Goal: Task Accomplishment & Management: Use online tool/utility

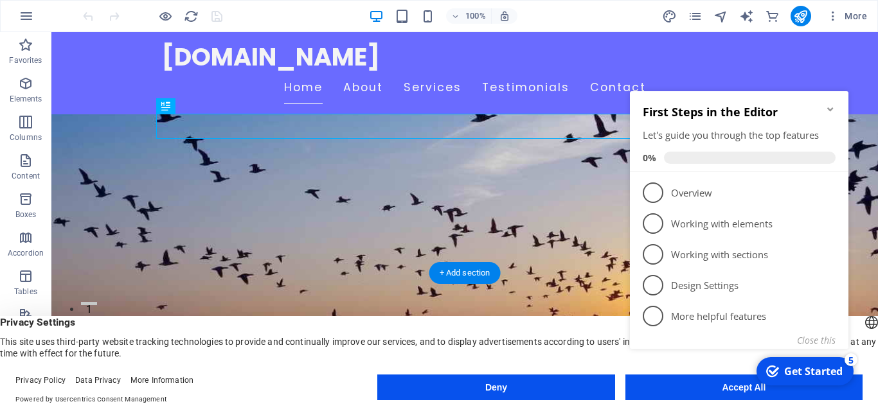
scroll to position [66, 0]
click div "checkmark Get Started 5 First Steps in the Editor Let's guide you through the t…"
click at [833, 111] on icon "Minimize checklist" at bounding box center [830, 109] width 10 height 10
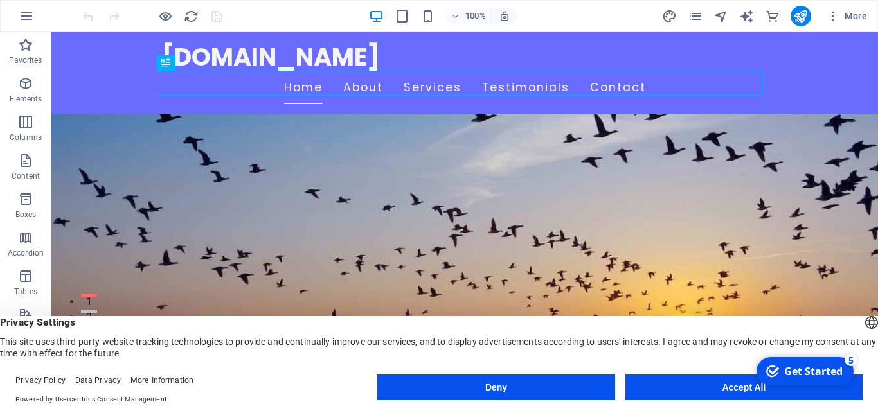
click at [831, 372] on div "Get Started" at bounding box center [813, 371] width 58 height 14
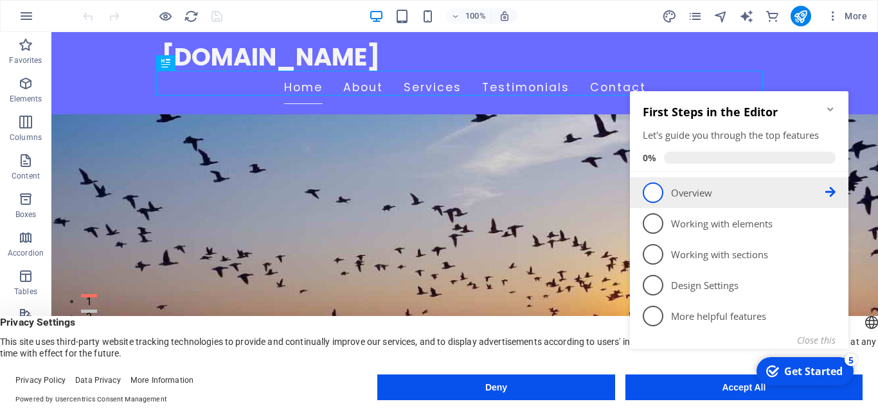
click at [658, 192] on span "1" at bounding box center [653, 193] width 21 height 21
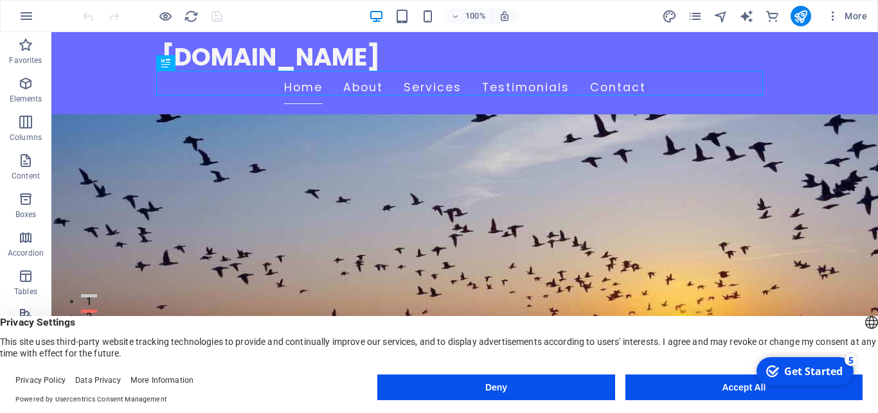
click at [837, 372] on div "Get Started" at bounding box center [813, 371] width 58 height 14
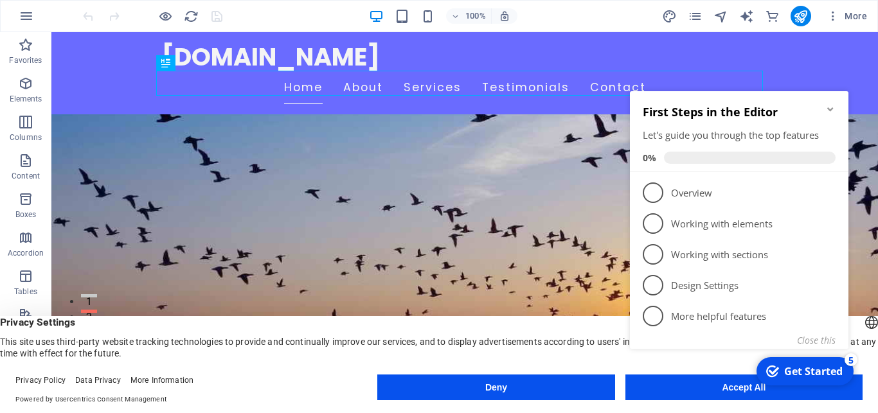
scroll to position [0, 0]
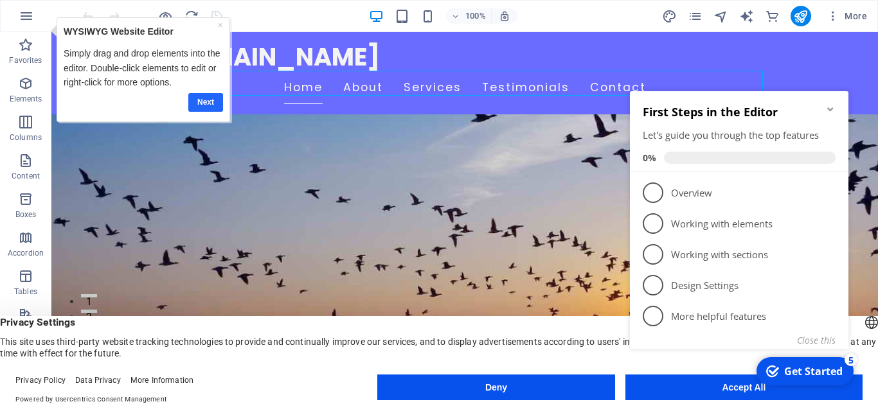
click at [210, 104] on link "Next" at bounding box center [205, 102] width 35 height 19
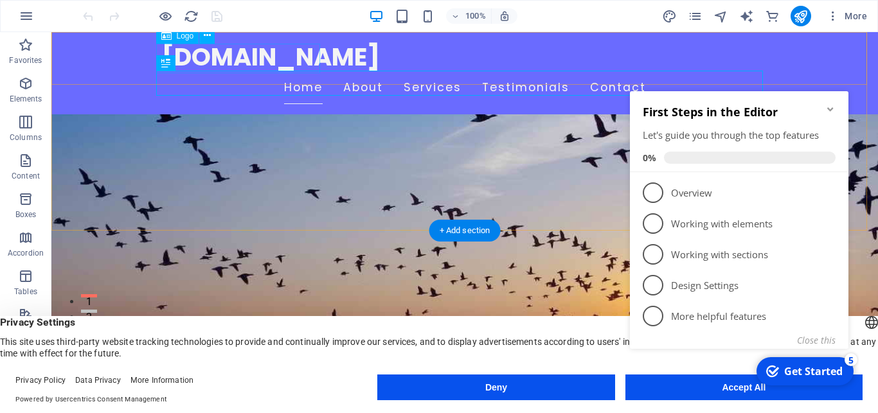
click at [275, 62] on div "[DOMAIN_NAME]" at bounding box center [464, 57] width 607 height 30
click at [207, 37] on icon at bounding box center [207, 35] width 7 height 13
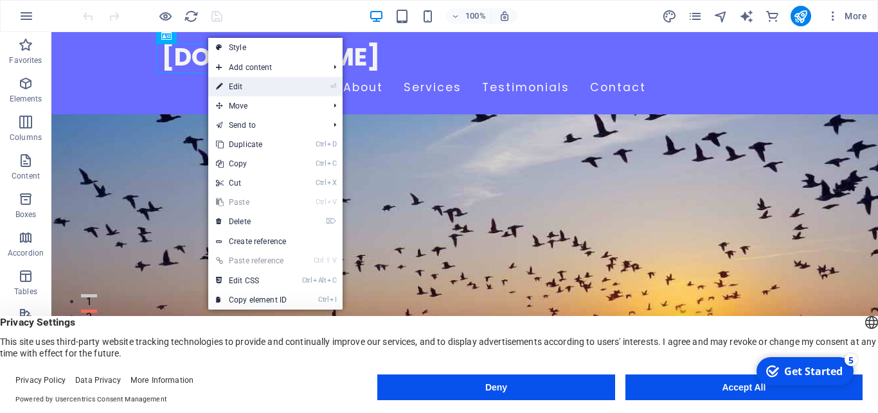
click at [236, 87] on link "⏎ Edit" at bounding box center [251, 86] width 86 height 19
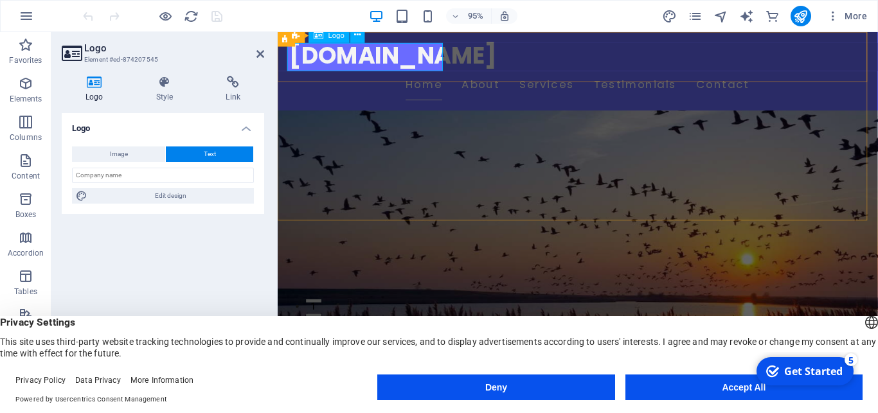
click at [339, 35] on span "Logo" at bounding box center [336, 35] width 16 height 7
click at [355, 37] on icon at bounding box center [357, 36] width 6 height 13
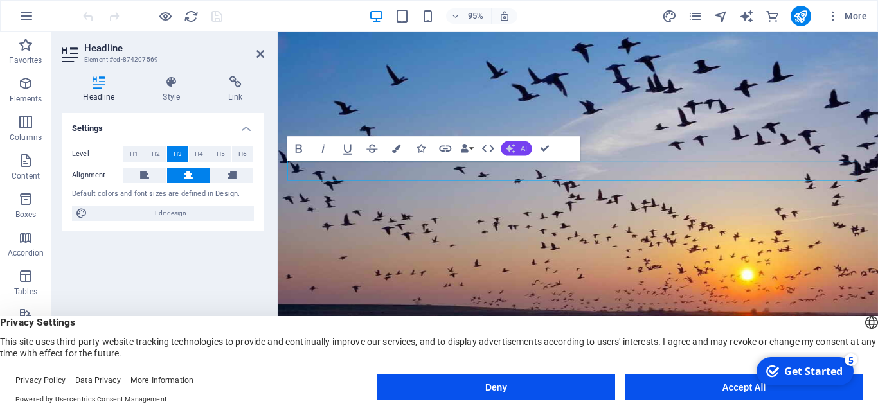
click at [520, 148] on button "AI" at bounding box center [516, 148] width 31 height 15
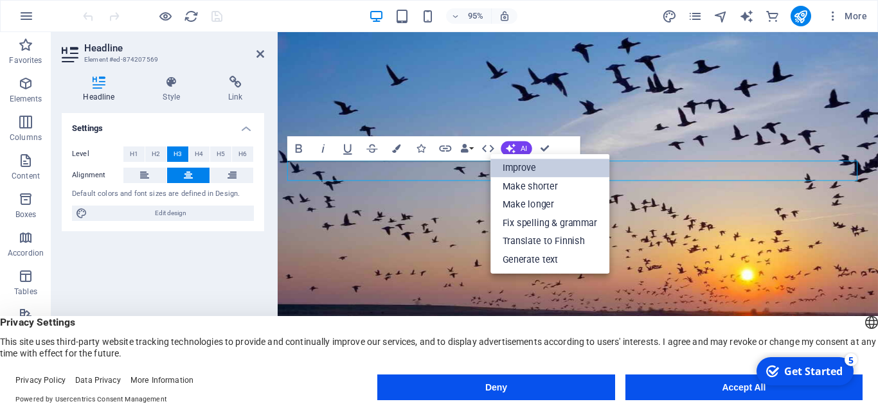
click at [518, 167] on link "Improve" at bounding box center [549, 168] width 119 height 18
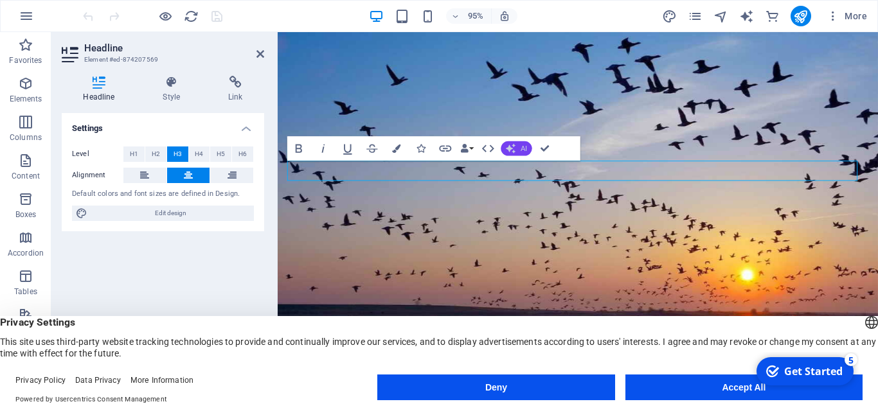
click at [520, 147] on button "AI" at bounding box center [516, 148] width 31 height 15
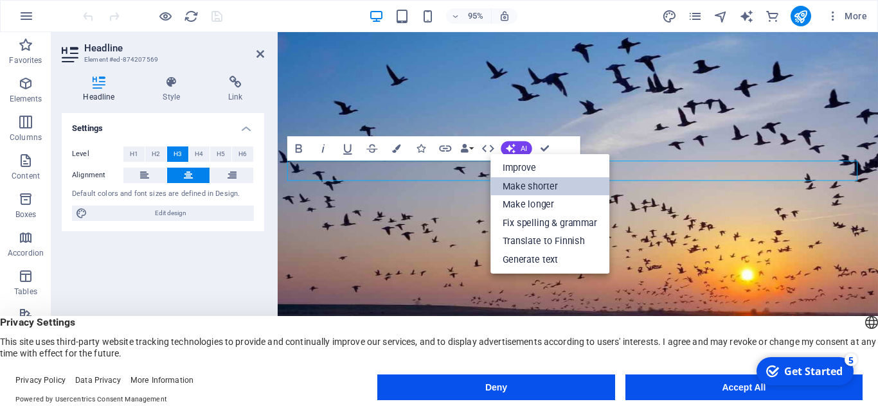
click at [521, 183] on link "Make shorter" at bounding box center [549, 186] width 119 height 19
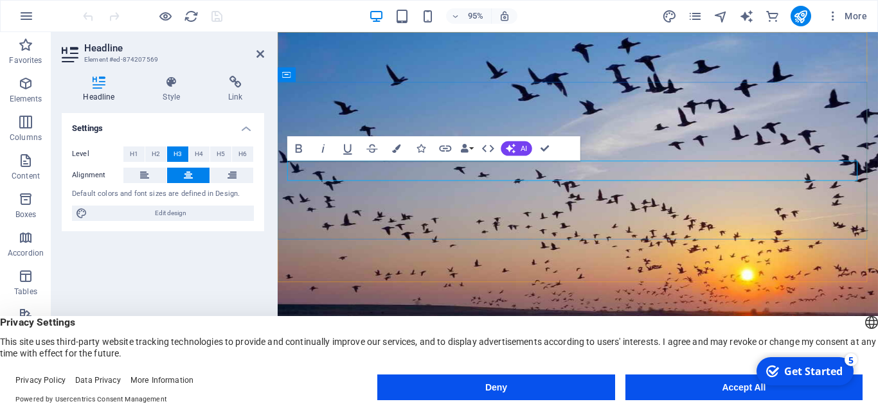
drag, startPoint x: 573, startPoint y: 176, endPoint x: 721, endPoint y: 185, distance: 147.5
drag, startPoint x: 638, startPoint y: 181, endPoint x: 609, endPoint y: 183, distance: 28.3
click at [298, 145] on icon "button" at bounding box center [299, 148] width 6 height 8
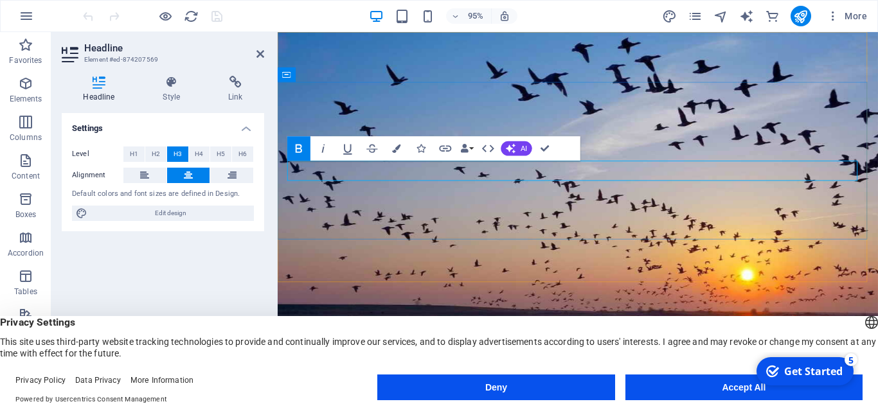
drag, startPoint x: 679, startPoint y: 177, endPoint x: 491, endPoint y: 175, distance: 187.7
click at [299, 151] on icon "button" at bounding box center [299, 148] width 15 height 15
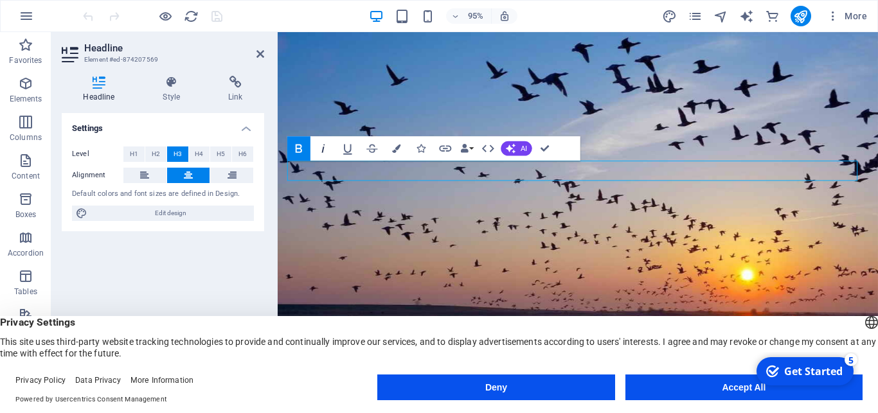
click at [323, 152] on icon "button" at bounding box center [323, 148] width 3 height 8
click at [372, 150] on icon "button" at bounding box center [372, 148] width 15 height 15
click at [397, 151] on icon "button" at bounding box center [397, 148] width 8 height 8
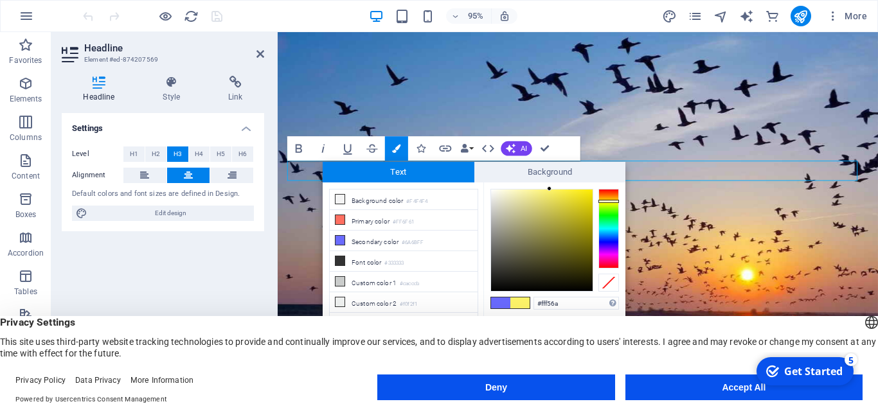
drag, startPoint x: 609, startPoint y: 240, endPoint x: 616, endPoint y: 201, distance: 39.2
click at [616, 201] on div at bounding box center [608, 229] width 21 height 80
type input "#e5d60c"
drag, startPoint x: 577, startPoint y: 206, endPoint x: 587, endPoint y: 199, distance: 12.5
click at [587, 199] on div at bounding box center [542, 241] width 102 height 102
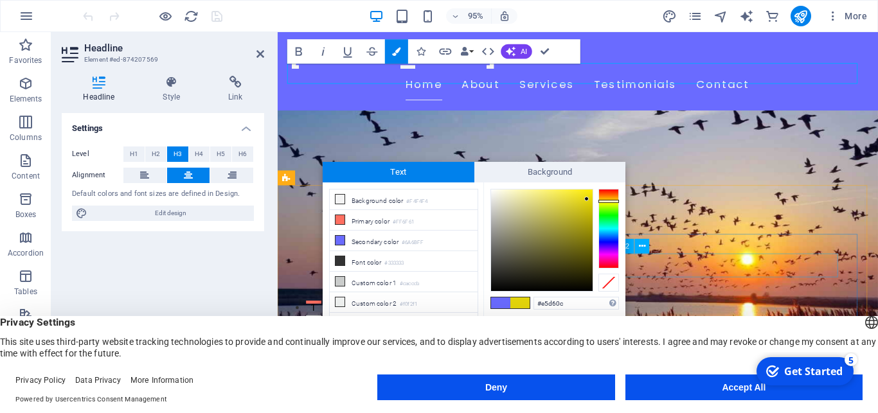
scroll to position [131, 0]
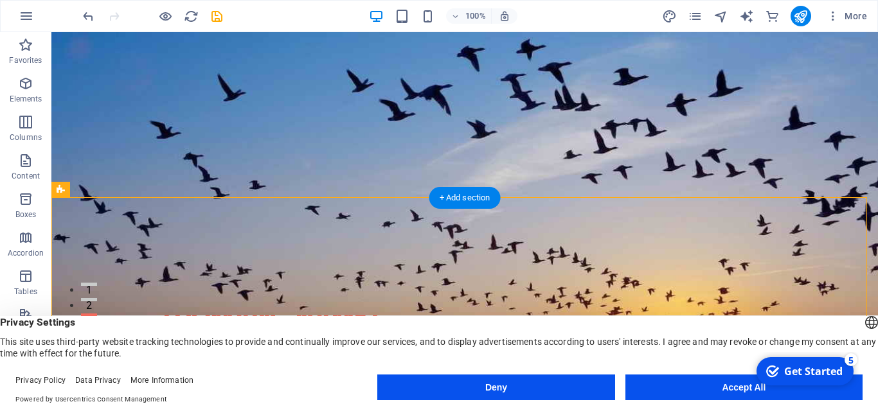
scroll to position [0, 0]
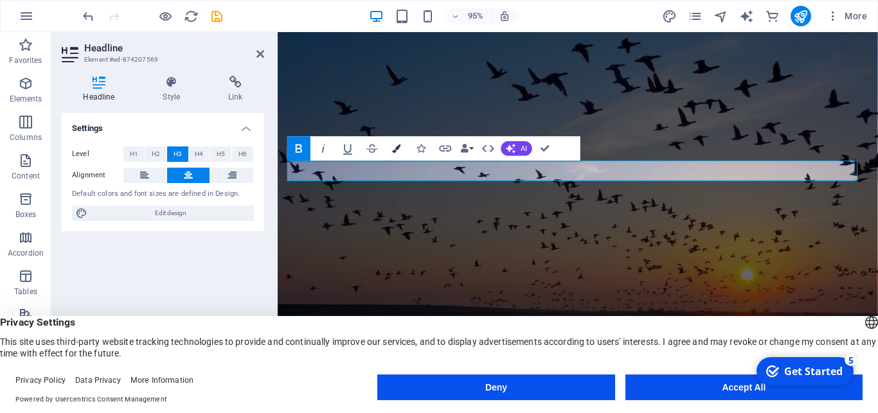
click at [395, 149] on icon "button" at bounding box center [397, 148] width 8 height 8
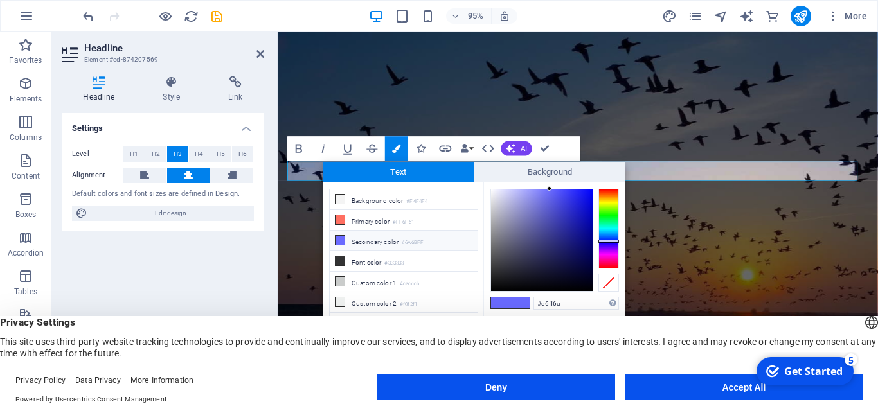
click at [607, 206] on div at bounding box center [608, 229] width 21 height 80
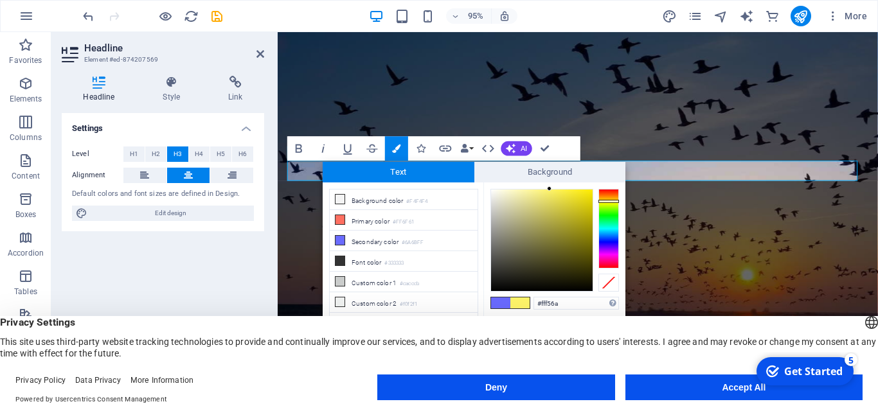
click at [603, 201] on div at bounding box center [608, 229] width 21 height 80
type input "#baae14"
click at [581, 217] on div at bounding box center [542, 241] width 102 height 102
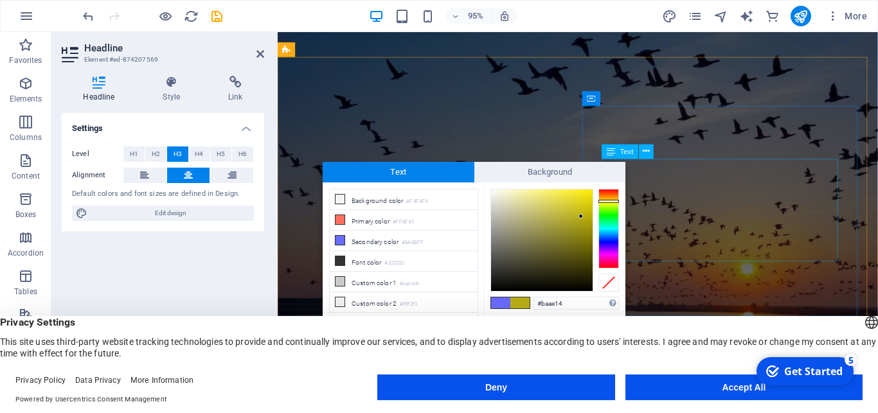
scroll to position [262, 0]
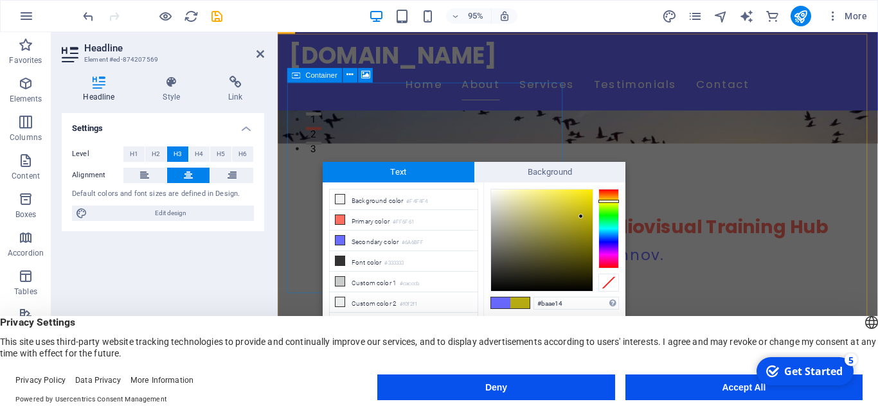
drag, startPoint x: 704, startPoint y: 198, endPoint x: 445, endPoint y: 130, distance: 267.8
click at [566, 300] on input "#baae14" at bounding box center [575, 303] width 85 height 13
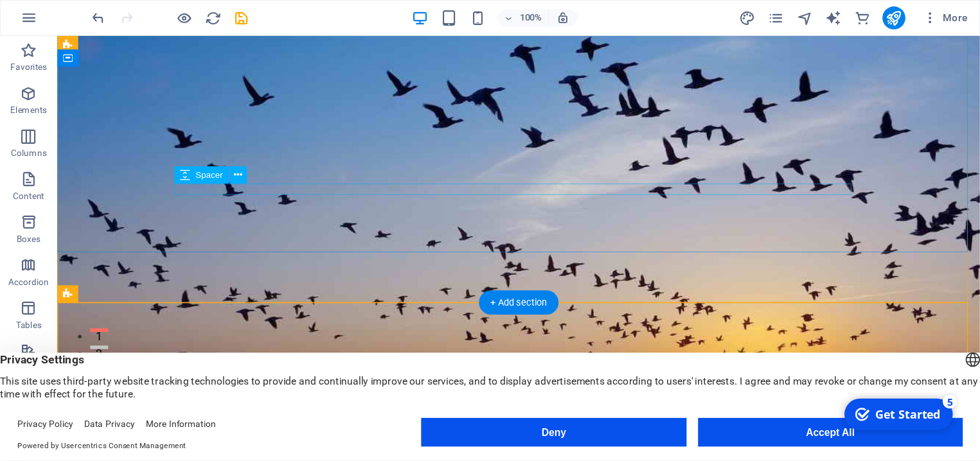
scroll to position [0, 0]
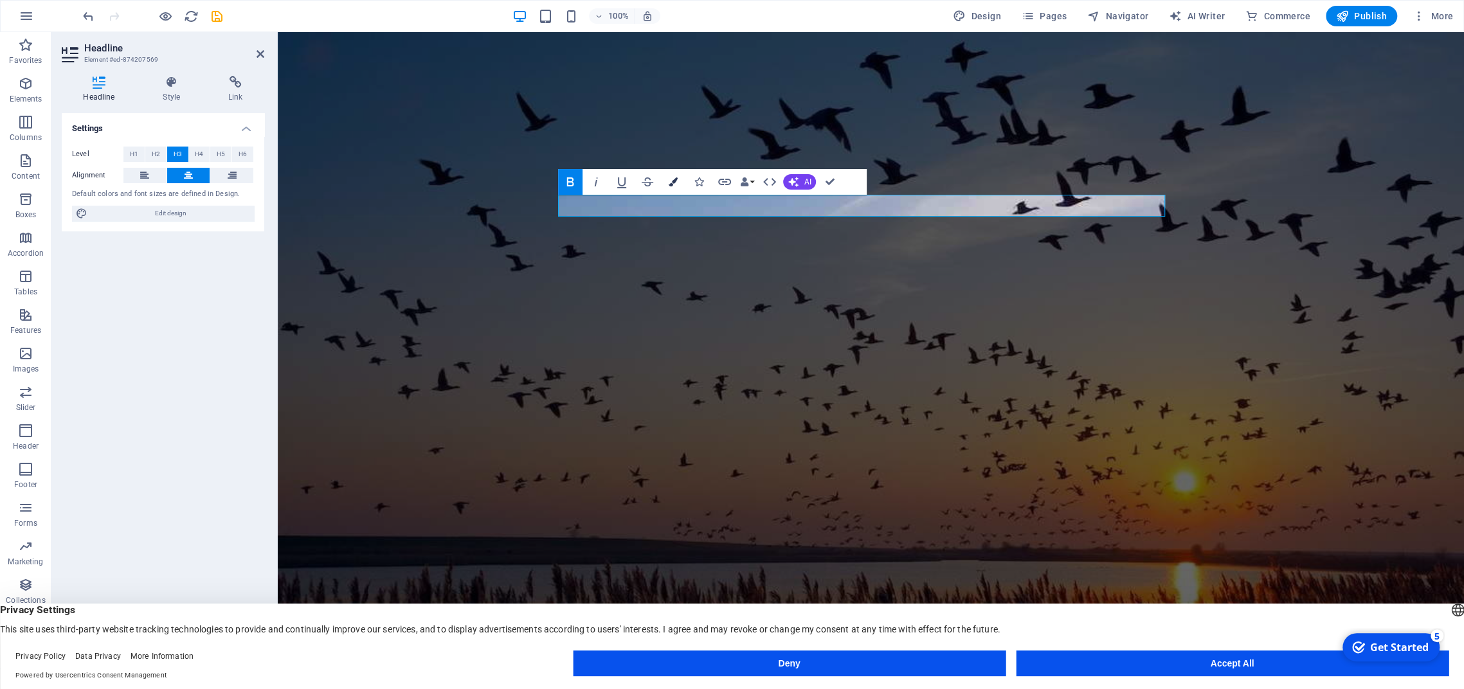
click at [678, 178] on button "Colors" at bounding box center [673, 182] width 24 height 26
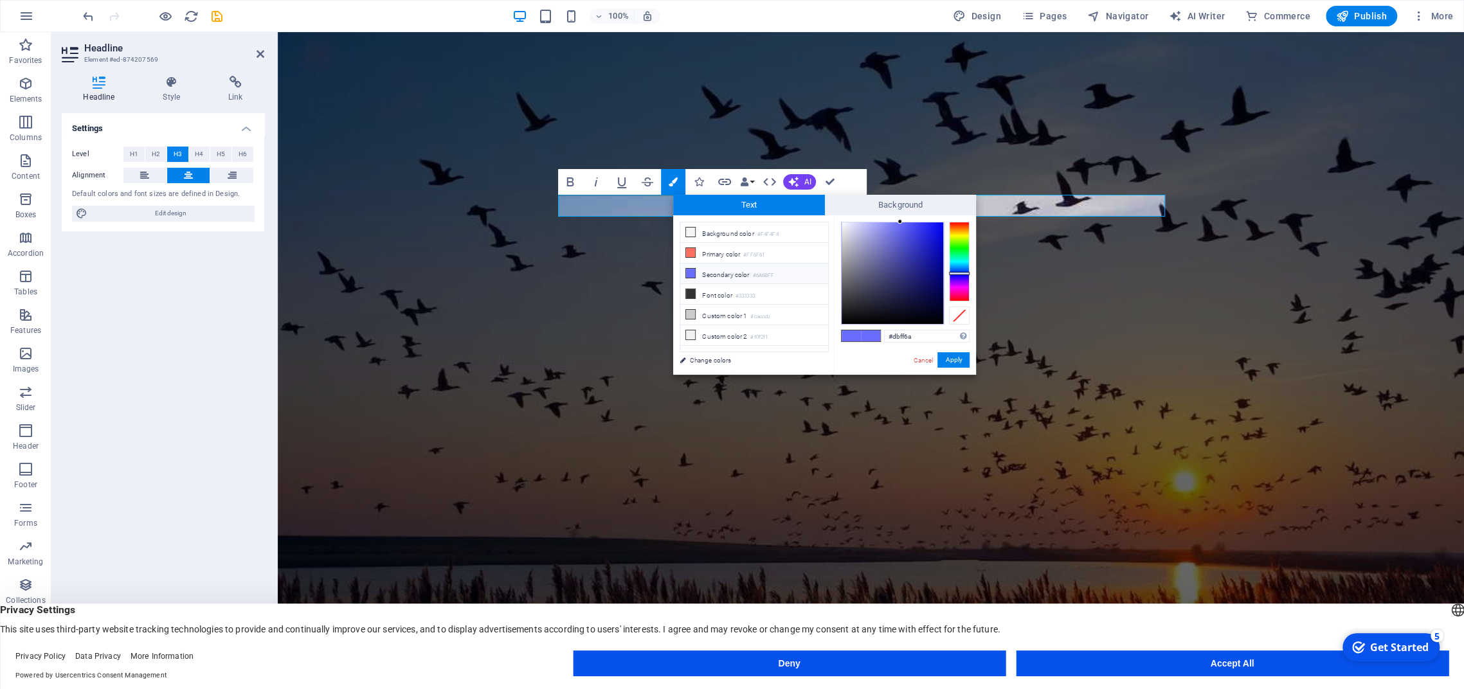
click at [877, 238] on div at bounding box center [959, 262] width 21 height 80
click at [877, 247] on div at bounding box center [892, 273] width 102 height 102
click at [877, 235] on div at bounding box center [959, 262] width 21 height 80
type input "#dad80f"
click at [877, 237] on div at bounding box center [892, 273] width 102 height 102
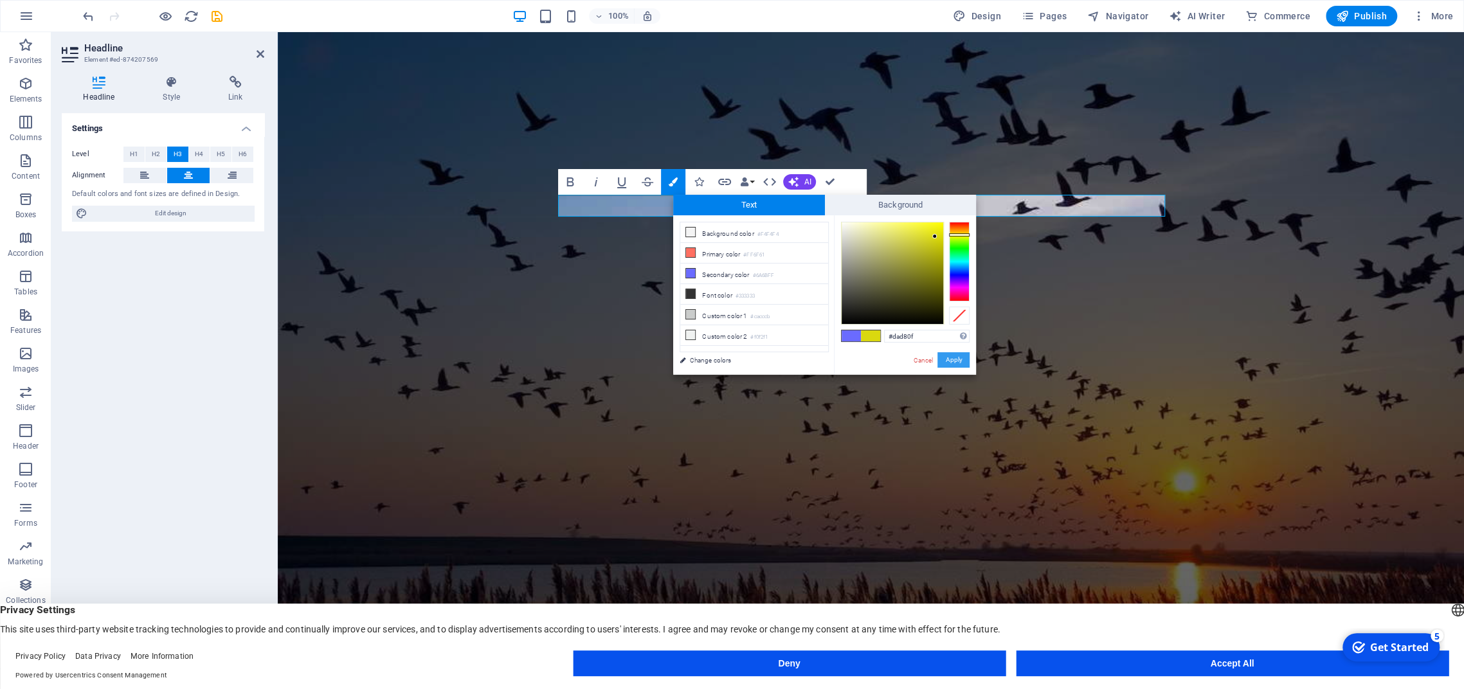
click at [877, 361] on button "Apply" at bounding box center [953, 359] width 32 height 15
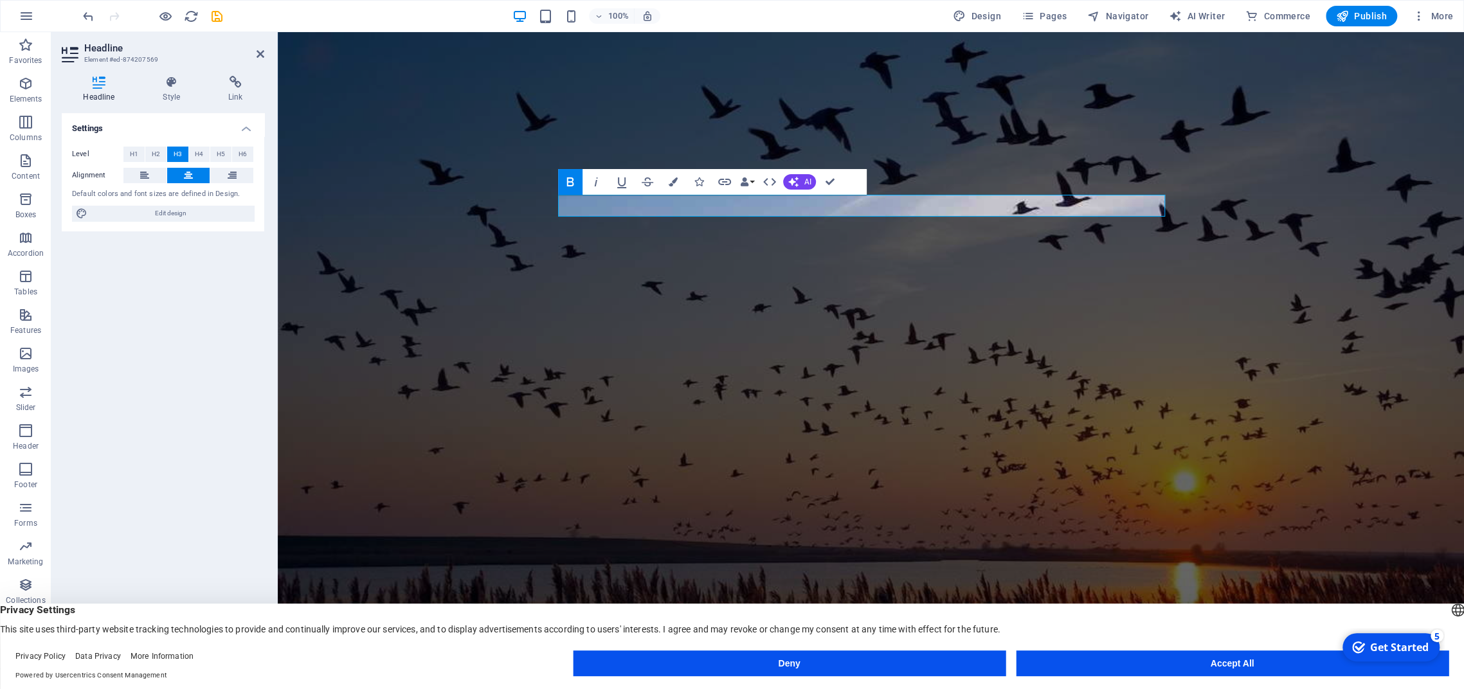
click at [877, 315] on figure at bounding box center [871, 350] width 1186 height 636
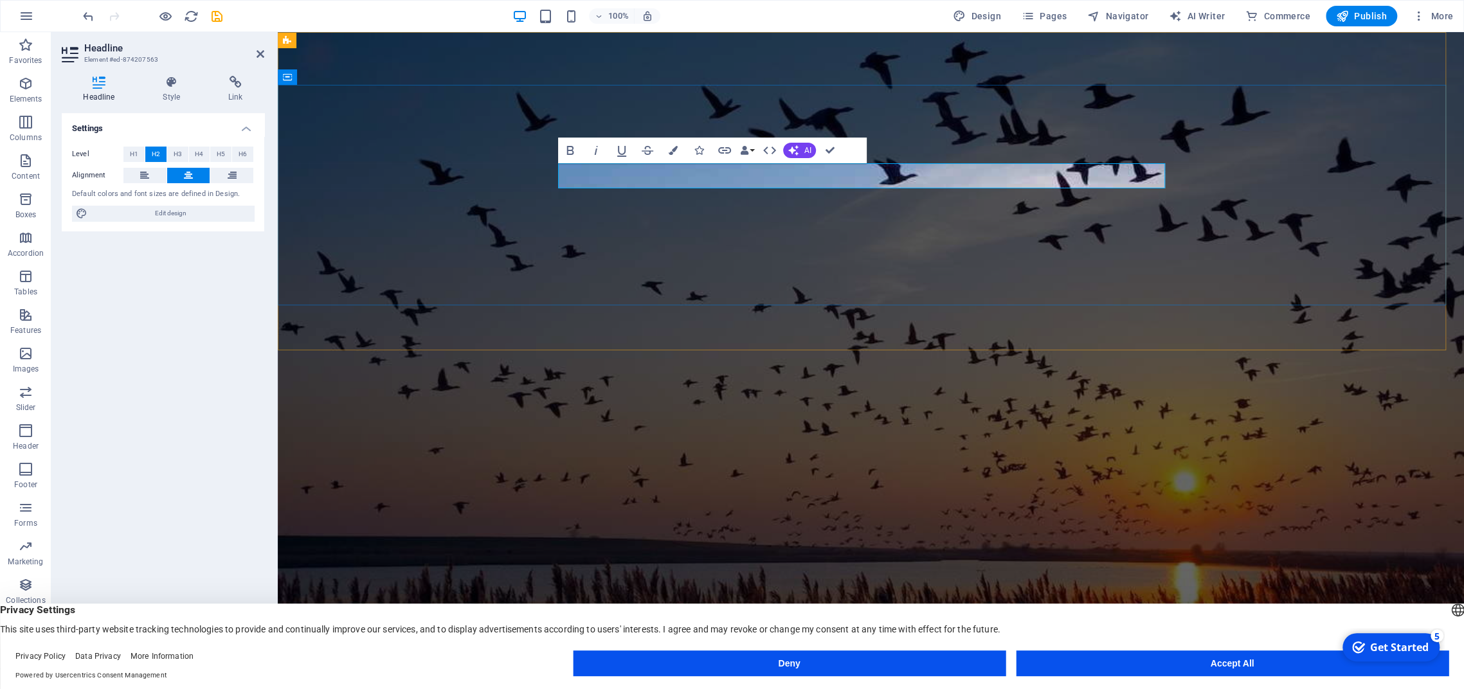
drag, startPoint x: 1133, startPoint y: 178, endPoint x: 811, endPoint y: 180, distance: 322.0
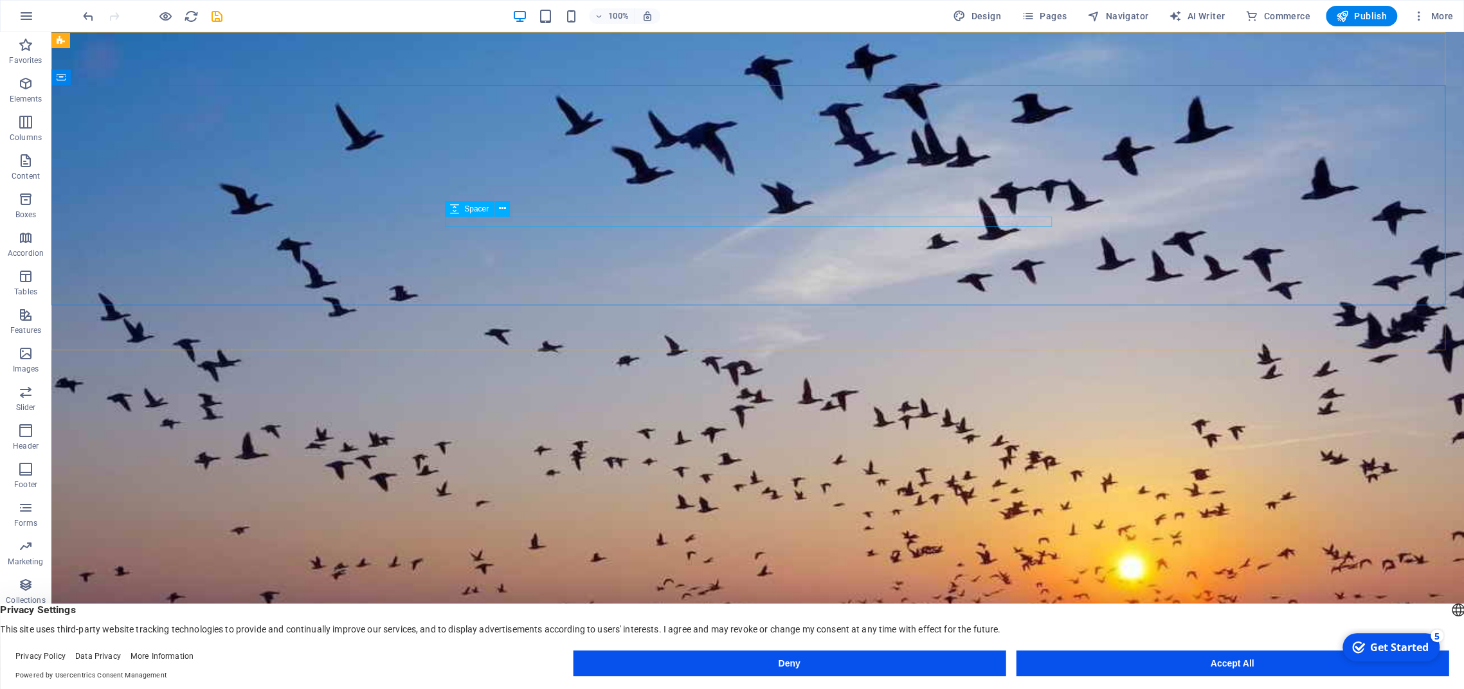
click at [474, 214] on div "Spacer" at bounding box center [469, 208] width 49 height 15
select select "px"
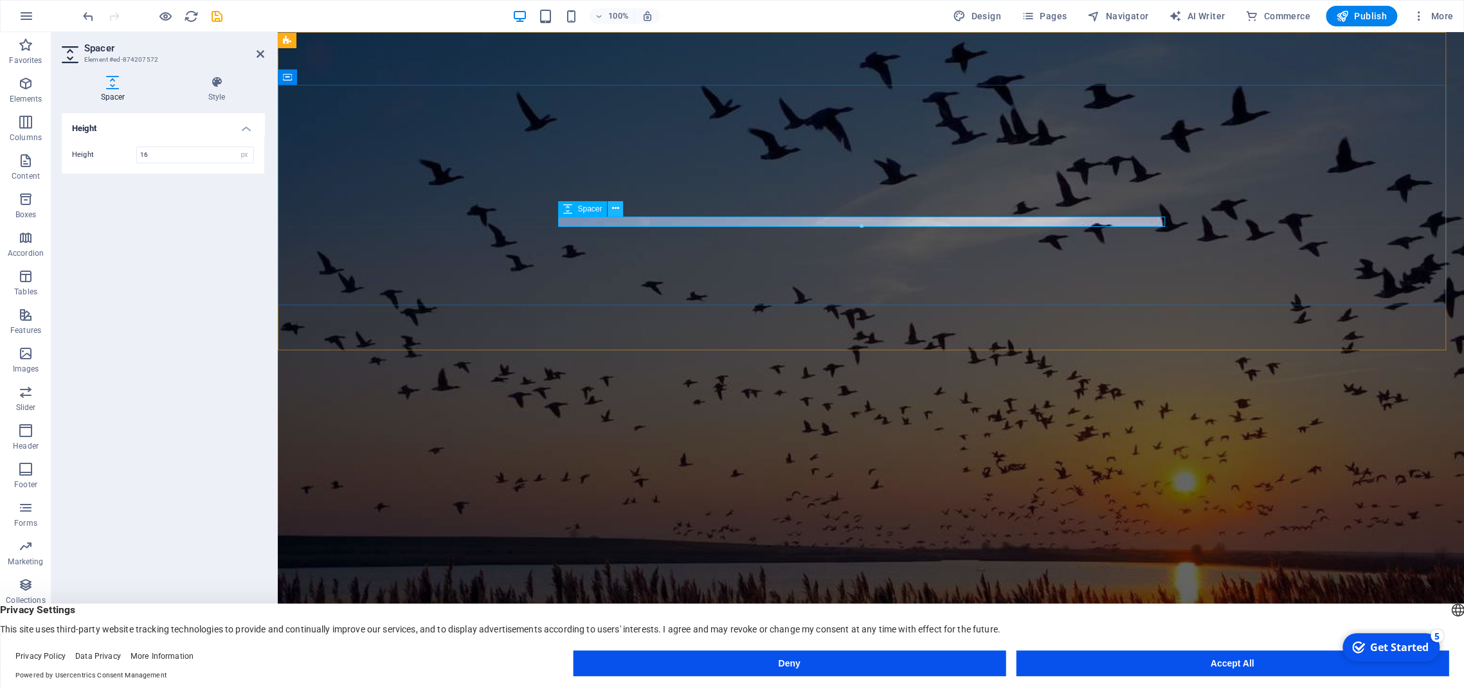
click at [618, 208] on icon at bounding box center [615, 208] width 7 height 13
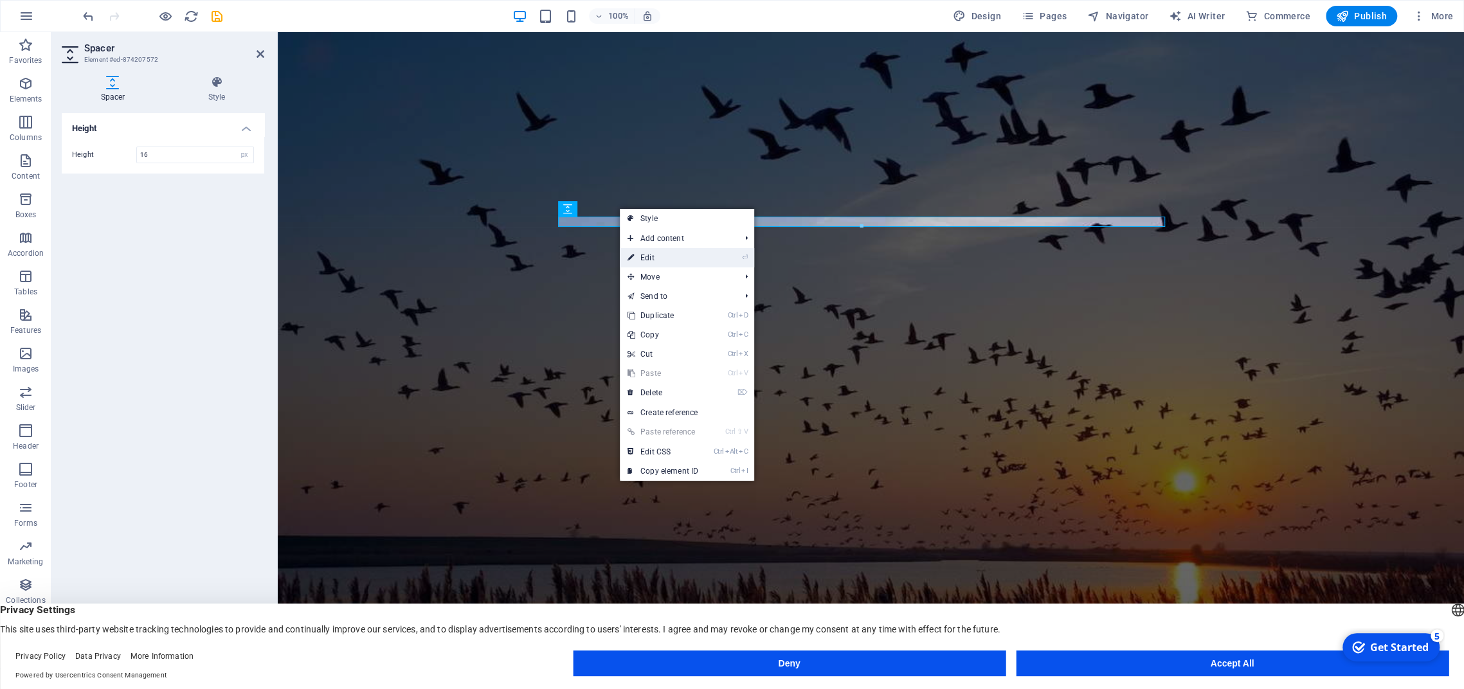
click at [658, 260] on link "⏎ Edit" at bounding box center [663, 257] width 86 height 19
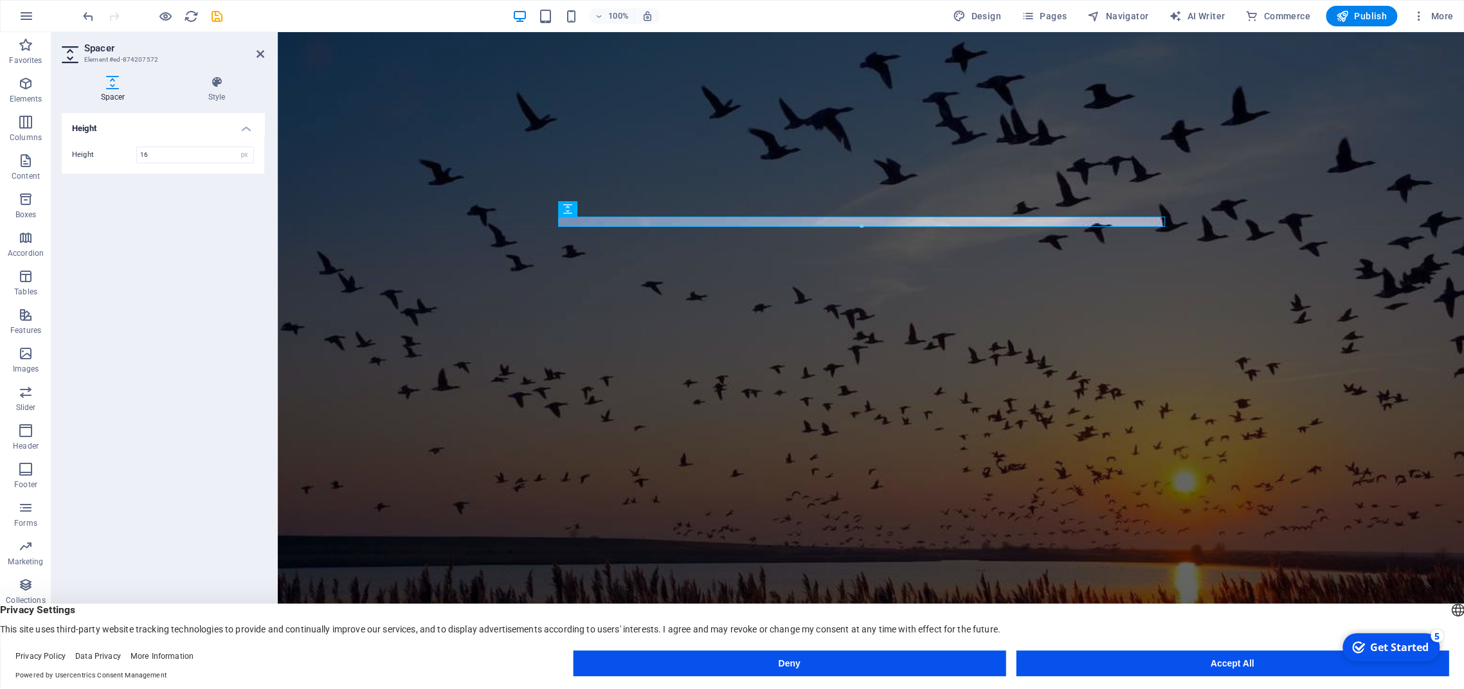
click at [868, 225] on div at bounding box center [861, 226] width 605 height 4
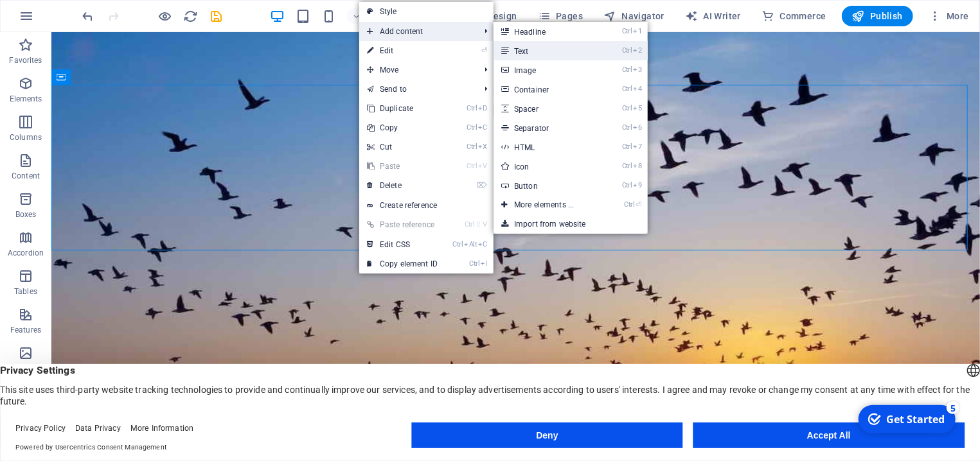
click at [521, 53] on link "Ctrl 2 Text" at bounding box center [547, 50] width 106 height 19
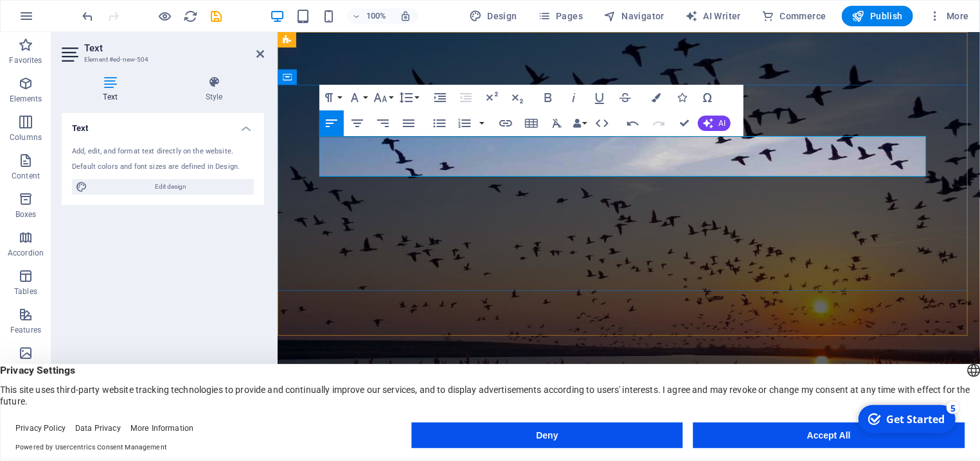
drag, startPoint x: 391, startPoint y: 162, endPoint x: 591, endPoint y: 165, distance: 200.6
drag, startPoint x: 506, startPoint y: 168, endPoint x: 324, endPoint y: 167, distance: 182.5
copy h2 "– Your inspire Hub"
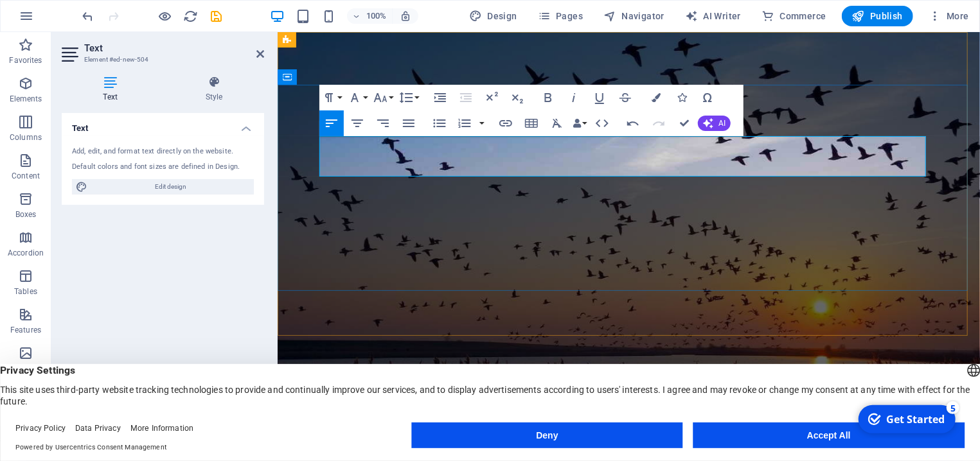
drag, startPoint x: 504, startPoint y: 161, endPoint x: 316, endPoint y: 157, distance: 188.4
drag, startPoint x: 472, startPoint y: 162, endPoint x: 319, endPoint y: 153, distance: 153.2
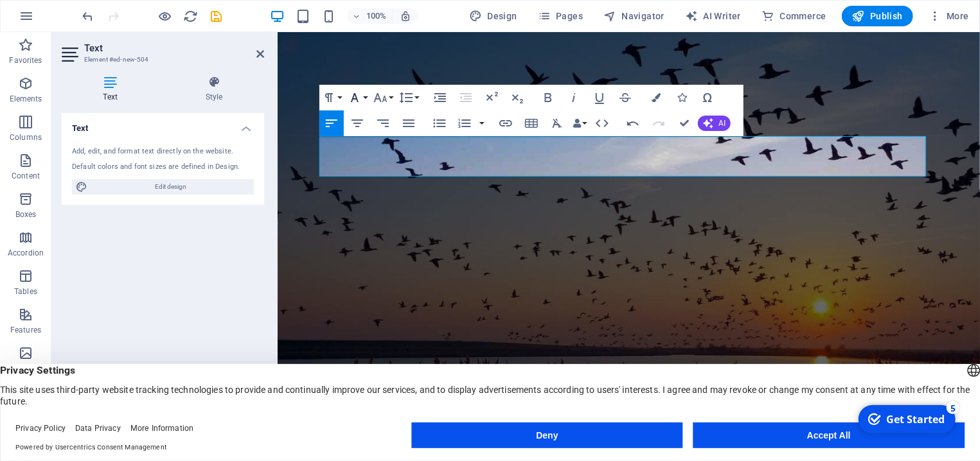
click at [365, 96] on button "Font Family" at bounding box center [357, 98] width 24 height 26
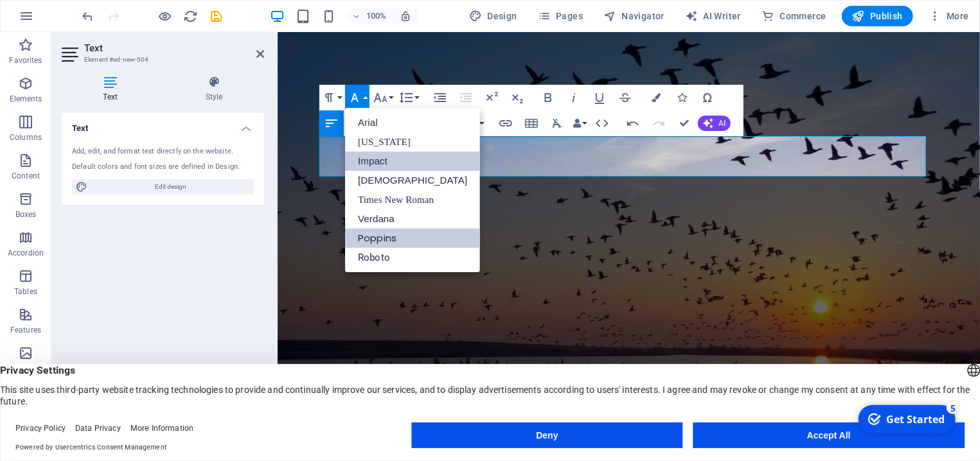
click at [375, 162] on link "Impact" at bounding box center [412, 161] width 135 height 19
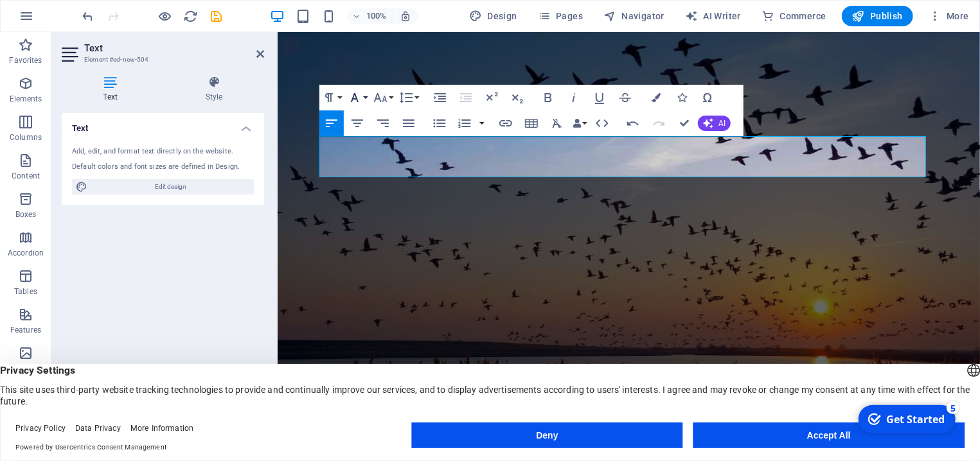
click at [368, 100] on button "Font Family" at bounding box center [357, 98] width 24 height 26
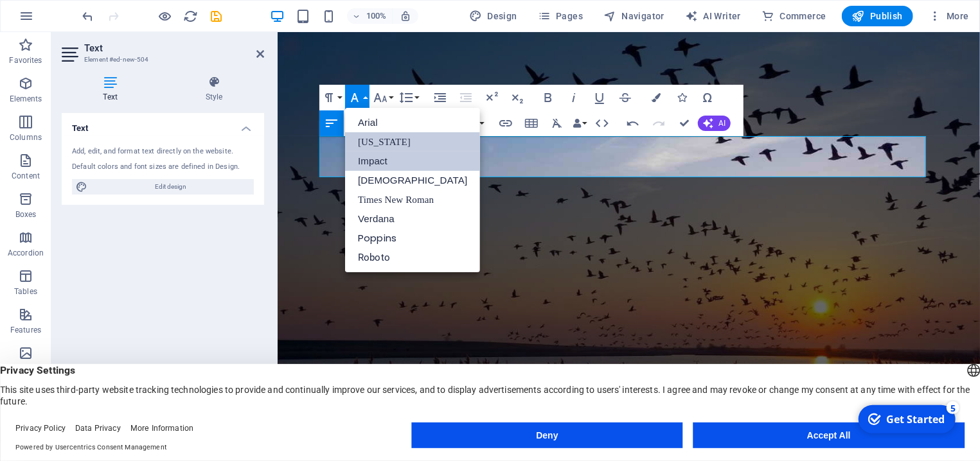
click at [373, 139] on link "[US_STATE]" at bounding box center [412, 141] width 135 height 19
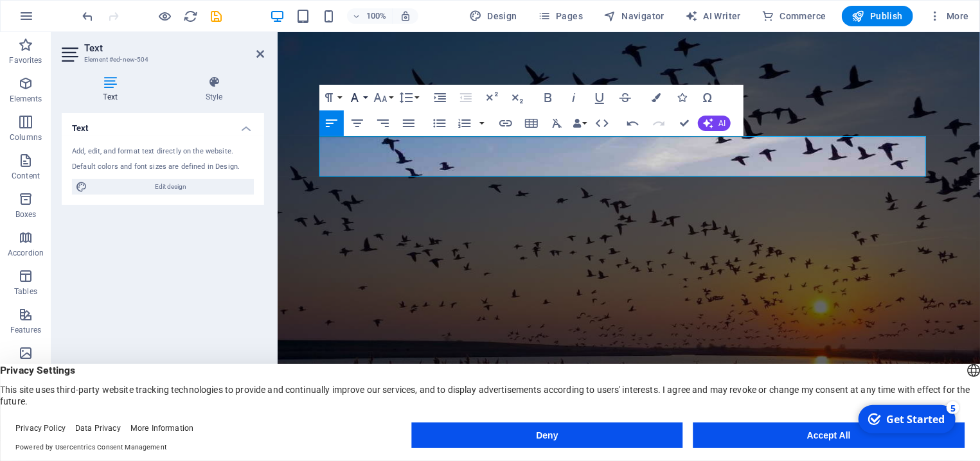
click at [364, 94] on button "Font Family" at bounding box center [357, 98] width 24 height 26
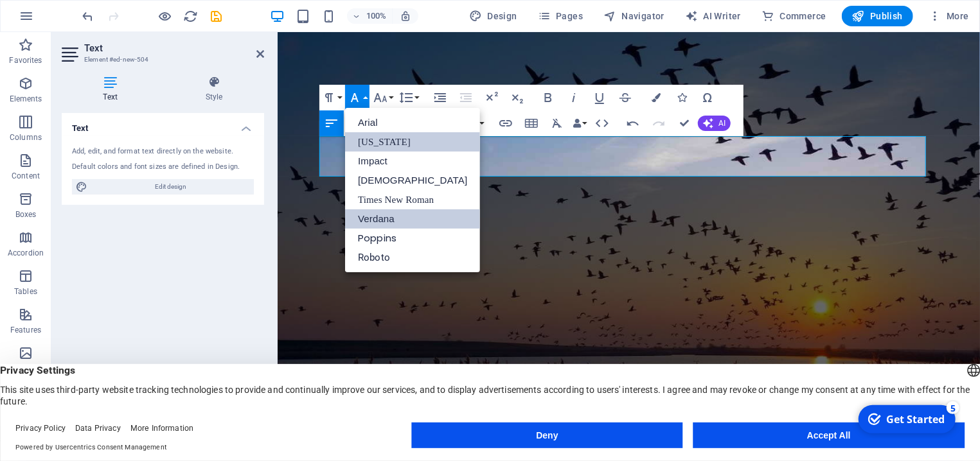
click at [401, 222] on link "Verdana" at bounding box center [412, 219] width 135 height 19
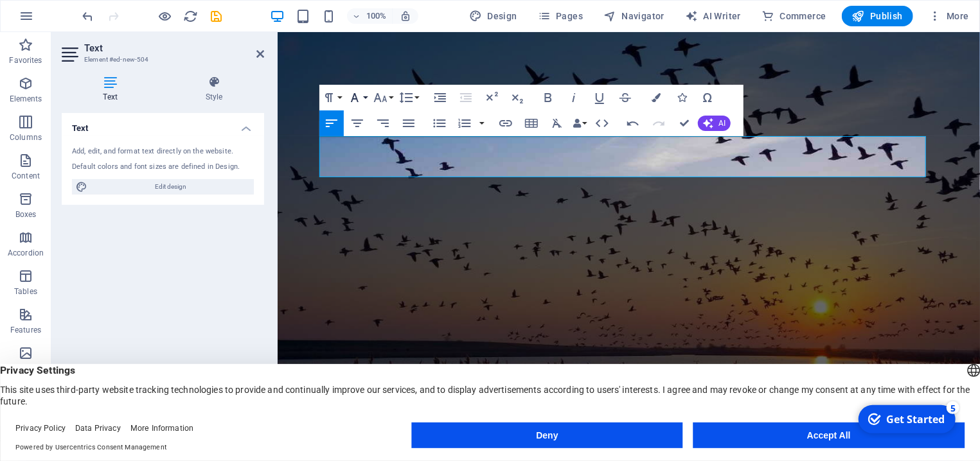
click at [367, 96] on button "Font Family" at bounding box center [357, 98] width 24 height 26
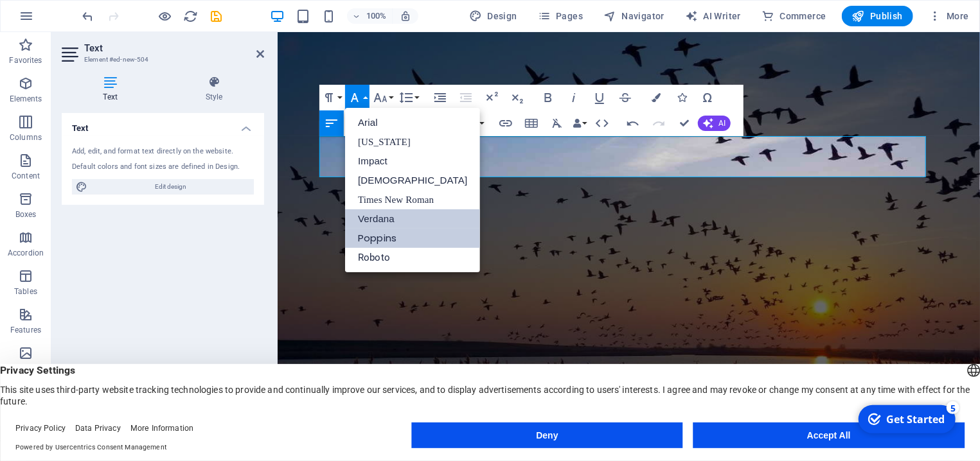
click at [372, 240] on link "Poppins" at bounding box center [412, 238] width 135 height 19
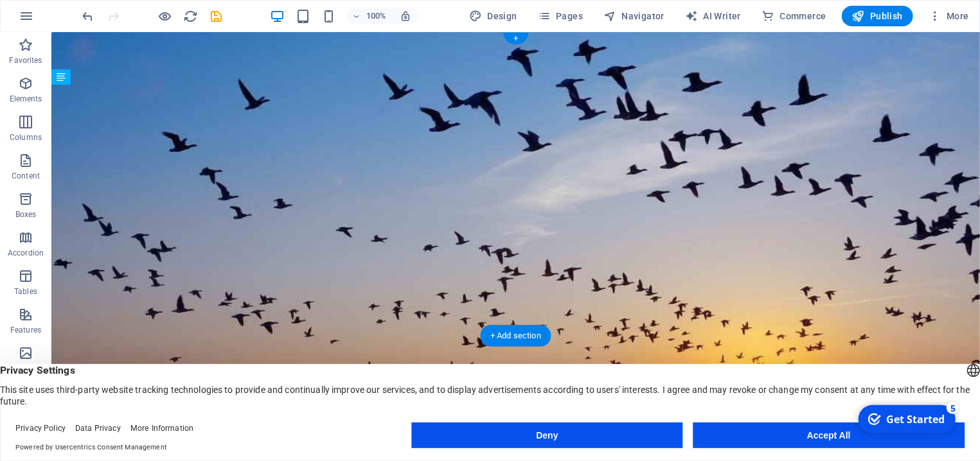
drag, startPoint x: 266, startPoint y: 163, endPoint x: 422, endPoint y: 238, distance: 173.4
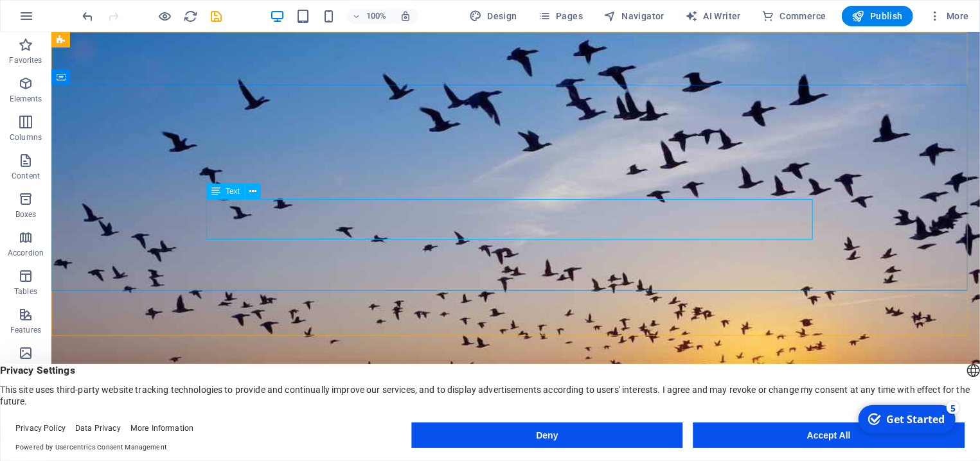
click at [231, 192] on span "Text" at bounding box center [233, 192] width 14 height 8
click at [256, 193] on icon at bounding box center [252, 191] width 7 height 13
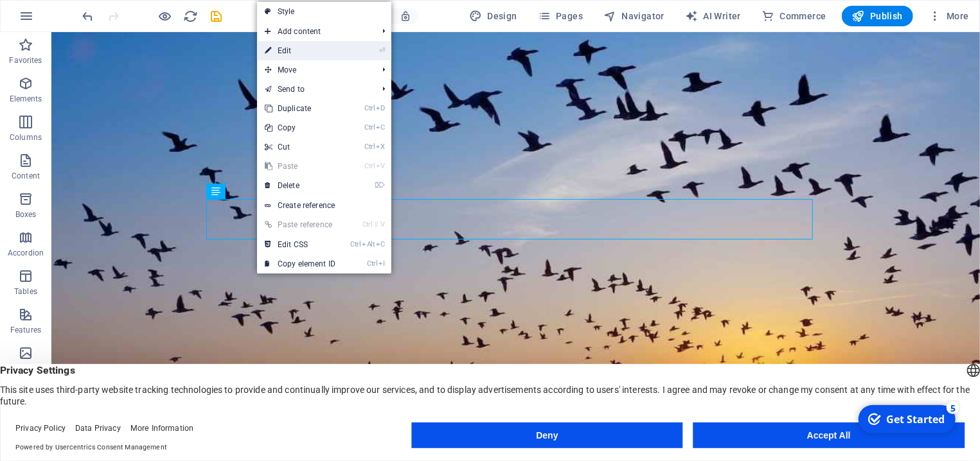
click at [294, 49] on link "⏎ Edit" at bounding box center [300, 50] width 86 height 19
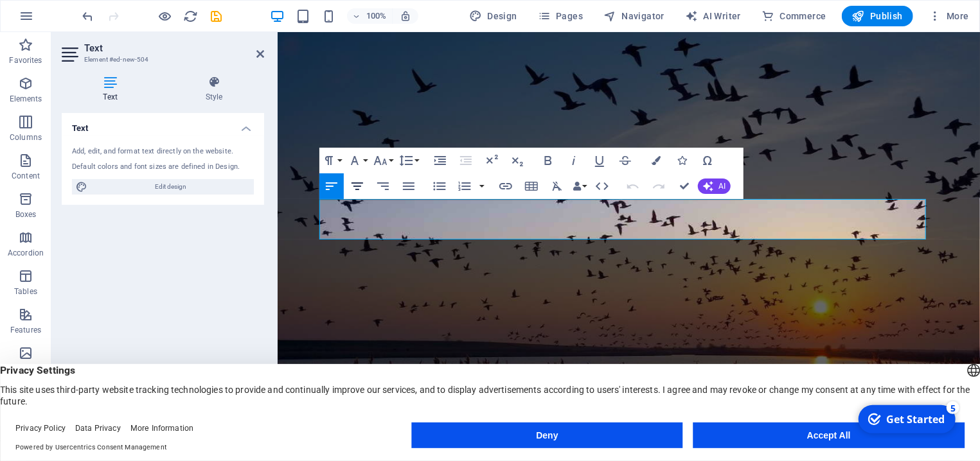
click at [359, 185] on icon "button" at bounding box center [357, 186] width 15 height 15
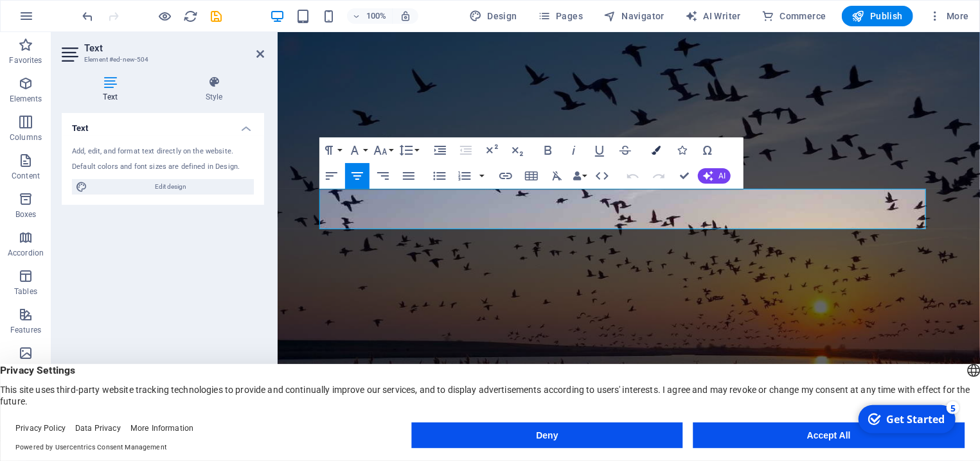
click at [658, 155] on icon "button" at bounding box center [656, 150] width 9 height 9
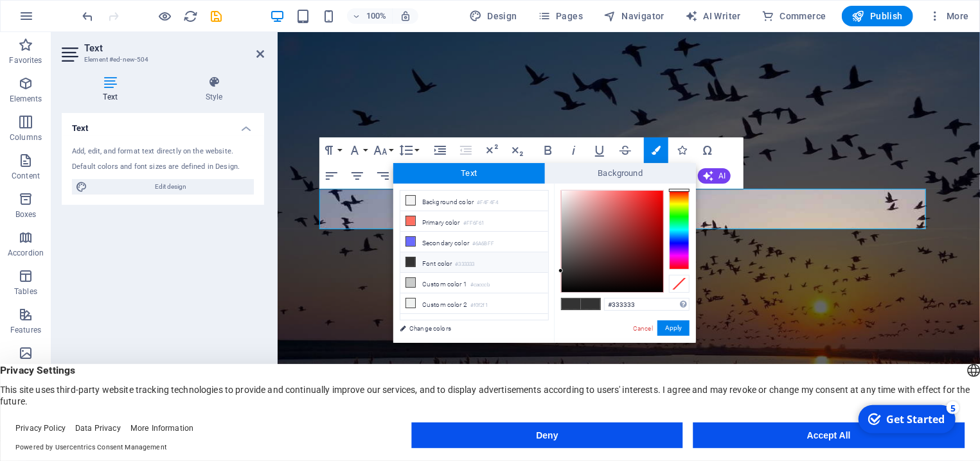
click at [683, 219] on div at bounding box center [679, 230] width 21 height 80
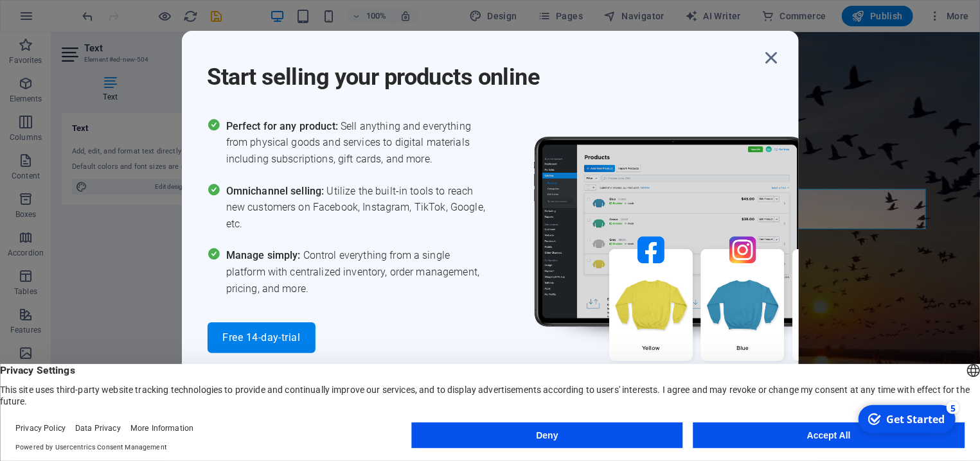
click at [651, 222] on body "cinecoo.com Home Favorites Elements Columns Content Boxes Accordion Tables Feat…" at bounding box center [490, 230] width 980 height 461
click at [775, 53] on icon "button" at bounding box center [771, 57] width 23 height 23
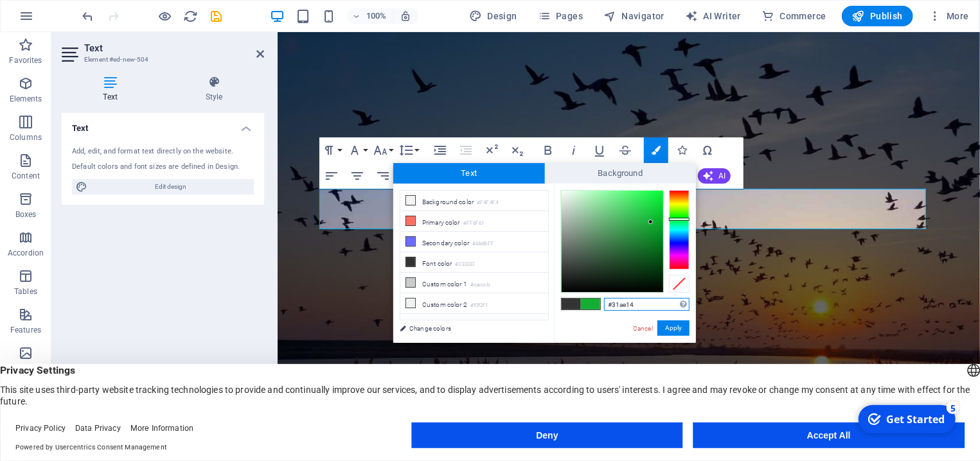
click at [674, 214] on div at bounding box center [679, 230] width 21 height 80
click at [656, 204] on div at bounding box center [613, 242] width 102 height 102
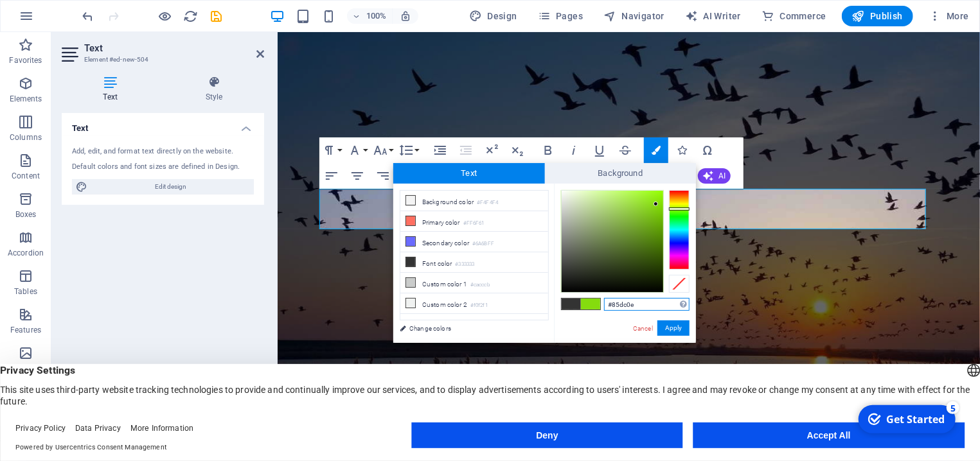
click at [672, 209] on div at bounding box center [679, 230] width 21 height 80
click at [677, 211] on div at bounding box center [679, 211] width 21 height 3
type input "#4fba0c"
click at [656, 218] on div at bounding box center [613, 242] width 102 height 102
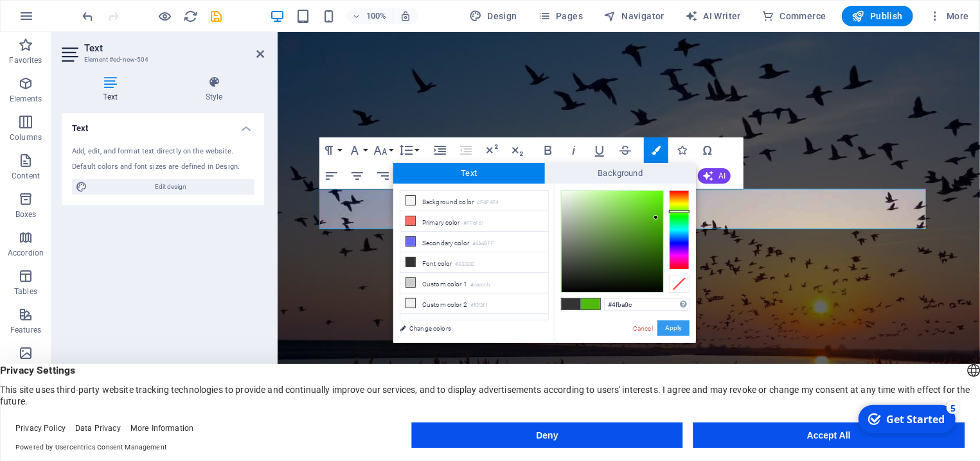
click at [676, 327] on button "Apply" at bounding box center [674, 328] width 32 height 15
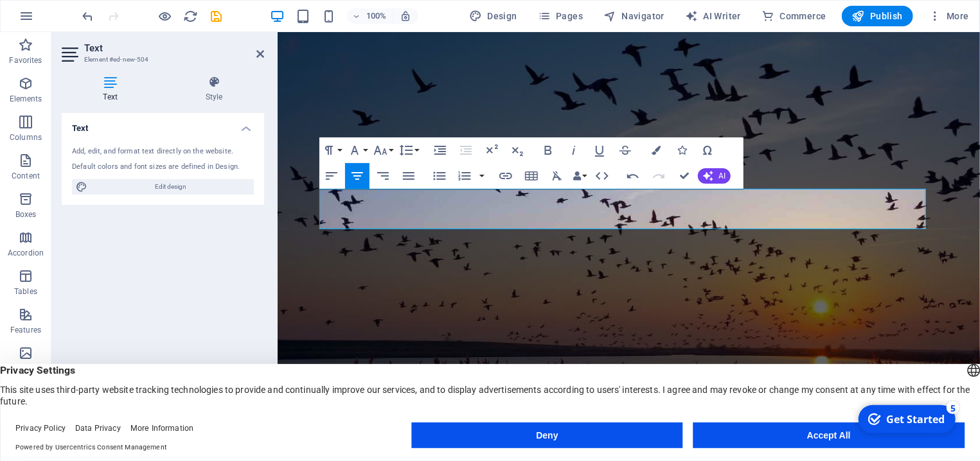
click at [655, 303] on figure at bounding box center [628, 235] width 703 height 409
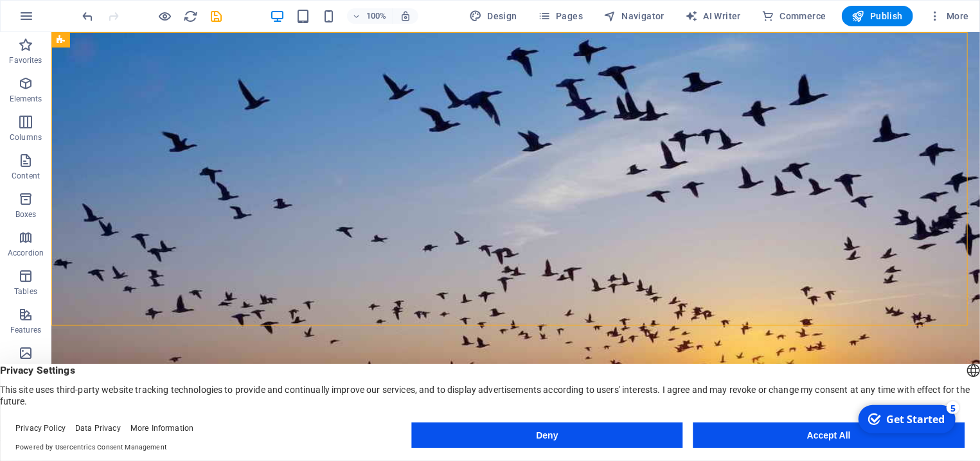
click at [655, 303] on figure at bounding box center [515, 235] width 929 height 409
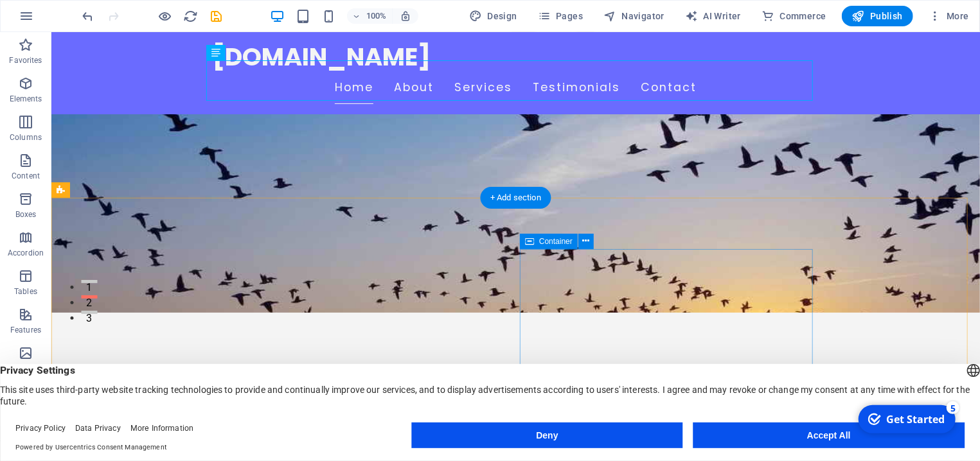
scroll to position [138, 0]
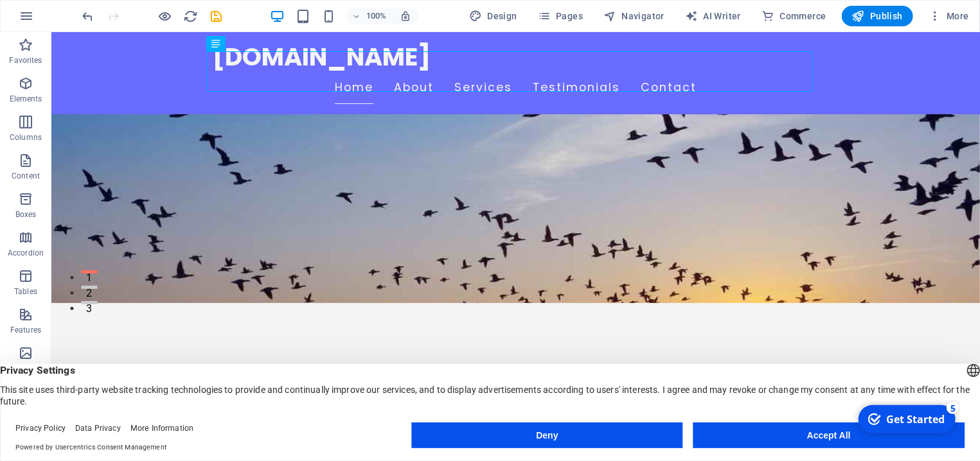
click at [782, 413] on button "Accept All" at bounding box center [829, 436] width 271 height 26
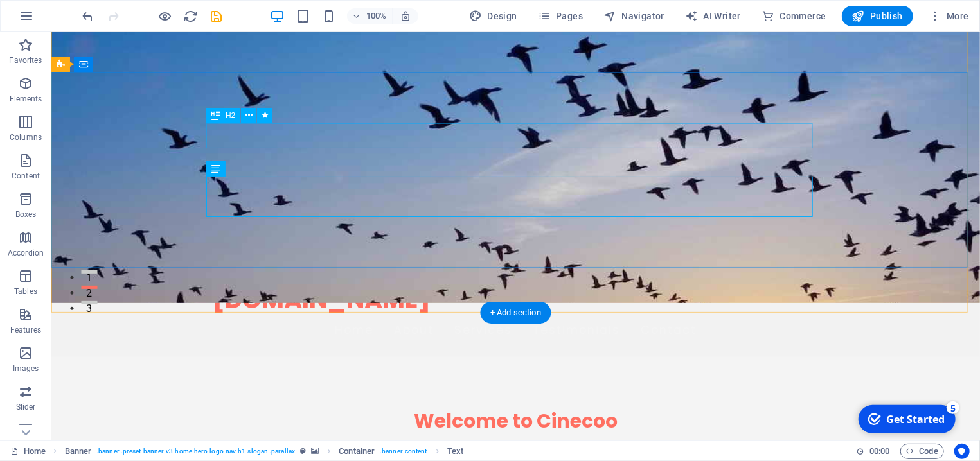
scroll to position [0, 0]
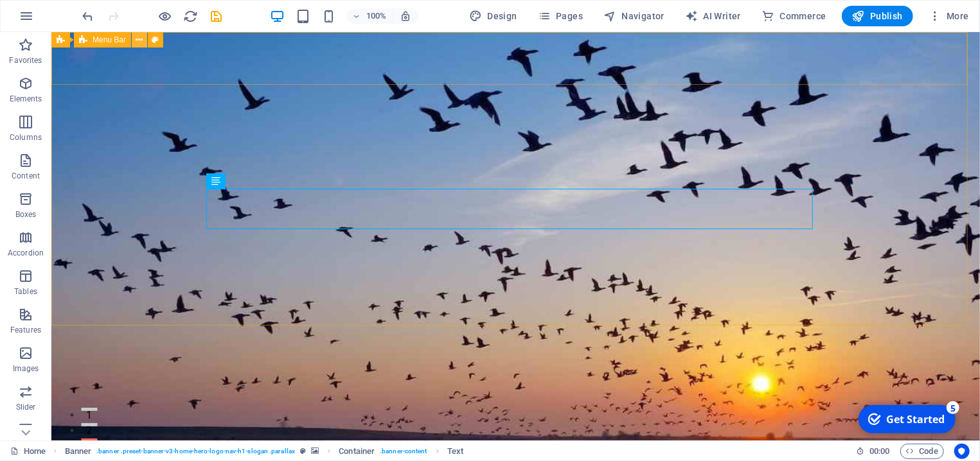
click at [140, 38] on icon at bounding box center [139, 39] width 7 height 13
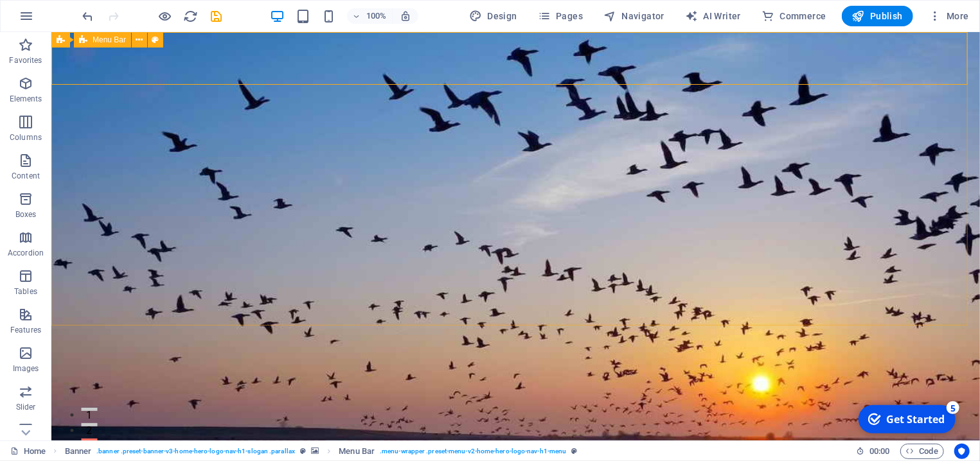
click at [92, 42] on div "Menu Bar" at bounding box center [102, 39] width 57 height 15
click at [136, 39] on icon at bounding box center [139, 39] width 7 height 13
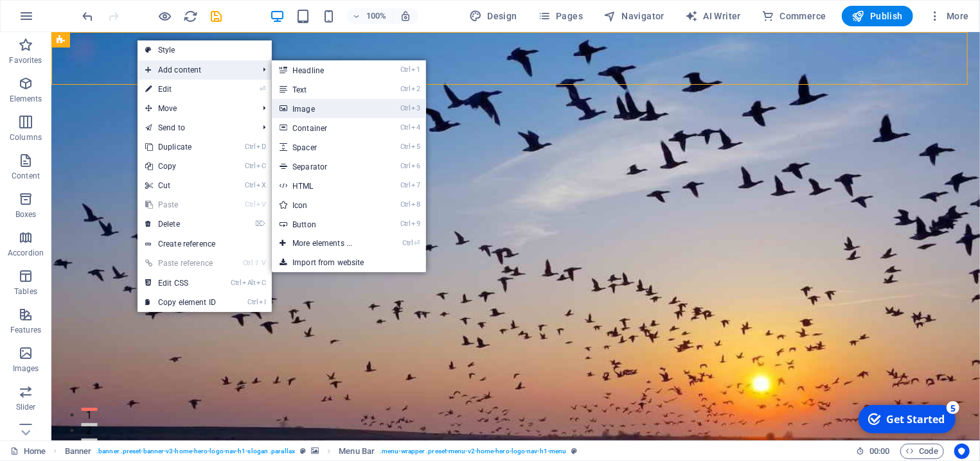
click at [327, 109] on link "Ctrl 3 Image" at bounding box center [325, 108] width 106 height 19
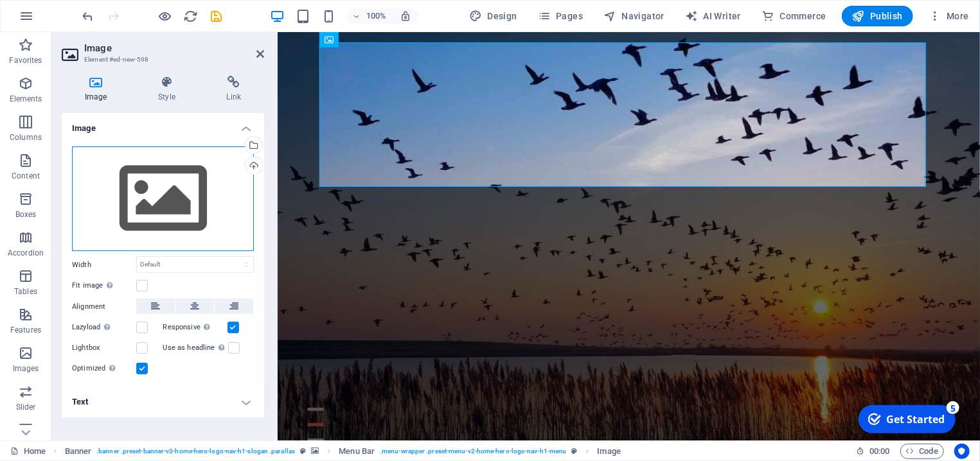
click at [190, 203] on div "Drag files here, click to choose files or select files from Files or our free s…" at bounding box center [163, 199] width 182 height 105
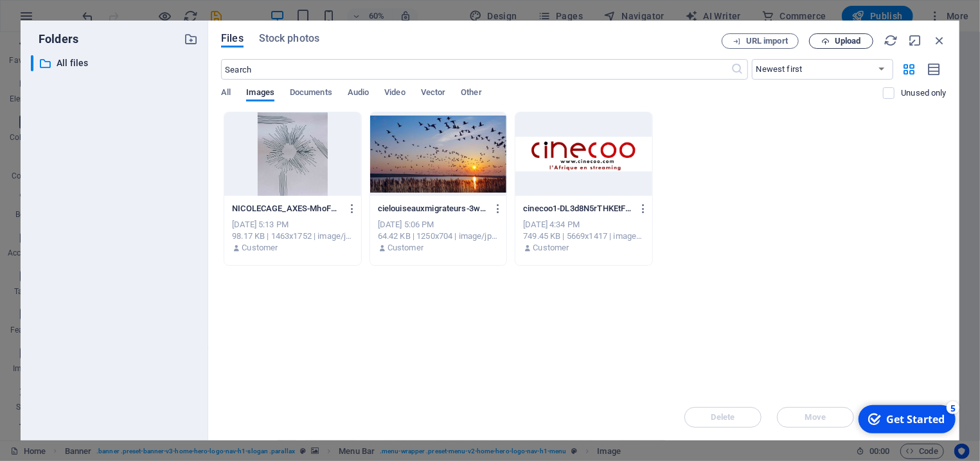
click at [830, 39] on icon "button" at bounding box center [825, 41] width 8 height 8
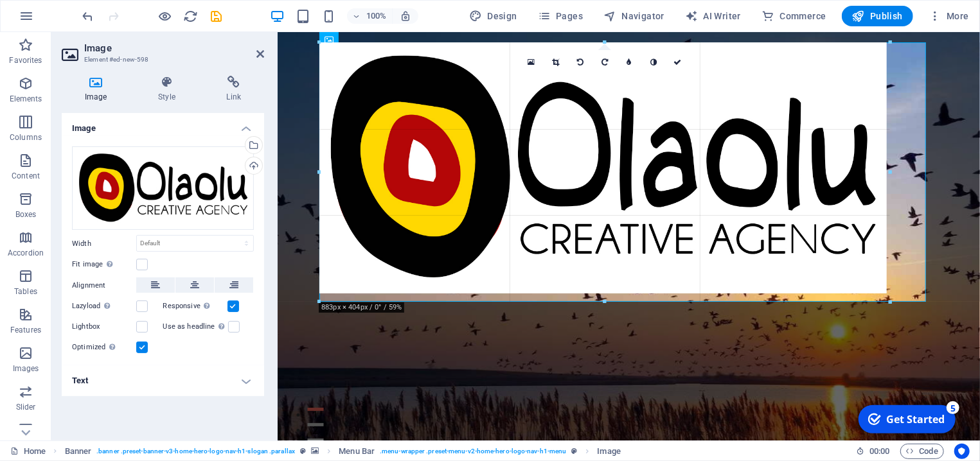
drag, startPoint x: 798, startPoint y: 255, endPoint x: 256, endPoint y: 267, distance: 542.6
type input "887"
select select "px"
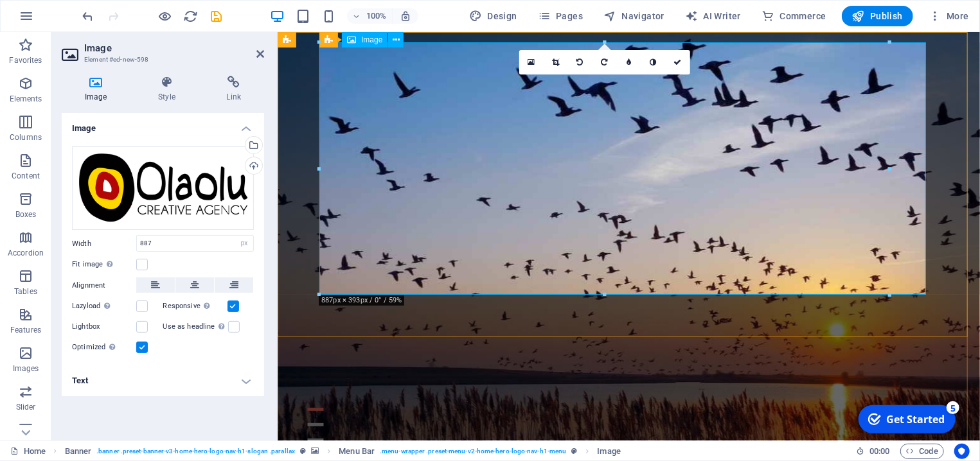
drag, startPoint x: 1165, startPoint y: 201, endPoint x: 737, endPoint y: 186, distance: 428.3
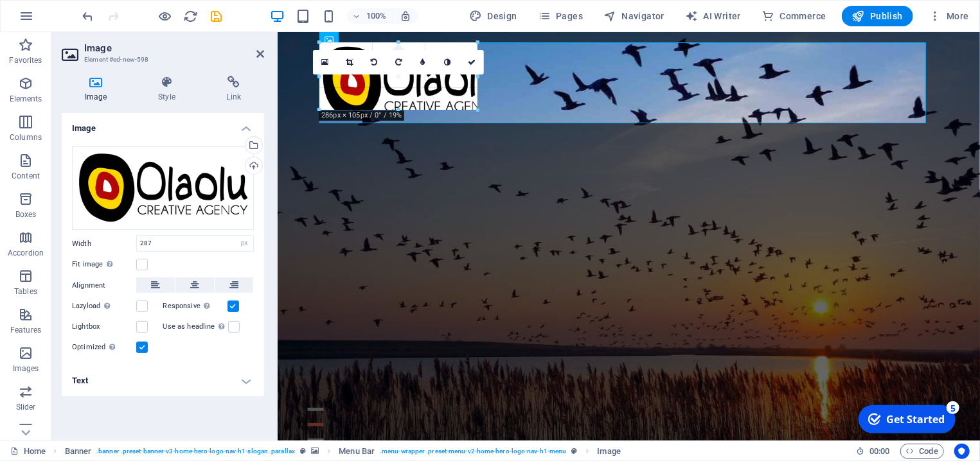
drag, startPoint x: 503, startPoint y: 125, endPoint x: 427, endPoint y: 103, distance: 79.7
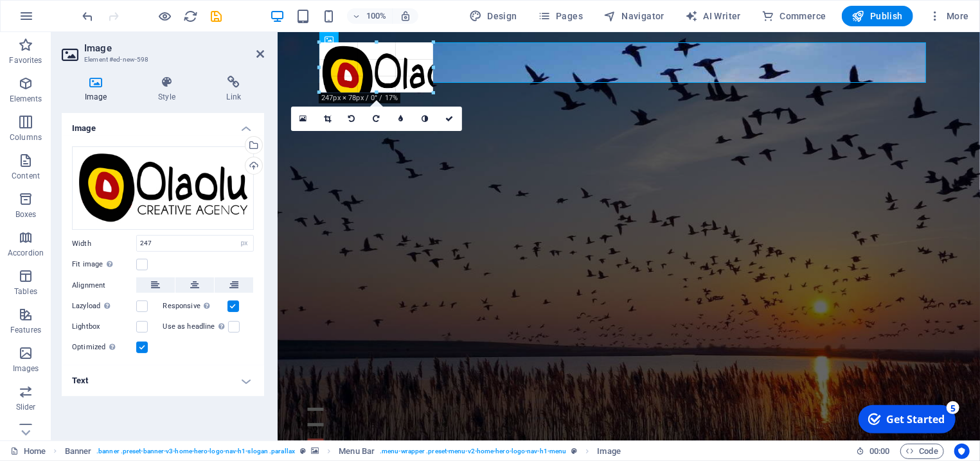
drag, startPoint x: 479, startPoint y: 111, endPoint x: 411, endPoint y: 81, distance: 73.7
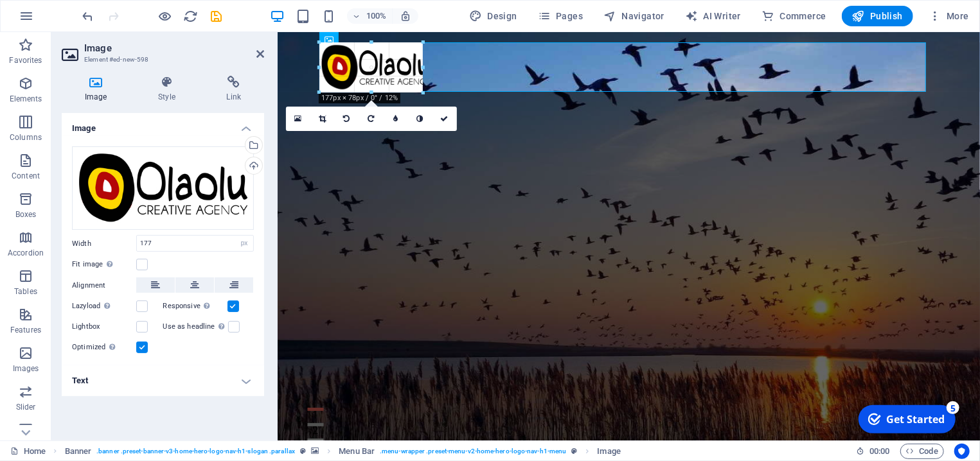
drag, startPoint x: 433, startPoint y: 90, endPoint x: 415, endPoint y: 85, distance: 19.2
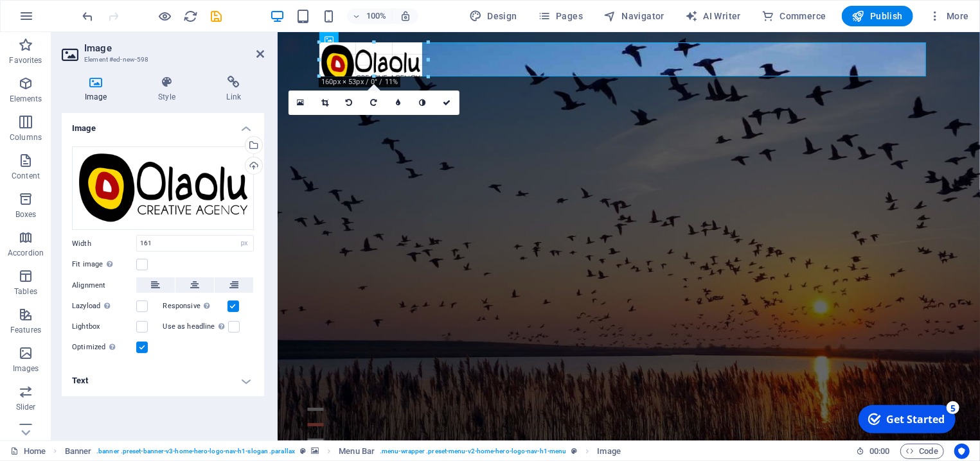
drag, startPoint x: 422, startPoint y: 88, endPoint x: 377, endPoint y: 78, distance: 46.6
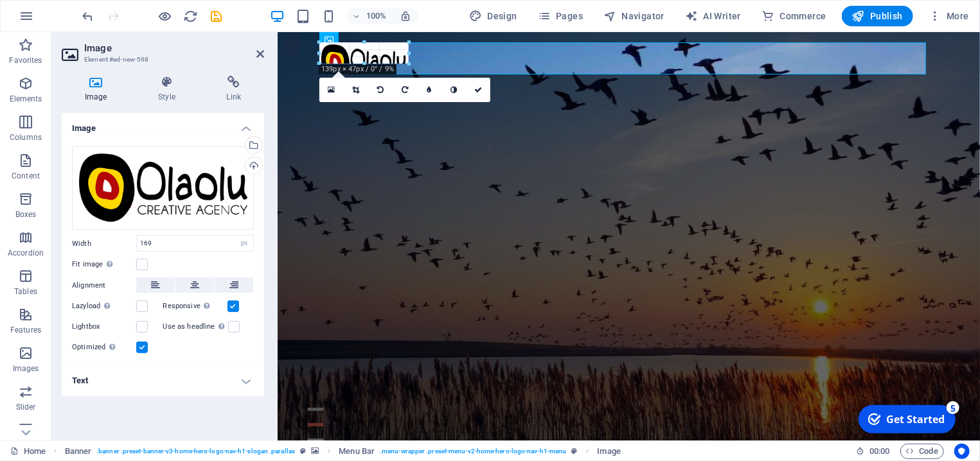
drag, startPoint x: 427, startPoint y: 67, endPoint x: 381, endPoint y: 67, distance: 46.3
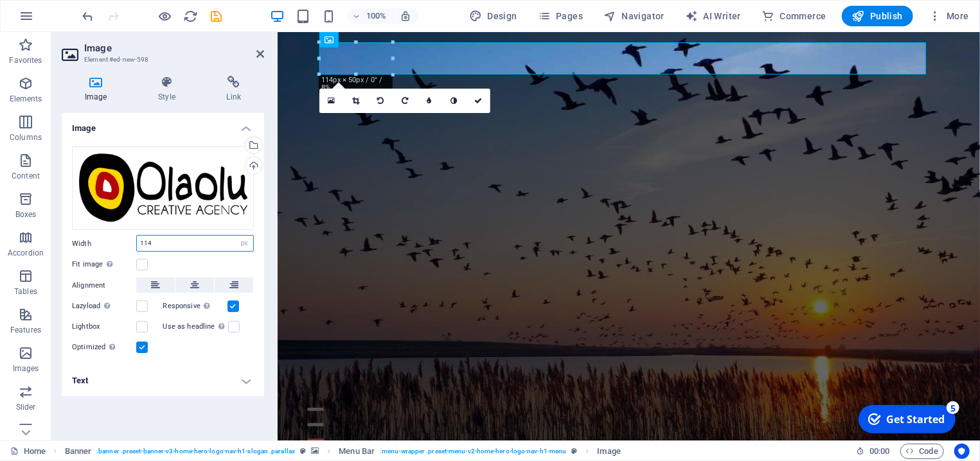
click at [195, 240] on input "114" at bounding box center [195, 243] width 116 height 15
drag, startPoint x: 195, startPoint y: 240, endPoint x: 125, endPoint y: 244, distance: 69.6
click at [137, 244] on input "114" at bounding box center [195, 243] width 116 height 15
type input "100"
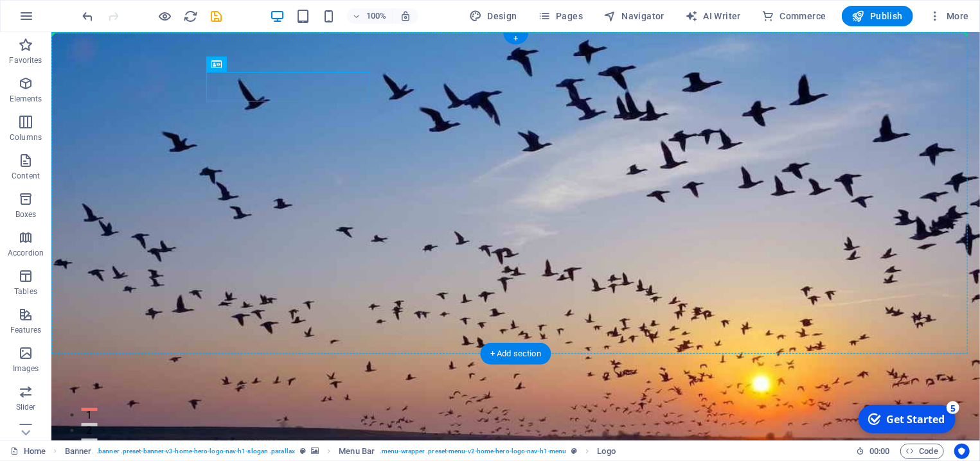
drag, startPoint x: 385, startPoint y: 101, endPoint x: 148, endPoint y: 87, distance: 237.6
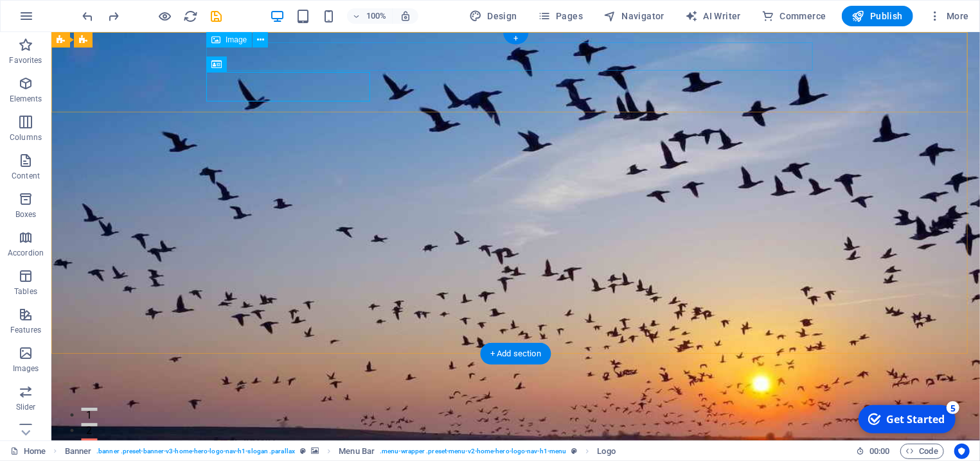
click at [260, 413] on figure at bounding box center [515, 443] width 607 height 28
click at [259, 41] on icon at bounding box center [260, 39] width 7 height 13
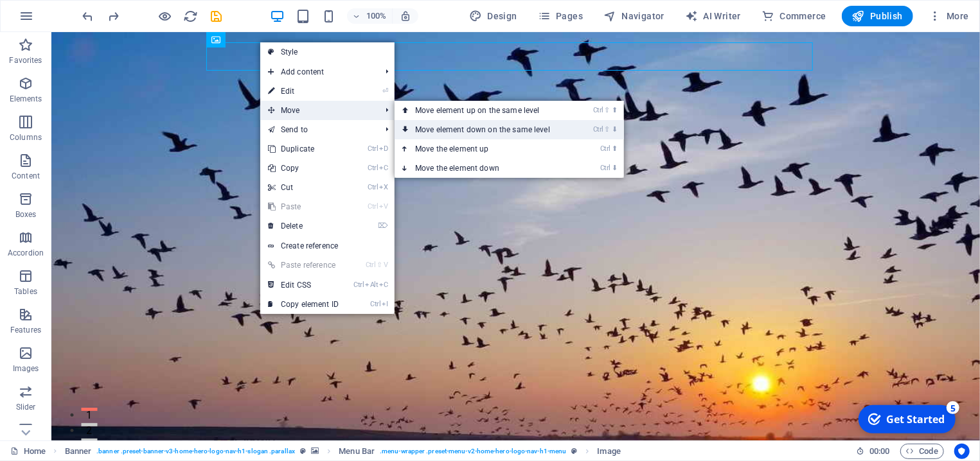
click at [417, 127] on link "Ctrl ⇧ ⬇ Move element down on the same level" at bounding box center [485, 129] width 181 height 19
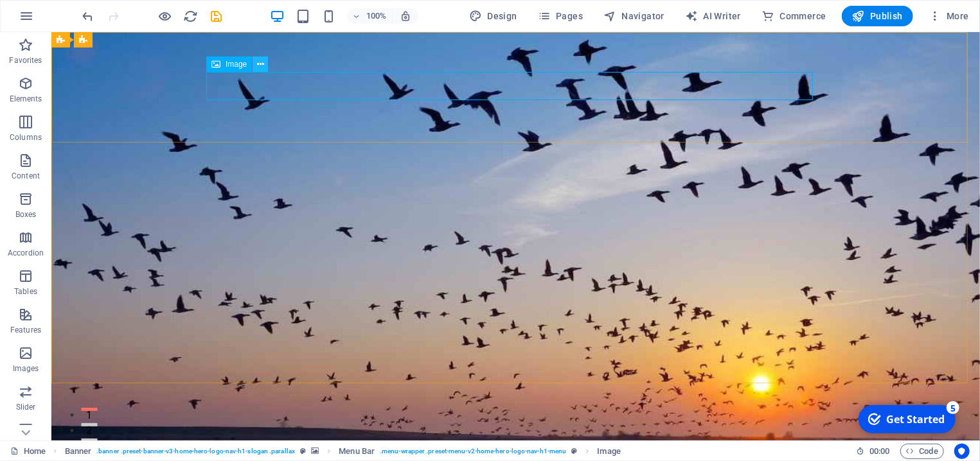
click at [257, 62] on icon at bounding box center [260, 64] width 7 height 13
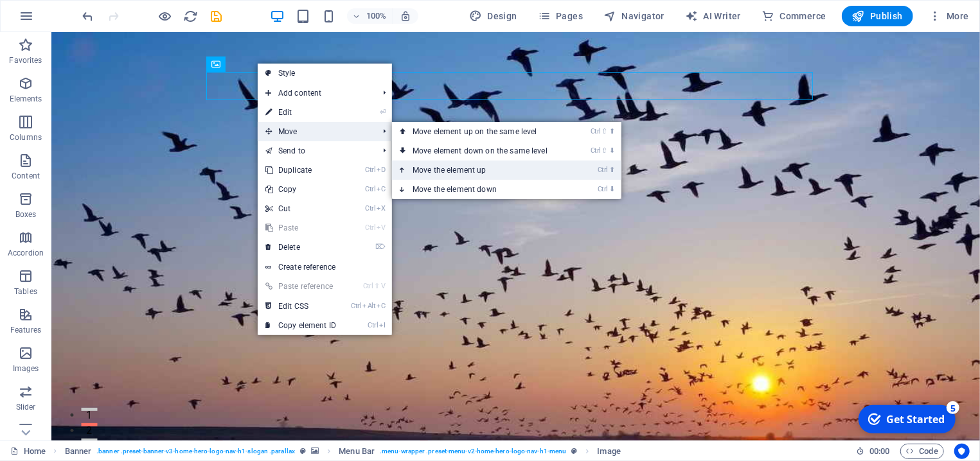
click at [439, 172] on link "Ctrl ⬆ Move the element up" at bounding box center [482, 170] width 181 height 19
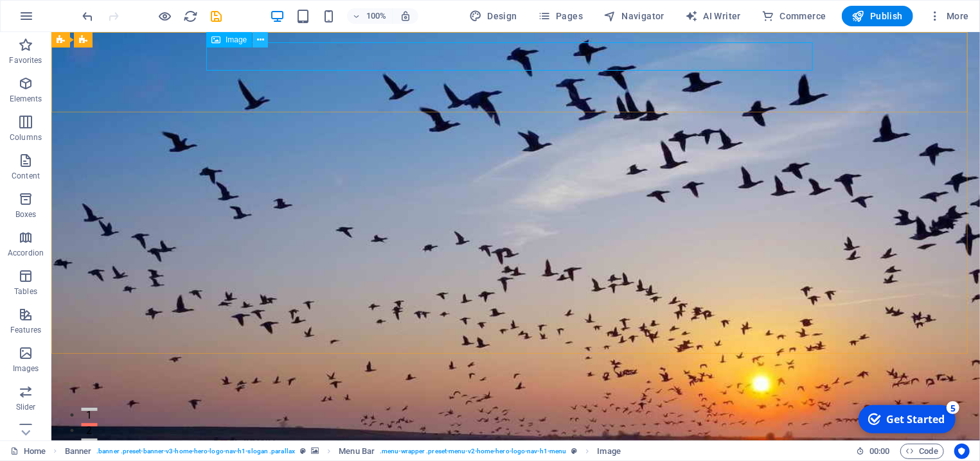
click at [258, 42] on icon at bounding box center [260, 39] width 7 height 13
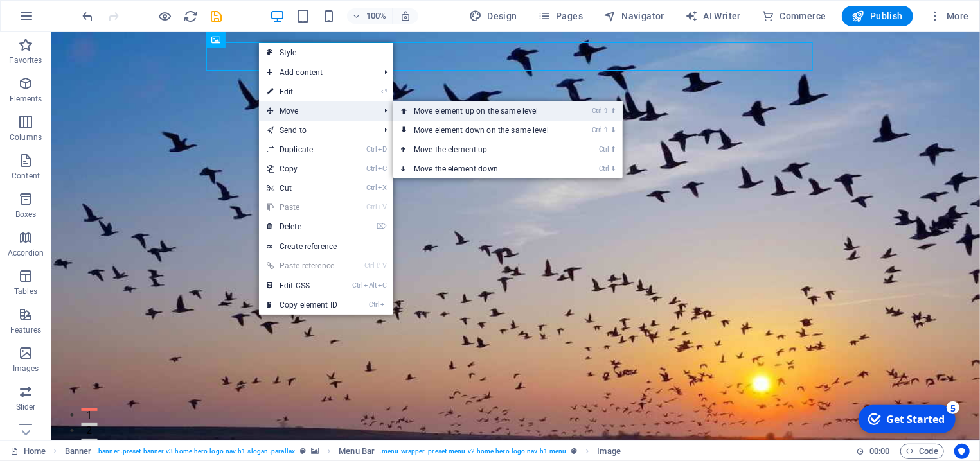
click at [455, 113] on link "Ctrl ⇧ ⬆ Move element up on the same level" at bounding box center [483, 111] width 181 height 19
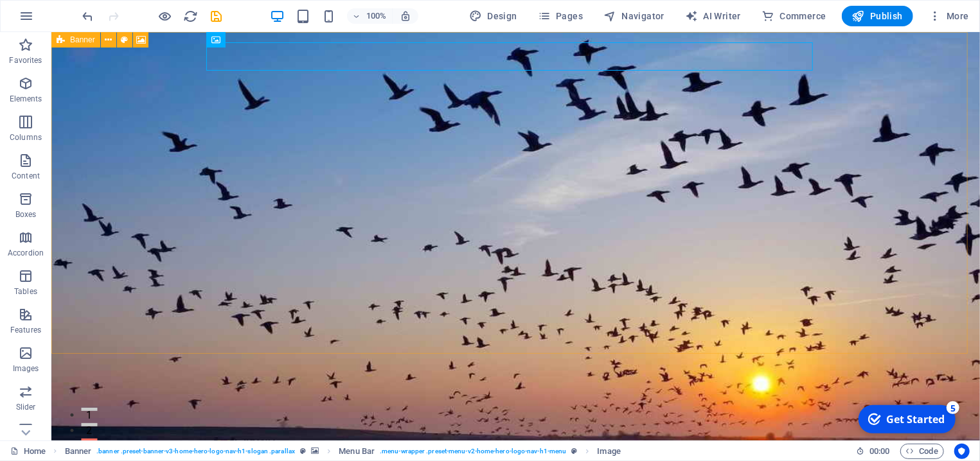
click at [87, 42] on span "Banner" at bounding box center [82, 40] width 25 height 8
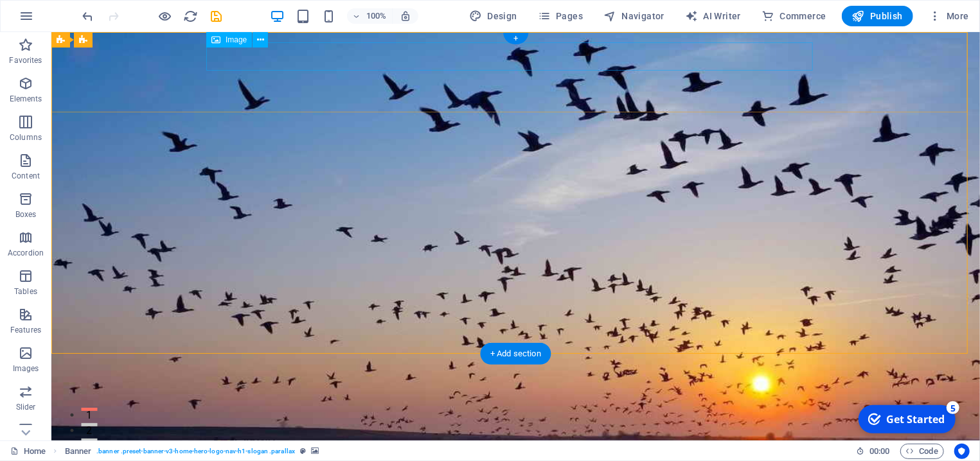
click at [216, 413] on figure at bounding box center [515, 443] width 607 height 28
click at [213, 413] on figure at bounding box center [515, 443] width 607 height 28
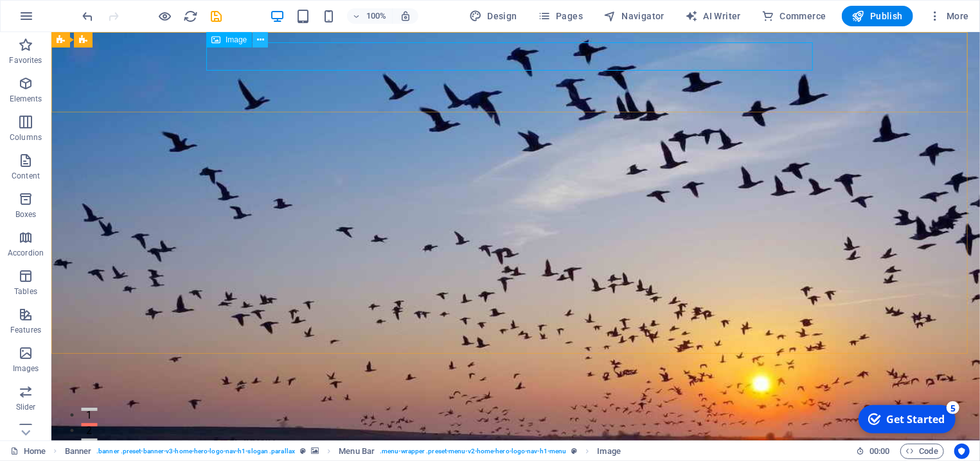
click at [262, 42] on icon at bounding box center [260, 39] width 7 height 13
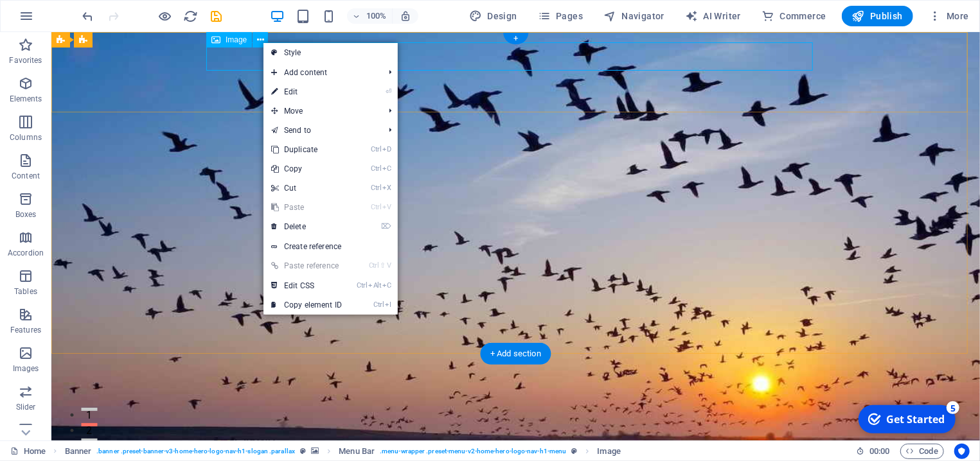
click at [227, 413] on figure at bounding box center [515, 443] width 607 height 28
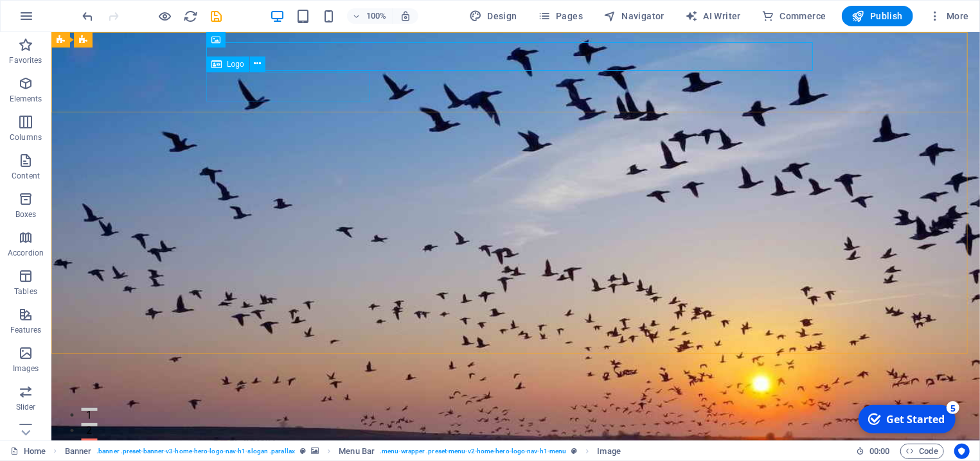
click at [239, 69] on div "Logo" at bounding box center [227, 64] width 43 height 15
click at [263, 413] on figure at bounding box center [515, 443] width 607 height 28
click at [259, 44] on icon at bounding box center [260, 39] width 7 height 13
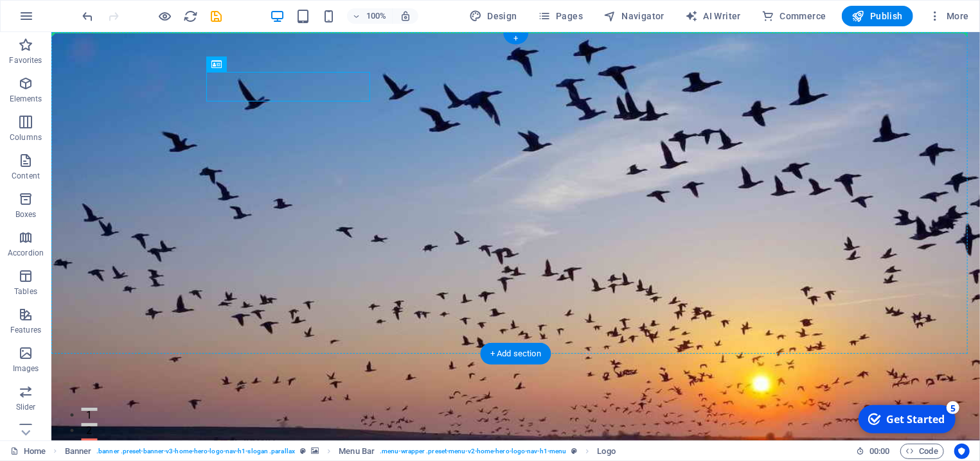
drag, startPoint x: 290, startPoint y: 100, endPoint x: 288, endPoint y: 116, distance: 16.8
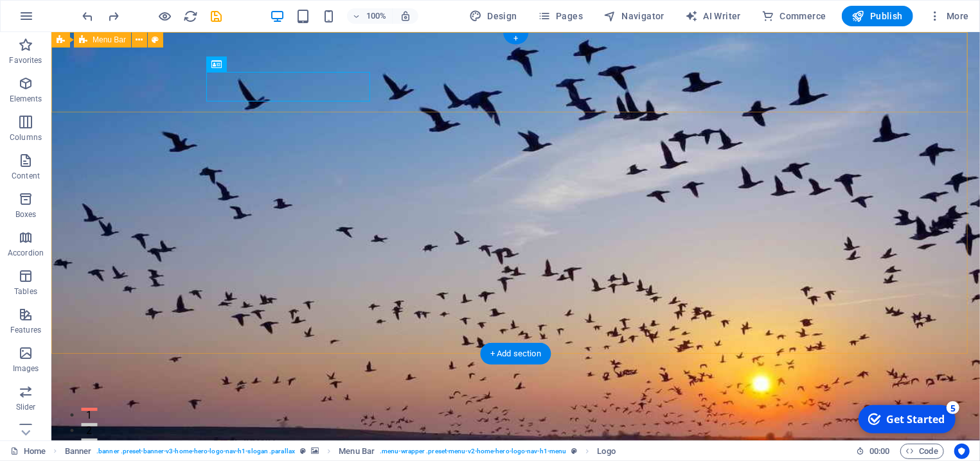
click at [248, 413] on figure at bounding box center [515, 443] width 607 height 28
click at [517, 39] on div "+" at bounding box center [515, 39] width 25 height 12
drag, startPoint x: 453, startPoint y: 57, endPoint x: 222, endPoint y: 45, distance: 230.4
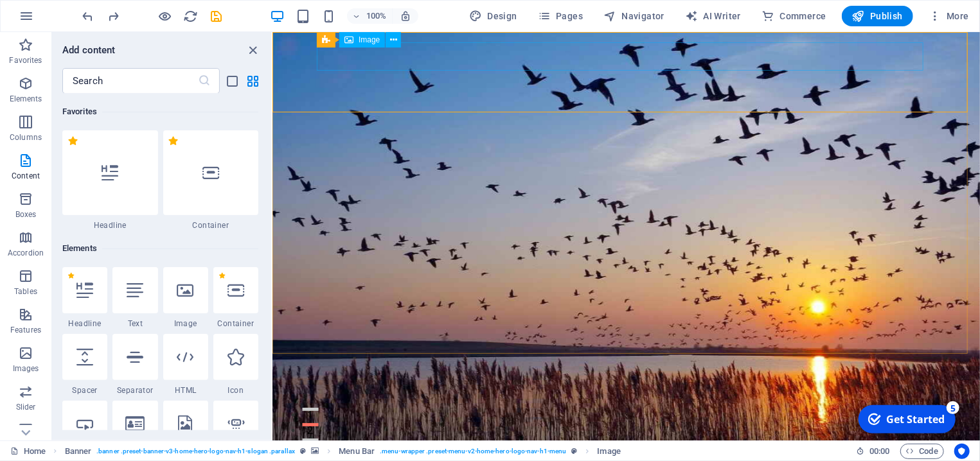
scroll to position [2249, 0]
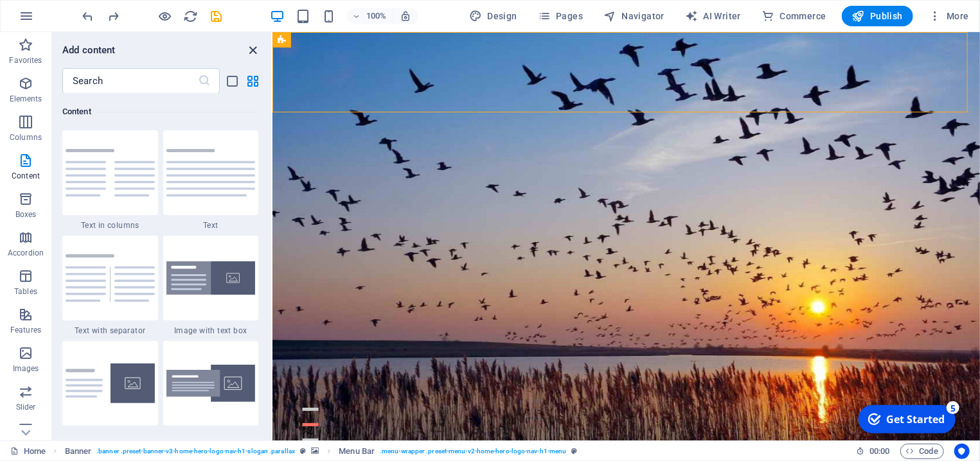
click at [251, 48] on icon "close panel" at bounding box center [253, 50] width 15 height 15
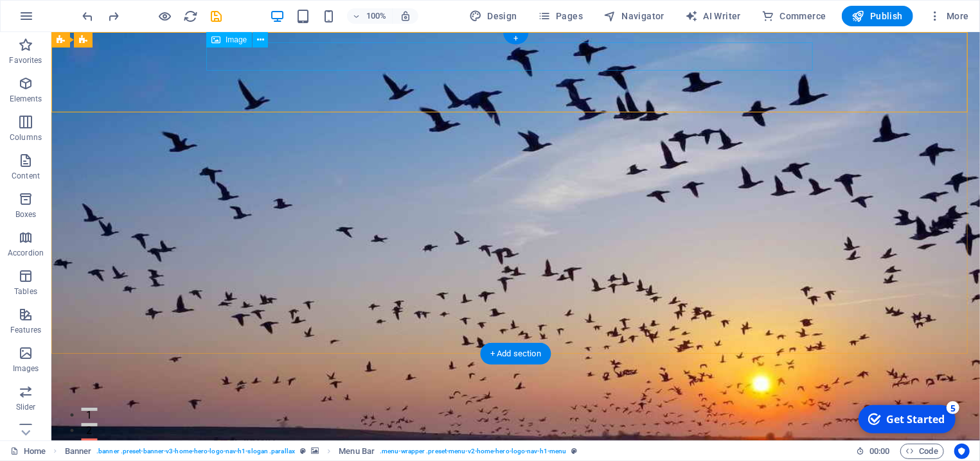
click at [243, 413] on figure at bounding box center [515, 443] width 607 height 28
click at [260, 40] on icon at bounding box center [260, 39] width 7 height 13
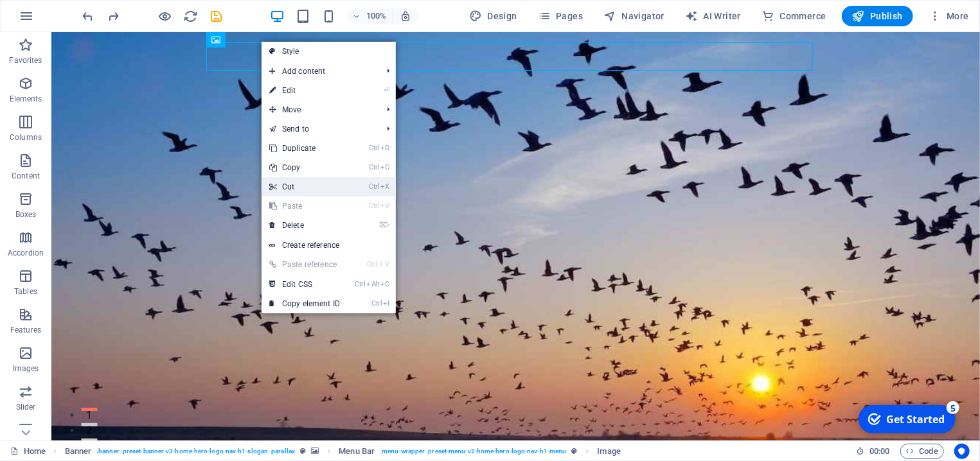
click at [273, 186] on icon at bounding box center [272, 186] width 6 height 19
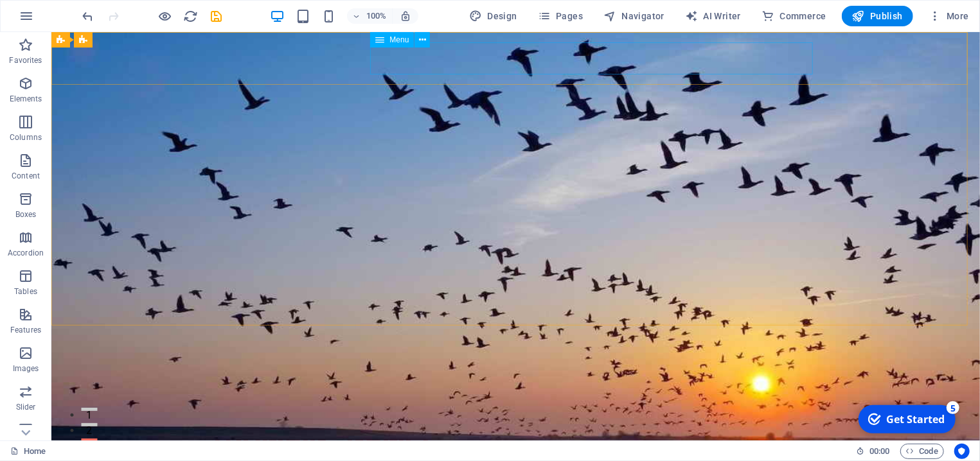
click at [402, 42] on span "Menu" at bounding box center [399, 40] width 19 height 8
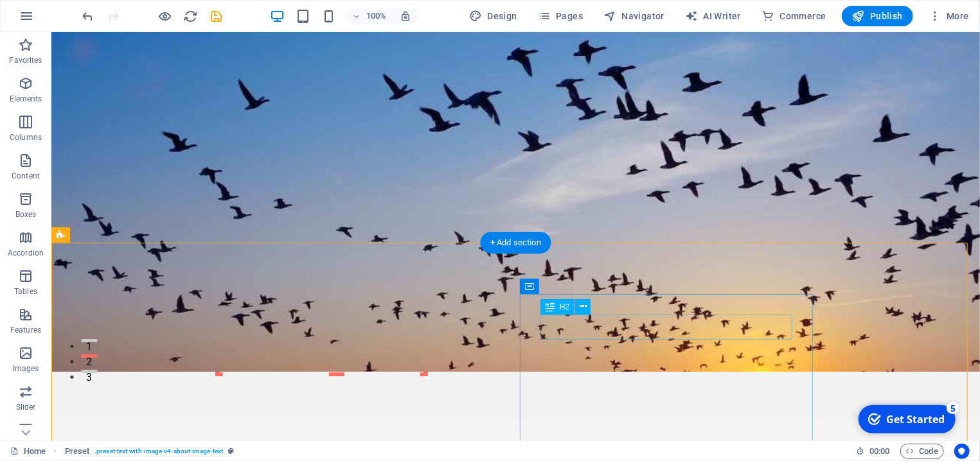
scroll to position [0, 0]
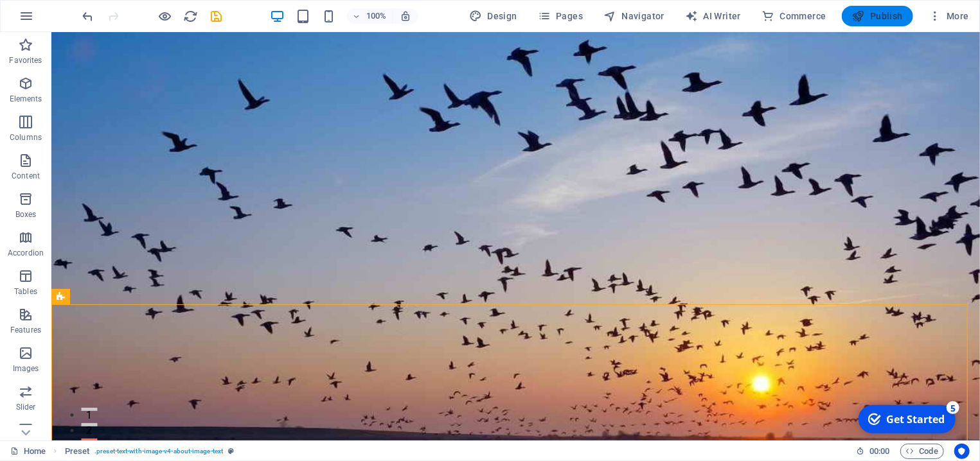
click at [877, 18] on span "Publish" at bounding box center [877, 16] width 51 height 13
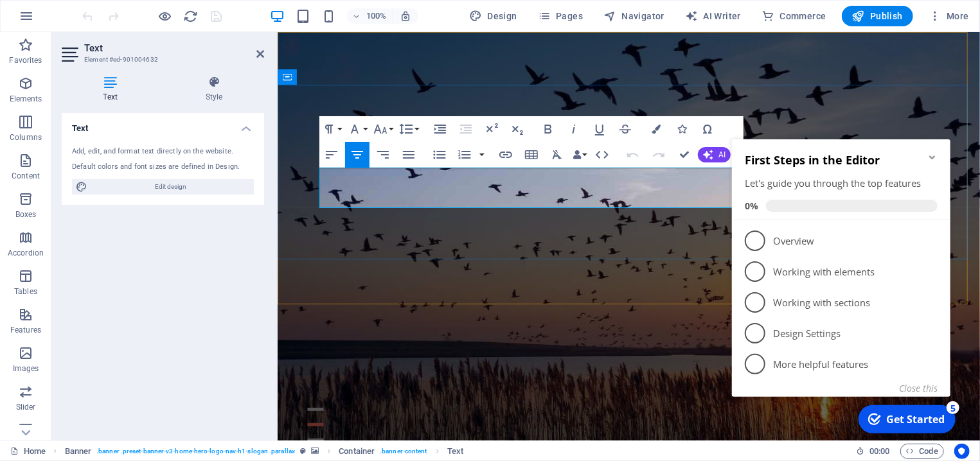
drag, startPoint x: 663, startPoint y: 176, endPoint x: 577, endPoint y: 174, distance: 86.2
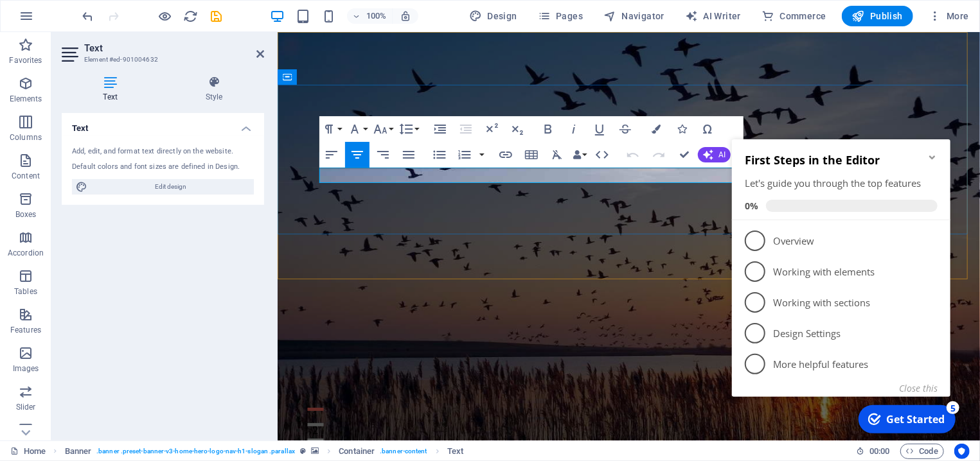
drag, startPoint x: 582, startPoint y: 172, endPoint x: 667, endPoint y: 174, distance: 85.5
click at [379, 127] on icon "button" at bounding box center [380, 128] width 15 height 15
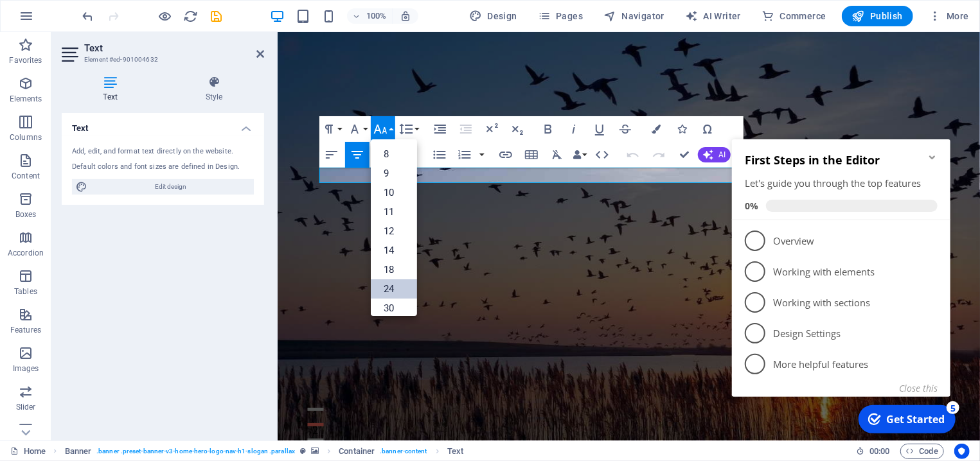
click at [389, 283] on link "24" at bounding box center [394, 289] width 46 height 19
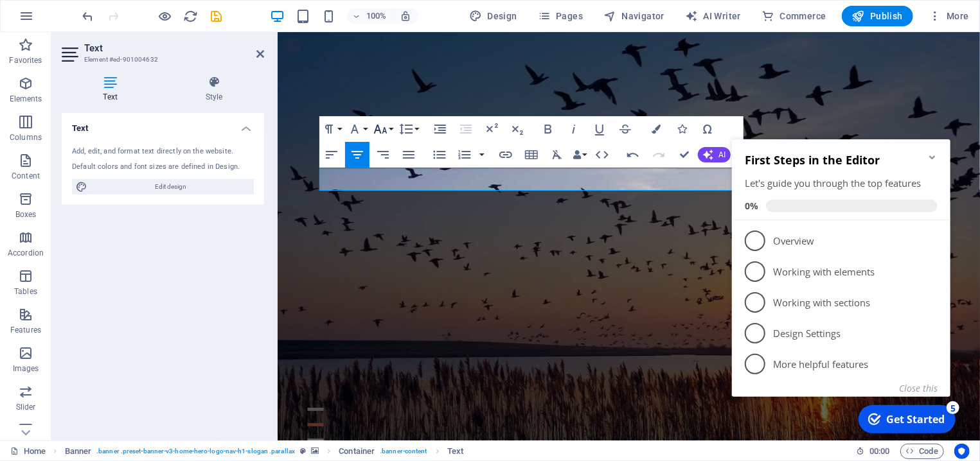
click at [386, 131] on icon "button" at bounding box center [380, 129] width 13 height 9
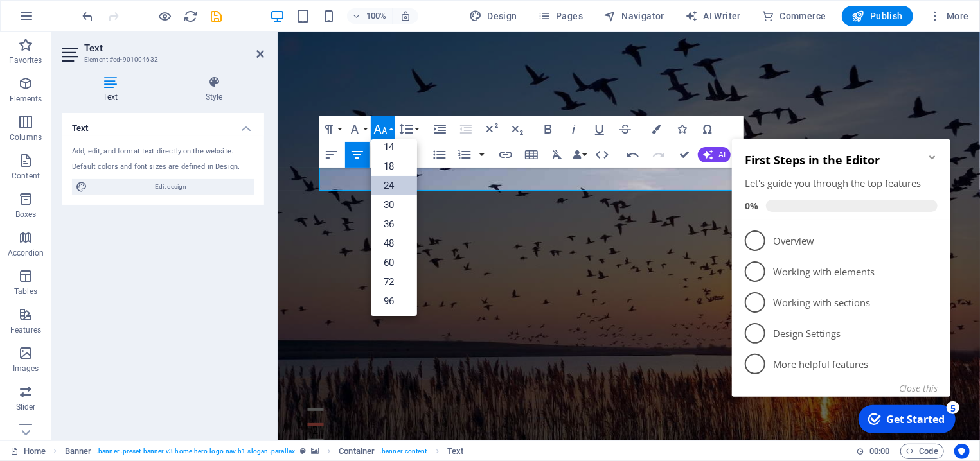
scroll to position [103, 0]
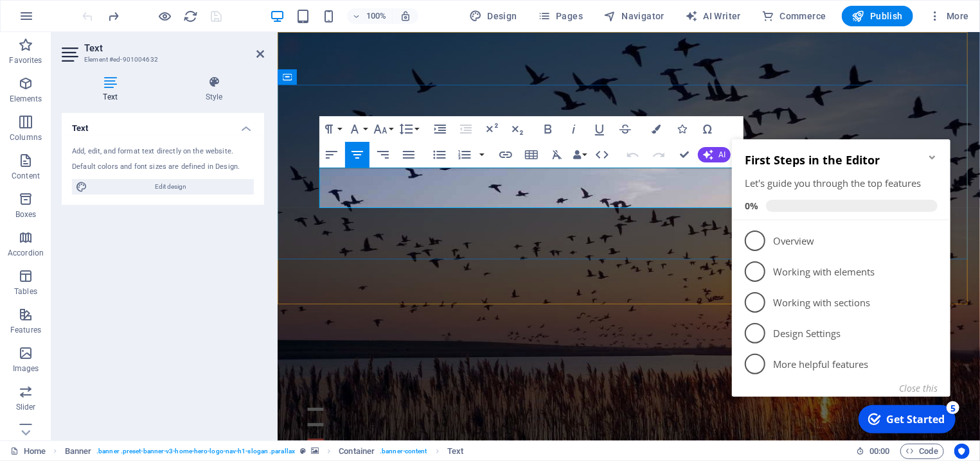
drag, startPoint x: 570, startPoint y: 174, endPoint x: 667, endPoint y: 167, distance: 97.3
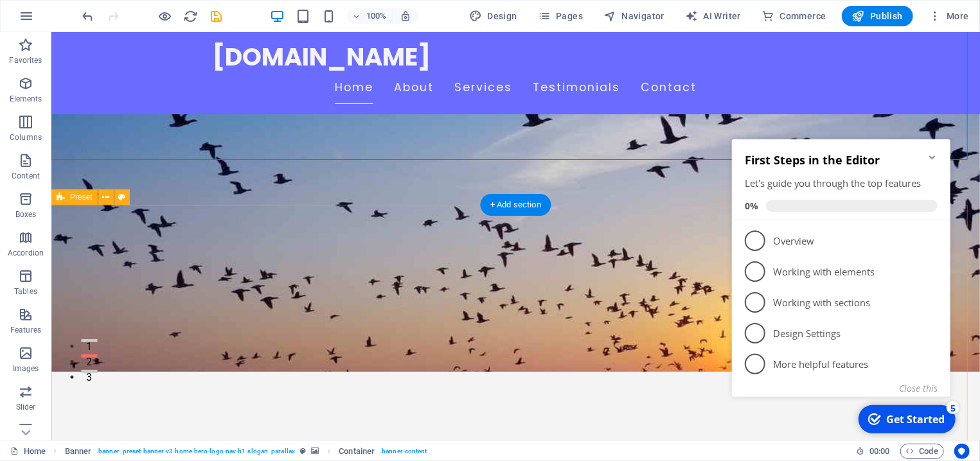
scroll to position [138, 0]
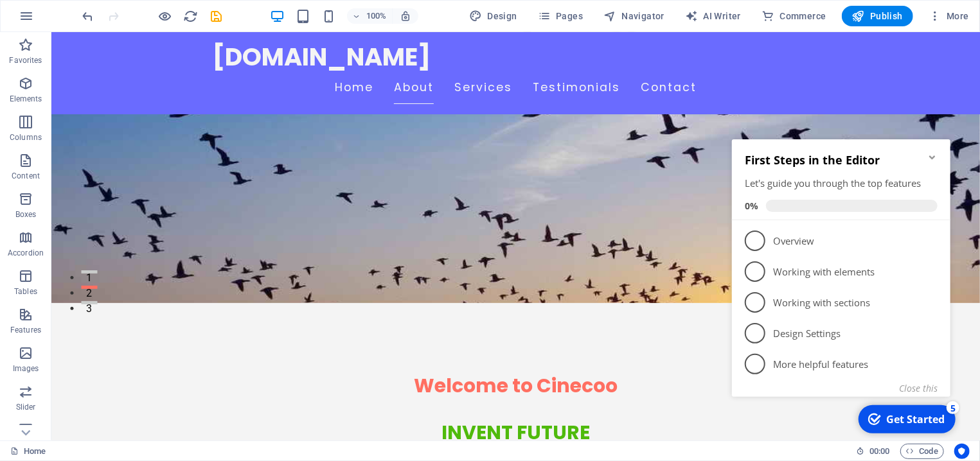
click at [932, 160] on icon "Minimize checklist" at bounding box center [932, 157] width 10 height 10
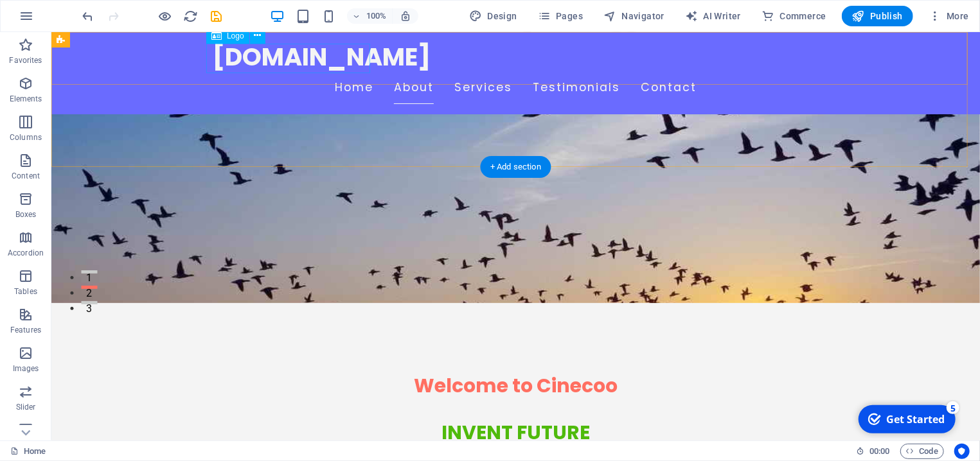
click at [352, 53] on div "[DOMAIN_NAME]" at bounding box center [515, 57] width 607 height 30
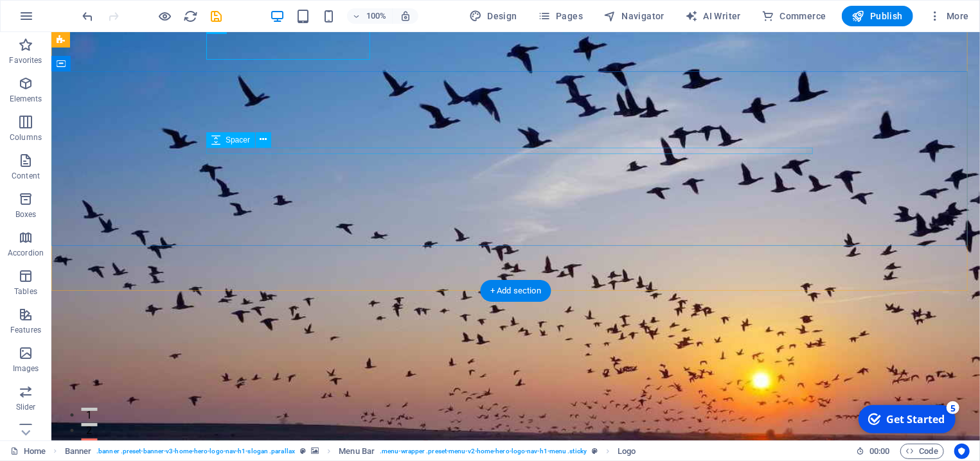
scroll to position [69, 0]
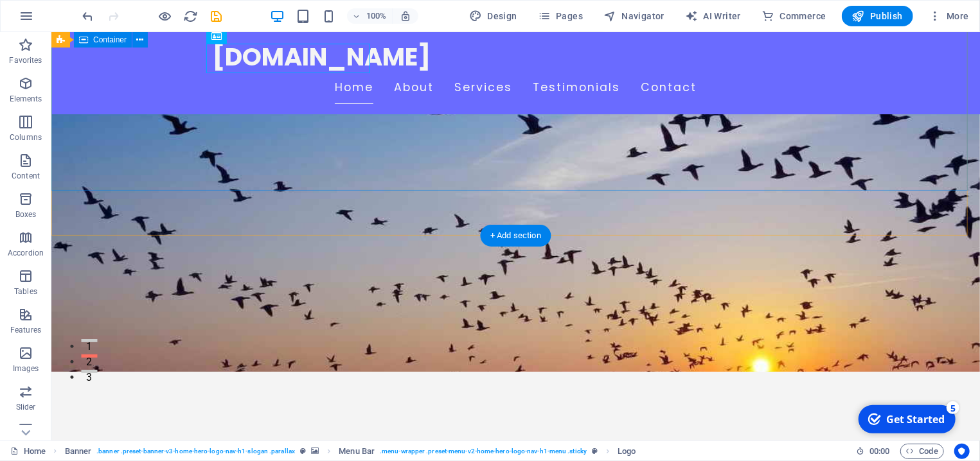
click at [338, 337] on div "Welcome to Cinecoo INVENT FUTURE" at bounding box center [515, 451] width 929 height 228
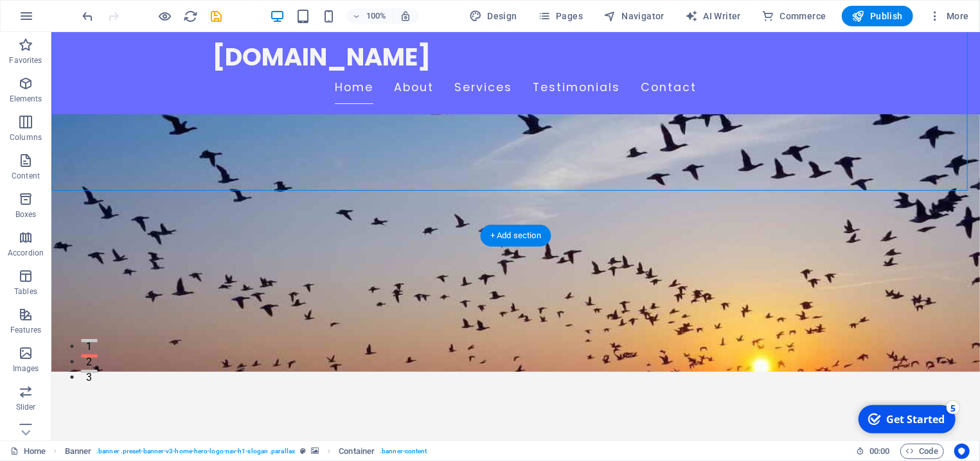
scroll to position [0, 0]
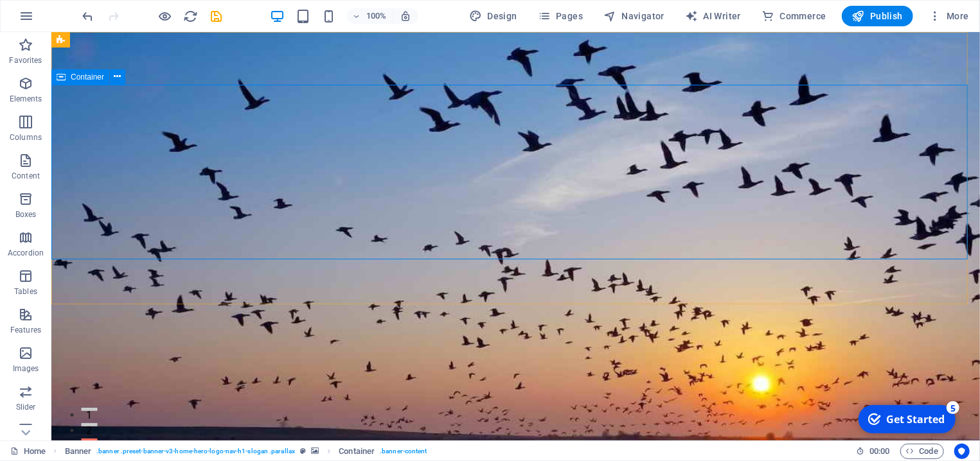
click at [96, 75] on span "Container" at bounding box center [87, 77] width 33 height 8
click at [515, 37] on div "+" at bounding box center [515, 39] width 25 height 12
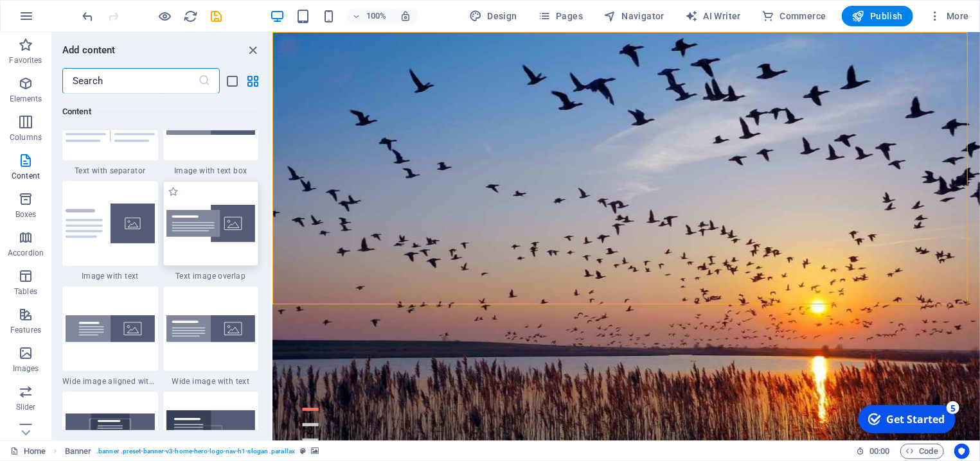
scroll to position [2430, 0]
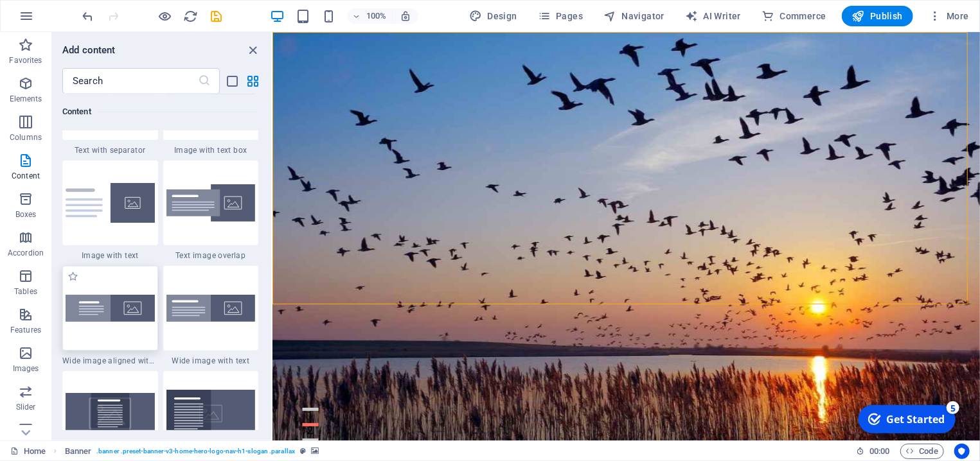
click at [103, 318] on img at bounding box center [110, 308] width 89 height 27
click at [273, 303] on div "H2 Banner Container Banner Menu Bar Menu Spacer Text Preset Container Text Spac…" at bounding box center [627, 236] width 708 height 409
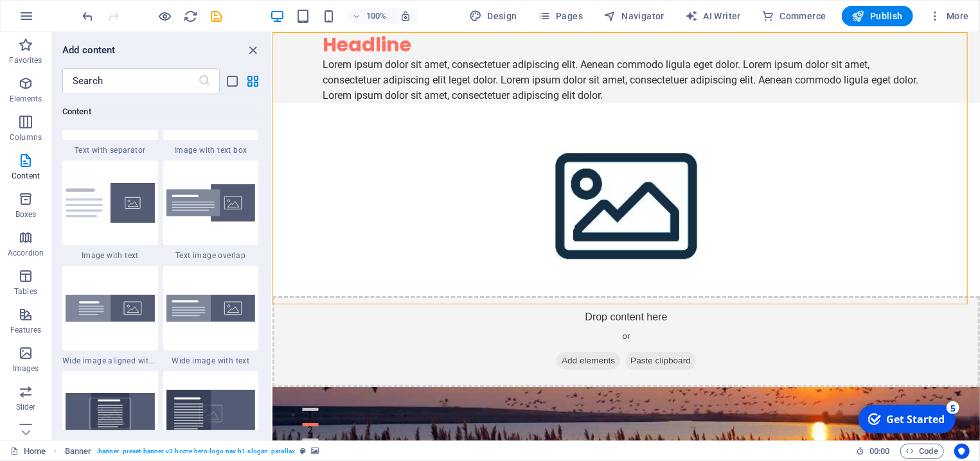
click at [273, 303] on div "H2 Banner Container Banner Menu Bar Menu Spacer Text Preset Container Text Spac…" at bounding box center [627, 236] width 708 height 409
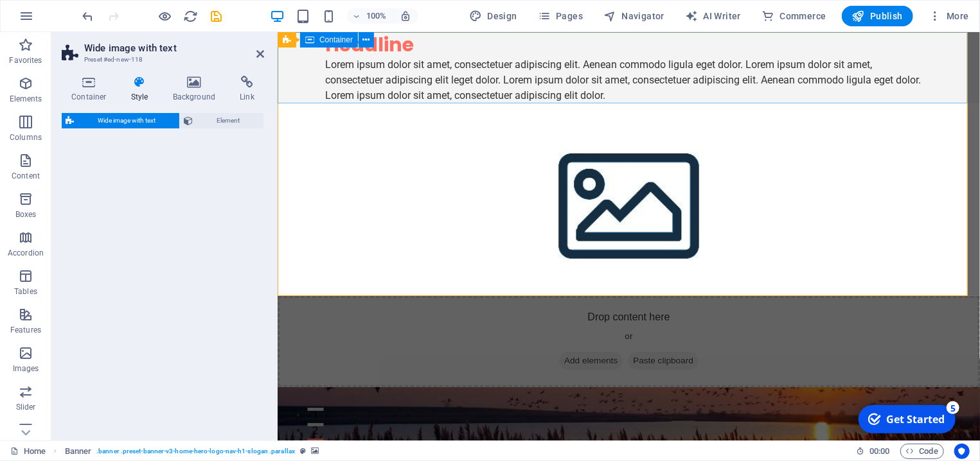
select select "%"
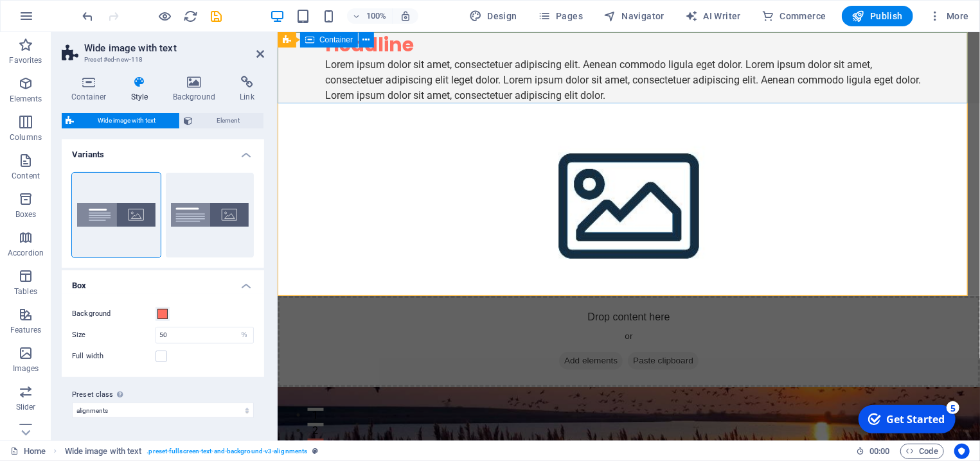
drag, startPoint x: 538, startPoint y: 192, endPoint x: 305, endPoint y: 92, distance: 253.4
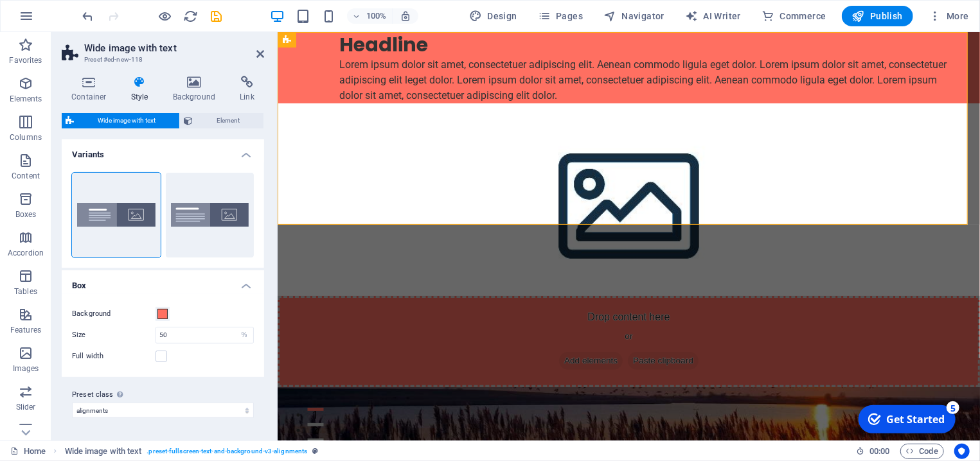
click at [787, 143] on figure at bounding box center [628, 199] width 703 height 193
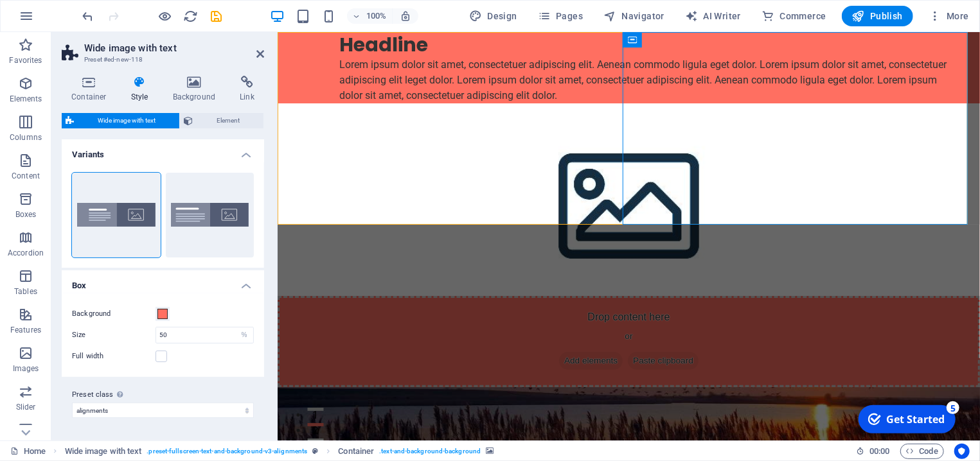
click at [787, 143] on figure at bounding box center [628, 199] width 703 height 193
select select "px"
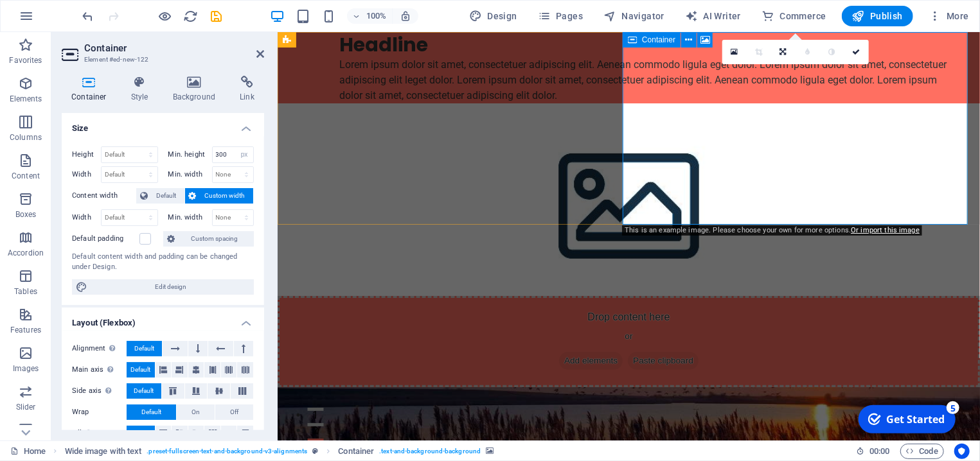
click at [622, 352] on span "Add elements" at bounding box center [591, 361] width 64 height 18
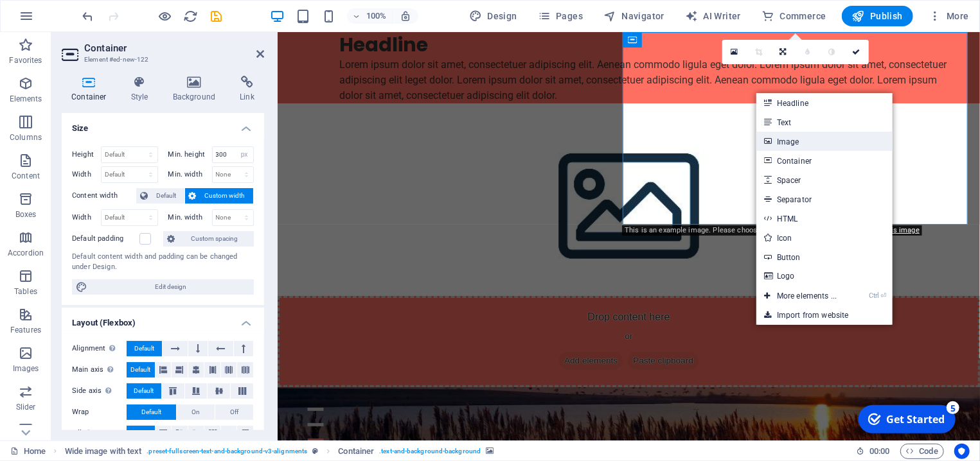
click at [796, 138] on link "Image" at bounding box center [825, 141] width 136 height 19
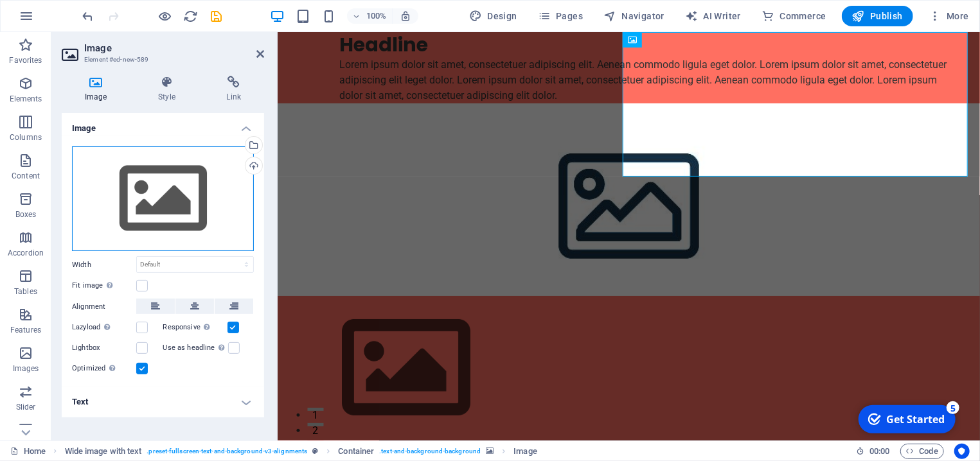
click at [114, 202] on div "Drag files here, click to choose files or select files from Files or our free s…" at bounding box center [163, 199] width 182 height 105
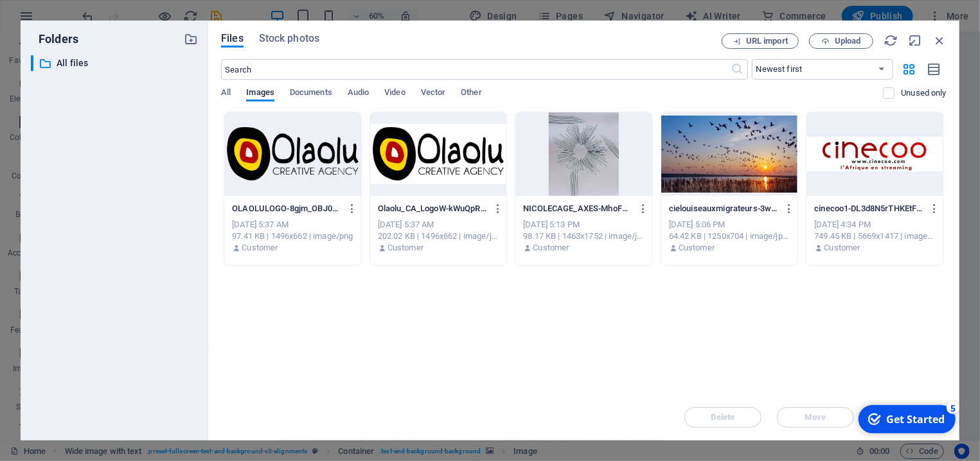
click at [380, 294] on div "Drop files here to upload them instantly OLAOLULOGO-8gjm_OBJ0E2z-v-OJp-T0A.png …" at bounding box center [584, 253] width 726 height 283
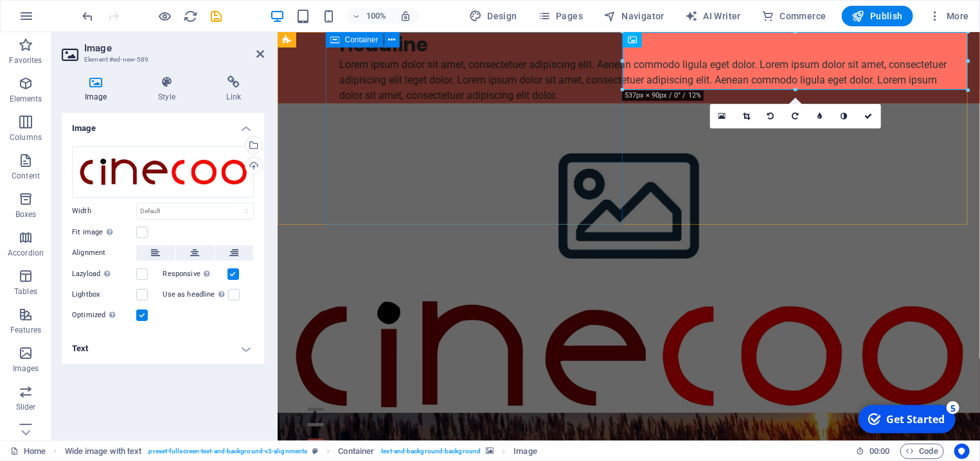
click at [524, 69] on div "Headline Lorem ipsum dolor sit amet, consectetuer adipiscing elit. Aenean commo…" at bounding box center [652, 66] width 655 height 71
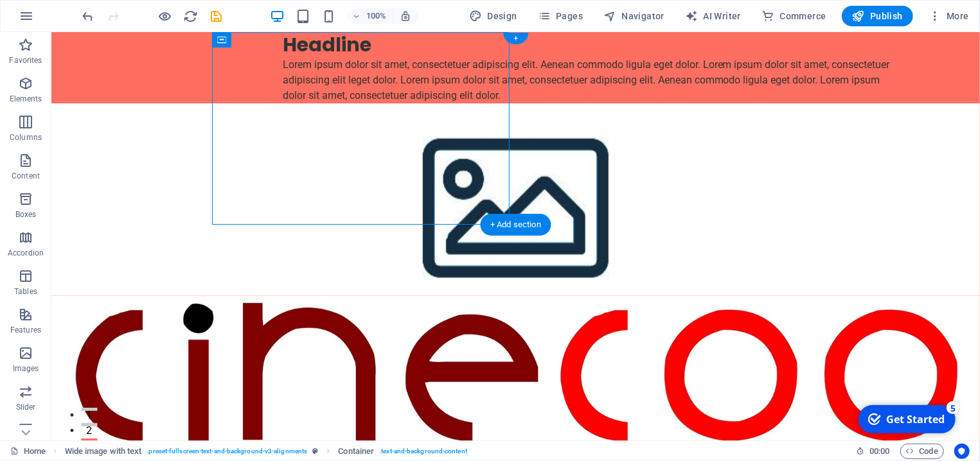
click at [616, 201] on figure at bounding box center [515, 199] width 929 height 193
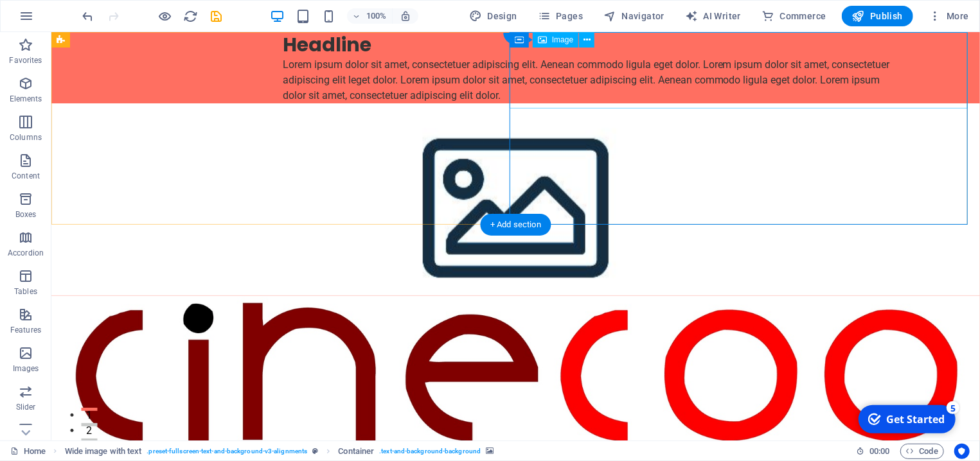
click at [622, 296] on figure at bounding box center [515, 373] width 929 height 155
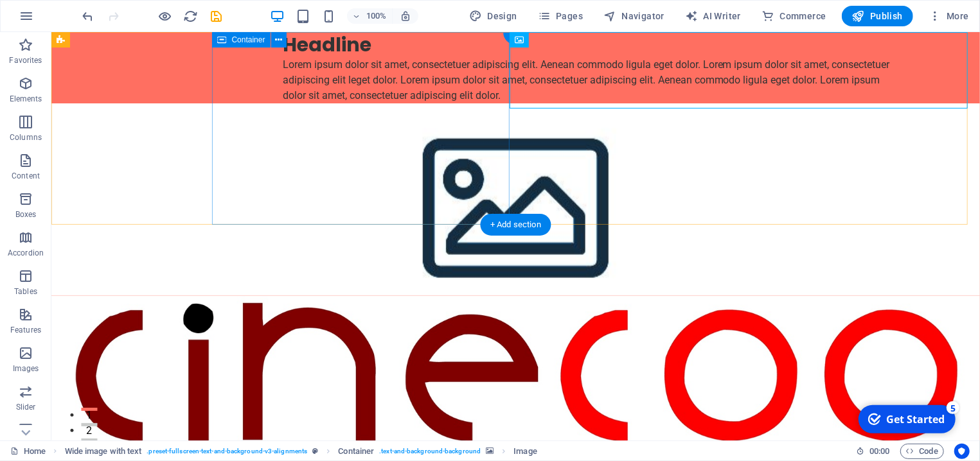
click at [374, 103] on div "Headline Lorem ipsum dolor sit amet, consectetuer adipiscing elit. Aenean commo…" at bounding box center [596, 66] width 768 height 71
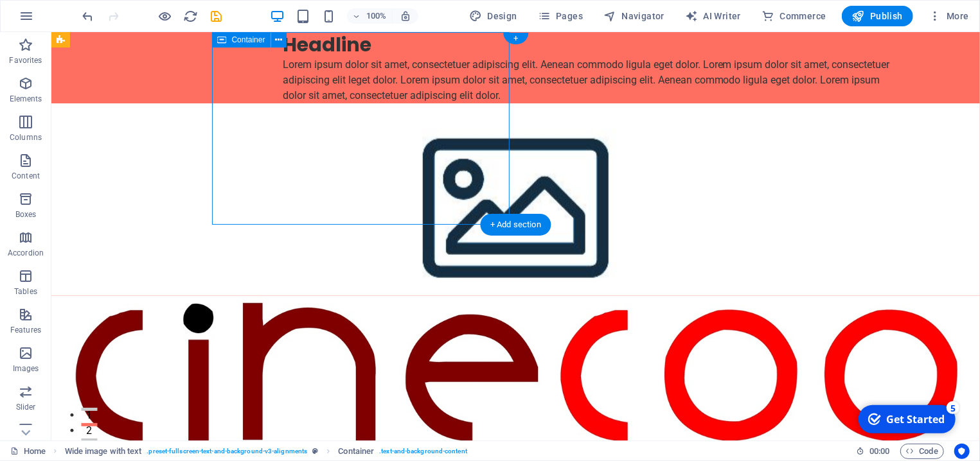
drag, startPoint x: 358, startPoint y: 222, endPoint x: 364, endPoint y: 179, distance: 44.2
click at [364, 103] on div "Headline Lorem ipsum dolor sit amet, consectetuer adipiscing elit. Aenean commo…" at bounding box center [596, 66] width 768 height 71
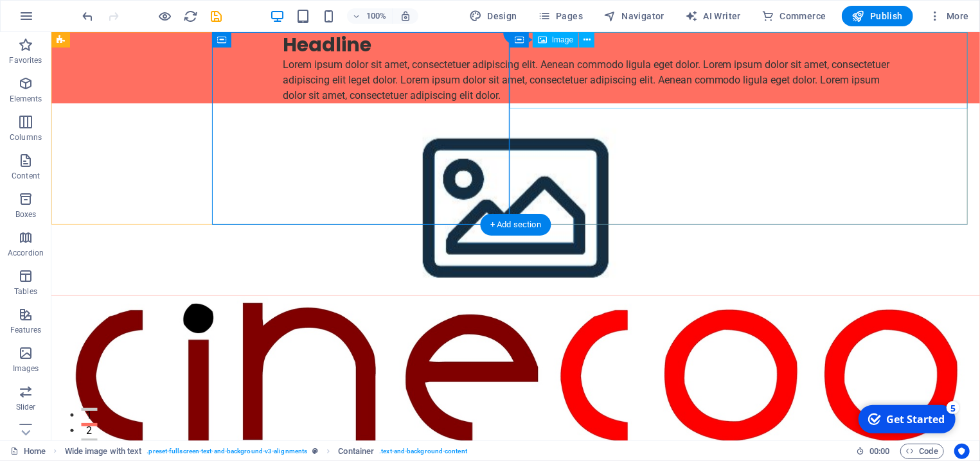
click at [544, 296] on figure at bounding box center [515, 373] width 929 height 155
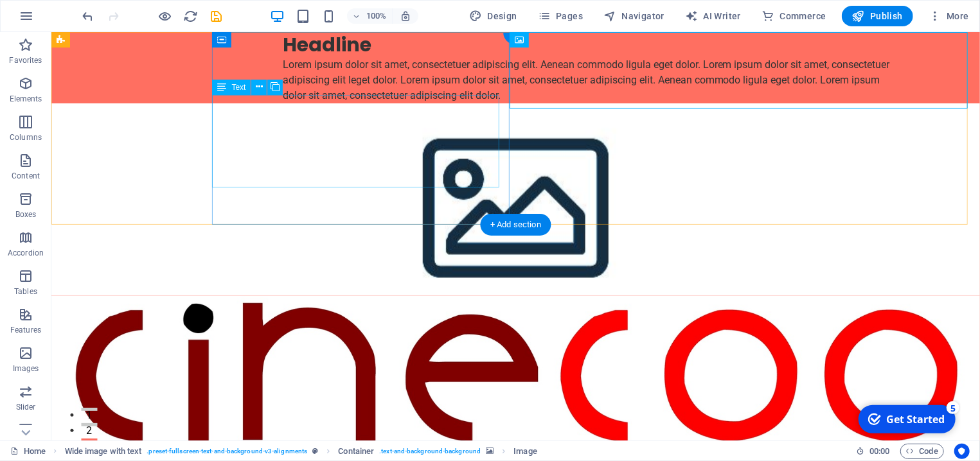
click at [425, 103] on div "Lorem ipsum dolor sit amet, consectetuer adipiscing elit. Aenean commodo ligula…" at bounding box center [590, 80] width 617 height 46
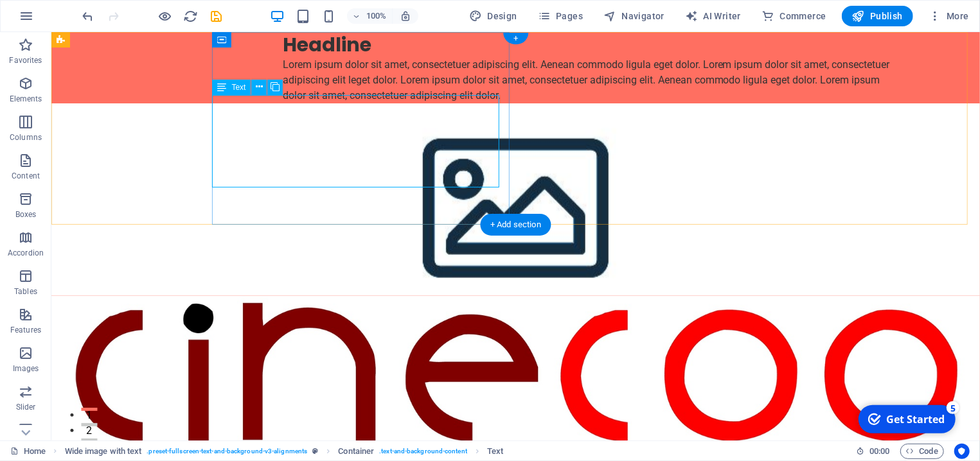
click at [302, 103] on div "Lorem ipsum dolor sit amet, consectetuer adipiscing elit. Aenean commodo ligula…" at bounding box center [590, 80] width 617 height 46
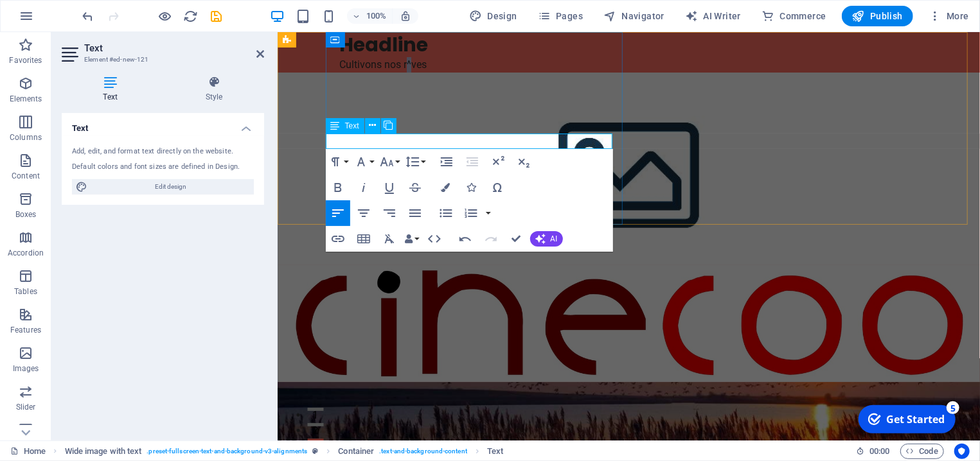
click at [393, 72] on p "Cultivons nos r^ves" at bounding box center [647, 64] width 617 height 15
click at [397, 165] on button "Font Size" at bounding box center [389, 162] width 24 height 26
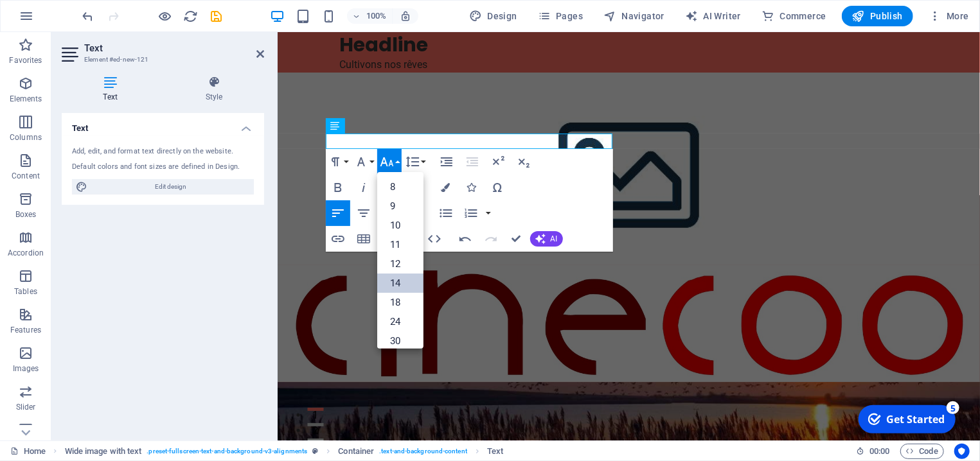
click at [388, 282] on link "14" at bounding box center [400, 283] width 46 height 19
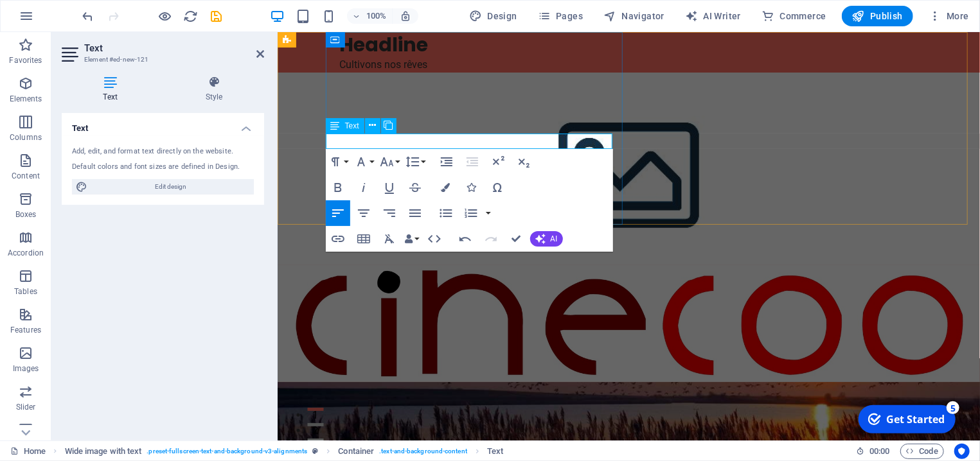
click at [414, 72] on p "Cultivons nos rê ​ ves" at bounding box center [647, 64] width 617 height 15
click at [406, 72] on p "Cultivons nos rê ​ ves" at bounding box center [647, 64] width 617 height 15
click at [400, 72] on p "Cultivons nos rê ​ ves" at bounding box center [647, 64] width 617 height 15
drag, startPoint x: 417, startPoint y: 141, endPoint x: 327, endPoint y: 147, distance: 90.1
click at [339, 72] on p "Cultivons nos rê ​ ves" at bounding box center [647, 64] width 617 height 15
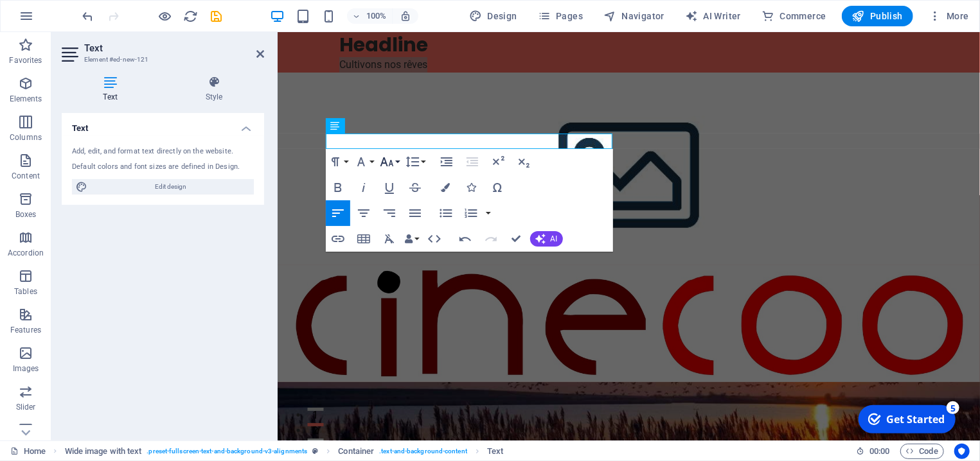
click at [390, 162] on icon "button" at bounding box center [386, 161] width 13 height 9
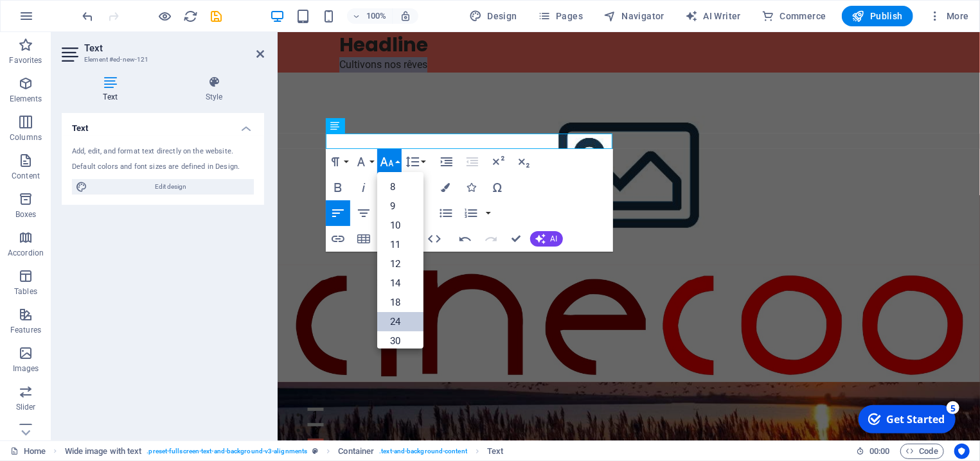
click at [394, 325] on link "24" at bounding box center [400, 321] width 46 height 19
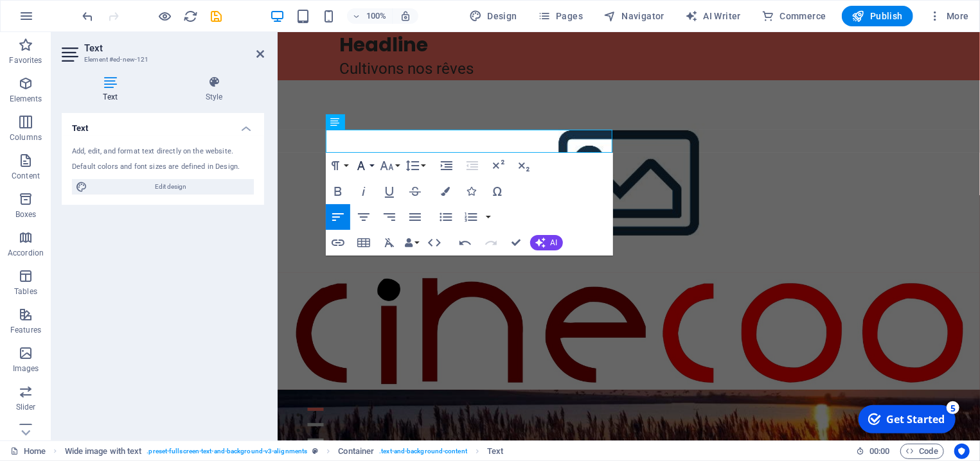
click at [363, 167] on icon "button" at bounding box center [361, 165] width 8 height 9
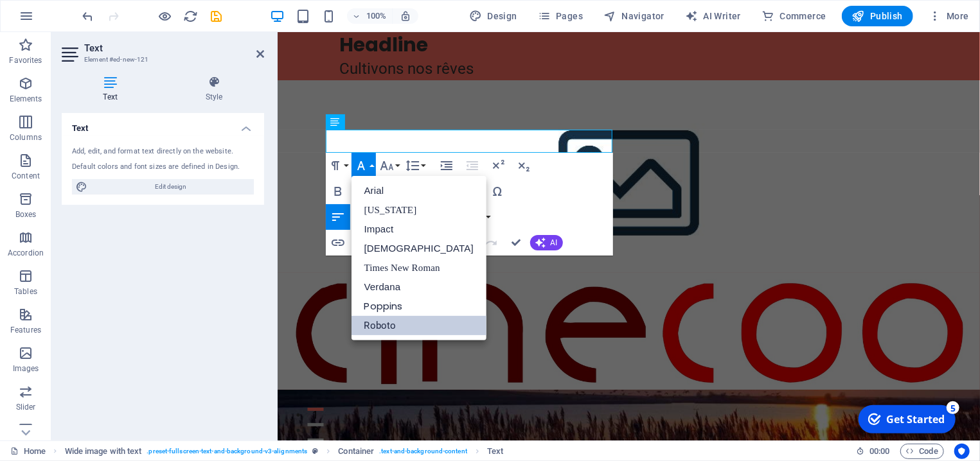
scroll to position [0, 0]
click at [381, 305] on link "Poppins" at bounding box center [419, 306] width 135 height 19
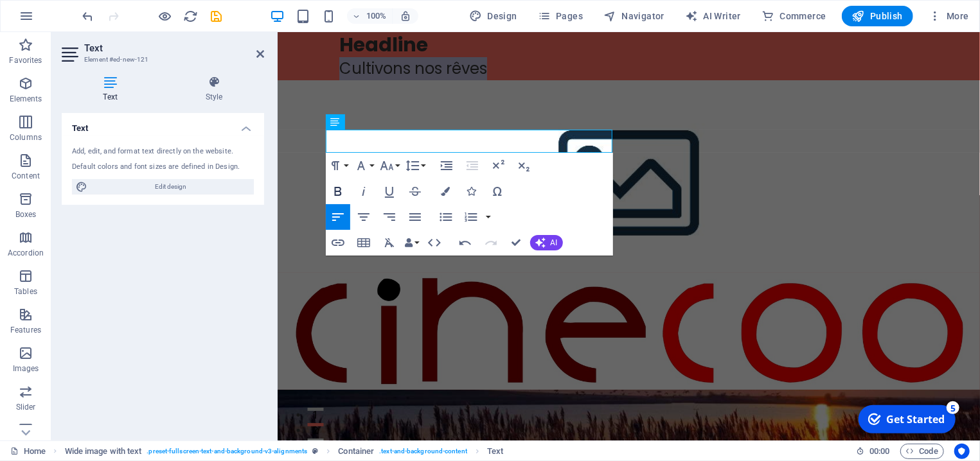
click at [337, 192] on icon "button" at bounding box center [337, 191] width 7 height 9
drag, startPoint x: 481, startPoint y: 140, endPoint x: 323, endPoint y: 139, distance: 158.8
click at [323, 139] on div "Headline Cultivons nos rê​ves" at bounding box center [628, 210] width 703 height 358
click at [483, 67] on div "Headline Cultivons nos rê​ves" at bounding box center [652, 55] width 655 height 48
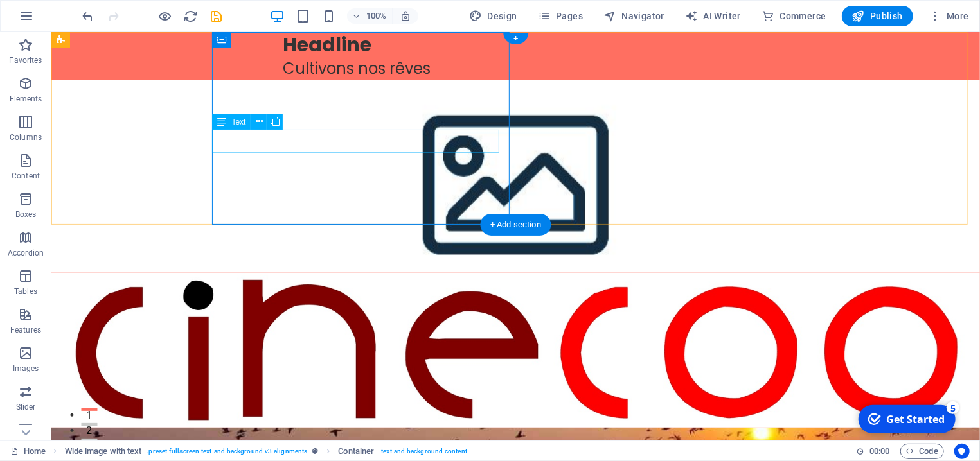
click at [296, 80] on div "Cultivons nos rêves" at bounding box center [590, 68] width 617 height 23
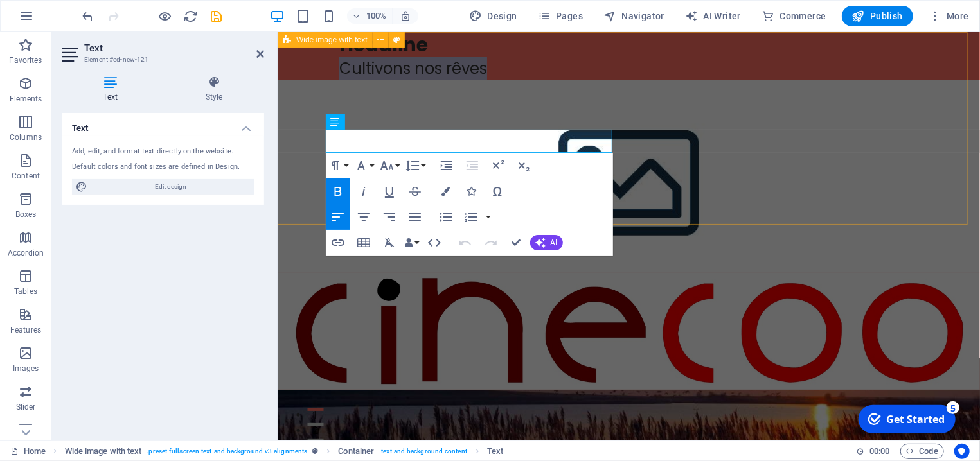
drag, startPoint x: 479, startPoint y: 142, endPoint x: 314, endPoint y: 129, distance: 165.0
click at [314, 129] on div "Headline Cultivons nos rêves" at bounding box center [628, 210] width 703 height 358
copy strong "Cultivons nos rêves"
click at [404, 57] on div "Headline" at bounding box center [647, 43] width 617 height 25
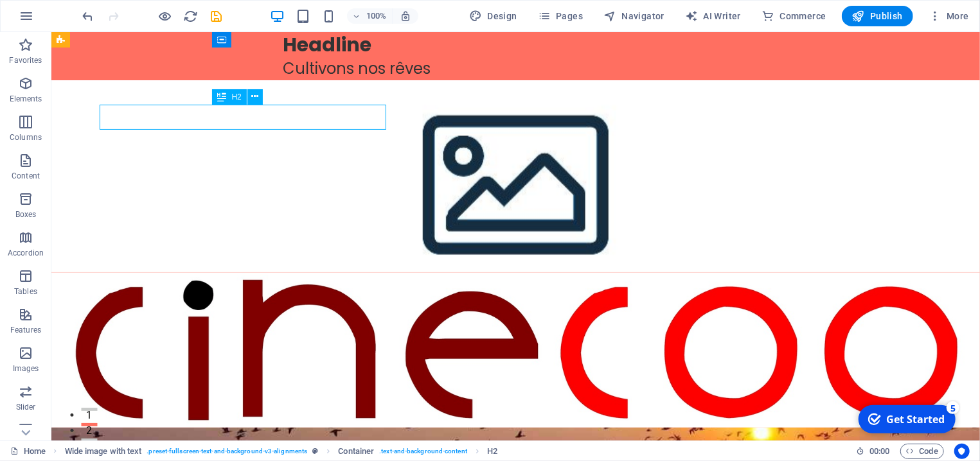
click at [418, 57] on div "Headline" at bounding box center [590, 43] width 617 height 25
click at [333, 57] on div "Headline" at bounding box center [590, 43] width 617 height 25
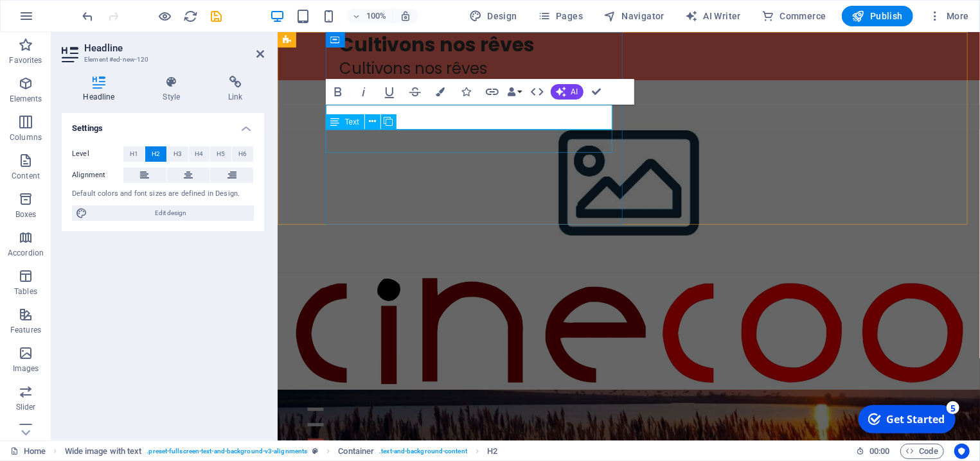
click at [418, 80] on div "Cultivons nos rêves" at bounding box center [647, 68] width 617 height 23
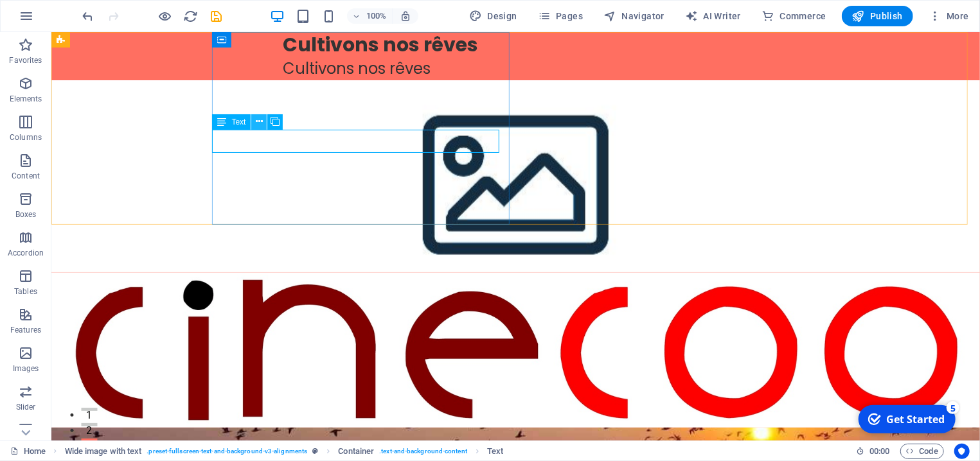
click at [260, 121] on icon at bounding box center [259, 121] width 7 height 13
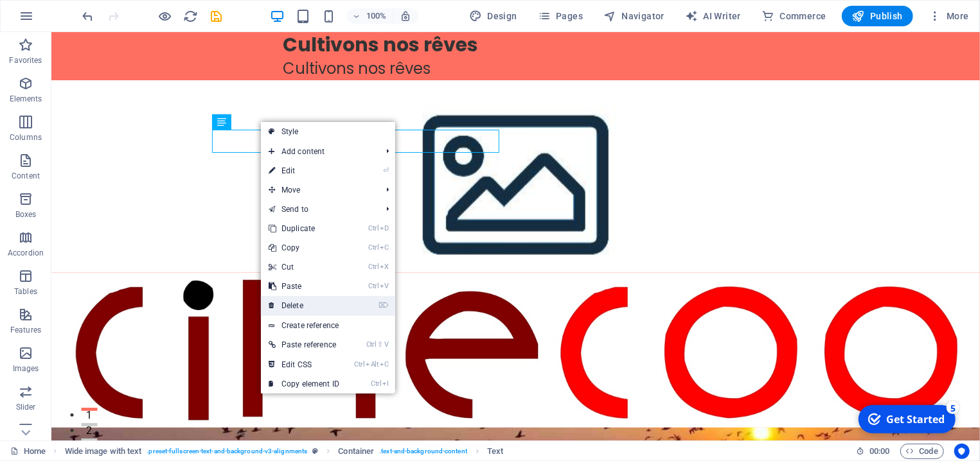
click at [310, 309] on link "⌦ Delete" at bounding box center [304, 305] width 86 height 19
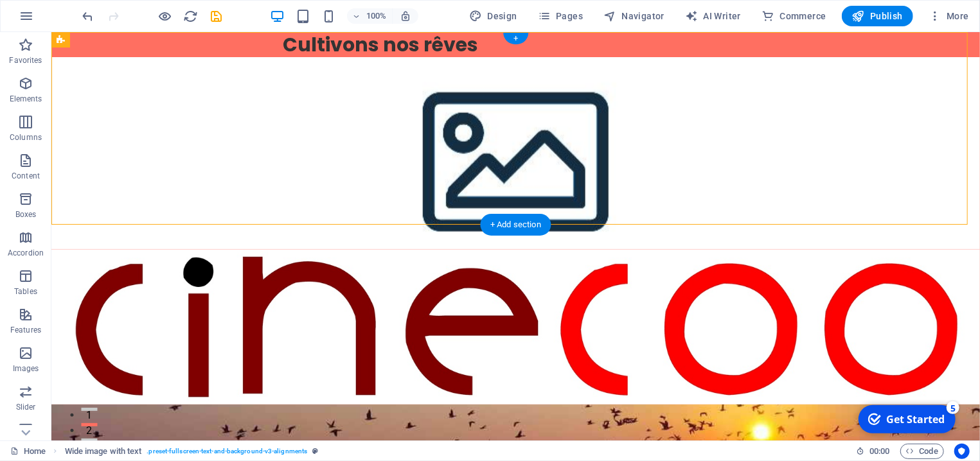
drag, startPoint x: 343, startPoint y: 135, endPoint x: 352, endPoint y: 73, distance: 63.0
click at [352, 57] on div "Cultivons nos rêves" at bounding box center [596, 43] width 768 height 25
click at [298, 57] on div "Cultivons nos rêves" at bounding box center [590, 43] width 617 height 25
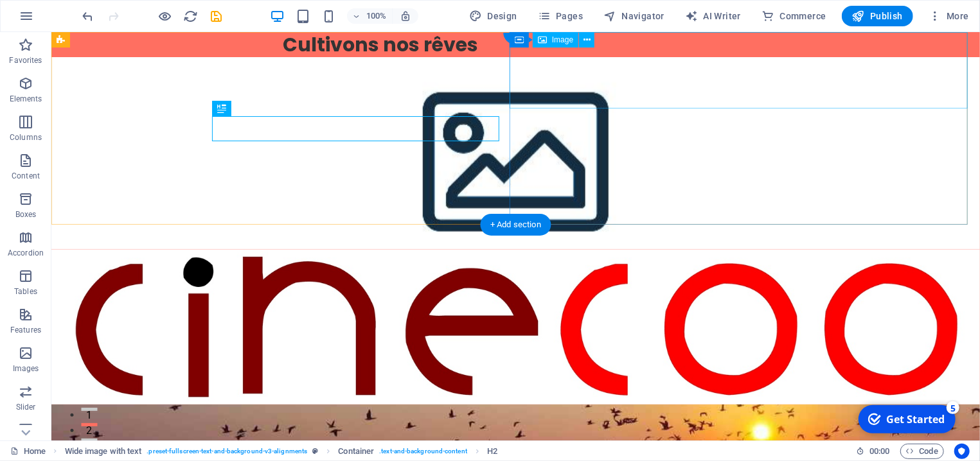
click at [518, 249] on figure at bounding box center [515, 326] width 929 height 155
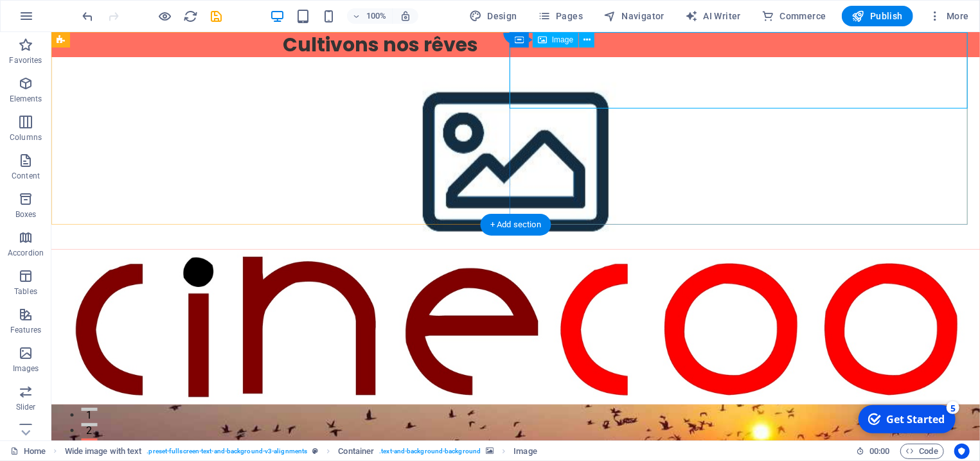
click at [930, 249] on figure at bounding box center [515, 326] width 929 height 155
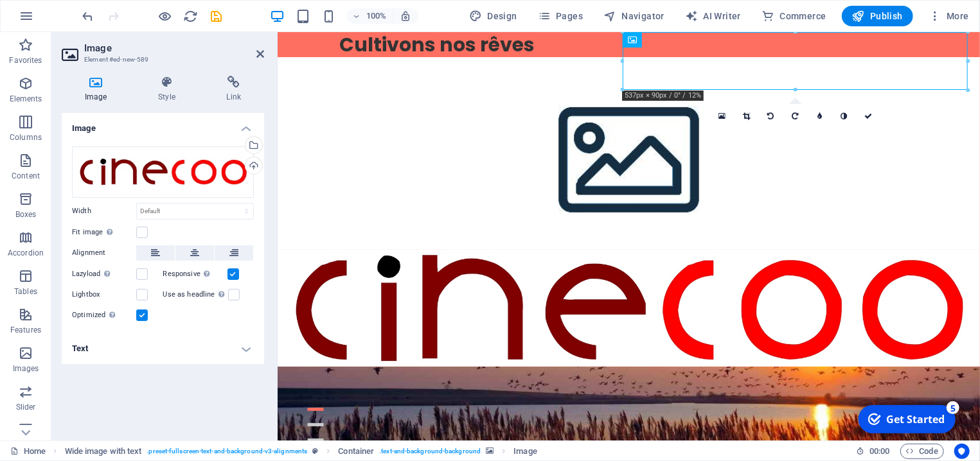
drag, startPoint x: 737, startPoint y: 60, endPoint x: 709, endPoint y: 123, distance: 69.4
click at [709, 123] on div at bounding box center [628, 212] width 703 height 310
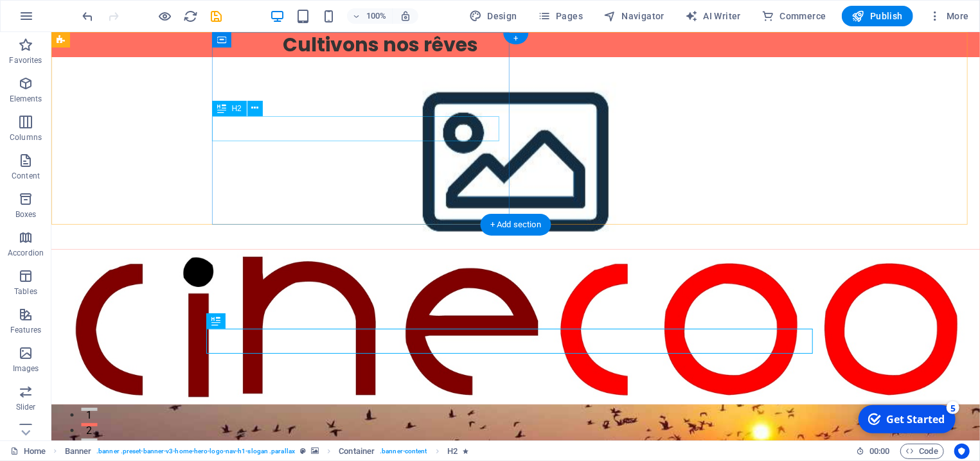
click at [362, 57] on div "Cultivons nos rêves" at bounding box center [590, 43] width 617 height 25
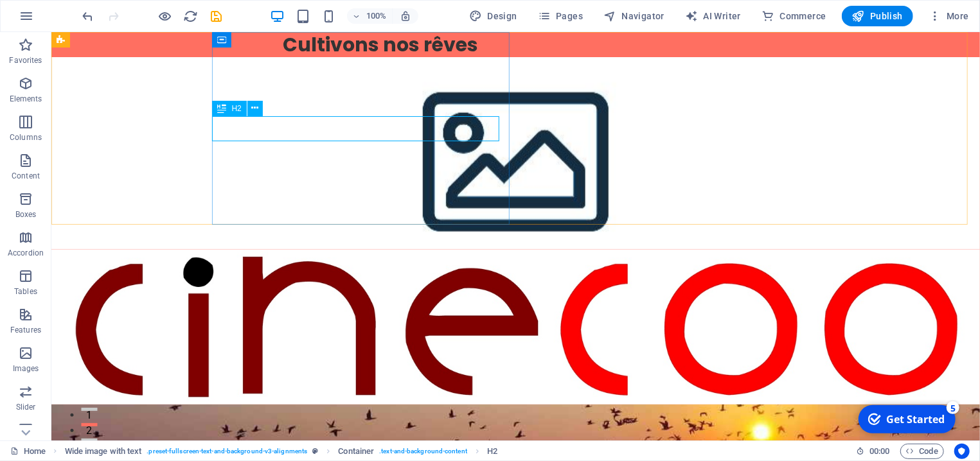
click at [226, 112] on icon at bounding box center [221, 108] width 9 height 15
click at [254, 108] on icon at bounding box center [254, 108] width 7 height 13
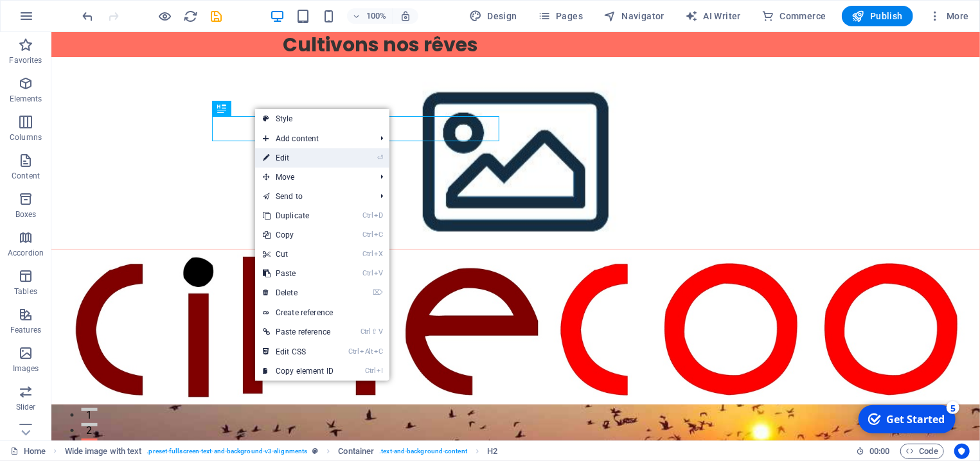
click at [292, 152] on link "⏎ Edit" at bounding box center [298, 157] width 86 height 19
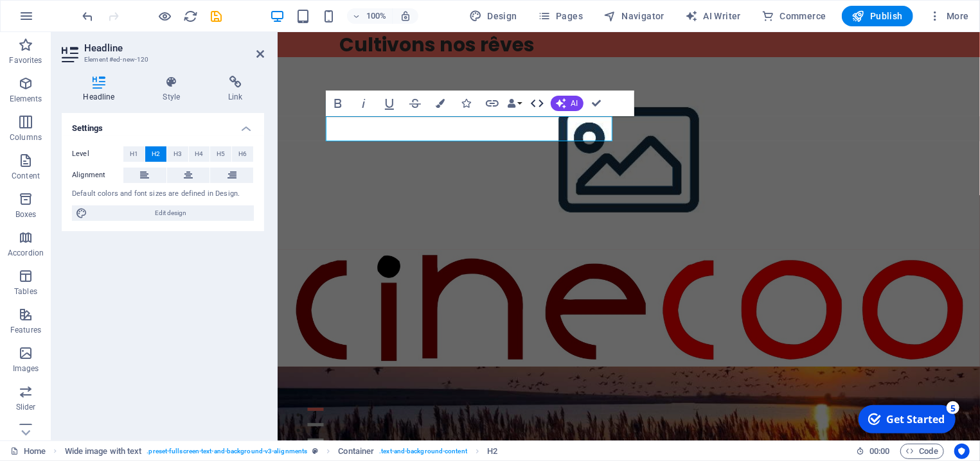
click at [542, 105] on icon "button" at bounding box center [537, 103] width 15 height 15
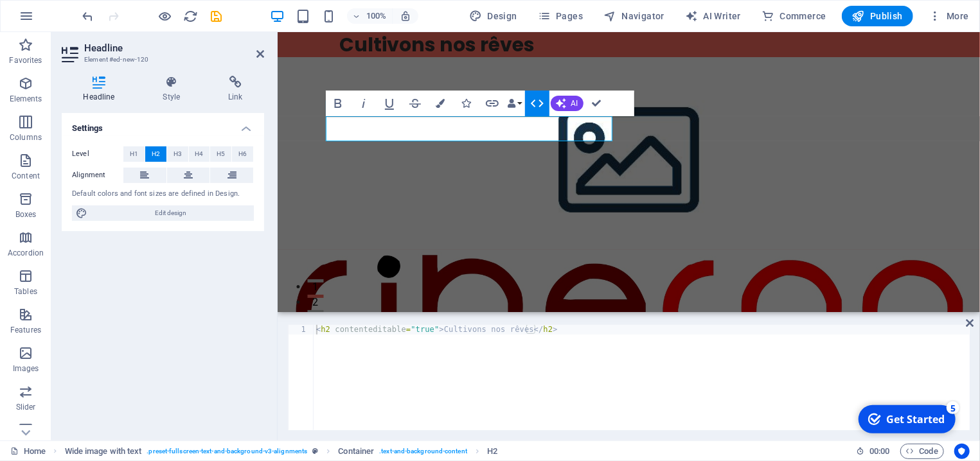
click at [533, 105] on icon "button" at bounding box center [537, 104] width 13 height 8
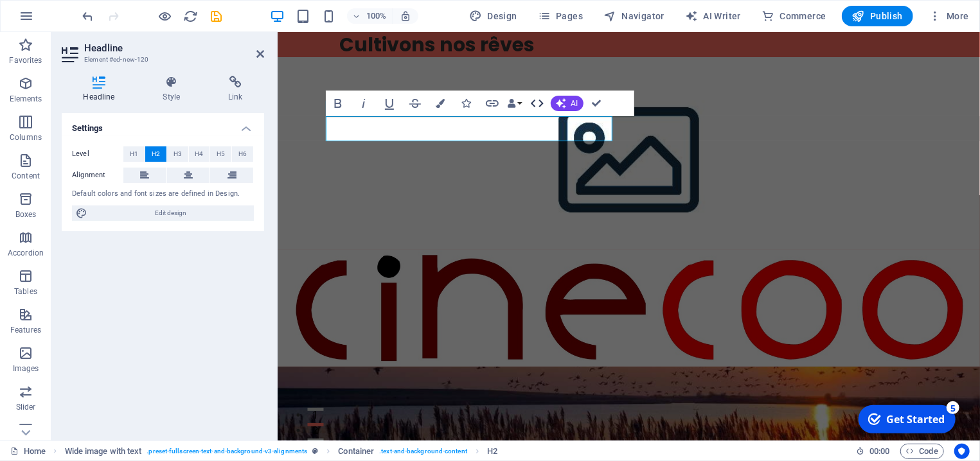
click at [533, 105] on icon "button" at bounding box center [537, 104] width 13 height 8
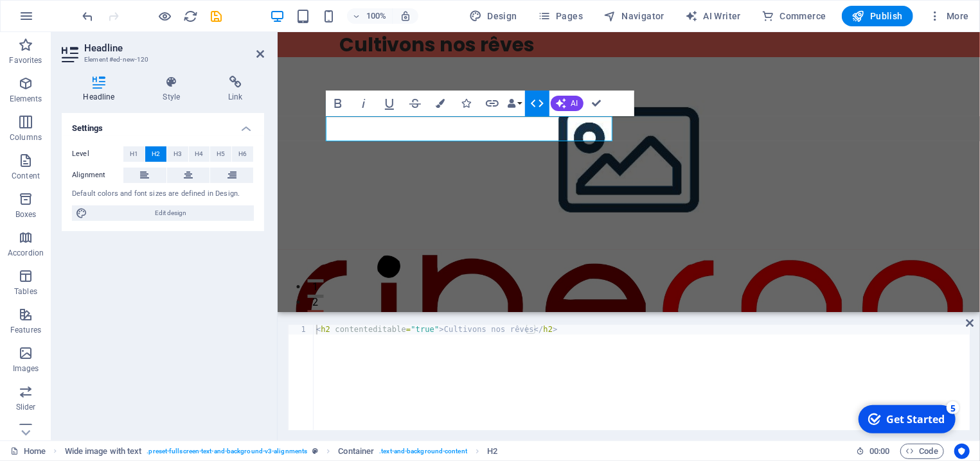
click at [541, 104] on icon "button" at bounding box center [537, 103] width 15 height 15
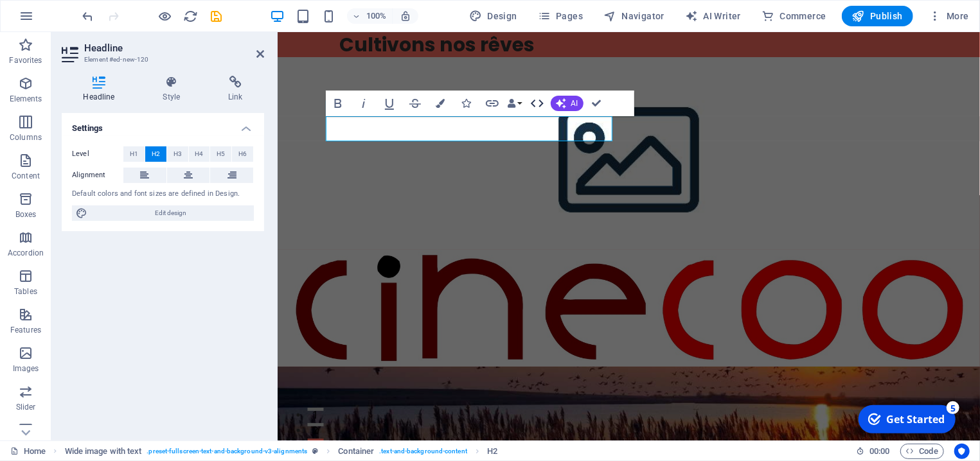
click at [541, 104] on icon "button" at bounding box center [537, 103] width 15 height 15
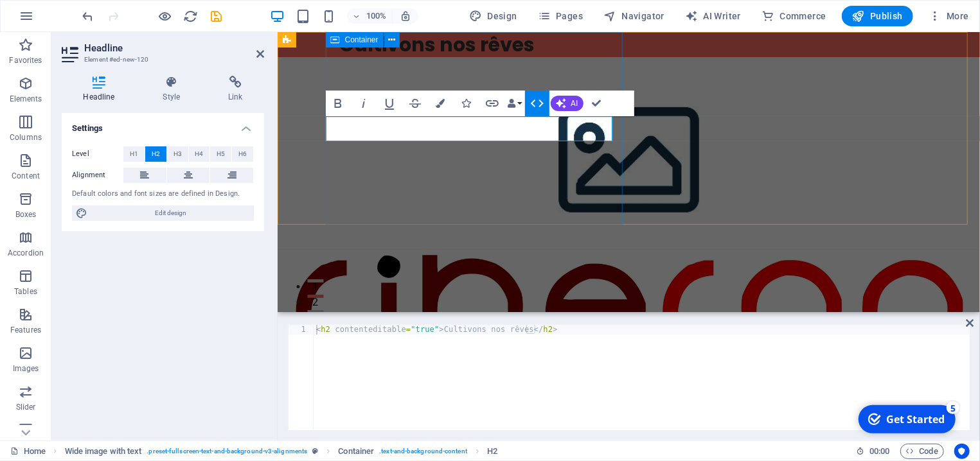
click at [459, 57] on div "Cultivons nos rêves" at bounding box center [652, 43] width 655 height 25
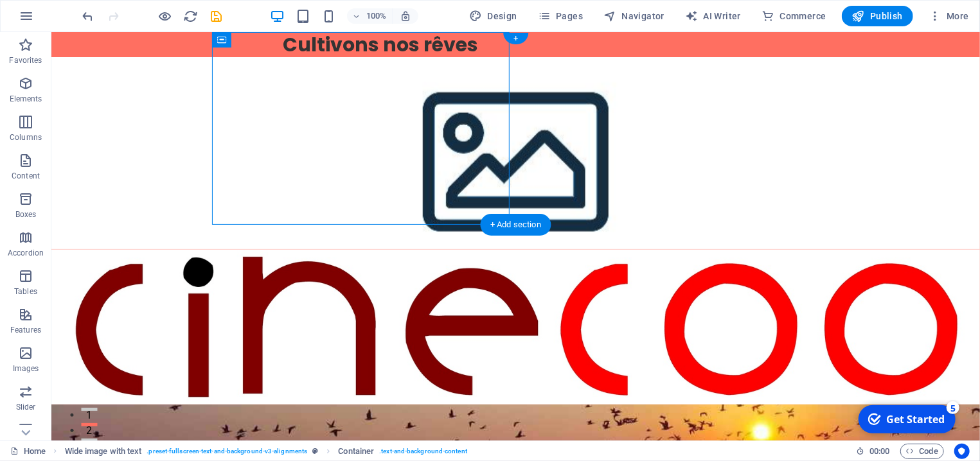
click at [510, 174] on figure at bounding box center [515, 153] width 929 height 193
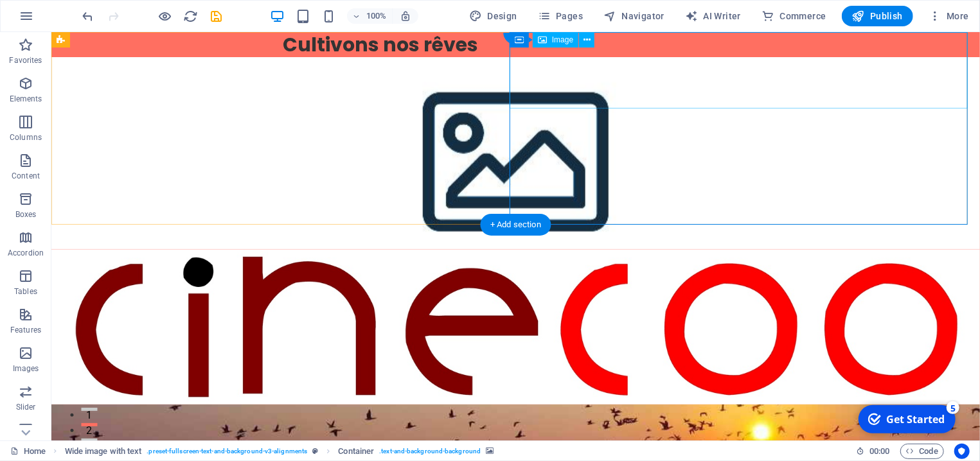
click at [577, 249] on figure at bounding box center [515, 326] width 929 height 155
click at [580, 38] on button at bounding box center [586, 39] width 15 height 15
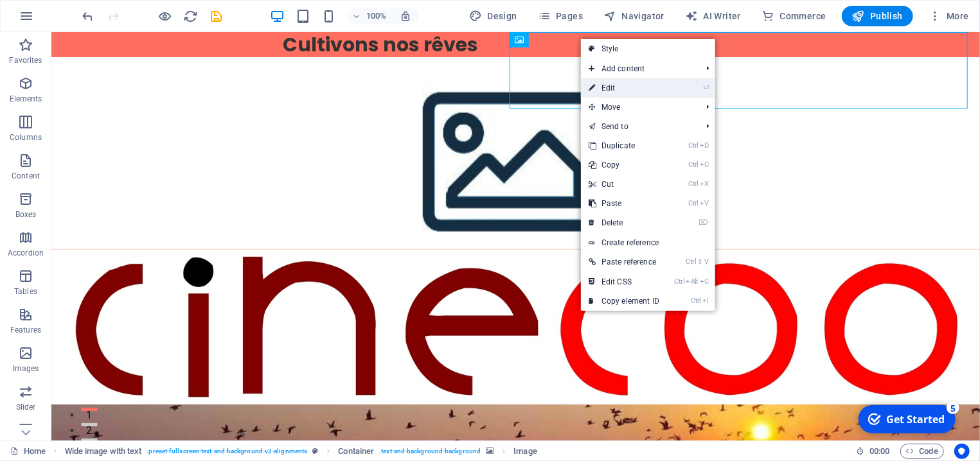
click at [607, 89] on link "⏎ Edit" at bounding box center [624, 87] width 86 height 19
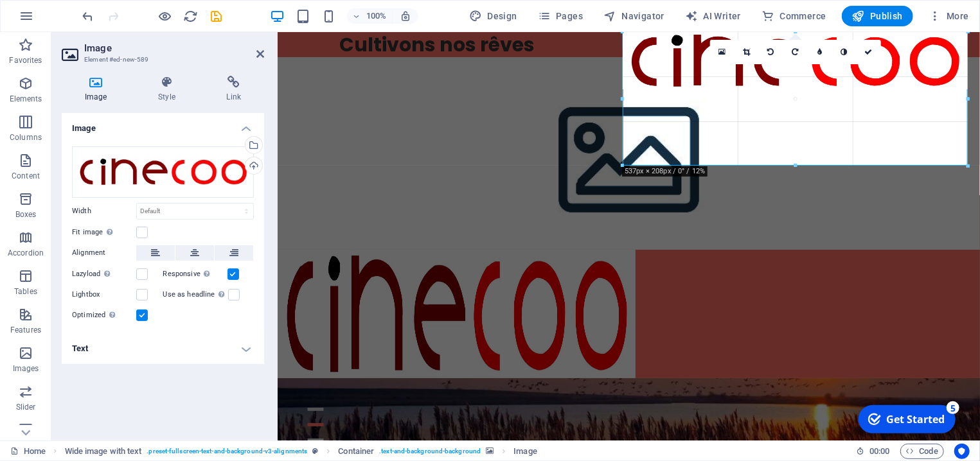
drag, startPoint x: 622, startPoint y: 90, endPoint x: 609, endPoint y: 76, distance: 19.5
click at [609, 76] on div "Drag here to replace the existing content. Press “Ctrl” if you want to create a…" at bounding box center [629, 236] width 703 height 409
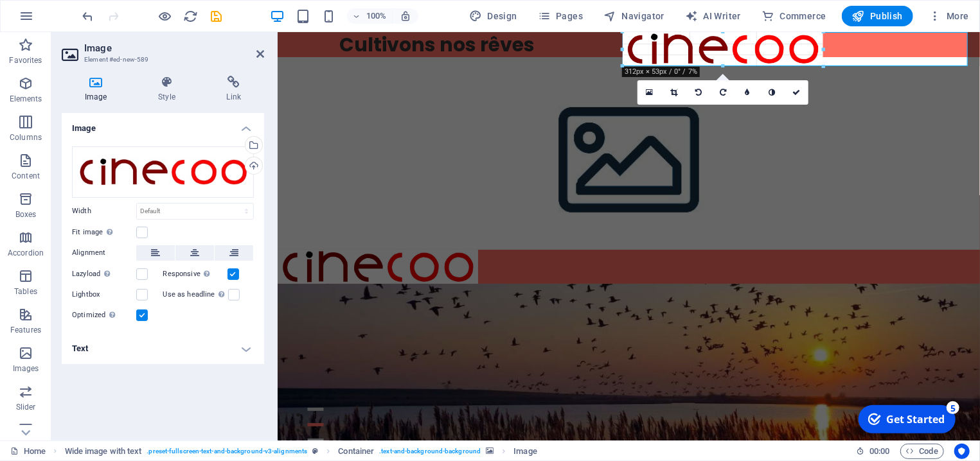
drag, startPoint x: 968, startPoint y: 93, endPoint x: 820, endPoint y: 57, distance: 152.0
type input "312"
select select "px"
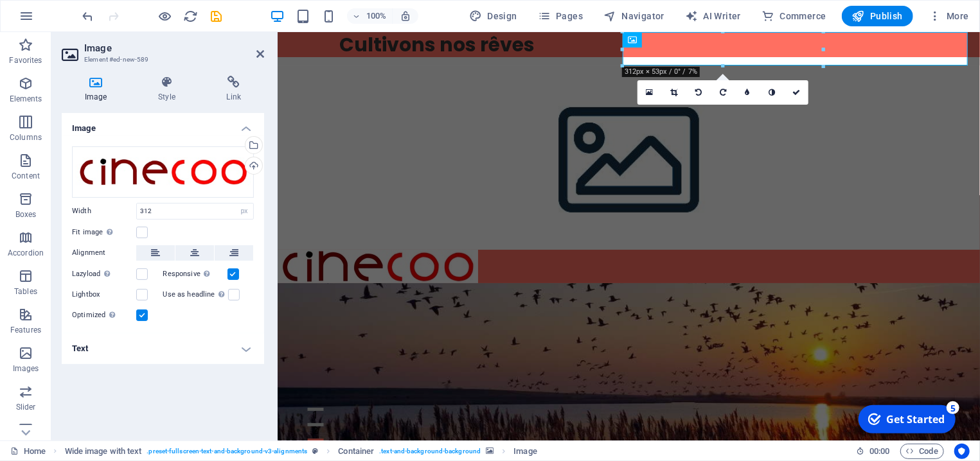
click at [805, 189] on figure at bounding box center [628, 153] width 703 height 193
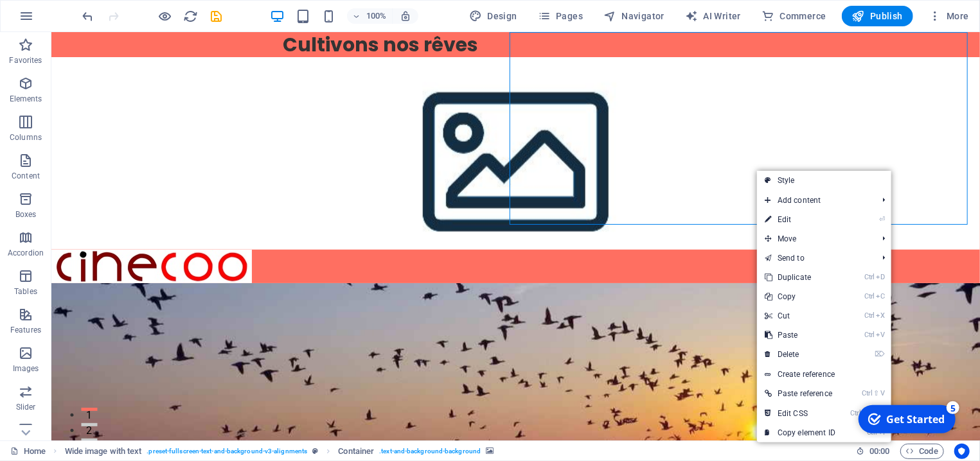
click at [681, 191] on figure at bounding box center [515, 153] width 929 height 193
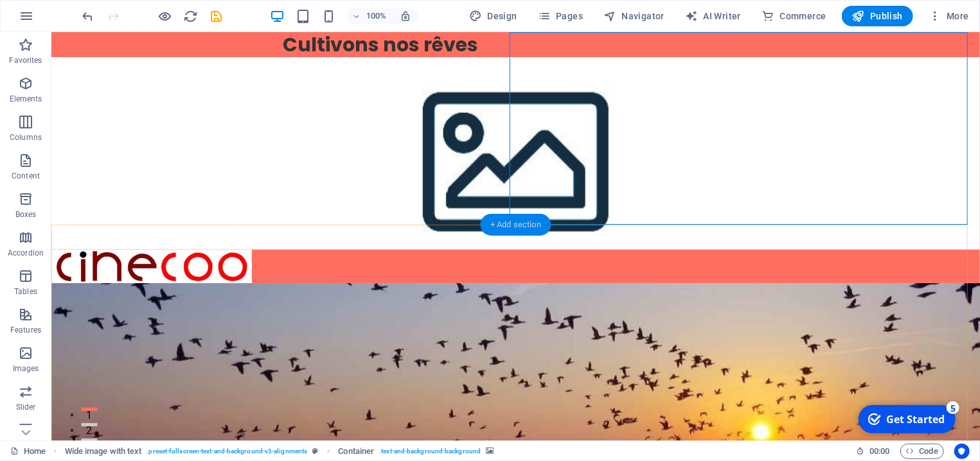
click at [494, 226] on div "+ Add section" at bounding box center [515, 225] width 71 height 22
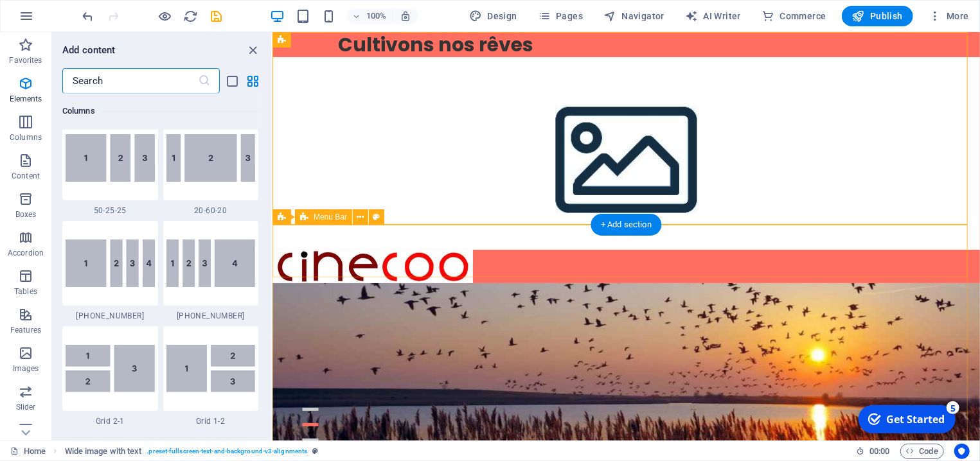
scroll to position [2249, 0]
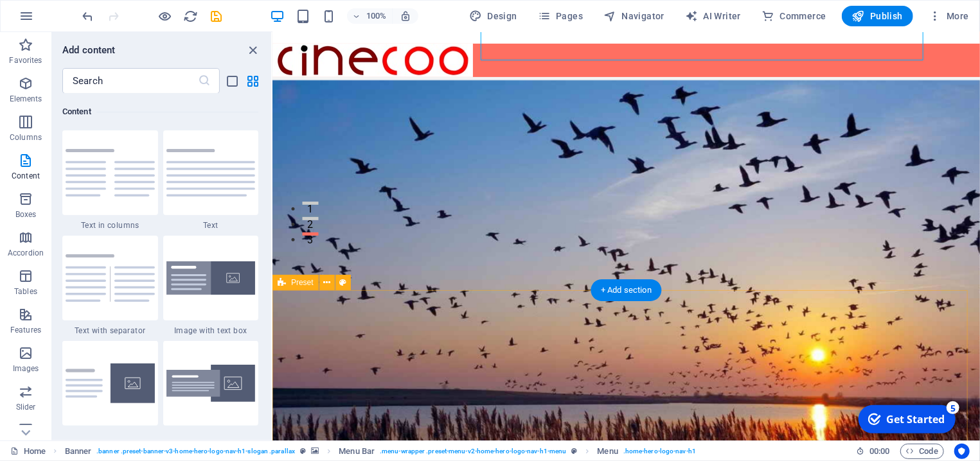
scroll to position [0, 0]
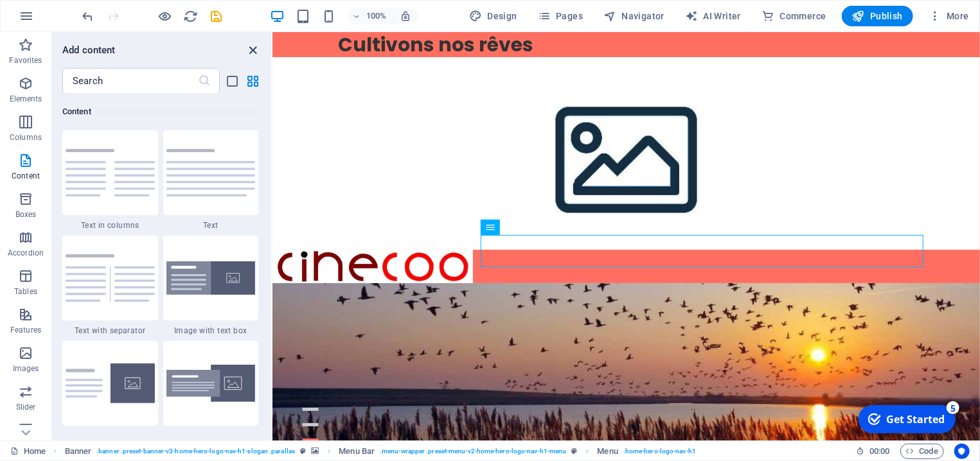
click at [253, 53] on icon "close panel" at bounding box center [253, 50] width 15 height 15
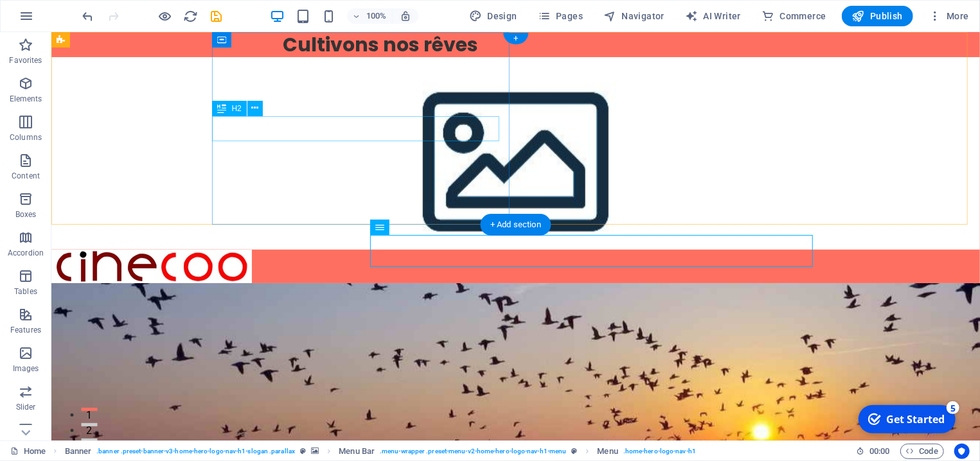
click at [282, 57] on div "Cultivons nos rêves" at bounding box center [590, 43] width 617 height 25
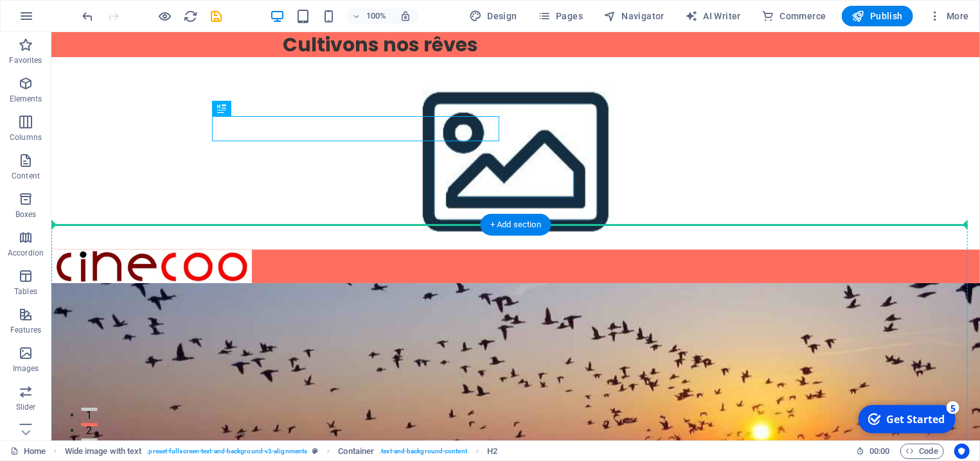
drag, startPoint x: 272, startPoint y: 140, endPoint x: 231, endPoint y: 294, distance: 159.0
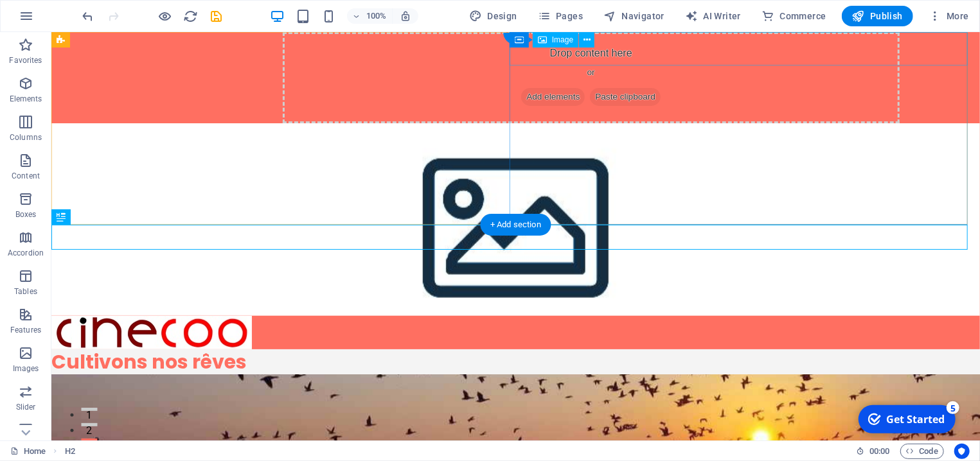
click at [622, 316] on figure at bounding box center [515, 332] width 929 height 33
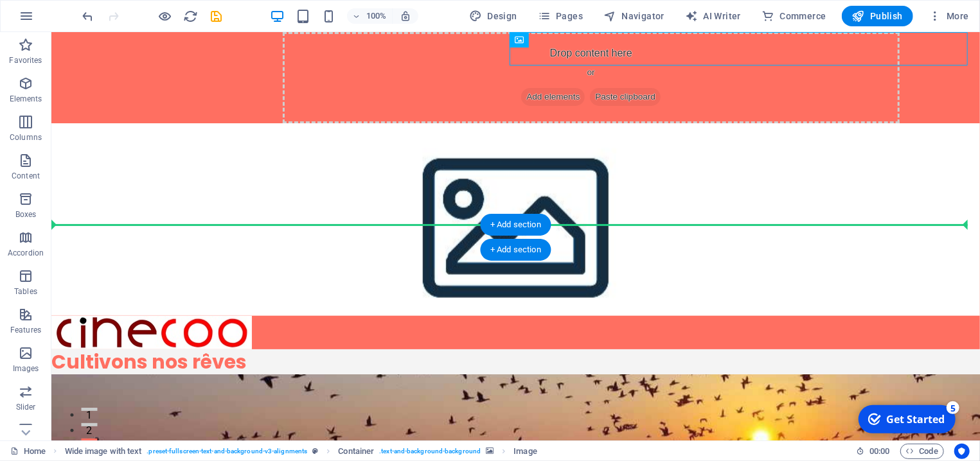
drag, startPoint x: 582, startPoint y: 60, endPoint x: 575, endPoint y: 237, distance: 176.3
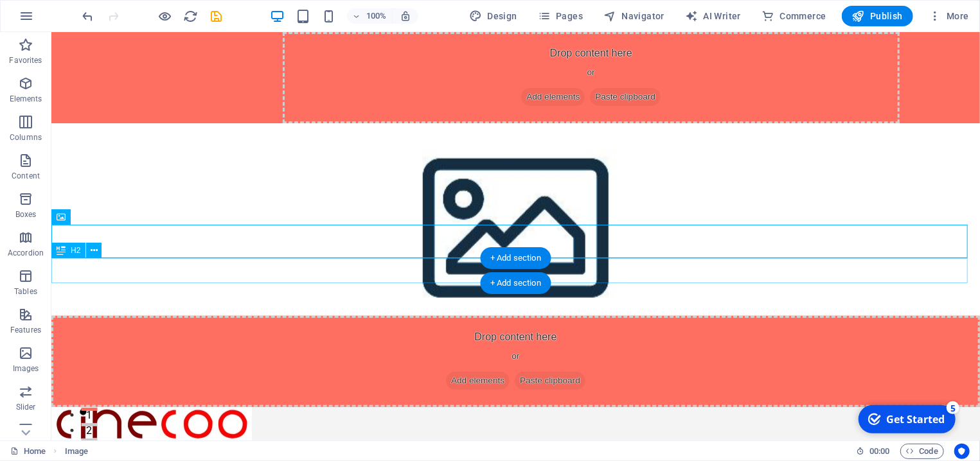
click at [272, 440] on div "Cultivons nos rêves" at bounding box center [515, 452] width 929 height 25
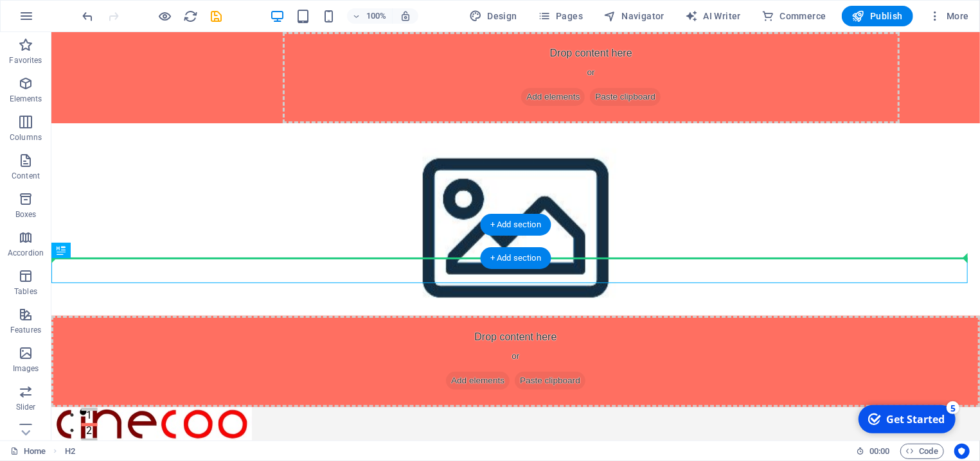
drag, startPoint x: 157, startPoint y: 272, endPoint x: 964, endPoint y: 250, distance: 807.0
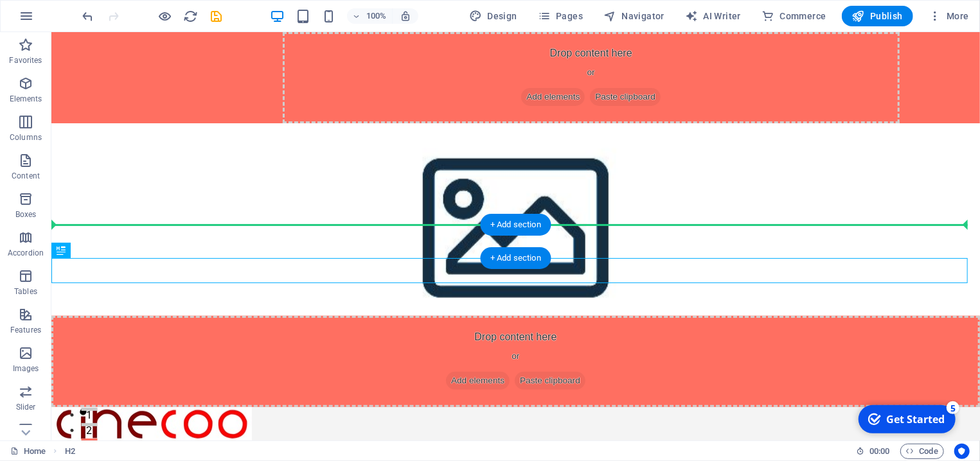
drag, startPoint x: 183, startPoint y: 274, endPoint x: 926, endPoint y: 240, distance: 743.8
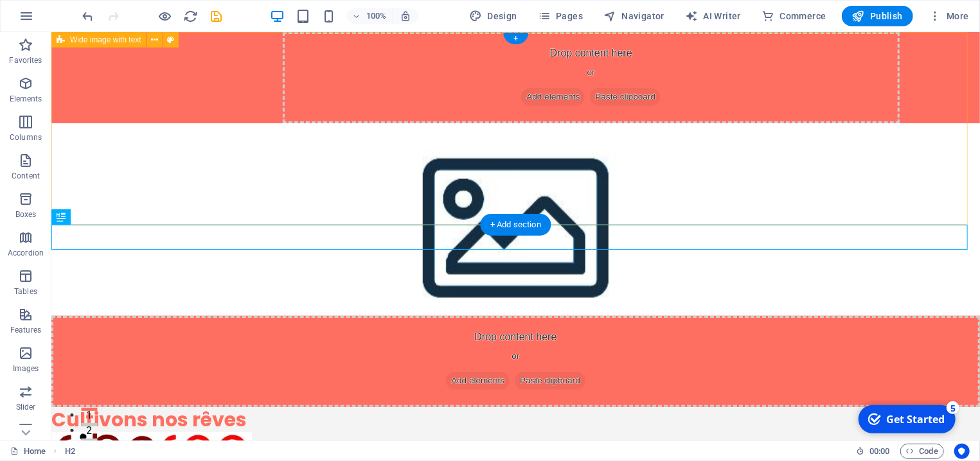
click at [159, 153] on div "Drop content here or Add elements Paste clipboard Drop content here or Add elem…" at bounding box center [515, 218] width 929 height 375
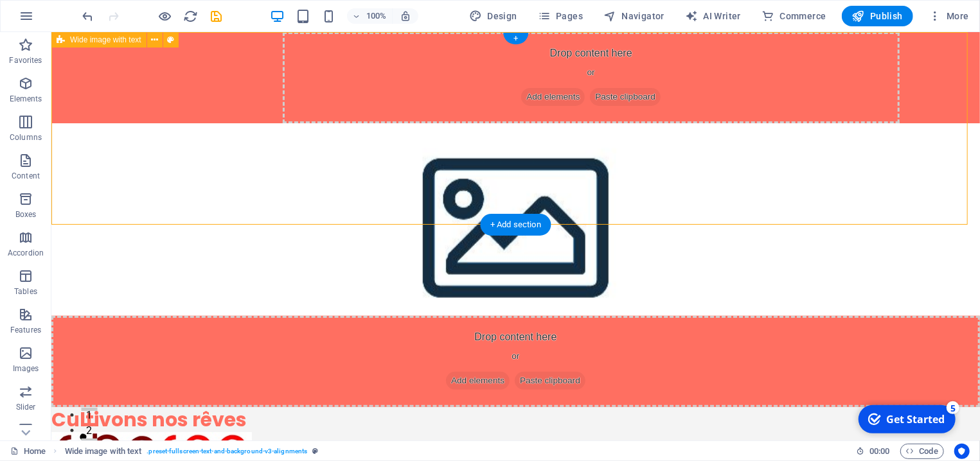
click at [95, 162] on div "Drop content here or Add elements Paste clipboard Drop content here or Add elem…" at bounding box center [515, 218] width 929 height 375
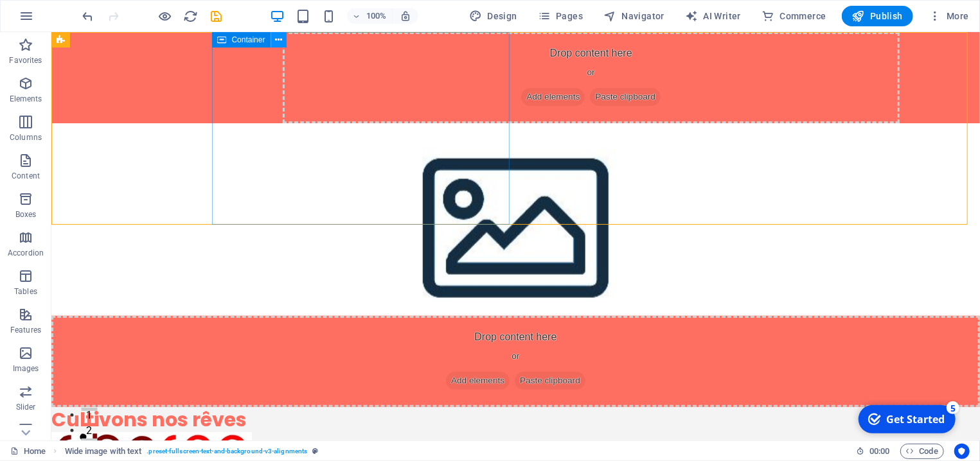
click at [276, 41] on icon at bounding box center [278, 39] width 7 height 13
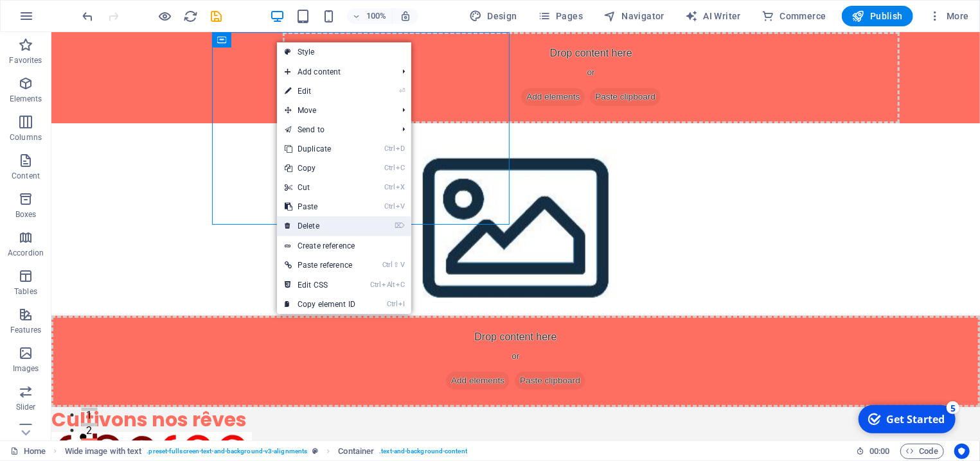
click at [325, 226] on link "⌦ Delete" at bounding box center [320, 226] width 86 height 19
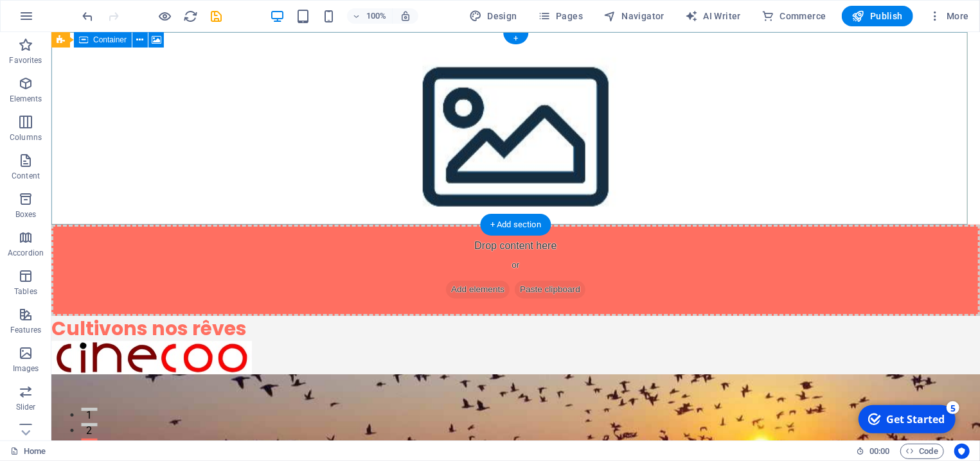
click at [364, 224] on div "Drop content here or Add elements Paste clipboard" at bounding box center [515, 269] width 929 height 91
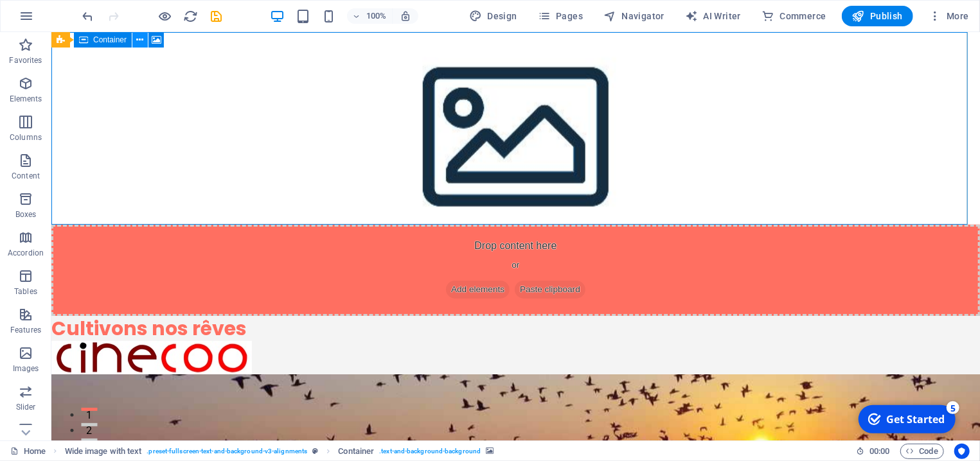
click at [139, 39] on icon at bounding box center [140, 39] width 7 height 13
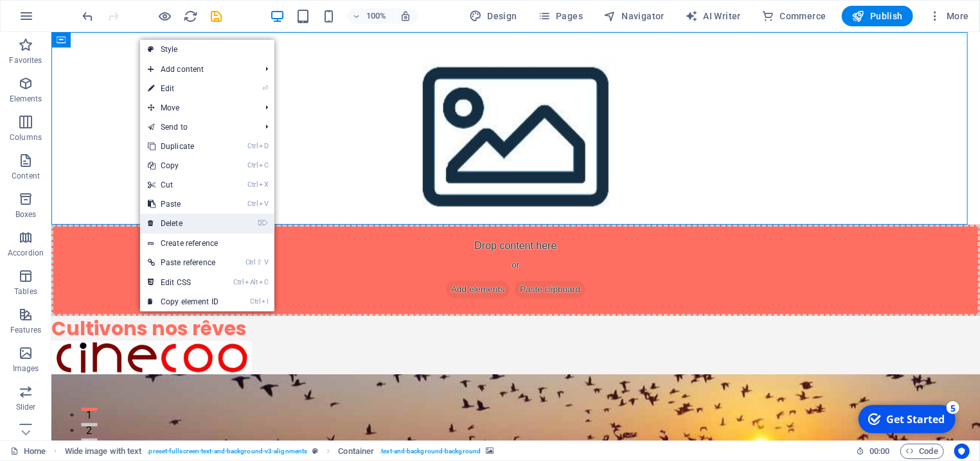
click at [181, 217] on link "⌦ Delete" at bounding box center [183, 223] width 86 height 19
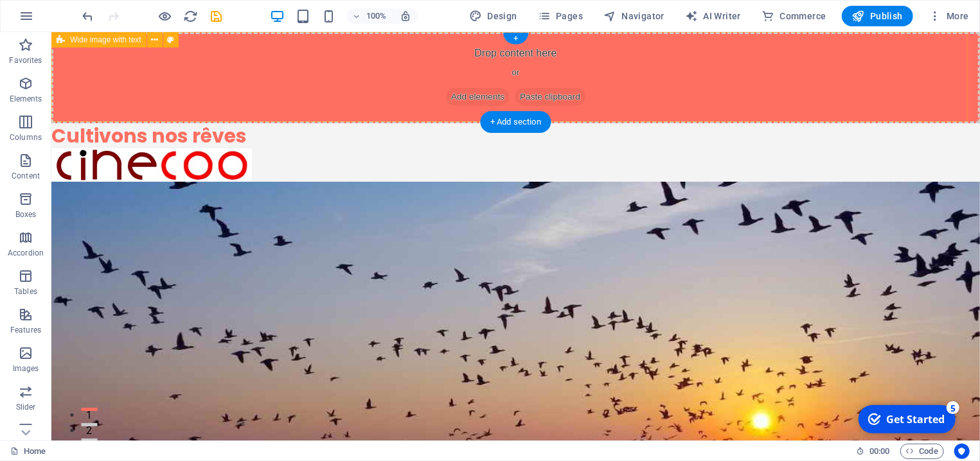
click at [209, 86] on div "Drop content here or Add elements Paste clipboard" at bounding box center [515, 76] width 929 height 91
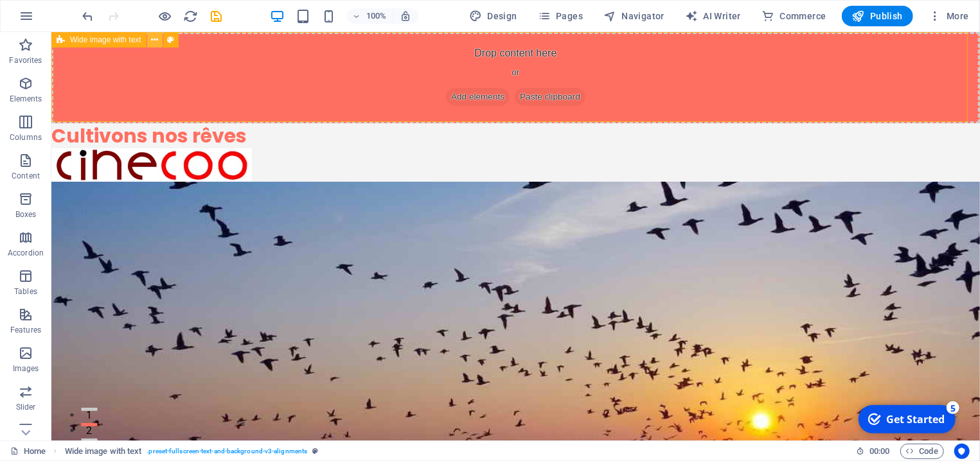
click at [156, 39] on icon at bounding box center [154, 39] width 7 height 13
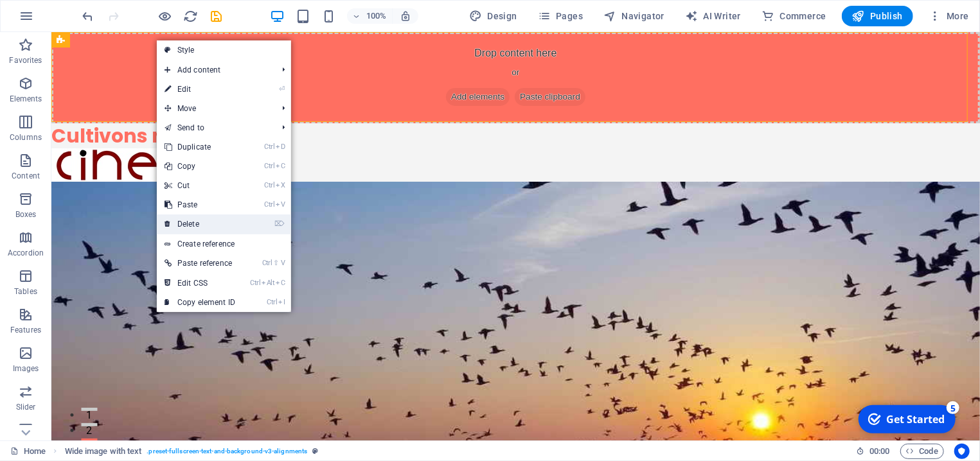
click at [201, 224] on link "⌦ Delete" at bounding box center [200, 224] width 86 height 19
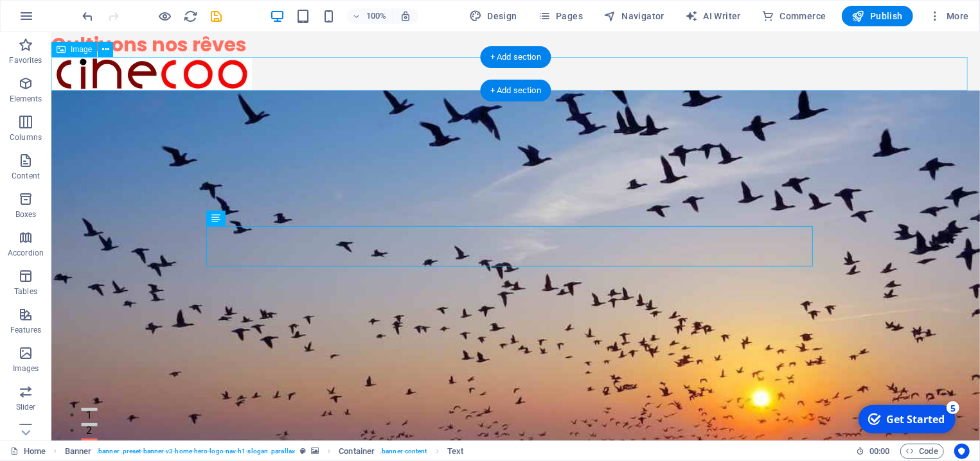
click at [197, 64] on figure at bounding box center [515, 73] width 929 height 33
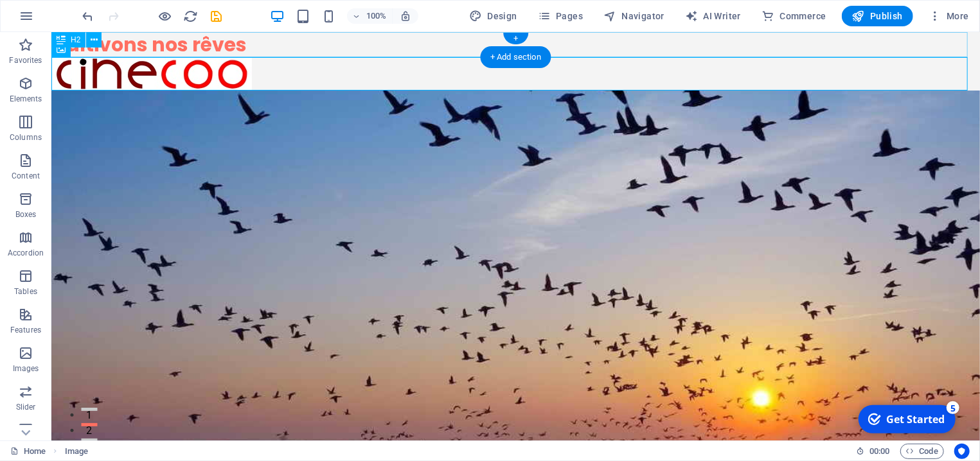
click at [202, 50] on div "Cultivons nos rêves" at bounding box center [515, 43] width 929 height 25
click at [94, 38] on icon at bounding box center [94, 39] width 7 height 13
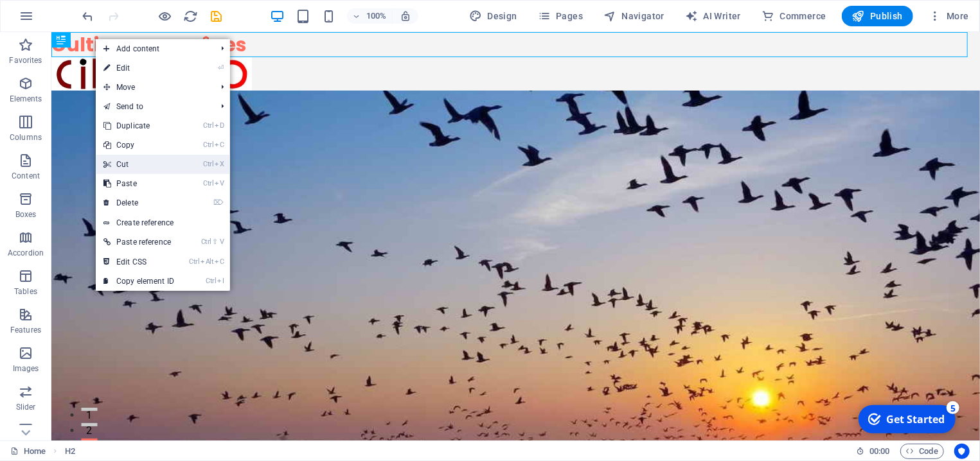
click at [129, 167] on link "Ctrl X Cut" at bounding box center [139, 164] width 86 height 19
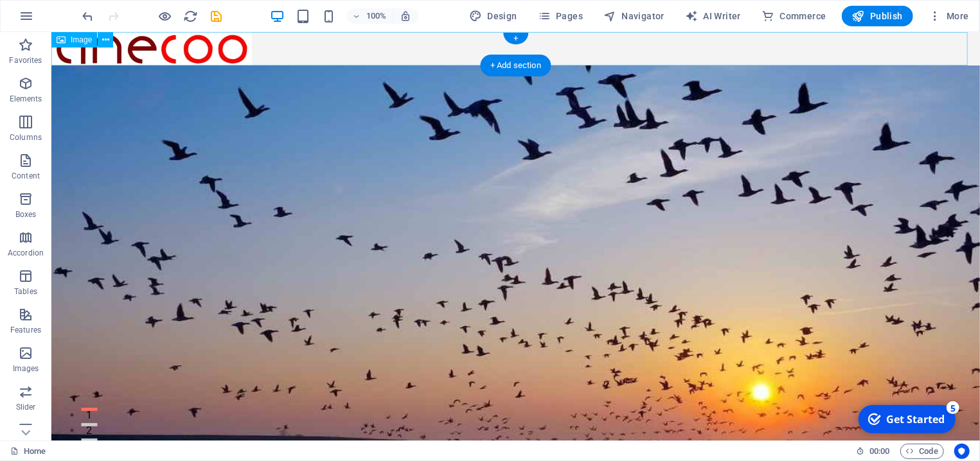
click at [271, 48] on figure at bounding box center [515, 47] width 929 height 33
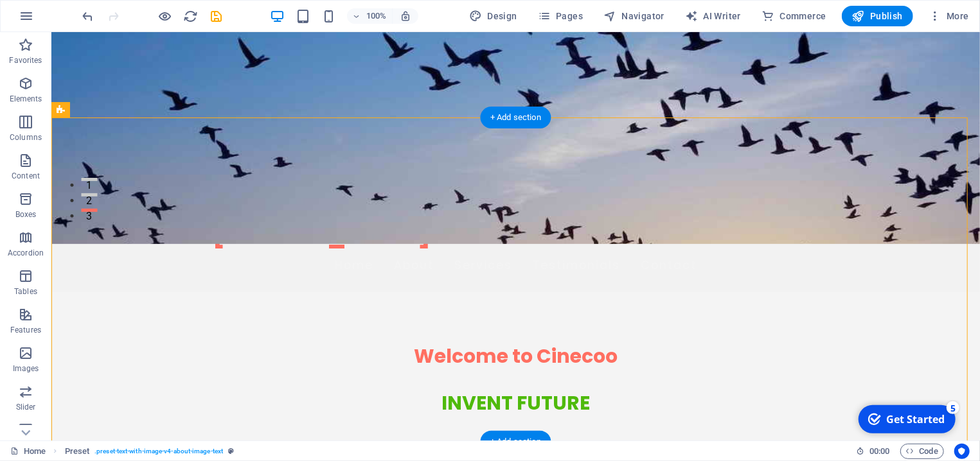
scroll to position [275, 0]
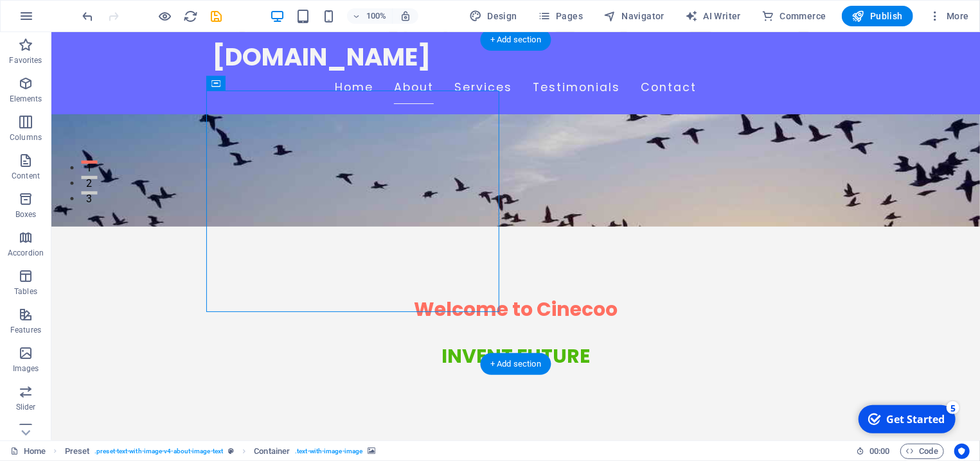
scroll to position [345, 0]
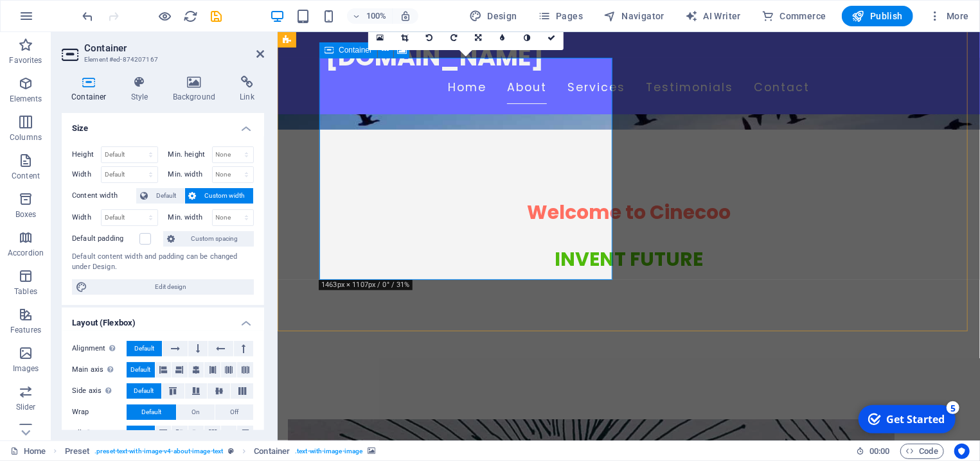
scroll to position [275, 0]
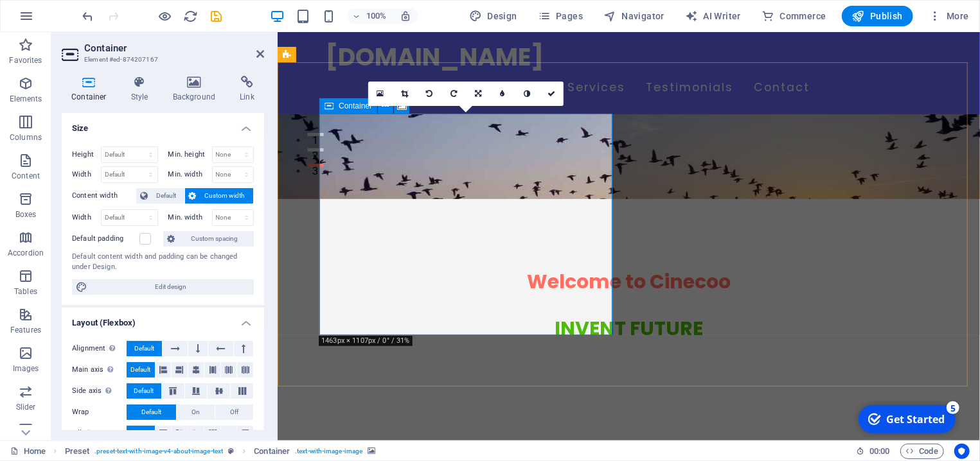
click at [381, 96] on icon at bounding box center [380, 93] width 7 height 9
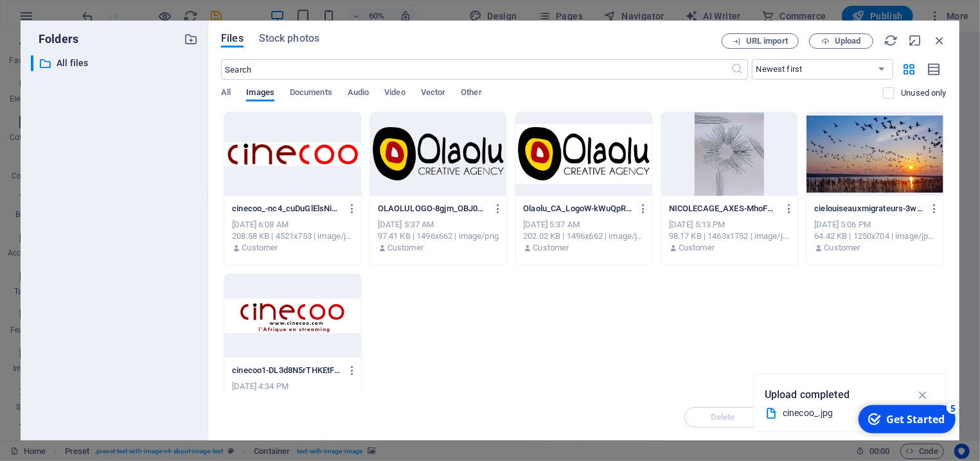
click at [310, 153] on div at bounding box center [292, 154] width 137 height 84
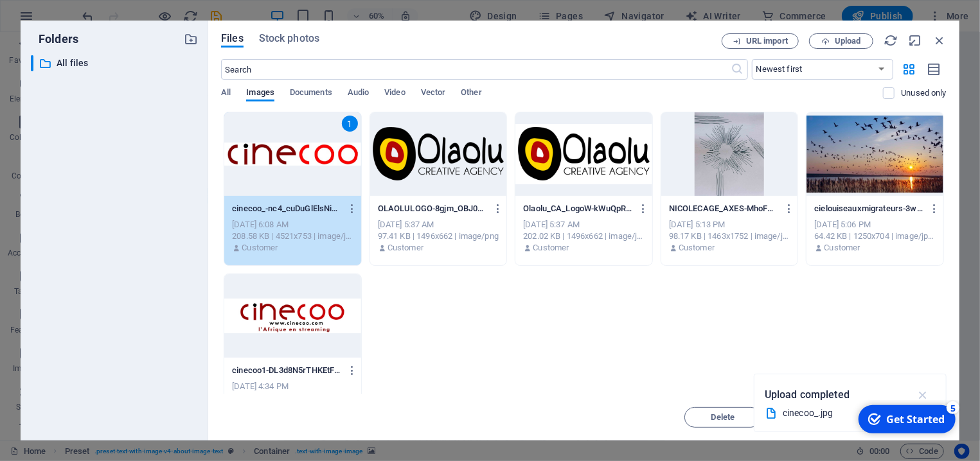
click at [922, 395] on icon "button" at bounding box center [923, 395] width 15 height 14
click at [314, 167] on div "1" at bounding box center [292, 154] width 137 height 84
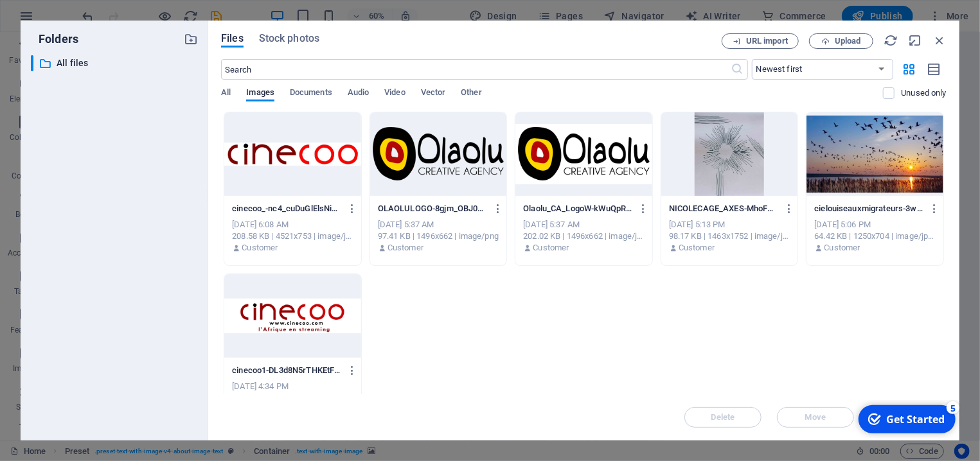
click at [314, 167] on div at bounding box center [292, 154] width 137 height 84
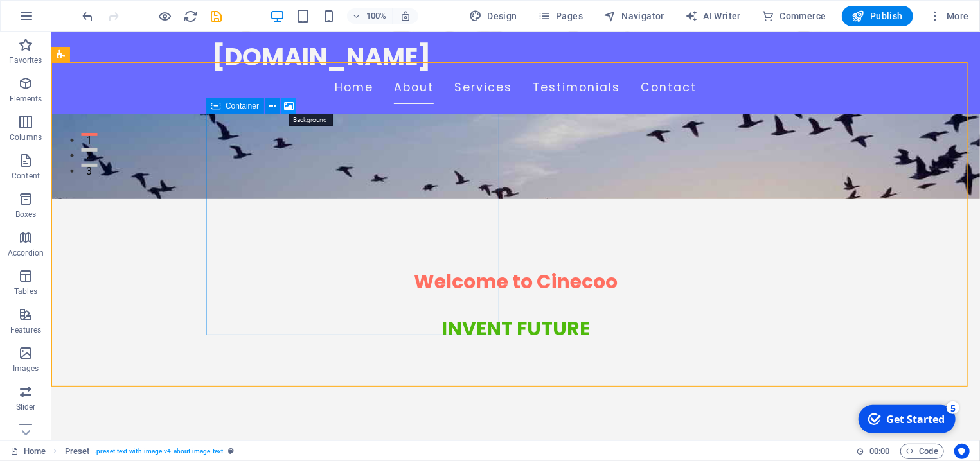
click at [289, 107] on icon at bounding box center [289, 106] width 10 height 13
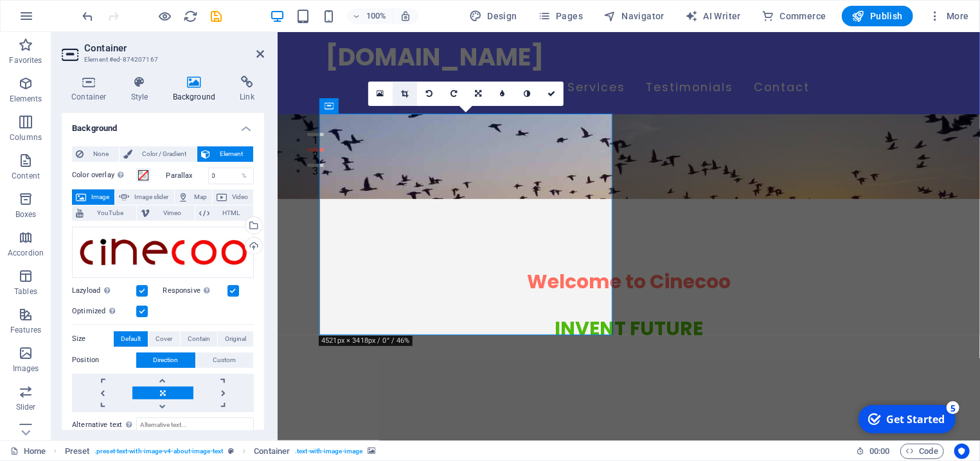
click at [402, 93] on icon at bounding box center [405, 94] width 7 height 8
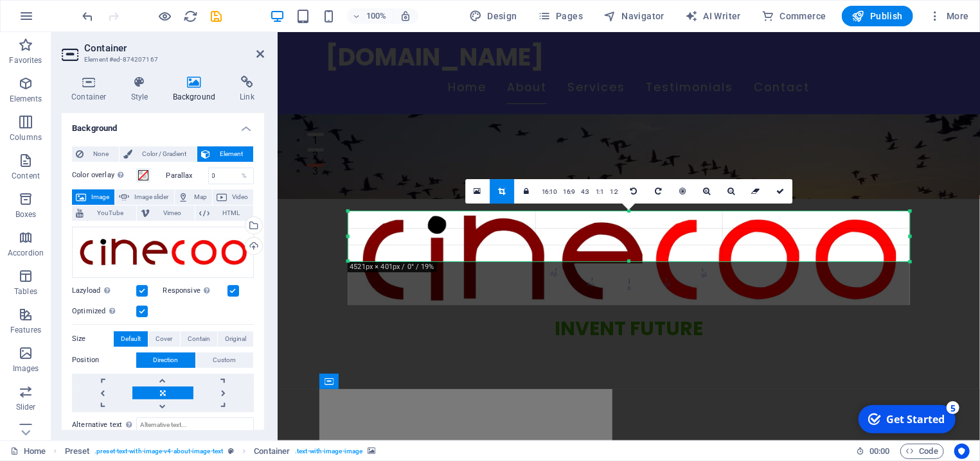
drag, startPoint x: 911, startPoint y: 287, endPoint x: 614, endPoint y: 244, distance: 300.2
click at [614, 244] on div "180 170 160 150 140 130 120 110 100 90 80 70 60 50 40 30 20 10 0 -10 -20 -30 -4…" at bounding box center [629, 236] width 562 height 50
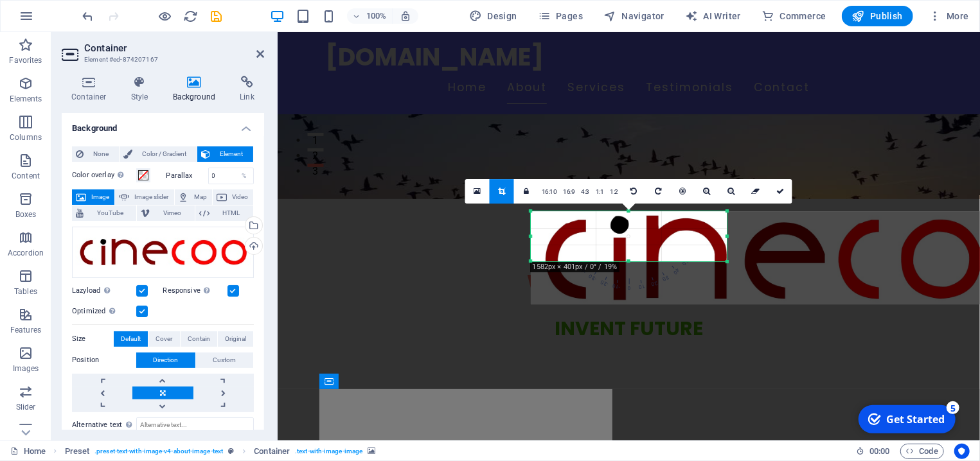
drag, startPoint x: 910, startPoint y: 235, endPoint x: 544, endPoint y: 241, distance: 365.8
click at [544, 241] on div "180 170 160 150 140 130 120 110 100 90 80 70 60 50 40 30 20 10 0 -10 -20 -30 -4…" at bounding box center [629, 236] width 197 height 50
click at [608, 295] on div at bounding box center [812, 257] width 562 height 93
click at [496, 190] on link at bounding box center [502, 191] width 24 height 24
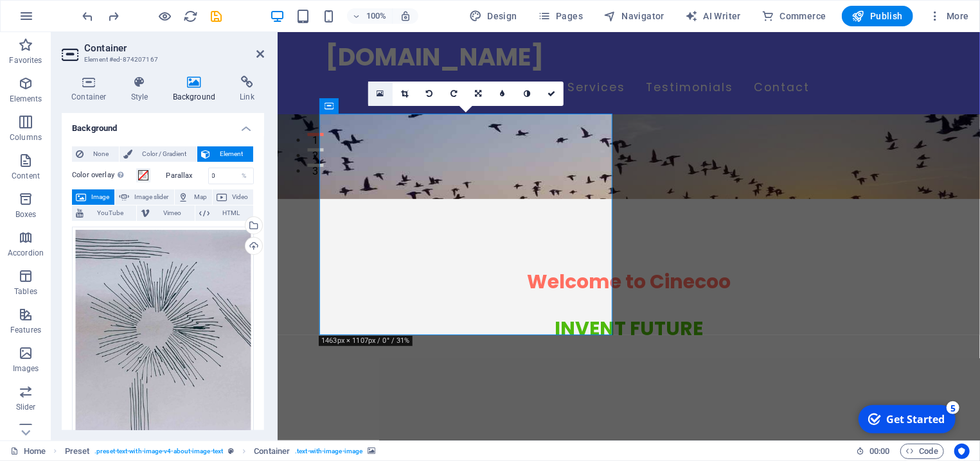
click at [382, 94] on icon at bounding box center [380, 93] width 7 height 9
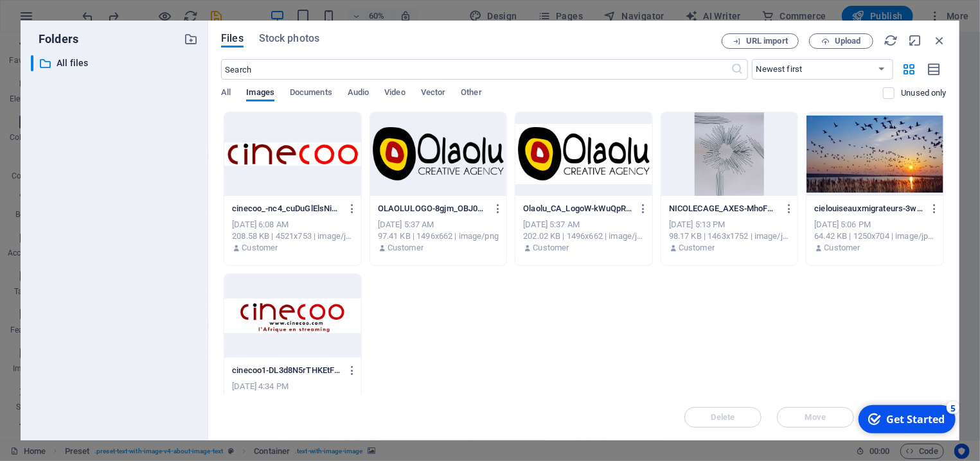
click at [293, 312] on div at bounding box center [292, 316] width 137 height 84
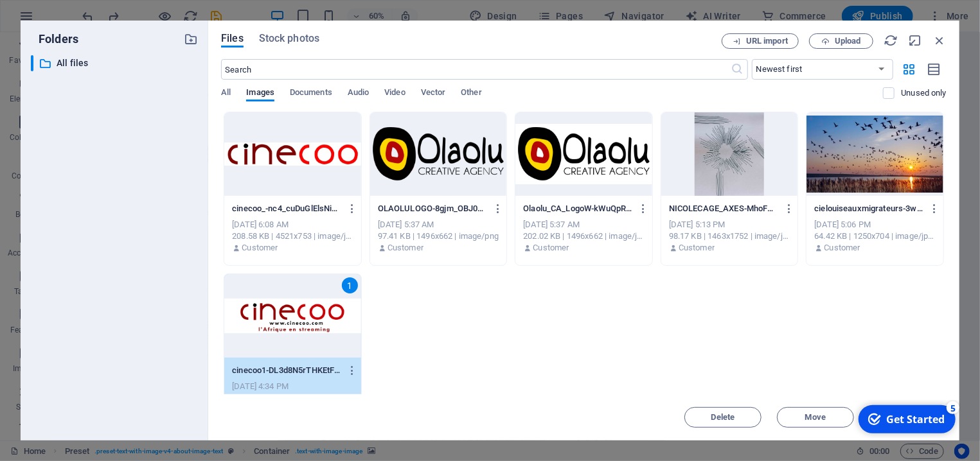
click at [297, 315] on div "1" at bounding box center [292, 316] width 137 height 84
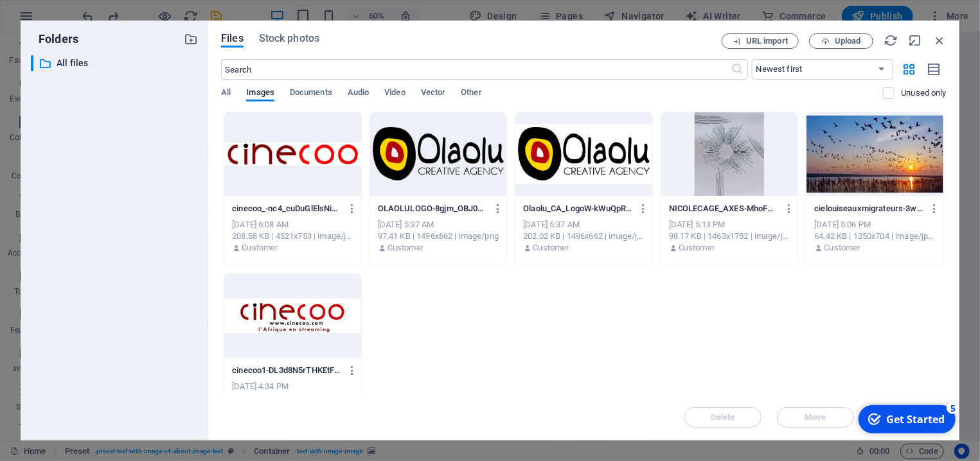
click at [297, 315] on div at bounding box center [292, 316] width 137 height 84
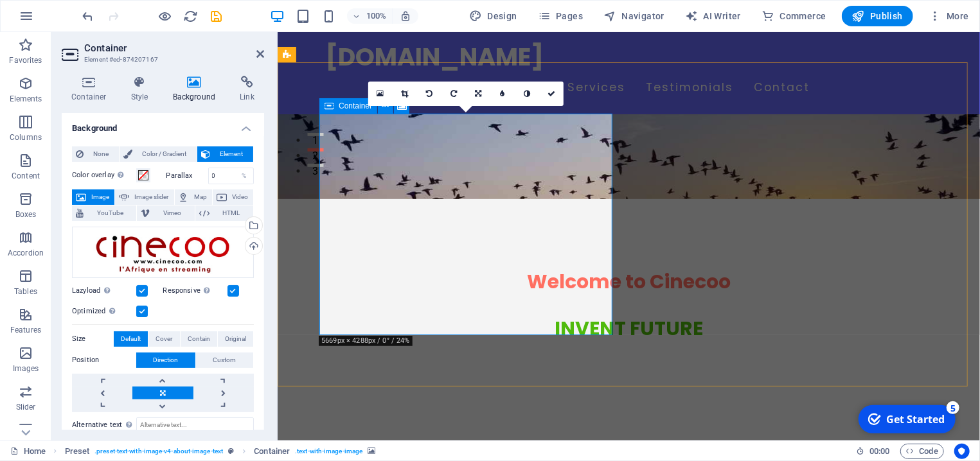
click at [332, 109] on icon at bounding box center [329, 105] width 9 height 15
click at [334, 111] on div "Container" at bounding box center [348, 105] width 58 height 15
click at [383, 106] on div "16:10 16:9 4:3 1:1 1:2 0" at bounding box center [465, 94] width 195 height 24
click at [334, 112] on div "Container" at bounding box center [348, 105] width 58 height 15
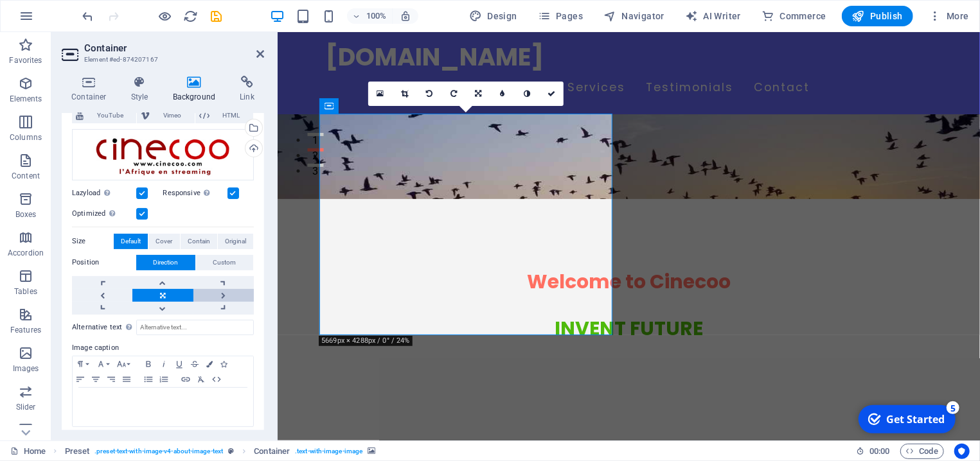
scroll to position [105, 0]
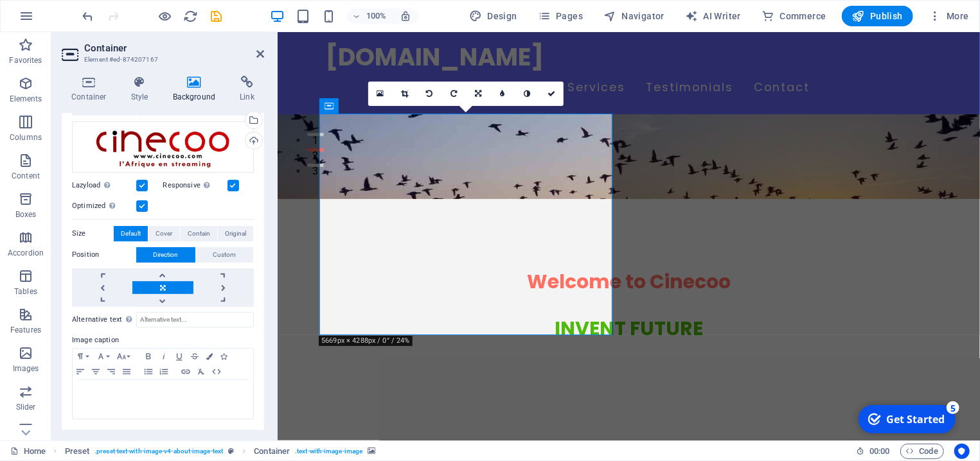
click at [156, 287] on link at bounding box center [162, 288] width 60 height 13
click at [81, 233] on label "Size" at bounding box center [93, 233] width 42 height 15
click at [79, 234] on label "Size" at bounding box center [93, 233] width 42 height 15
click at [160, 232] on span "Cover" at bounding box center [164, 233] width 17 height 15
click at [225, 232] on span "Original" at bounding box center [235, 233] width 21 height 15
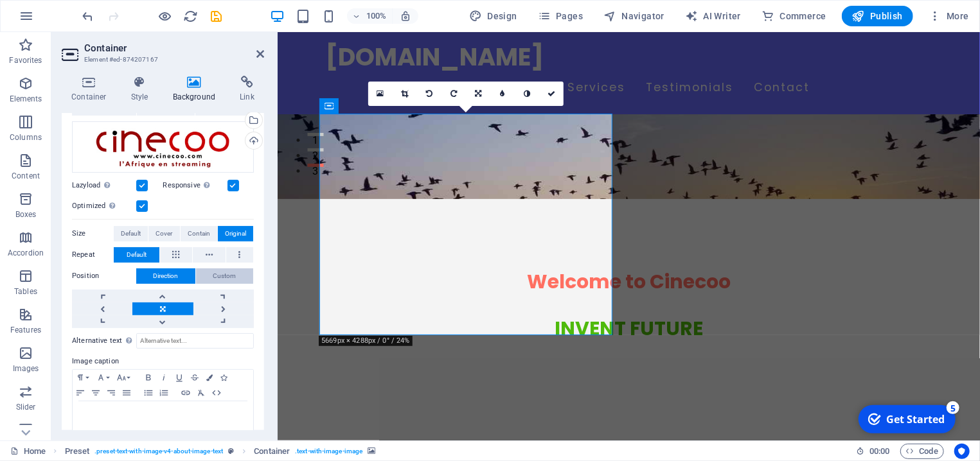
click at [213, 276] on span "Custom" at bounding box center [224, 276] width 23 height 15
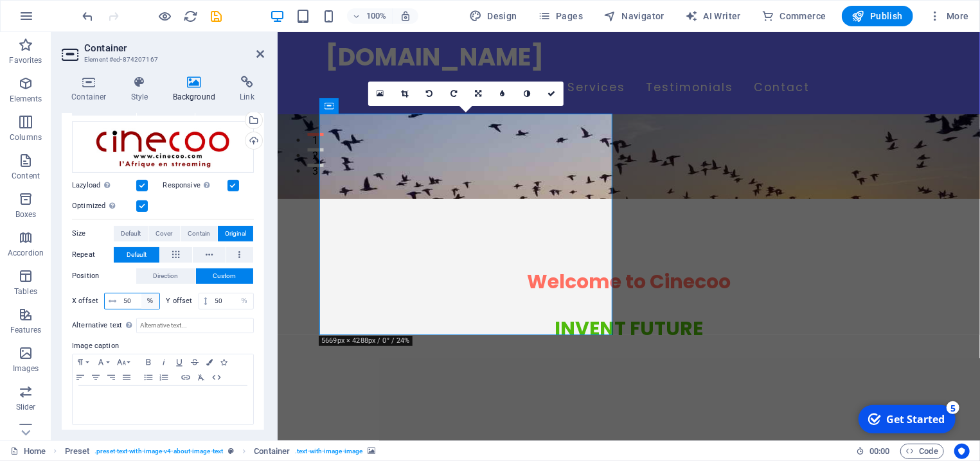
click at [143, 300] on select "px rem % vh vw" at bounding box center [150, 301] width 18 height 15
click at [111, 302] on icon at bounding box center [113, 302] width 8 height 8
click at [235, 294] on select "px rem % vh vw" at bounding box center [244, 301] width 18 height 15
click at [211, 296] on input "50" at bounding box center [232, 301] width 42 height 15
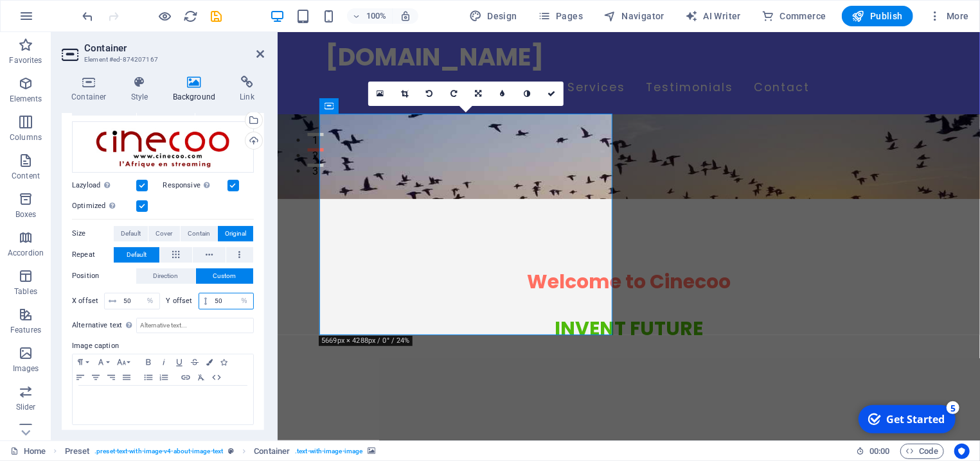
click at [213, 301] on input "50" at bounding box center [232, 301] width 42 height 15
type input "10"
click at [127, 301] on input "50" at bounding box center [139, 301] width 39 height 15
click at [134, 306] on input "10" at bounding box center [139, 301] width 39 height 15
drag, startPoint x: 134, startPoint y: 300, endPoint x: 118, endPoint y: 306, distance: 17.1
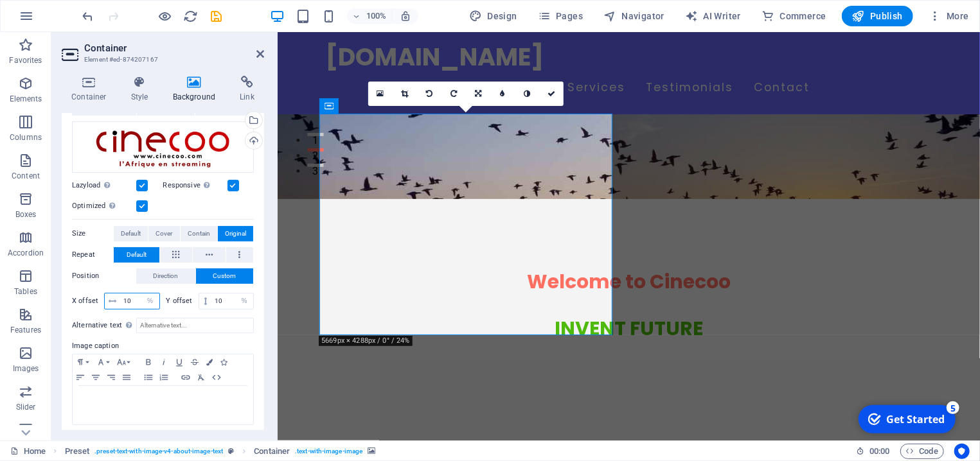
click at [120, 306] on input "10" at bounding box center [139, 301] width 39 height 15
type input "200"
drag, startPoint x: 217, startPoint y: 300, endPoint x: 204, endPoint y: 302, distance: 13.0
click at [211, 302] on input "10" at bounding box center [232, 301] width 42 height 15
type input "200"
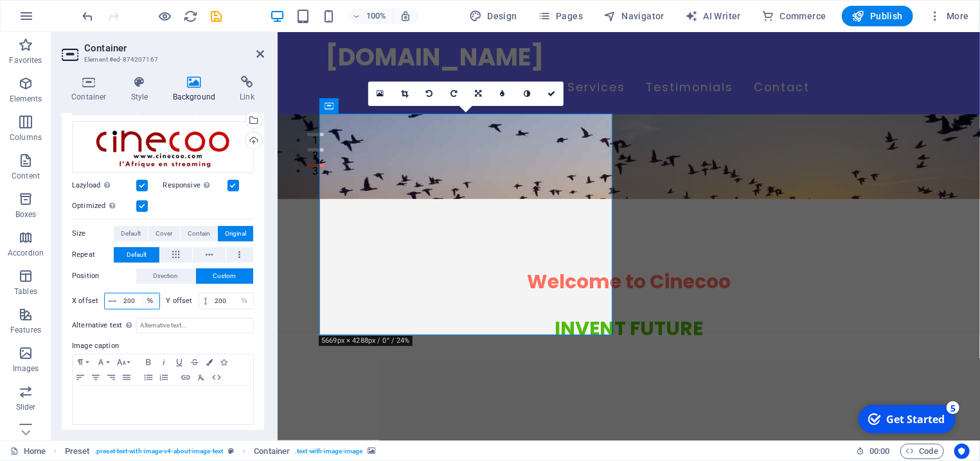
click at [141, 294] on select "px rem % vh vw" at bounding box center [150, 301] width 18 height 15
click at [130, 299] on input "200" at bounding box center [139, 301] width 39 height 15
click at [193, 235] on span "Contain" at bounding box center [199, 233] width 22 height 15
click at [127, 301] on input "200" at bounding box center [139, 301] width 39 height 15
drag, startPoint x: 134, startPoint y: 301, endPoint x: 119, endPoint y: 302, distance: 14.8
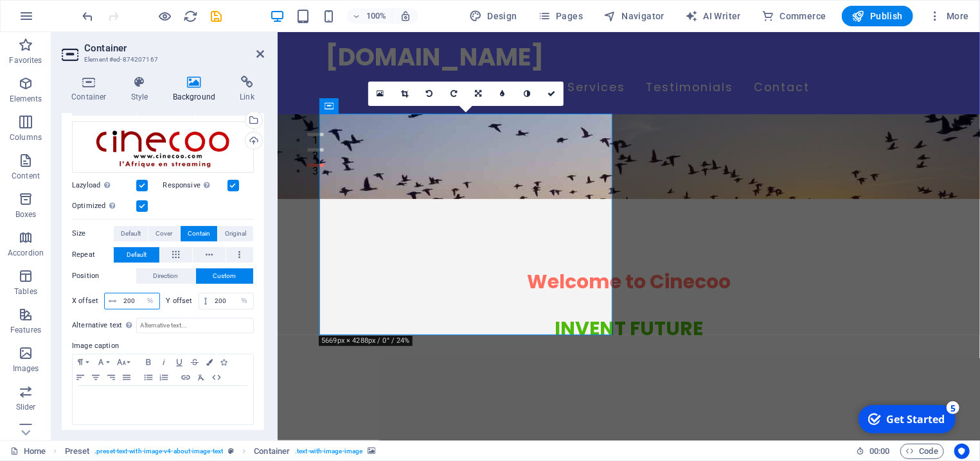
click at [120, 302] on input "200" at bounding box center [139, 301] width 39 height 15
type input "25"
drag, startPoint x: 221, startPoint y: 302, endPoint x: 201, endPoint y: 301, distance: 19.9
click at [211, 301] on input "200" at bounding box center [232, 301] width 42 height 15
type input "25"
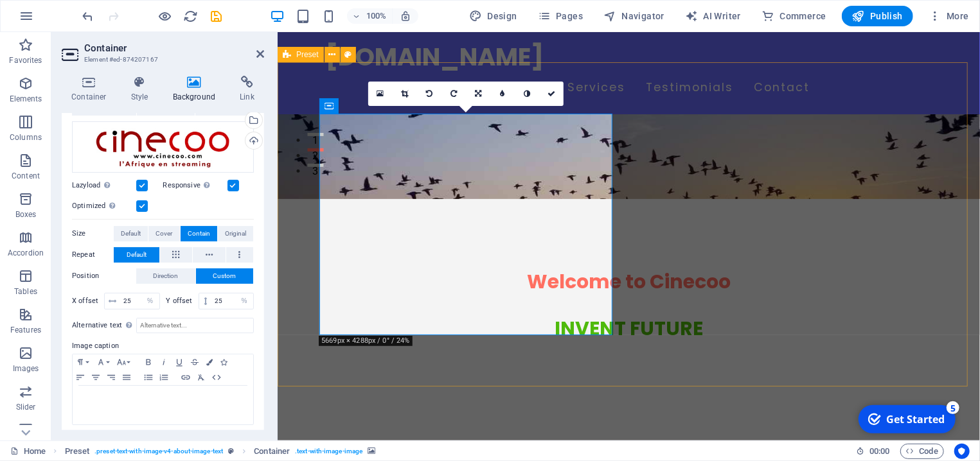
click at [556, 94] on link at bounding box center [551, 94] width 24 height 24
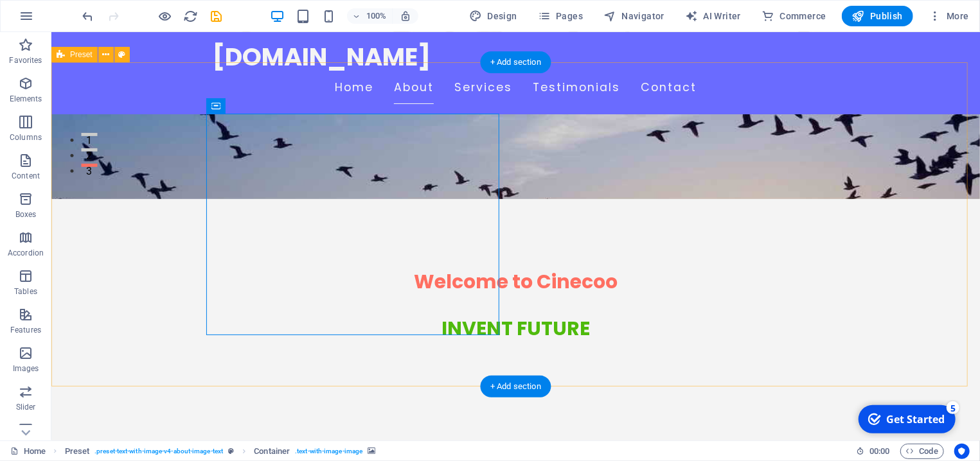
select select "%"
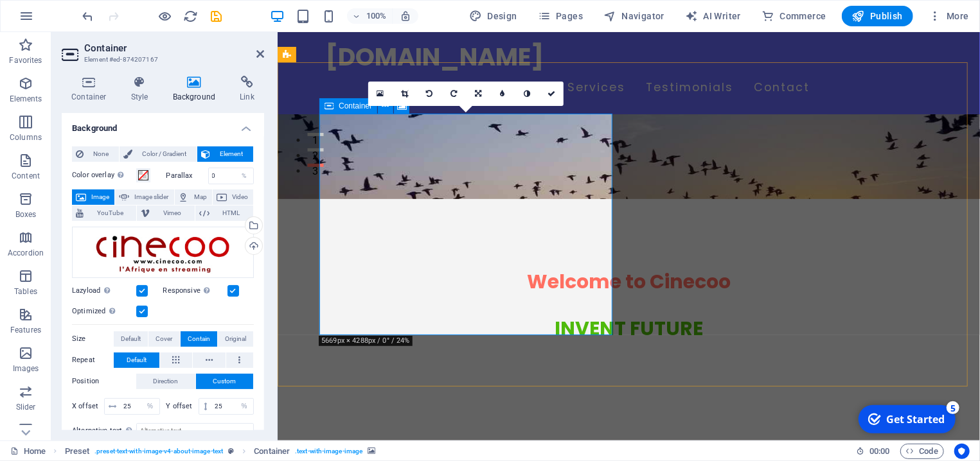
click at [330, 111] on icon at bounding box center [329, 105] width 9 height 15
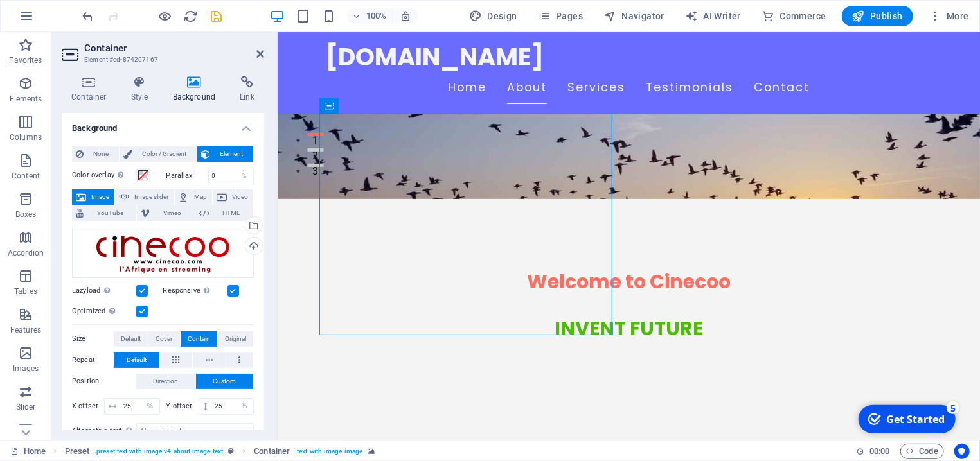
drag, startPoint x: 374, startPoint y: 177, endPoint x: 379, endPoint y: 210, distance: 32.5
click at [350, 110] on span "Container" at bounding box center [355, 106] width 33 height 8
click at [332, 108] on icon at bounding box center [329, 105] width 9 height 15
click at [204, 154] on button "Element" at bounding box center [225, 154] width 56 height 15
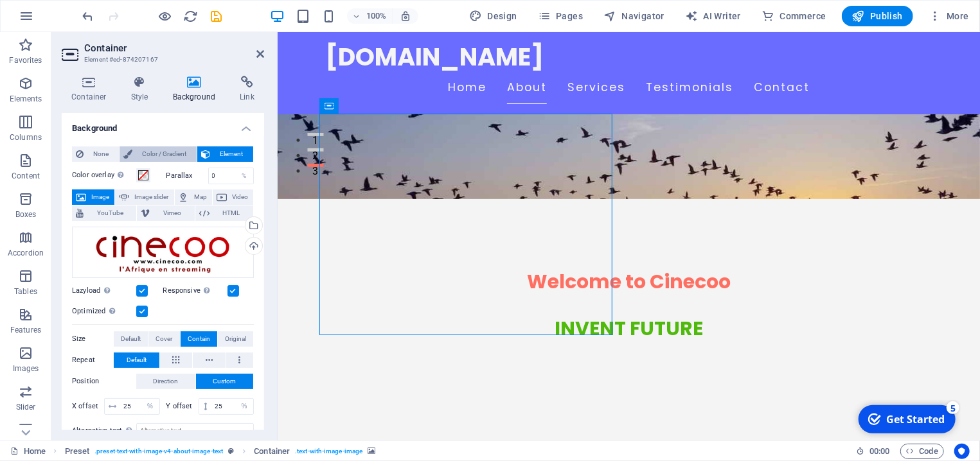
click at [165, 154] on span "Color / Gradient" at bounding box center [164, 154] width 57 height 15
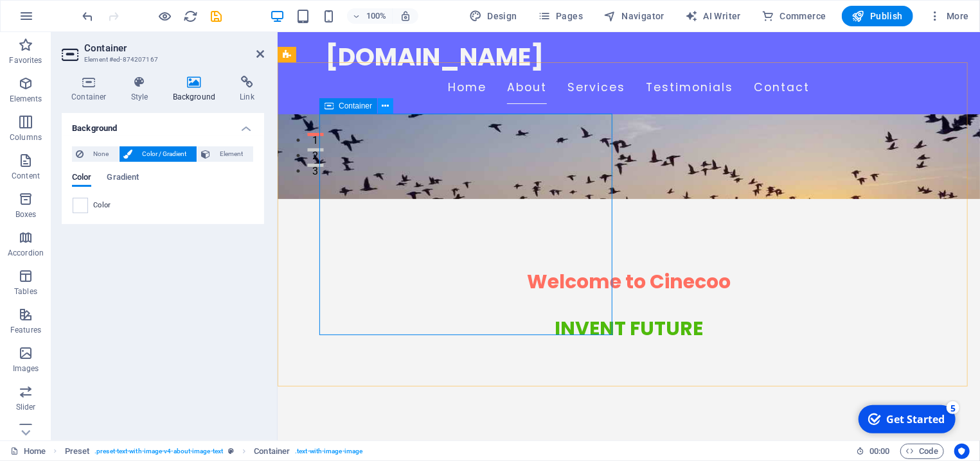
click at [386, 109] on icon at bounding box center [385, 106] width 7 height 13
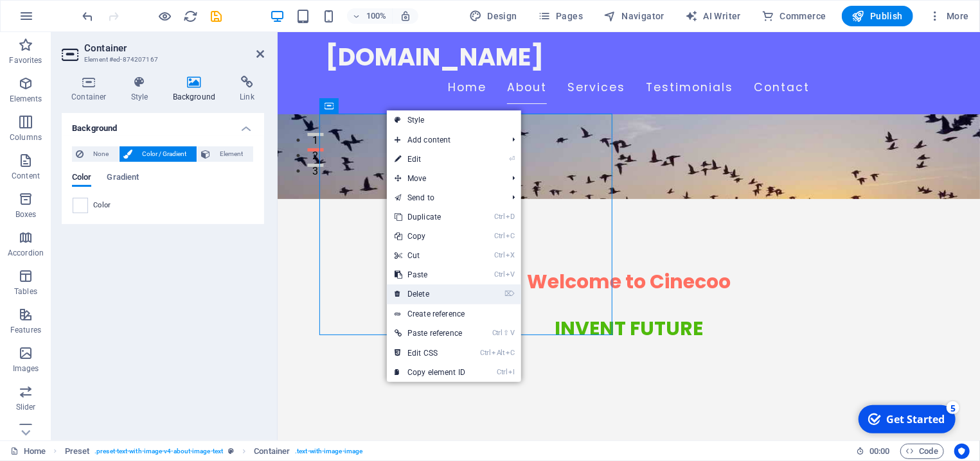
click at [430, 292] on link "⌦ Delete" at bounding box center [430, 294] width 86 height 19
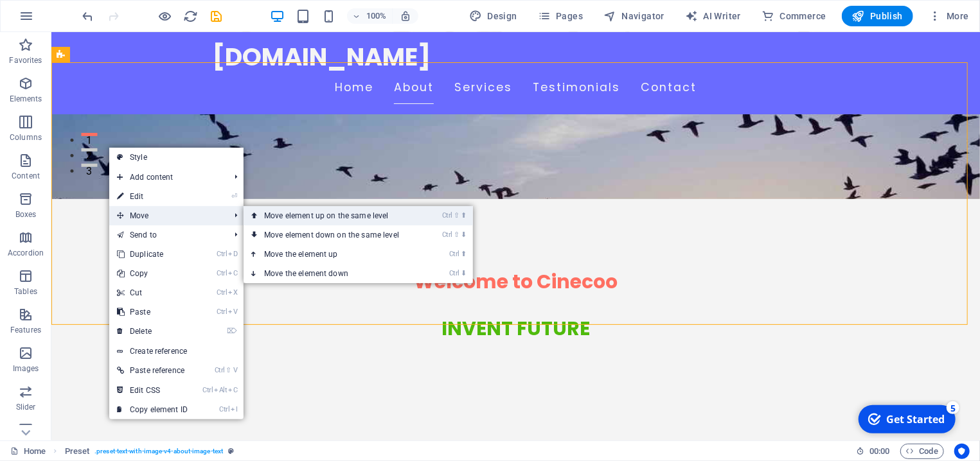
click at [256, 216] on icon at bounding box center [254, 215] width 6 height 19
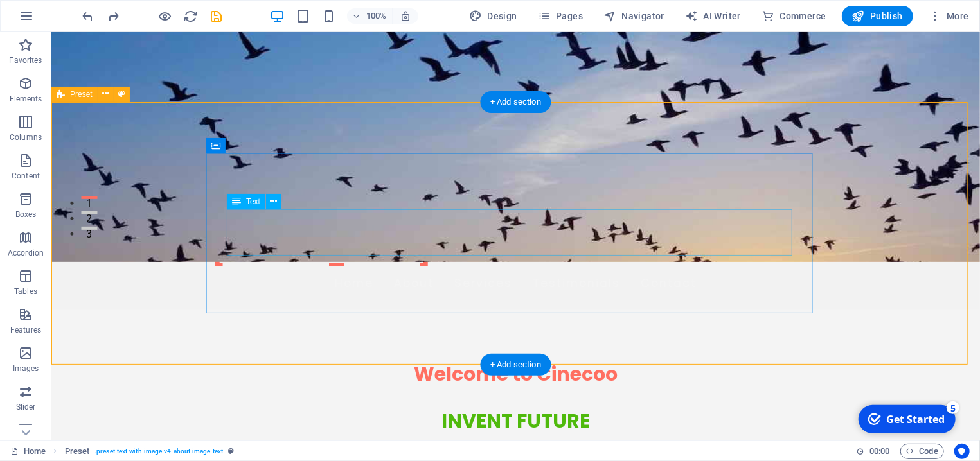
scroll to position [275, 0]
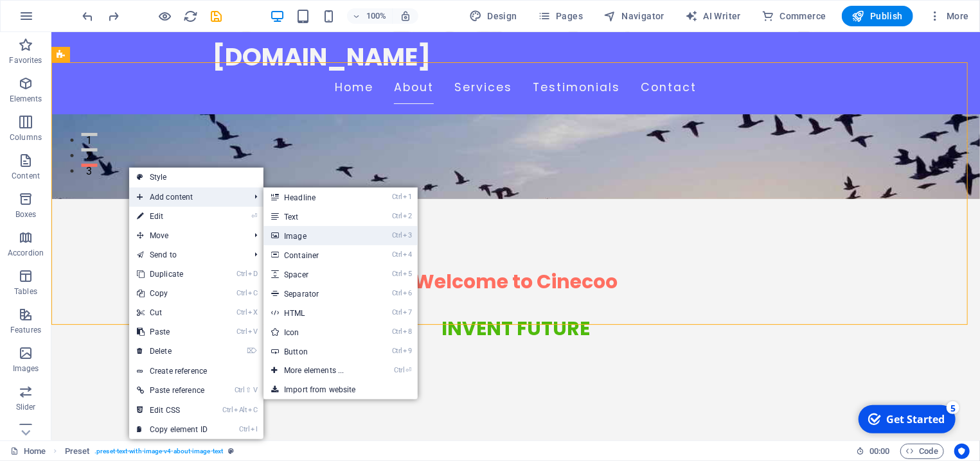
click at [294, 236] on link "Ctrl 3 Image" at bounding box center [317, 235] width 106 height 19
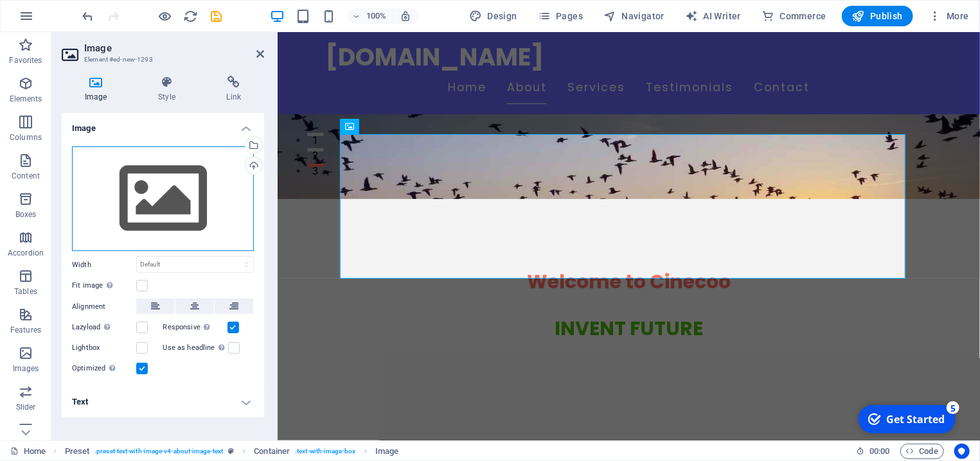
click at [166, 220] on div "Drag files here, click to choose files or select files from Files or our free s…" at bounding box center [163, 199] width 182 height 105
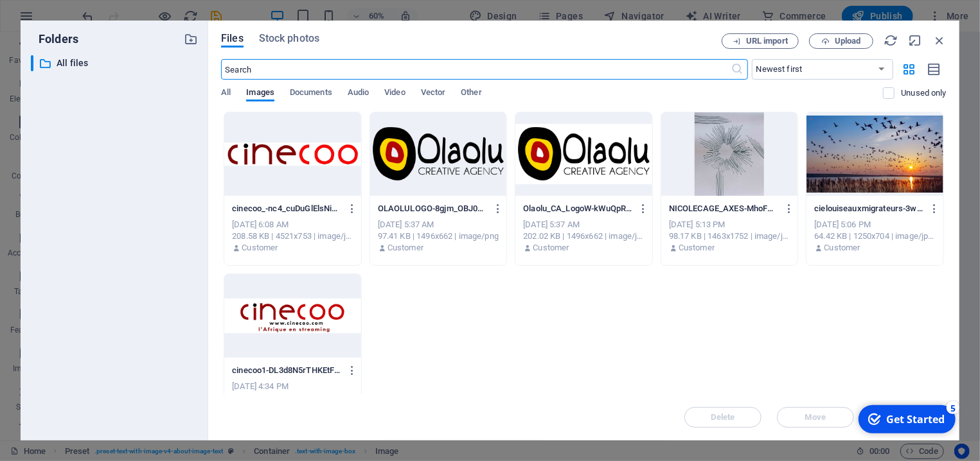
click at [319, 155] on div at bounding box center [292, 154] width 137 height 84
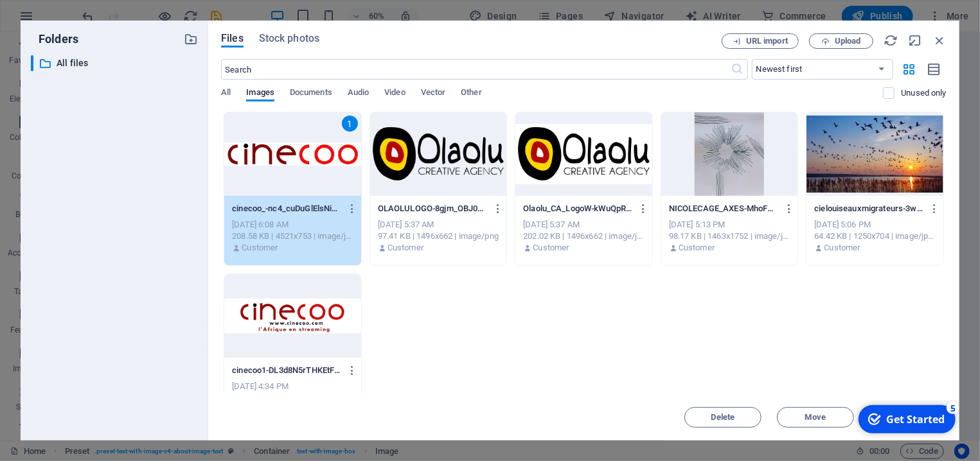
click at [319, 155] on div "1" at bounding box center [292, 154] width 137 height 84
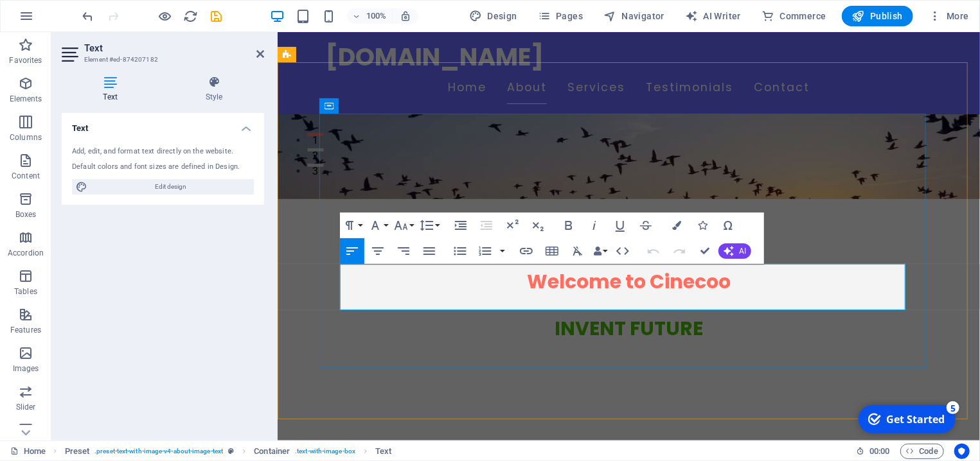
drag, startPoint x: 691, startPoint y: 305, endPoint x: 345, endPoint y: 269, distance: 348.4
drag, startPoint x: 339, startPoint y: 268, endPoint x: 697, endPoint y: 300, distance: 358.8
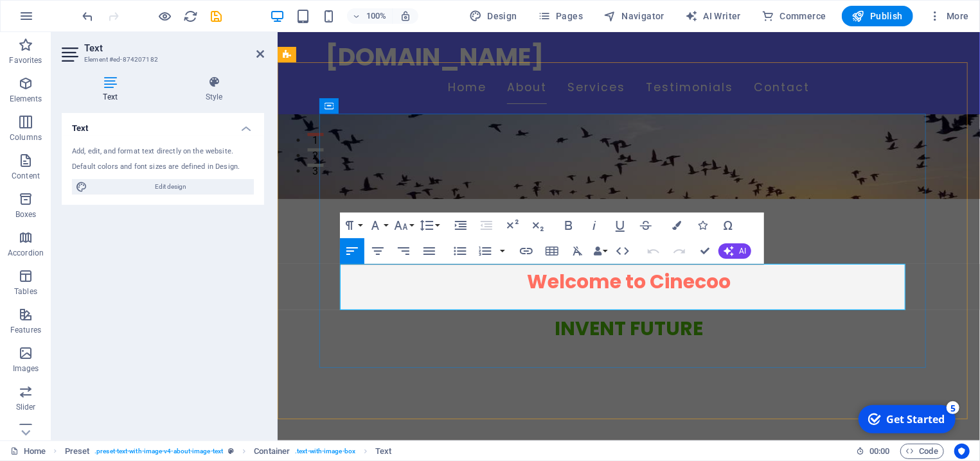
copy p "At [GEOGRAPHIC_DATA], we provide comprehensive audiovisual training to enhance …"
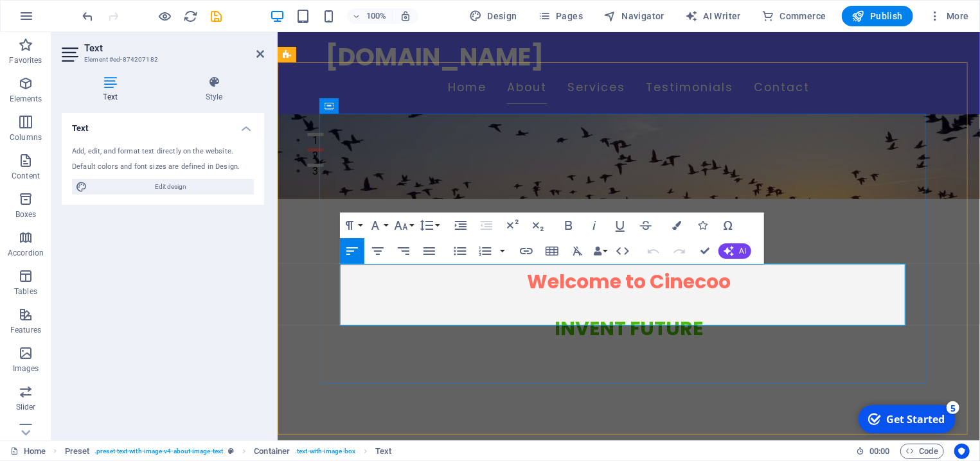
scroll to position [3291, 8]
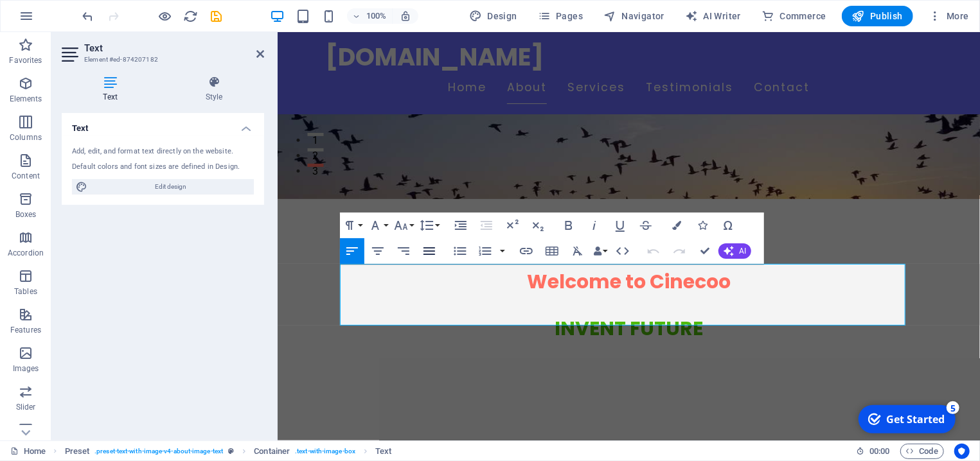
click at [429, 253] on icon "button" at bounding box center [429, 251] width 15 height 15
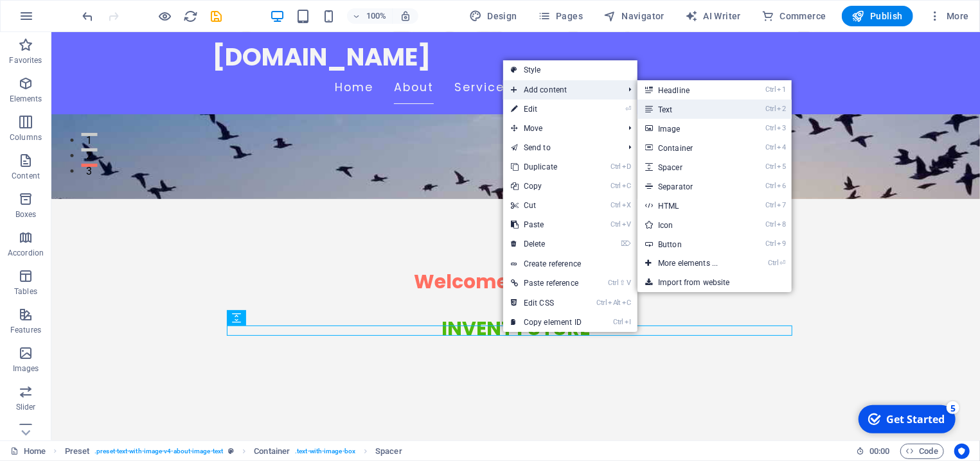
click at [685, 111] on link "Ctrl 2 Text" at bounding box center [691, 109] width 106 height 19
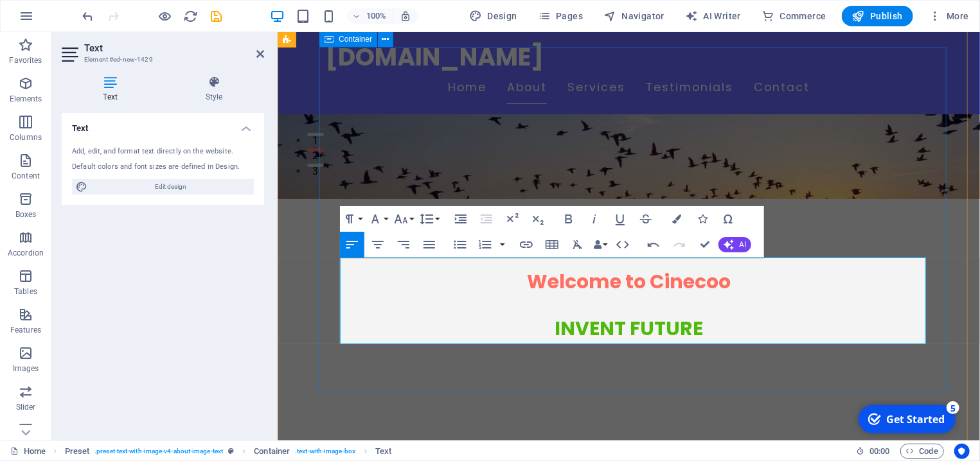
scroll to position [345, 0]
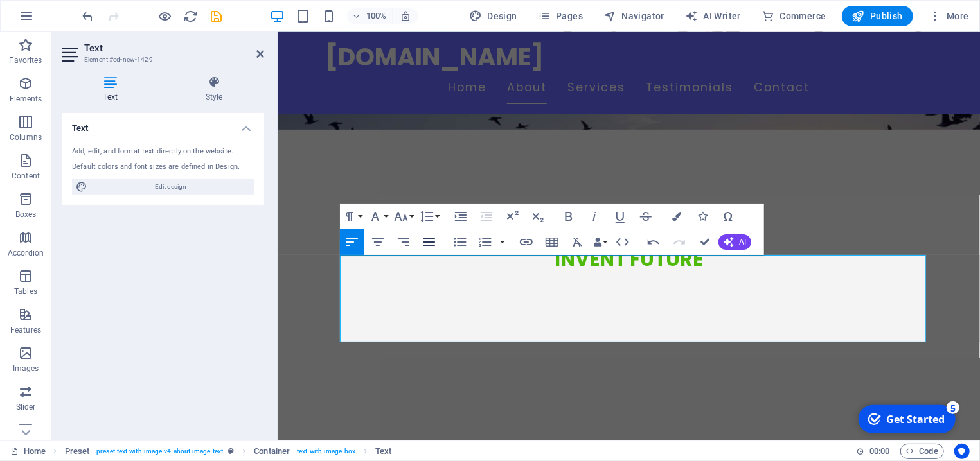
click at [425, 246] on icon "button" at bounding box center [430, 242] width 12 height 8
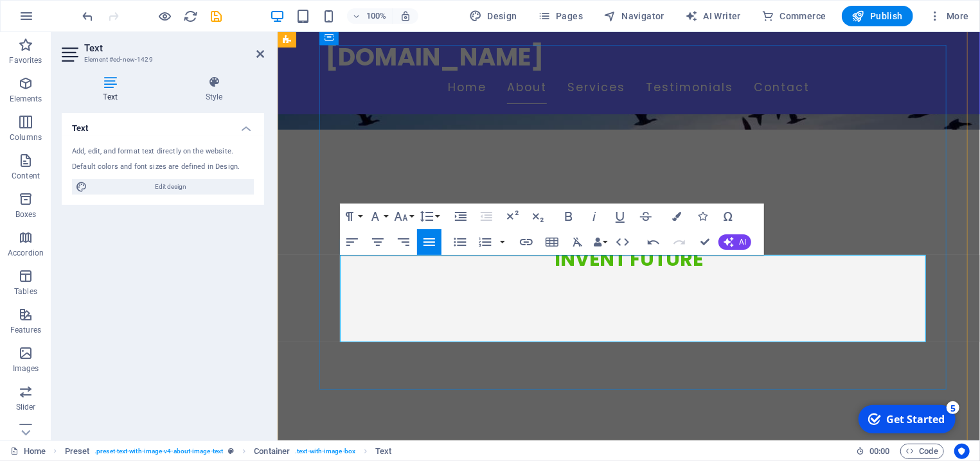
scroll to position [0, 1067]
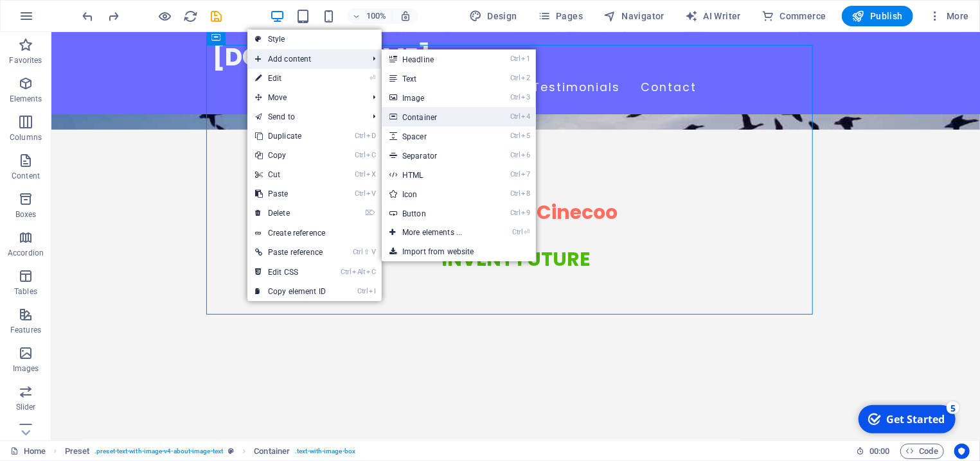
click at [433, 119] on link "Ctrl 4 Container" at bounding box center [435, 116] width 106 height 19
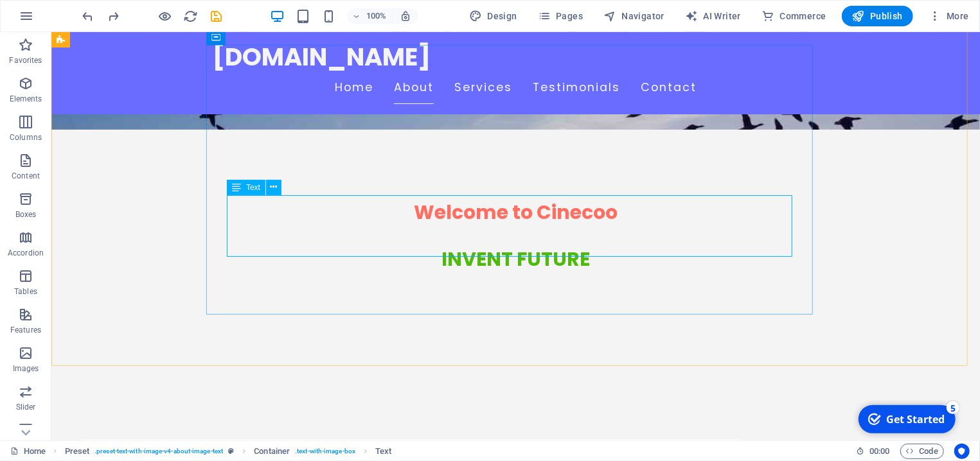
click at [234, 188] on icon at bounding box center [236, 187] width 9 height 15
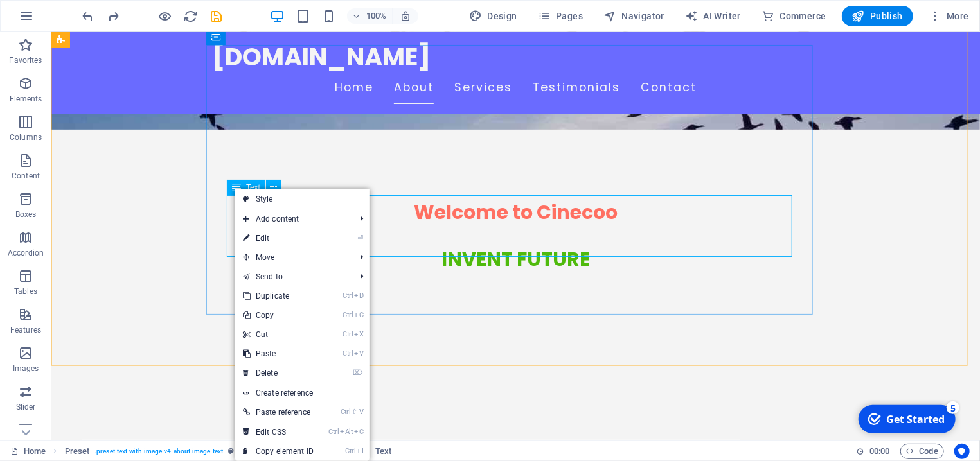
click at [234, 188] on icon at bounding box center [236, 187] width 9 height 15
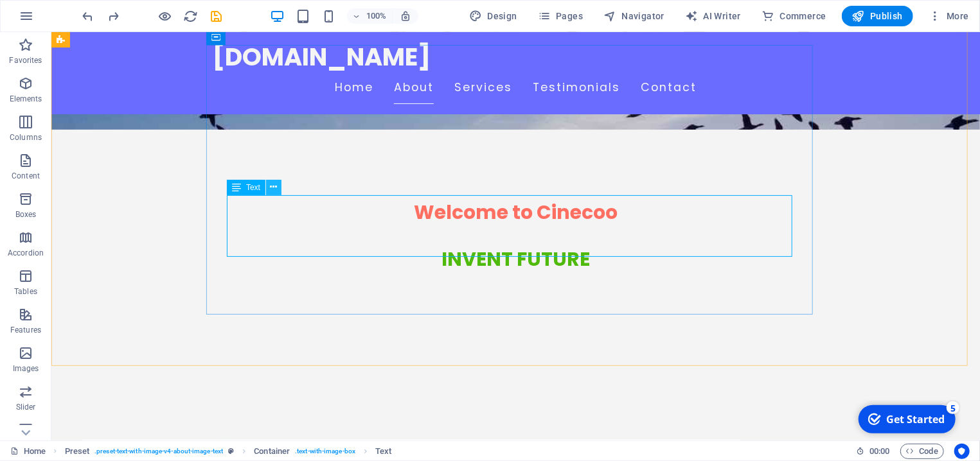
click at [270, 189] on button at bounding box center [273, 187] width 15 height 15
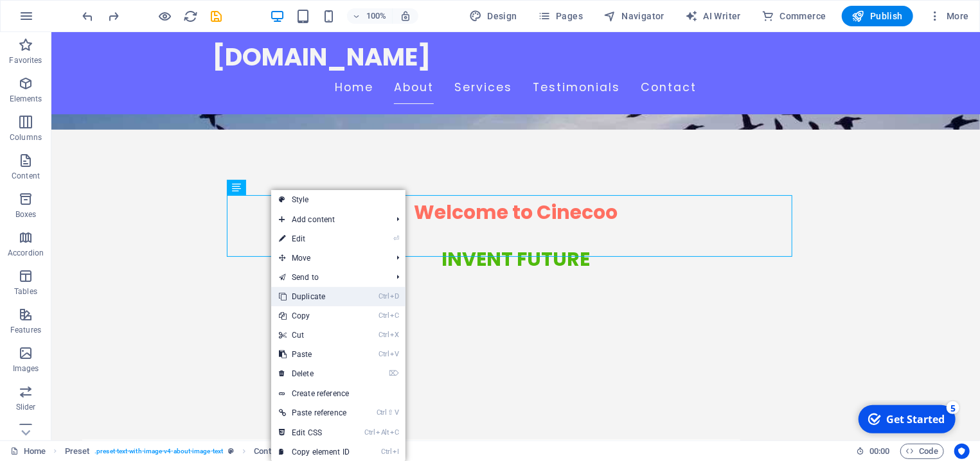
click at [316, 297] on link "Ctrl D Duplicate" at bounding box center [314, 296] width 86 height 19
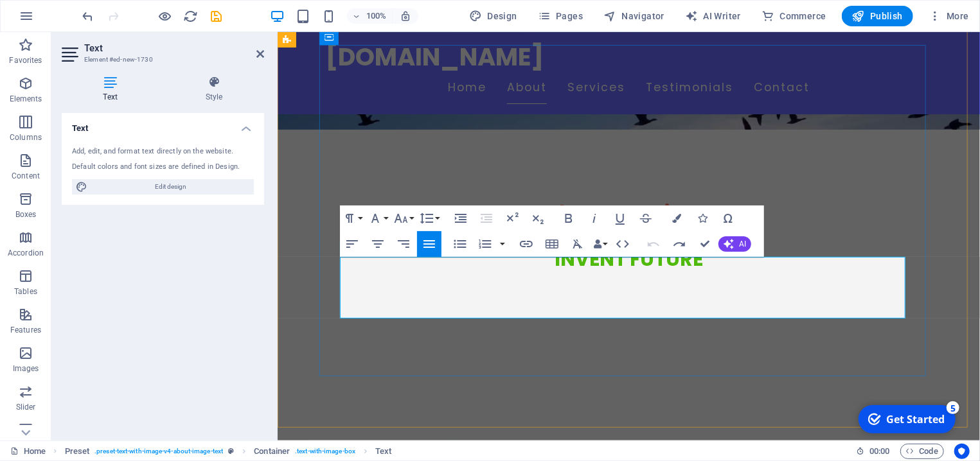
drag, startPoint x: 390, startPoint y: 309, endPoint x: 338, endPoint y: 268, distance: 65.9
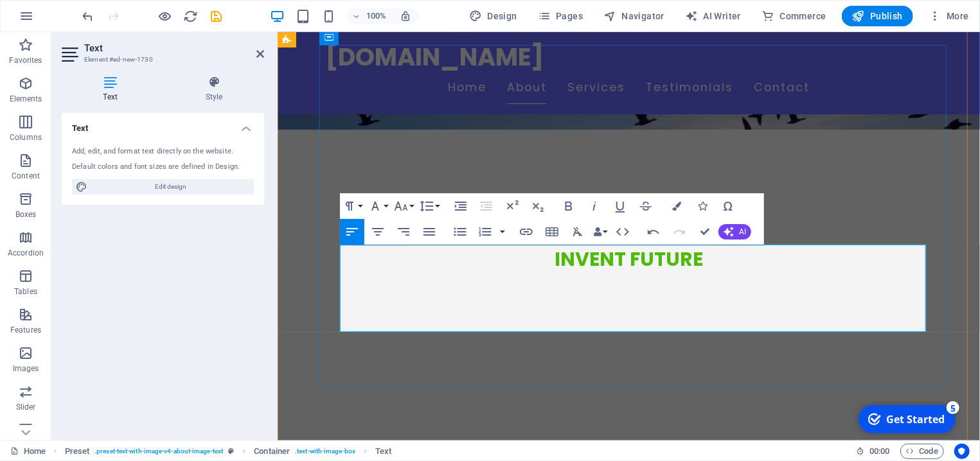
drag, startPoint x: 345, startPoint y: 263, endPoint x: 431, endPoint y: 325, distance: 106.3
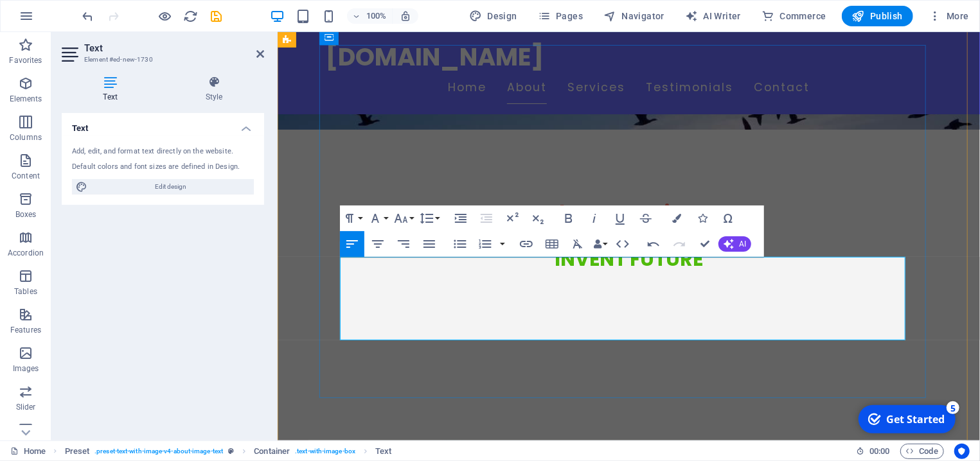
drag, startPoint x: 751, startPoint y: 320, endPoint x: 334, endPoint y: 271, distance: 420.1
click at [435, 241] on icon "button" at bounding box center [430, 244] width 12 height 8
click at [433, 241] on icon "button" at bounding box center [430, 244] width 12 height 8
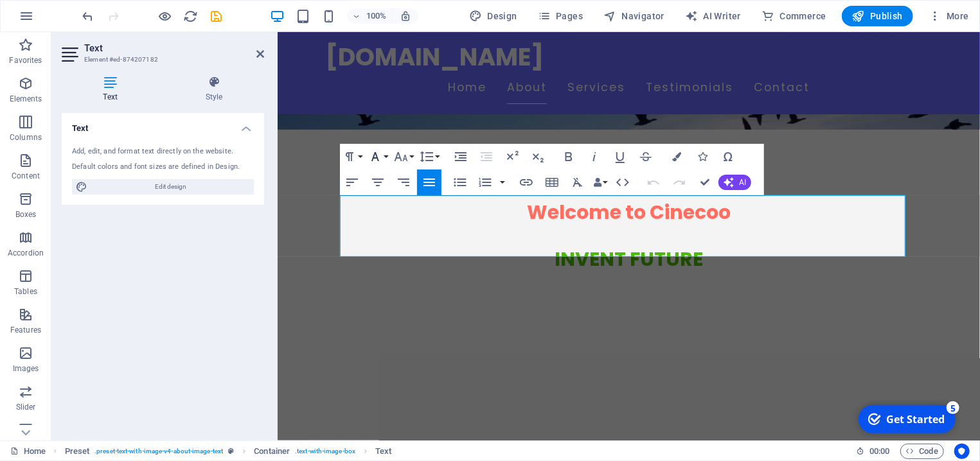
click at [386, 154] on button "Font Family" at bounding box center [378, 157] width 24 height 26
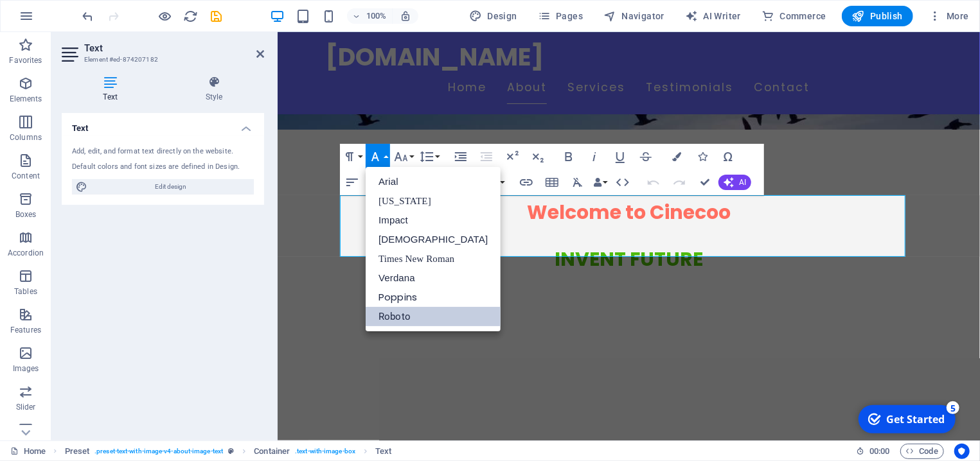
scroll to position [0, 0]
click at [386, 154] on button "Font Family" at bounding box center [378, 157] width 24 height 26
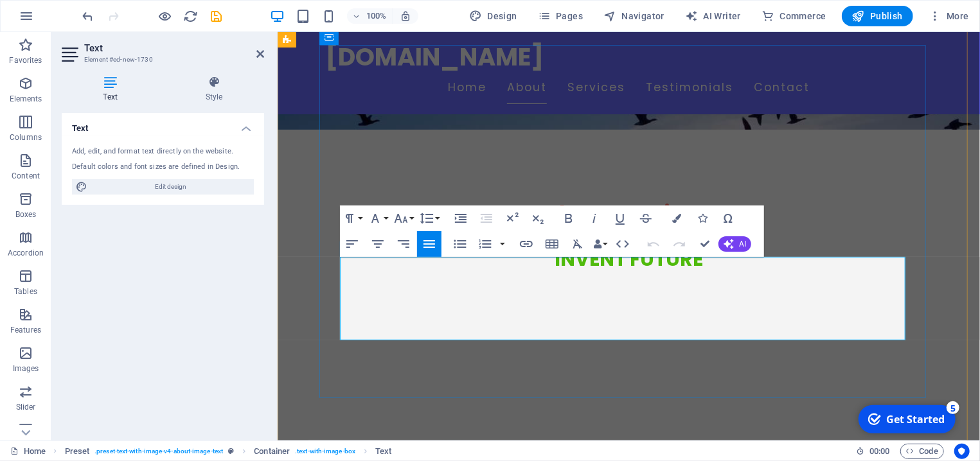
drag, startPoint x: 343, startPoint y: 272, endPoint x: 776, endPoint y: 318, distance: 435.0
click at [387, 215] on button "Font Family" at bounding box center [378, 219] width 24 height 26
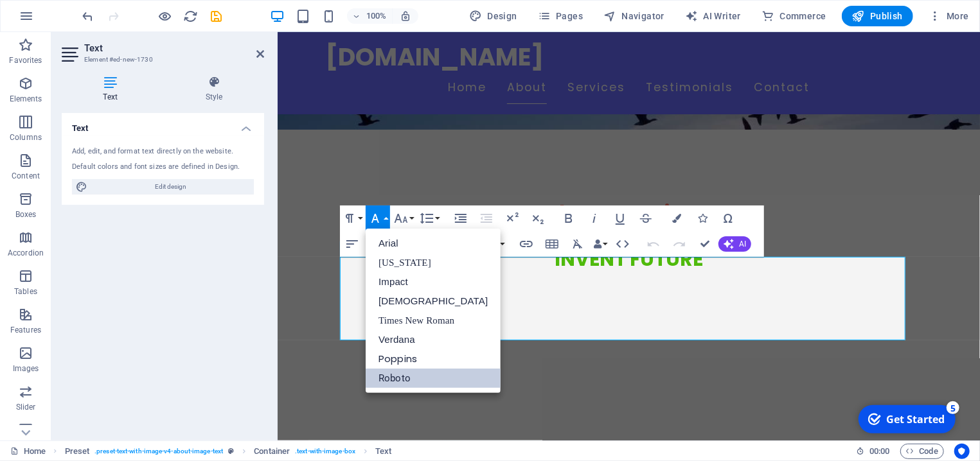
click at [400, 376] on link "Roboto" at bounding box center [433, 378] width 135 height 19
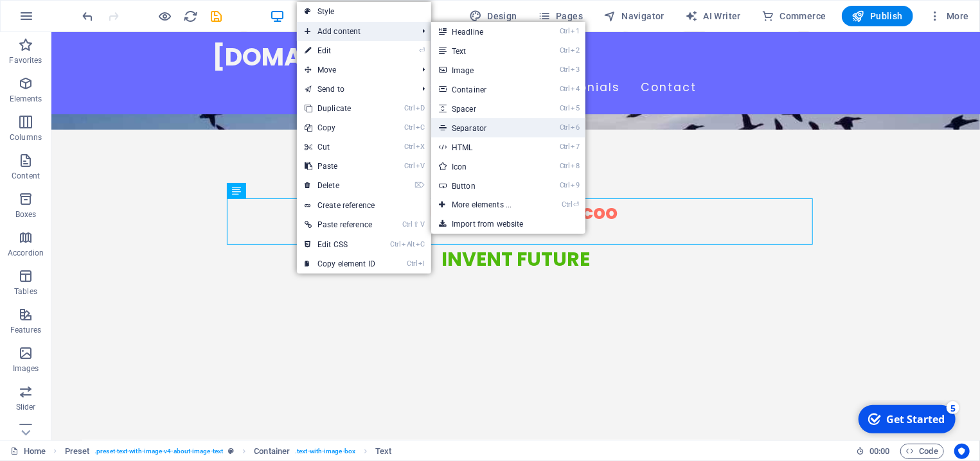
click at [480, 129] on link "Ctrl 6 Separator" at bounding box center [484, 127] width 106 height 19
select select "%"
select select "px"
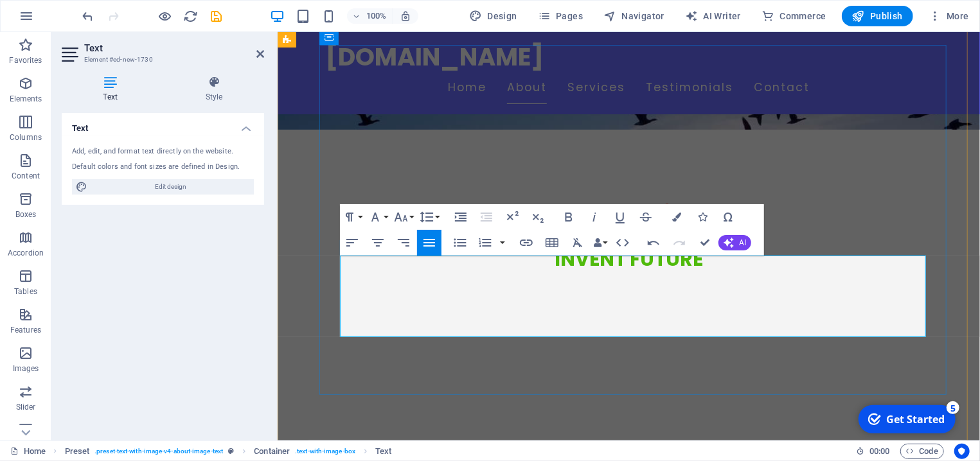
scroll to position [0, 13]
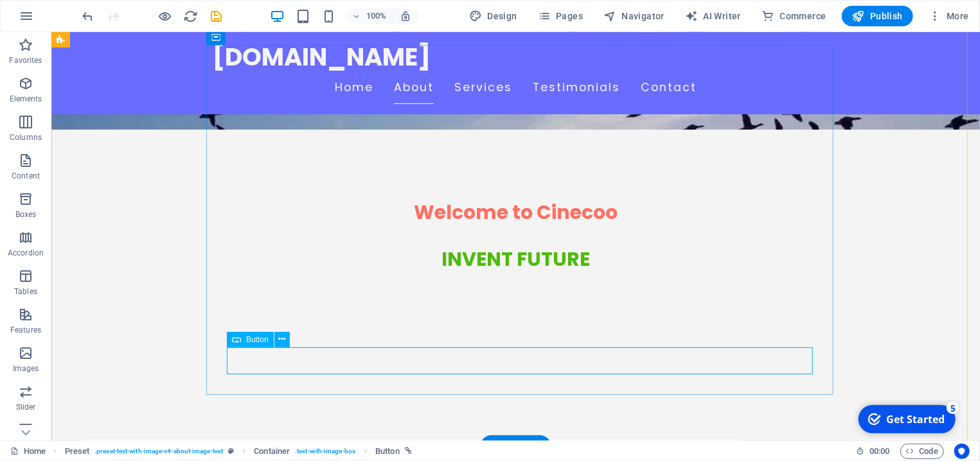
click at [282, 340] on icon at bounding box center [281, 339] width 7 height 13
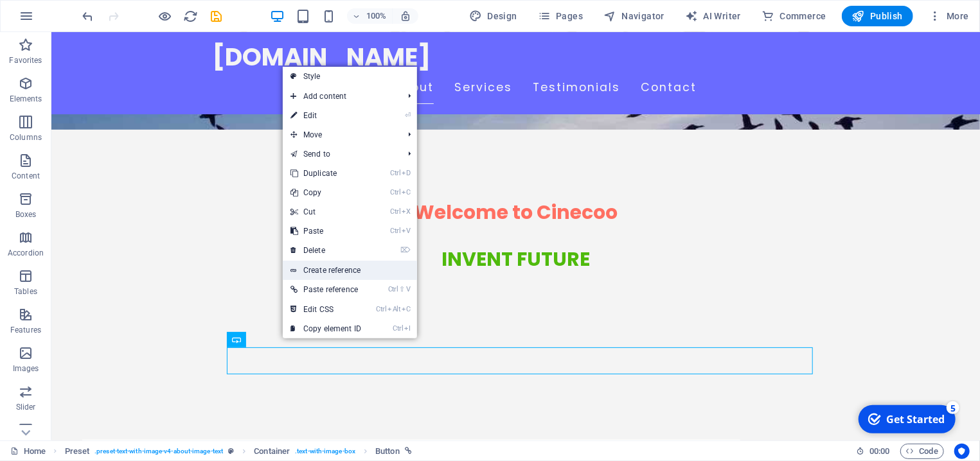
click at [332, 269] on link "Create reference" at bounding box center [350, 270] width 134 height 19
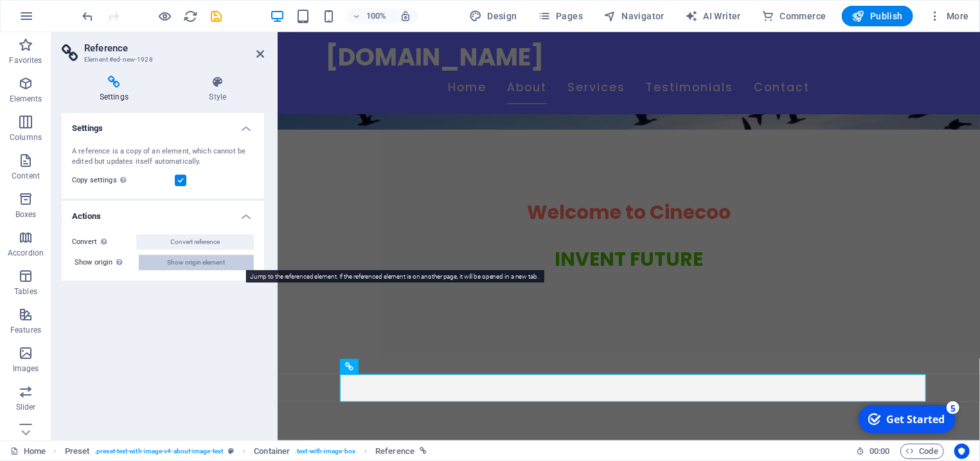
click at [202, 265] on span "Show origin element" at bounding box center [197, 262] width 58 height 15
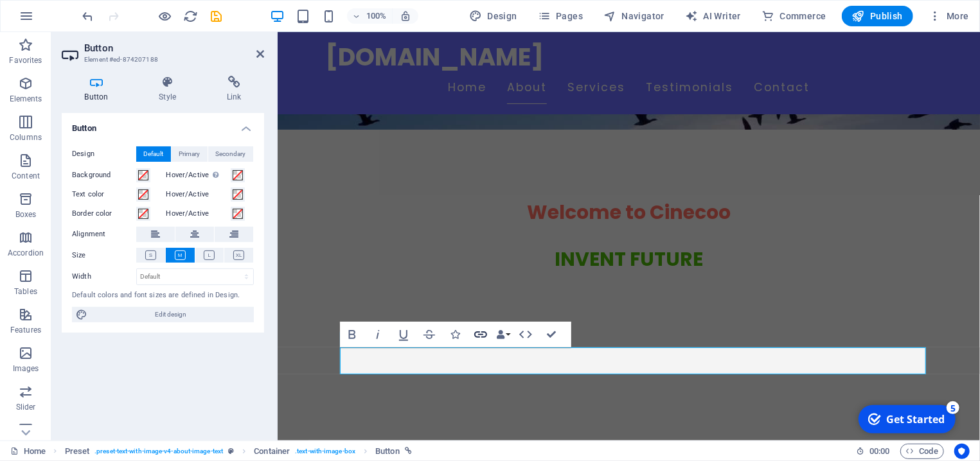
click at [481, 334] on icon "button" at bounding box center [480, 334] width 15 height 15
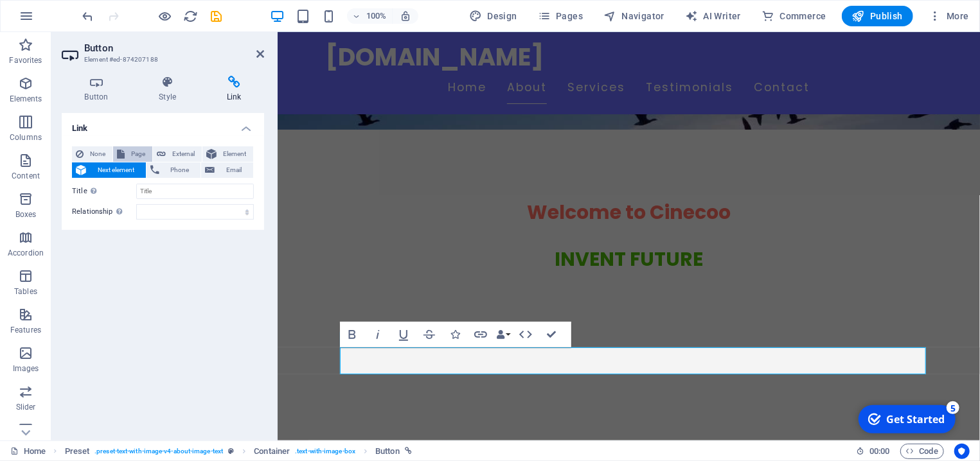
click at [129, 150] on span "Page" at bounding box center [139, 154] width 20 height 15
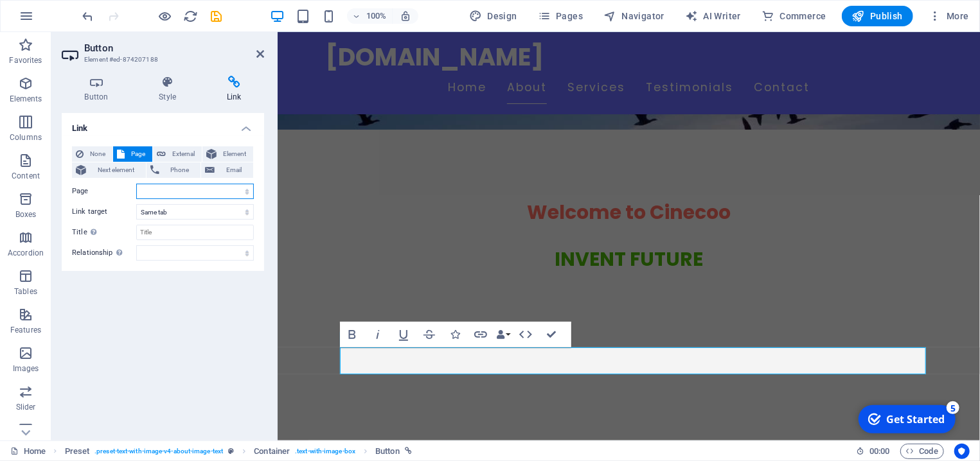
click at [136, 184] on select "Home" at bounding box center [195, 191] width 118 height 15
click at [159, 192] on select "Home" at bounding box center [195, 191] width 118 height 15
click at [136, 184] on select "Home" at bounding box center [195, 191] width 118 height 15
select select "0"
click option "Home" at bounding box center [0, 0] width 0 height 0
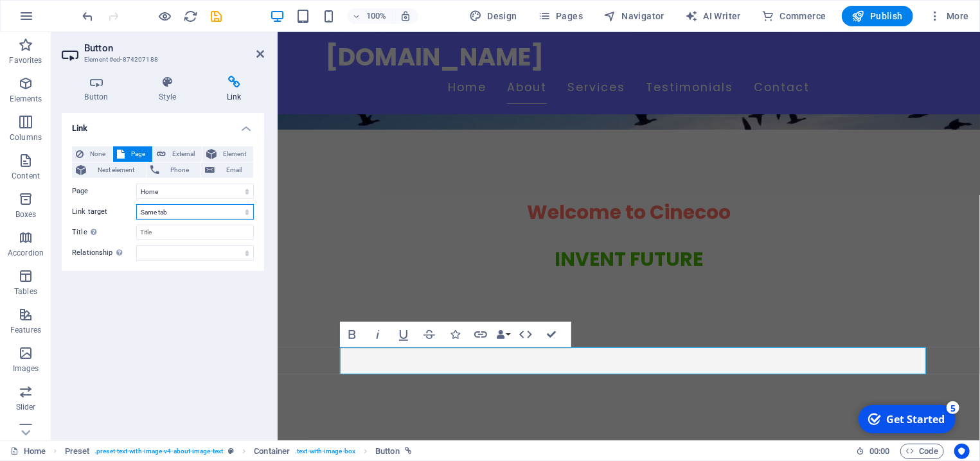
click at [136, 204] on select "New tab Same tab Overlay" at bounding box center [195, 211] width 118 height 15
select select "blank"
click option "New tab" at bounding box center [0, 0] width 0 height 0
click at [202, 301] on div "Link None Page External Element Next element Phone Email Page Home Element URL …" at bounding box center [163, 272] width 202 height 318
click at [261, 53] on icon at bounding box center [260, 54] width 8 height 10
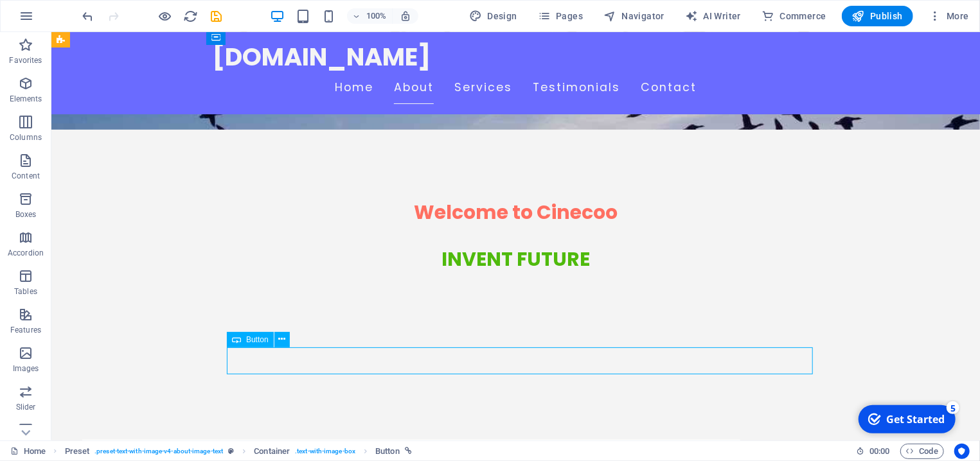
click at [254, 341] on span "Button" at bounding box center [257, 340] width 22 height 8
click at [283, 340] on icon at bounding box center [281, 339] width 7 height 13
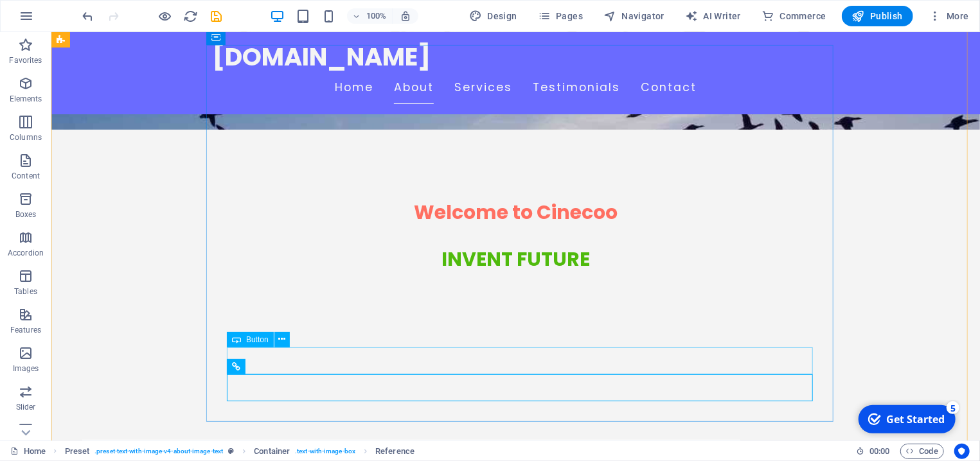
click at [302, 368] on button at bounding box center [294, 366] width 15 height 15
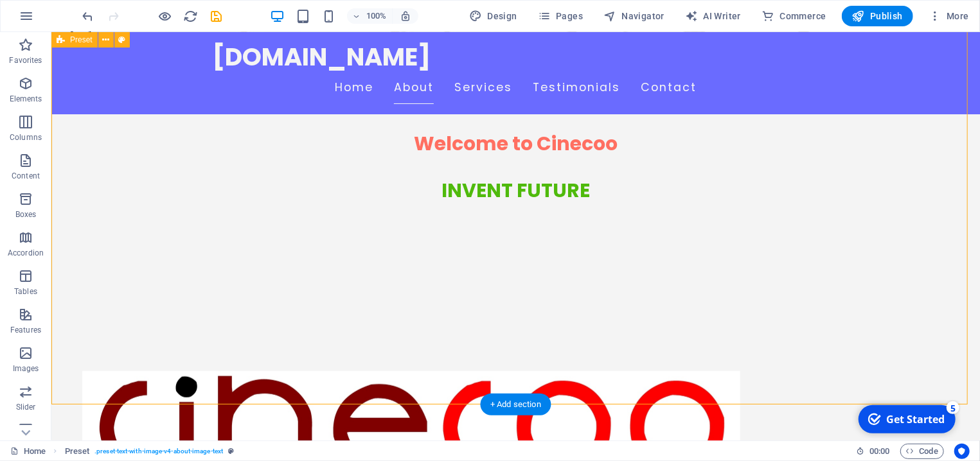
scroll to position [138, 0]
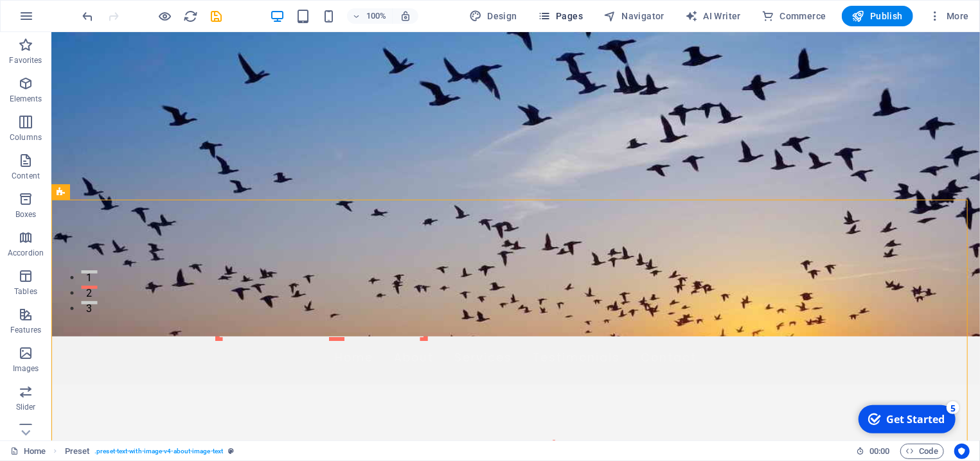
click at [562, 13] on span "Pages" at bounding box center [560, 16] width 45 height 13
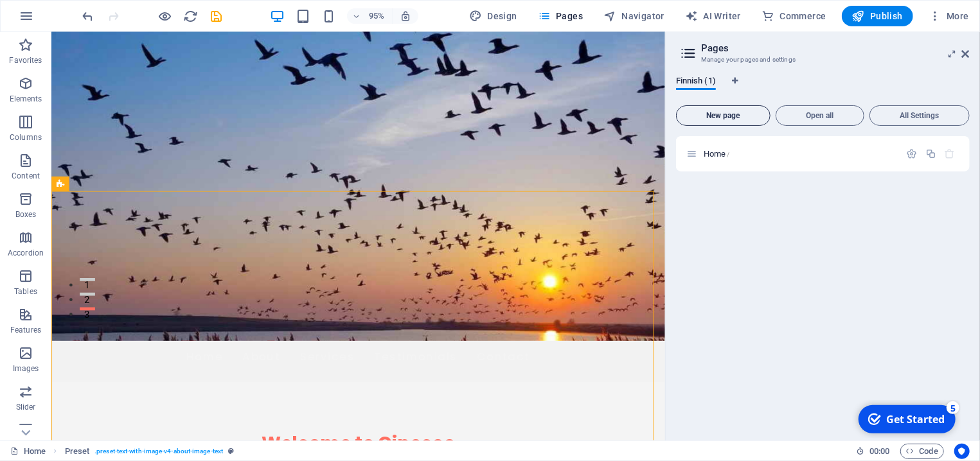
click at [712, 113] on span "New page" at bounding box center [723, 116] width 83 height 8
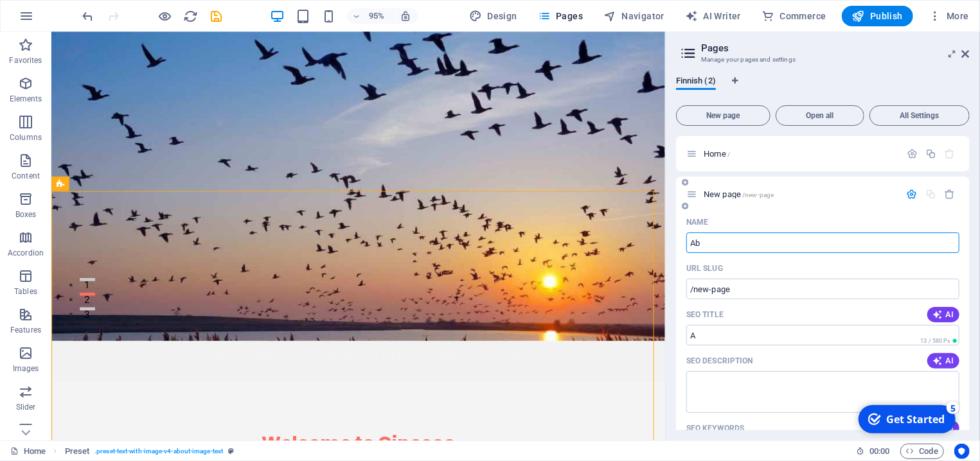
type input "Aba"
type input "/a"
type input "Abaout"
type input "/abaout"
click at [703, 242] on input "Abaout" at bounding box center [822, 243] width 273 height 21
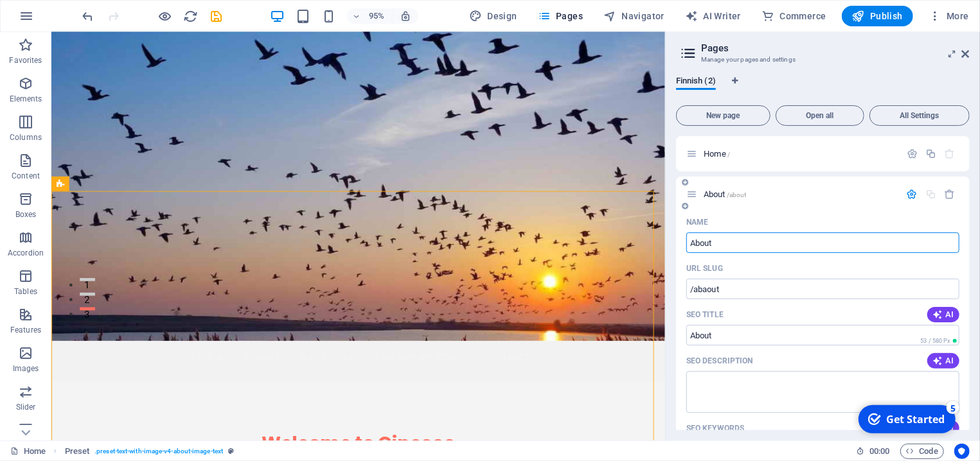
type input "About"
type input "/about"
click at [730, 245] on input "About" at bounding box center [822, 243] width 273 height 21
drag, startPoint x: 730, startPoint y: 245, endPoint x: 683, endPoint y: 246, distance: 46.9
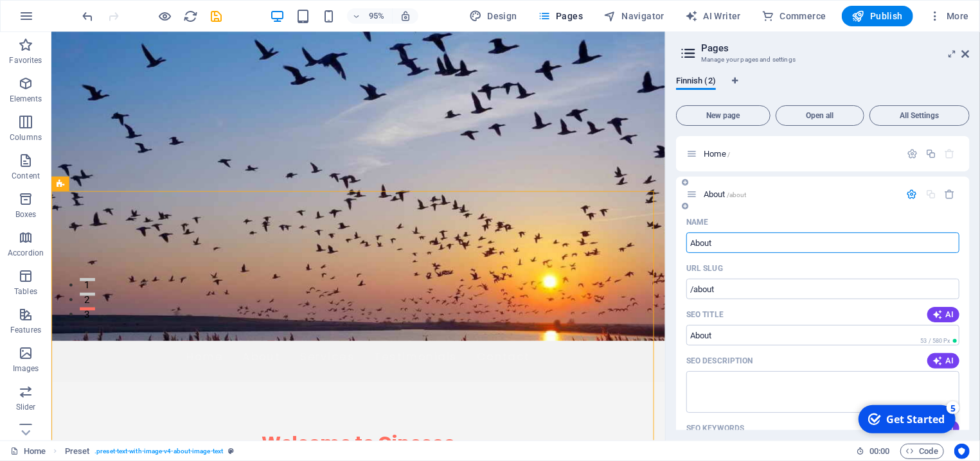
click at [686, 246] on input "About" at bounding box center [822, 243] width 273 height 21
type input "Decouvrir C"
type input "/decouvrir"
type input "Decouvrir CINECOO"
type input "/decouvrir-cinecoo"
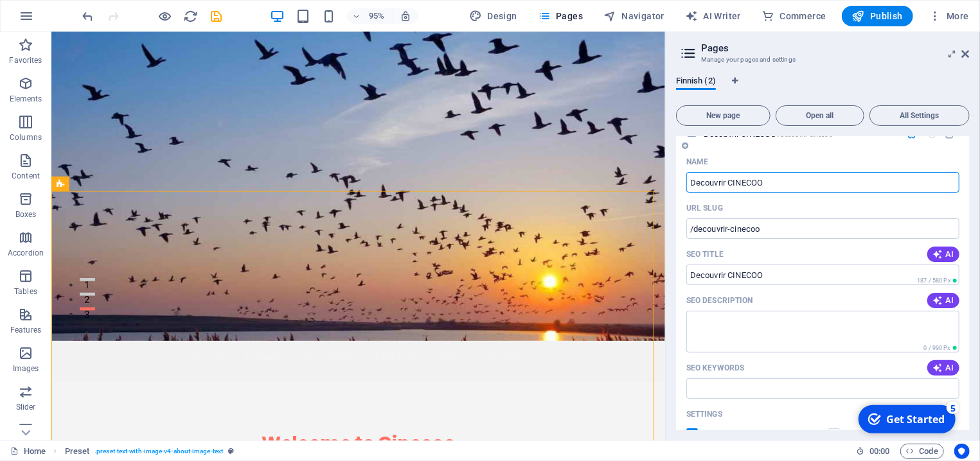
scroll to position [121, 0]
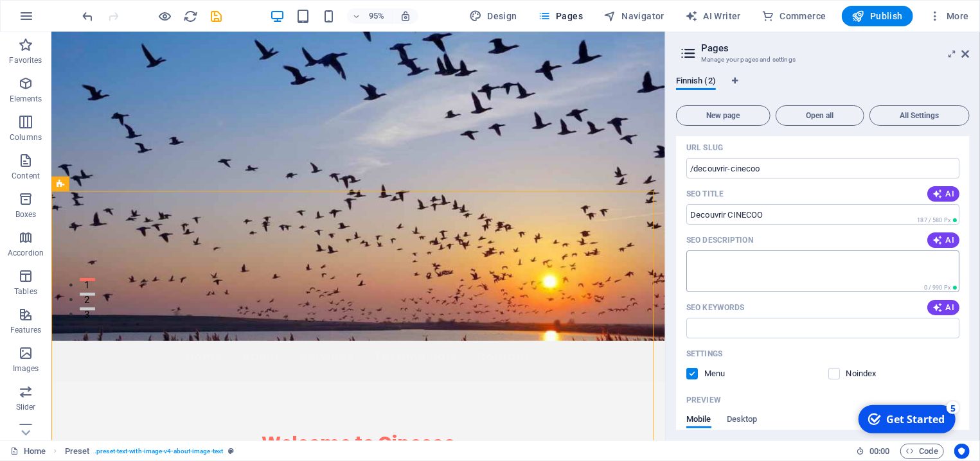
click at [780, 267] on textarea "SEO Description" at bounding box center [822, 272] width 273 height 42
type textarea "Présentation du site CINECOO"
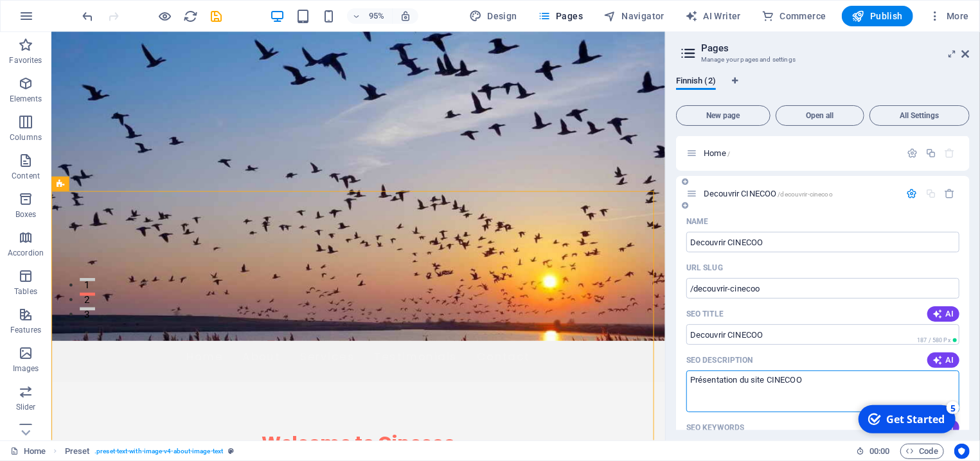
scroll to position [0, 0]
click at [745, 191] on span "Decouvrir CINECOO /decouvrir-cinecoo" at bounding box center [768, 195] width 129 height 10
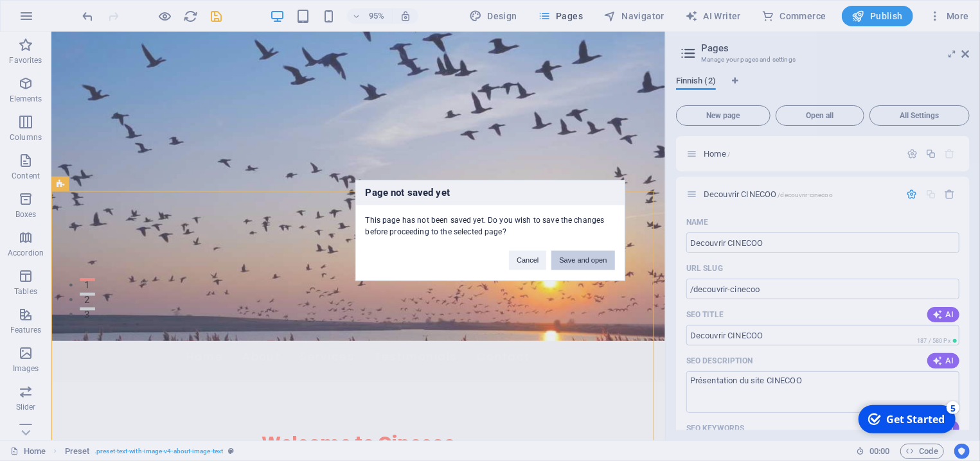
click at [584, 258] on button "Save and open" at bounding box center [582, 260] width 63 height 19
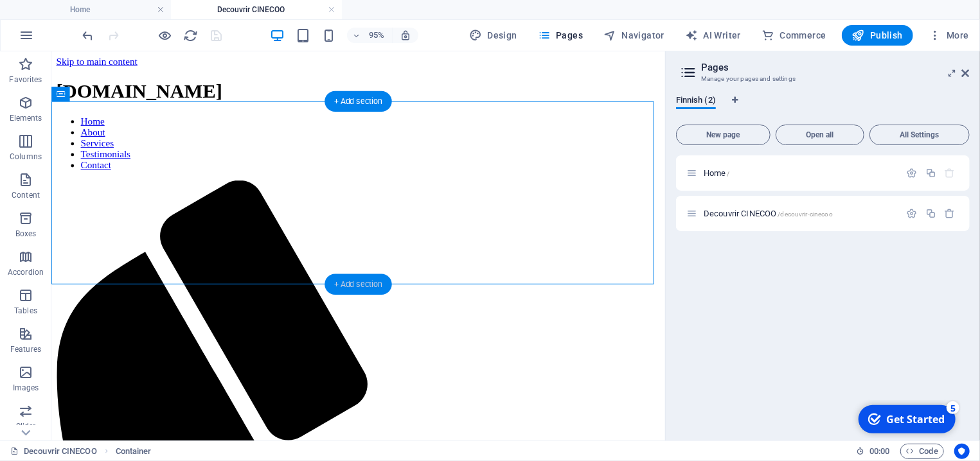
click at [339, 285] on div "+ Add section" at bounding box center [358, 284] width 67 height 21
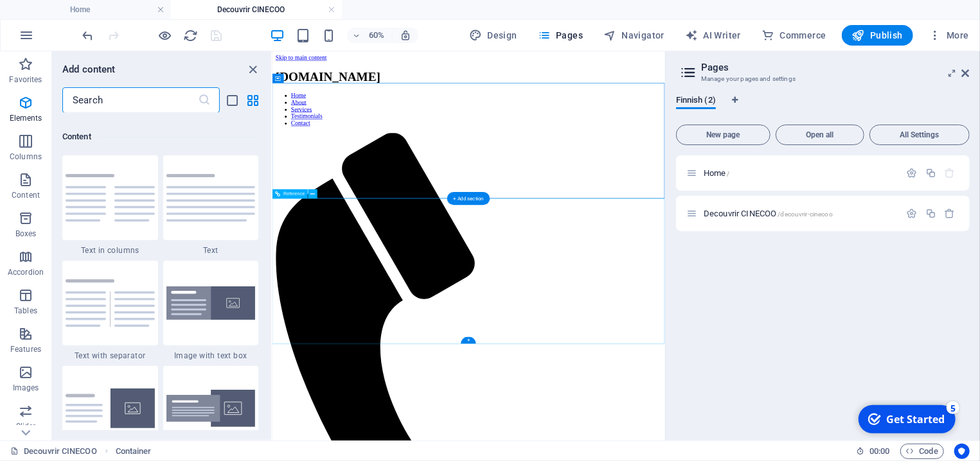
scroll to position [2249, 0]
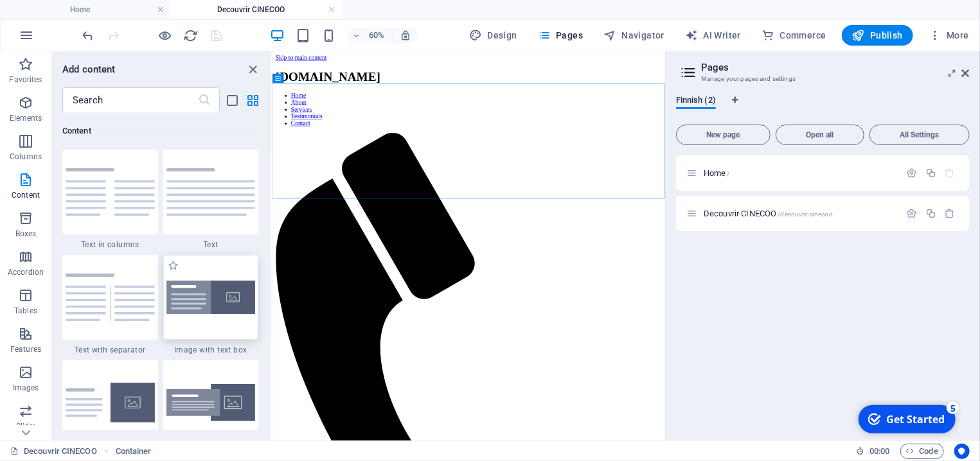
drag, startPoint x: 205, startPoint y: 297, endPoint x: 282, endPoint y: 120, distance: 192.6
click at [205, 297] on img at bounding box center [210, 298] width 89 height 34
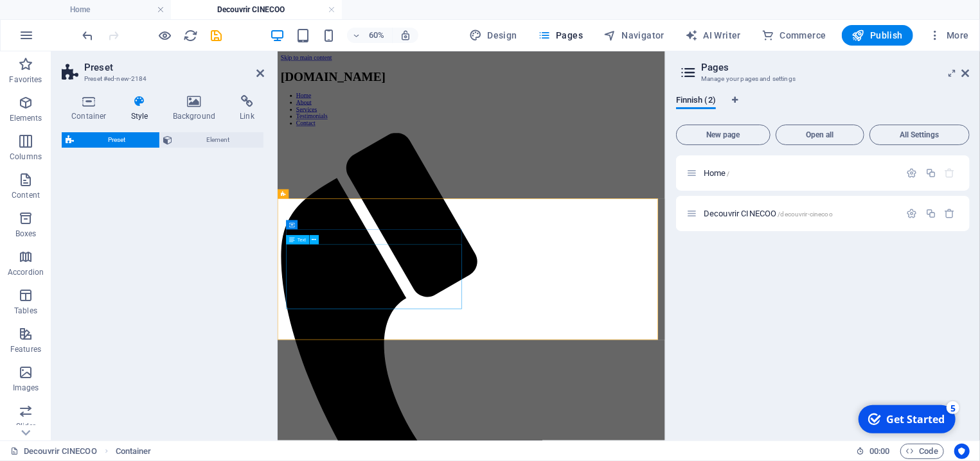
select select "rem"
select select "px"
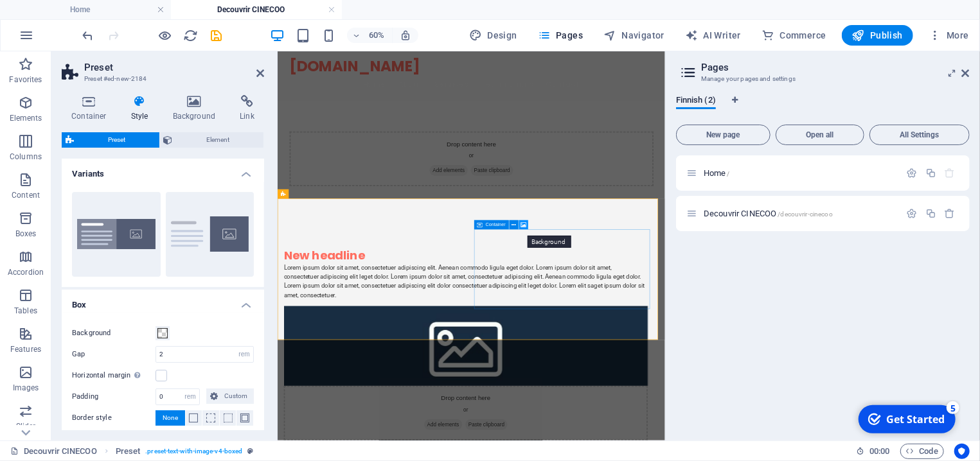
click at [525, 226] on icon at bounding box center [524, 225] width 6 height 8
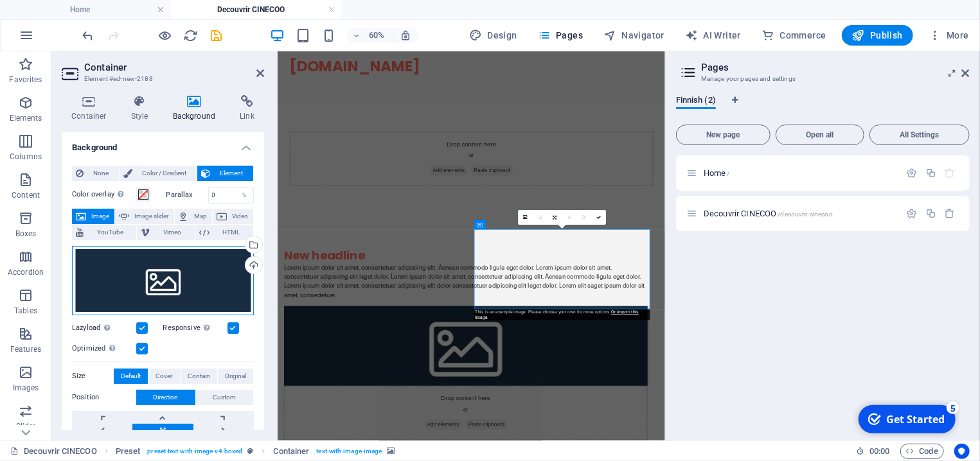
click at [160, 291] on div "Drag files here, click to choose files or select files from Files or our free s…" at bounding box center [163, 280] width 182 height 69
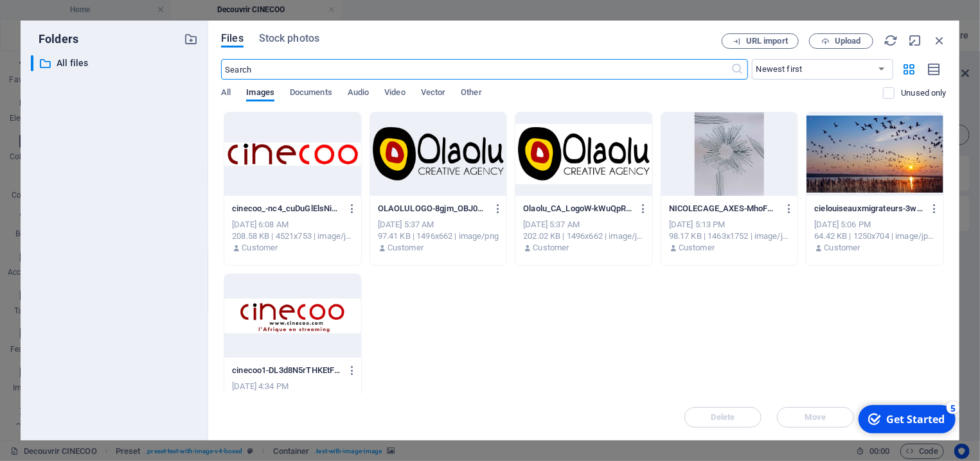
click at [301, 319] on div at bounding box center [292, 316] width 137 height 84
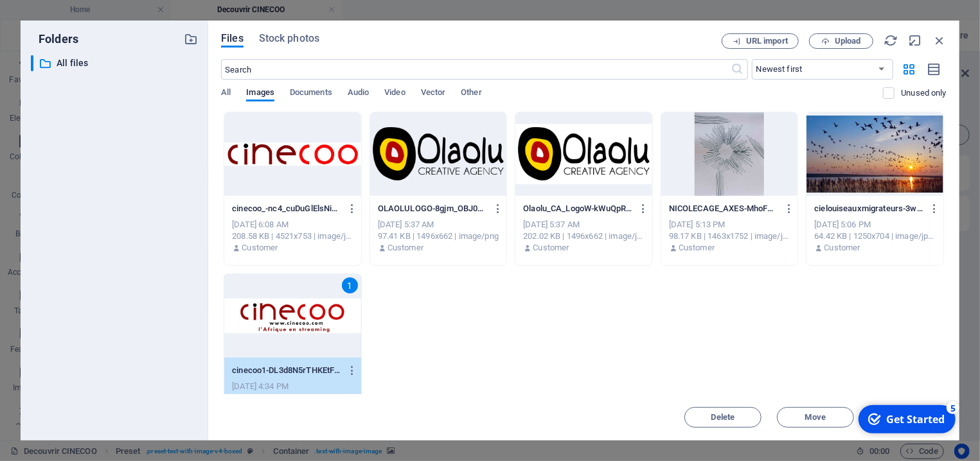
click at [269, 337] on div "1" at bounding box center [292, 316] width 137 height 84
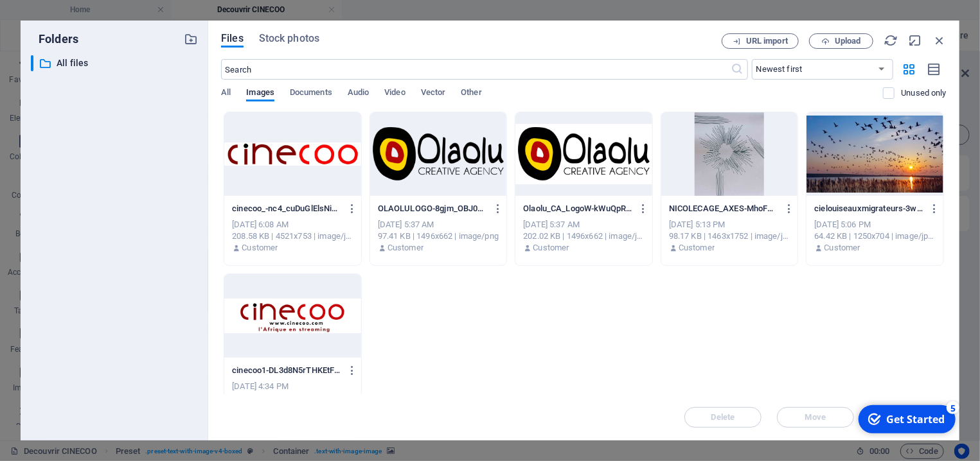
click at [269, 337] on div at bounding box center [292, 316] width 137 height 84
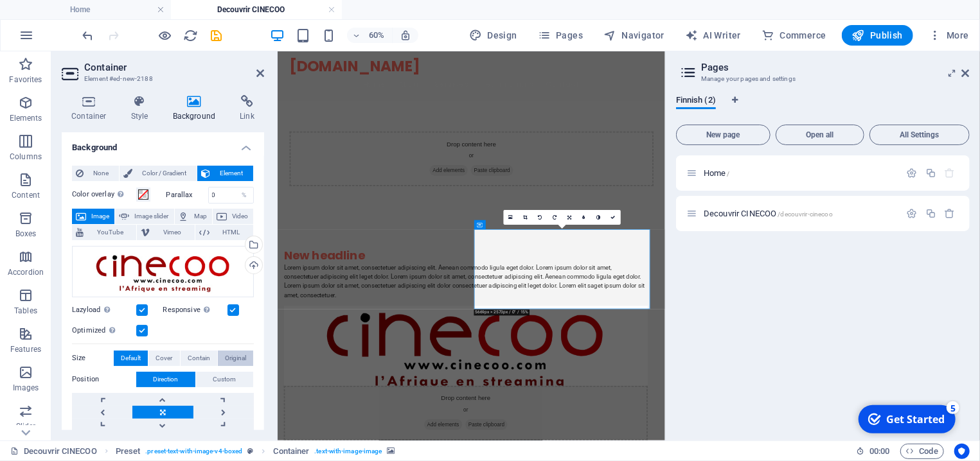
click at [225, 355] on span "Original" at bounding box center [235, 358] width 21 height 15
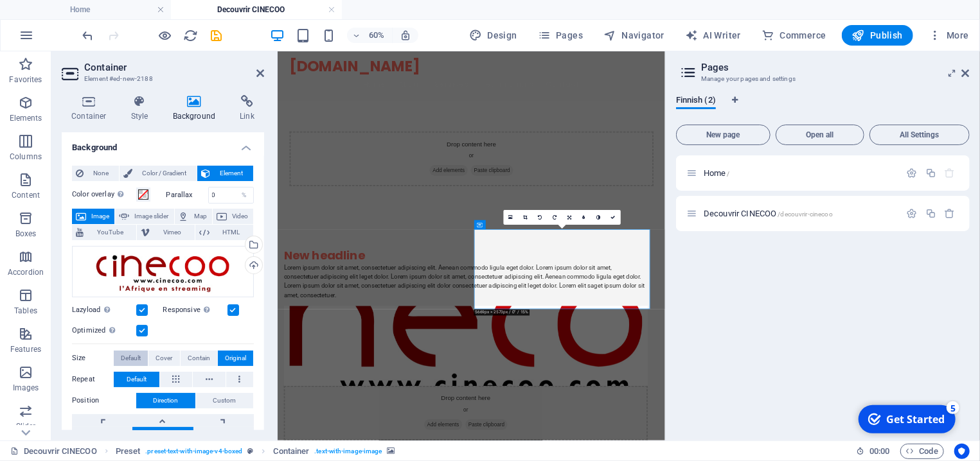
click at [129, 358] on span "Default" at bounding box center [131, 358] width 20 height 15
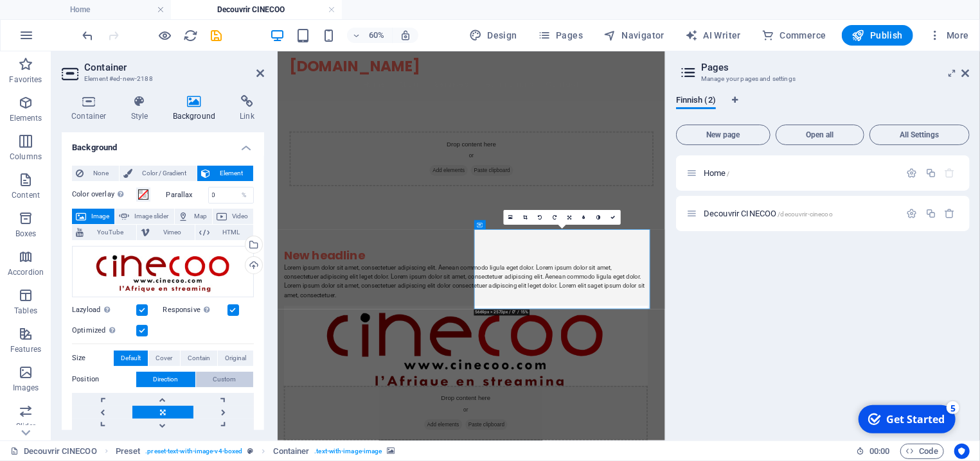
click at [213, 381] on span "Custom" at bounding box center [224, 379] width 23 height 15
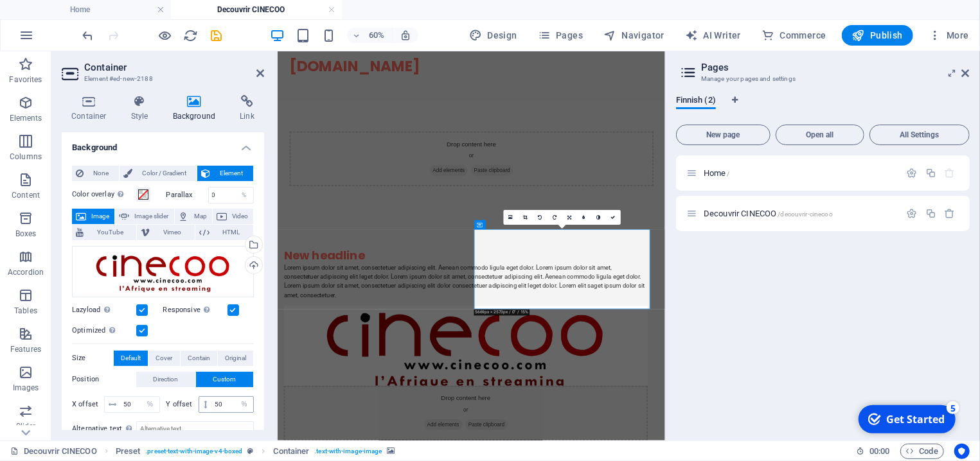
click at [204, 406] on icon at bounding box center [205, 405] width 3 height 8
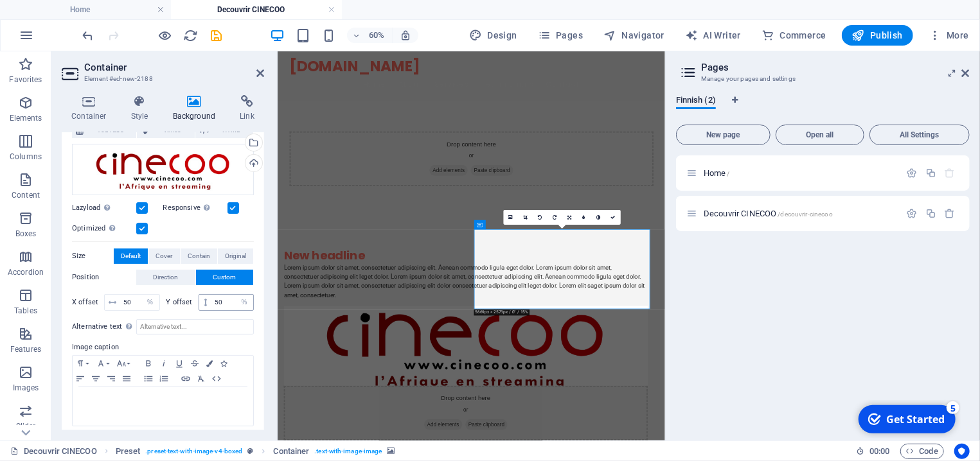
scroll to position [110, 0]
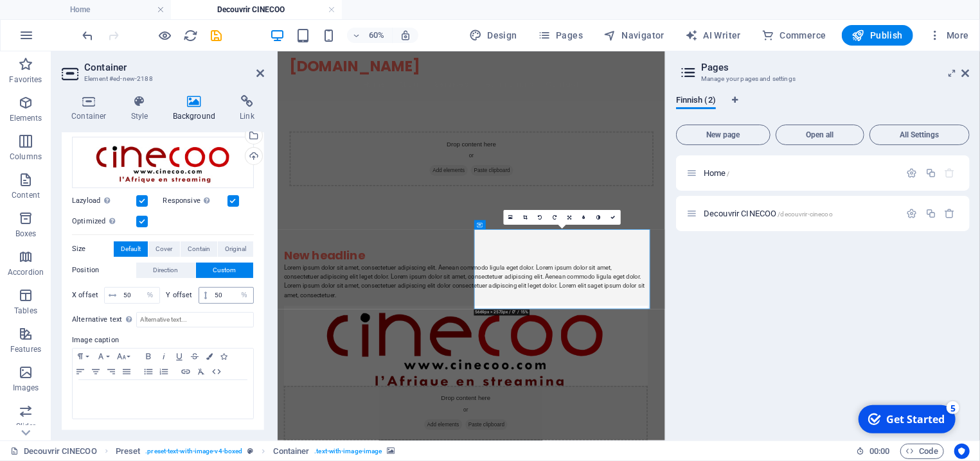
click at [199, 303] on div "50 px rem % vh vw" at bounding box center [227, 295] width 56 height 17
drag, startPoint x: 216, startPoint y: 293, endPoint x: 204, endPoint y: 295, distance: 11.7
click at [211, 295] on input "50" at bounding box center [232, 295] width 42 height 15
type input "25"
click at [123, 293] on input "50" at bounding box center [139, 295] width 39 height 15
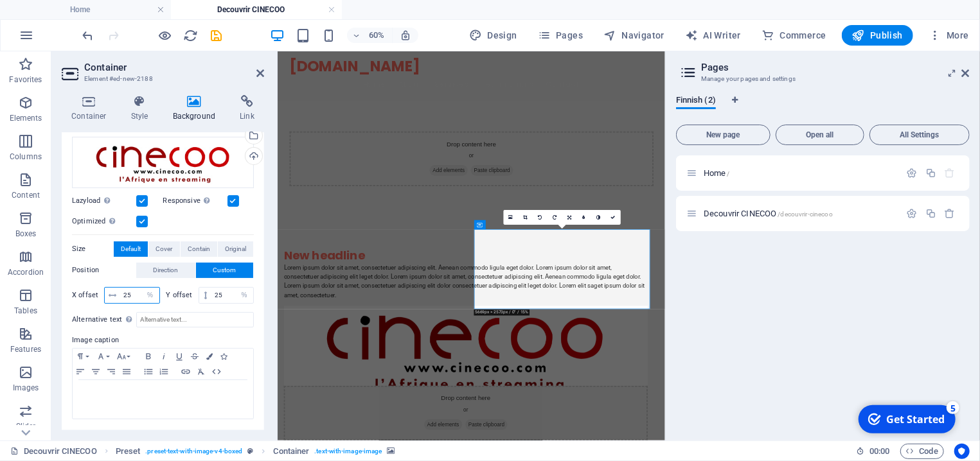
drag, startPoint x: 133, startPoint y: 293, endPoint x: 124, endPoint y: 296, distance: 9.4
click at [124, 296] on input "25" at bounding box center [139, 295] width 39 height 15
type input "10"
drag, startPoint x: 215, startPoint y: 299, endPoint x: 207, endPoint y: 301, distance: 8.6
click at [211, 301] on input "25" at bounding box center [232, 295] width 42 height 15
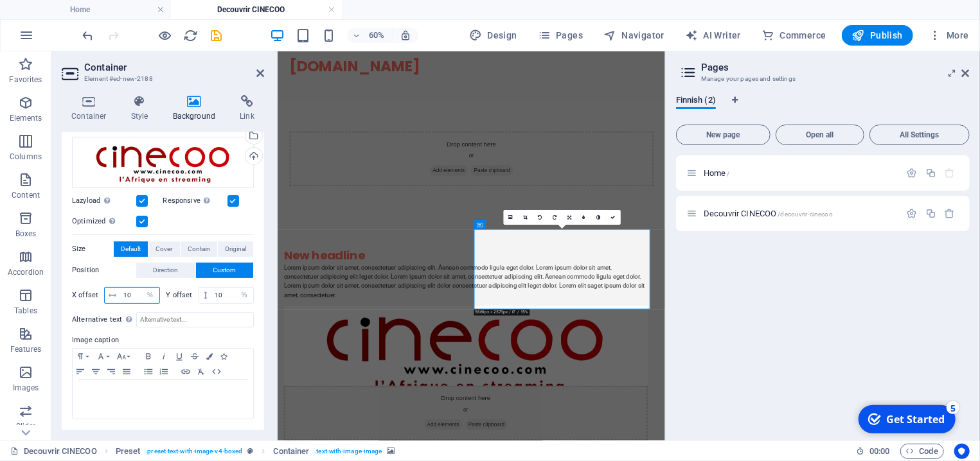
click at [132, 296] on input "10" at bounding box center [139, 295] width 39 height 15
click at [214, 294] on input "10" at bounding box center [232, 295] width 42 height 15
drag, startPoint x: 217, startPoint y: 294, endPoint x: 207, endPoint y: 296, distance: 10.4
click at [211, 296] on input "10" at bounding box center [232, 295] width 42 height 15
type input "50"
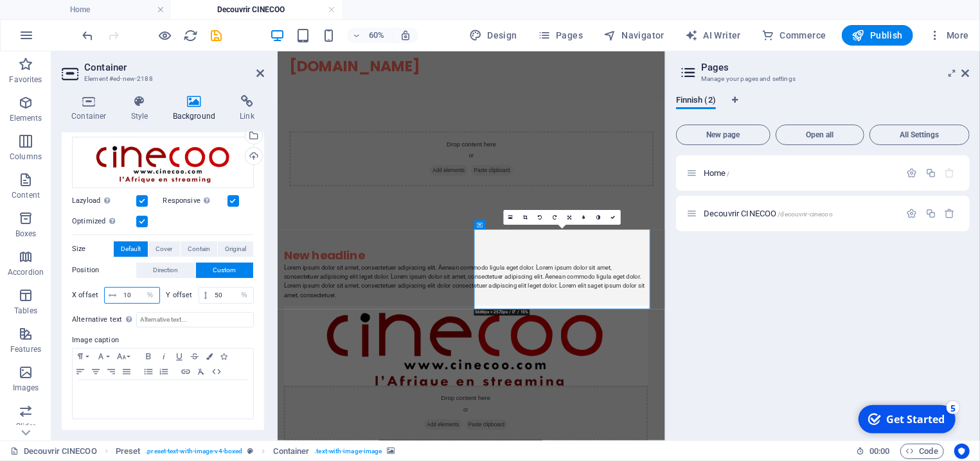
click at [128, 297] on input "10" at bounding box center [139, 295] width 39 height 15
drag, startPoint x: 134, startPoint y: 296, endPoint x: 123, endPoint y: 296, distance: 10.3
click at [123, 296] on input "10" at bounding box center [139, 295] width 39 height 15
type input "50"
click at [216, 296] on input "50" at bounding box center [232, 295] width 42 height 15
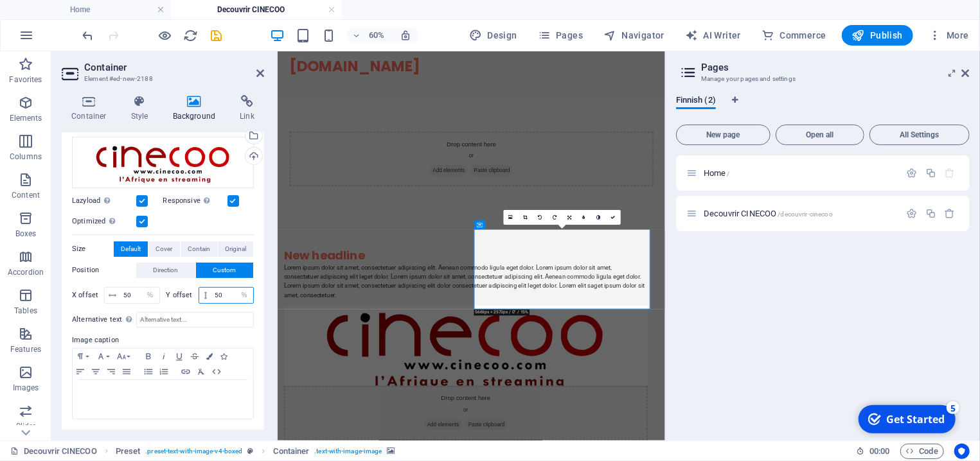
drag, startPoint x: 217, startPoint y: 296, endPoint x: 208, endPoint y: 299, distance: 9.4
click at [211, 299] on input "50" at bounding box center [232, 295] width 42 height 15
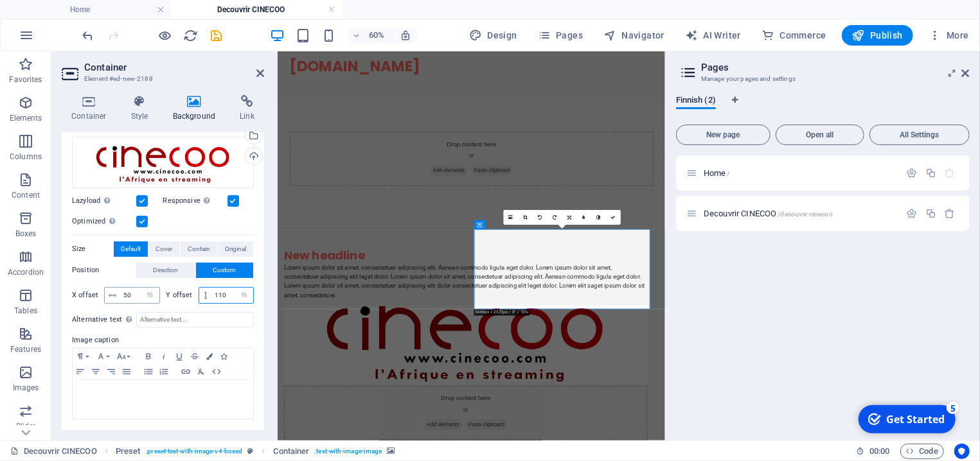
type input "110"
drag, startPoint x: 133, startPoint y: 294, endPoint x: 121, endPoint y: 300, distance: 13.2
click at [121, 300] on input "50" at bounding box center [139, 295] width 39 height 15
type input "110"
click at [213, 296] on input "110" at bounding box center [232, 295] width 42 height 15
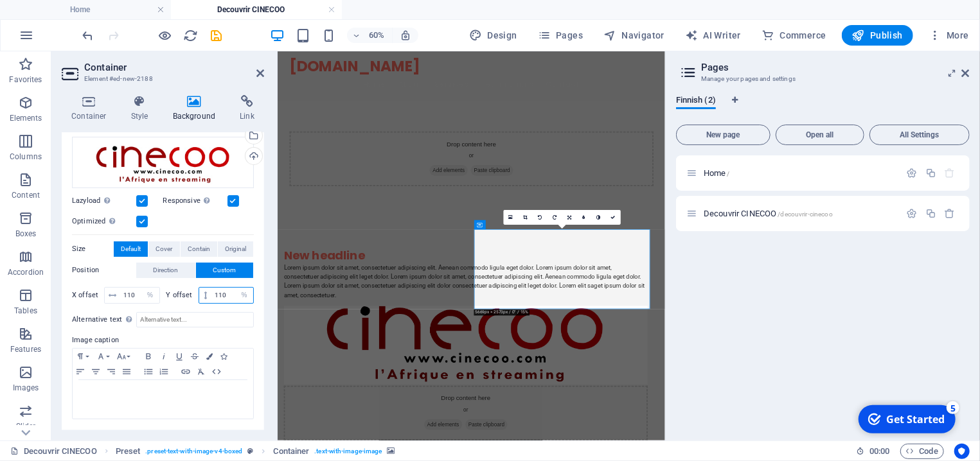
drag, startPoint x: 220, startPoint y: 296, endPoint x: 204, endPoint y: 294, distance: 16.2
click at [211, 294] on input "110" at bounding box center [232, 295] width 42 height 15
type input "50"
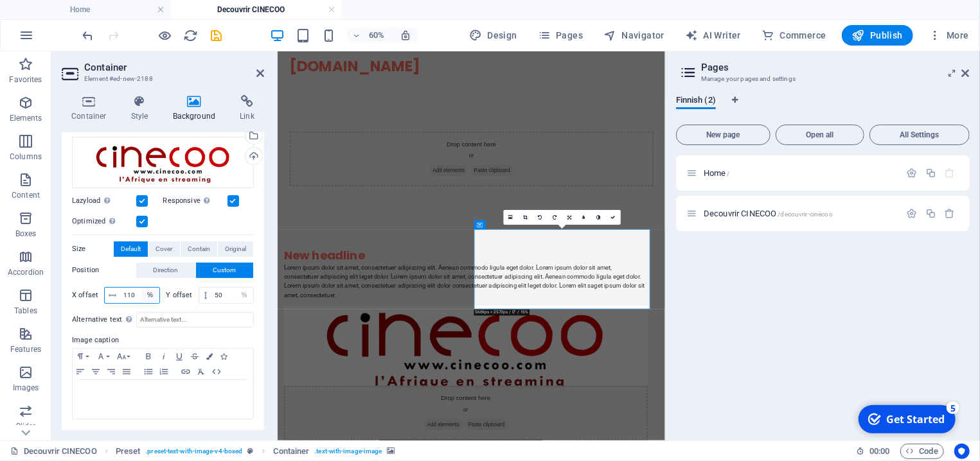
click at [141, 288] on select "px rem % vh vw" at bounding box center [150, 295] width 18 height 15
click at [134, 294] on div "110 px rem % vh vw" at bounding box center [132, 295] width 56 height 17
drag, startPoint x: 134, startPoint y: 294, endPoint x: 121, endPoint y: 294, distance: 13.5
click at [121, 294] on input "110" at bounding box center [139, 295] width 39 height 15
type input "50"
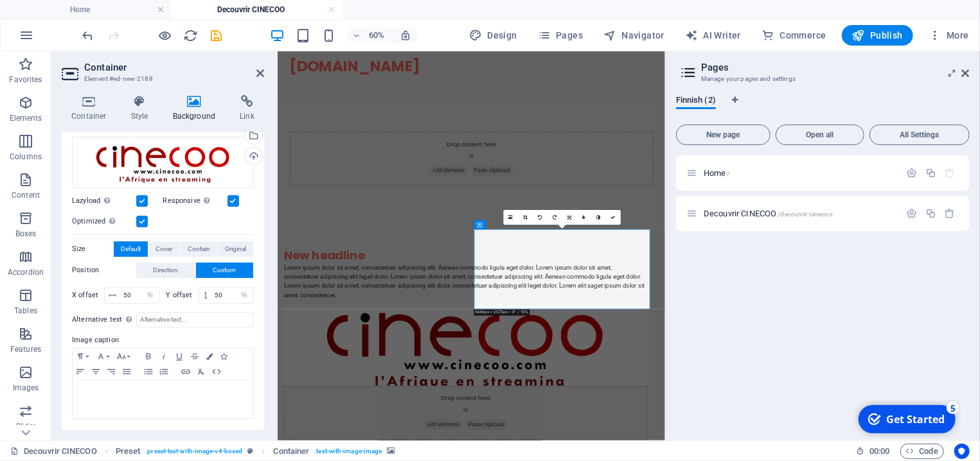
click at [81, 247] on label "Size" at bounding box center [93, 249] width 42 height 15
click at [165, 267] on span "Direction" at bounding box center [166, 270] width 25 height 15
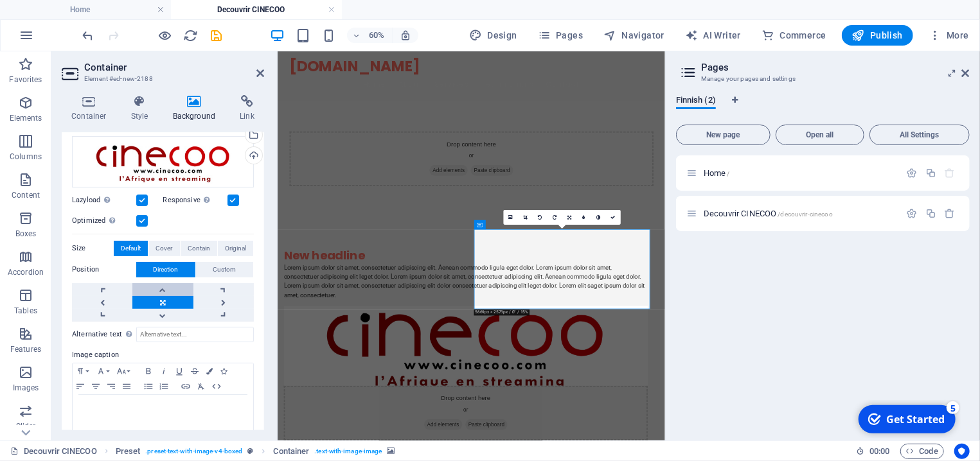
click at [155, 291] on link at bounding box center [162, 289] width 60 height 13
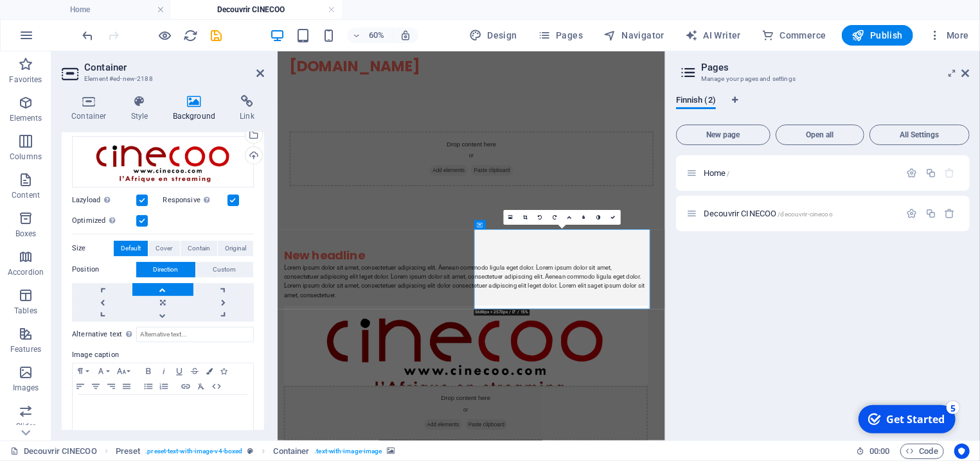
click at [155, 291] on link at bounding box center [162, 289] width 60 height 13
click at [158, 303] on link at bounding box center [162, 302] width 60 height 13
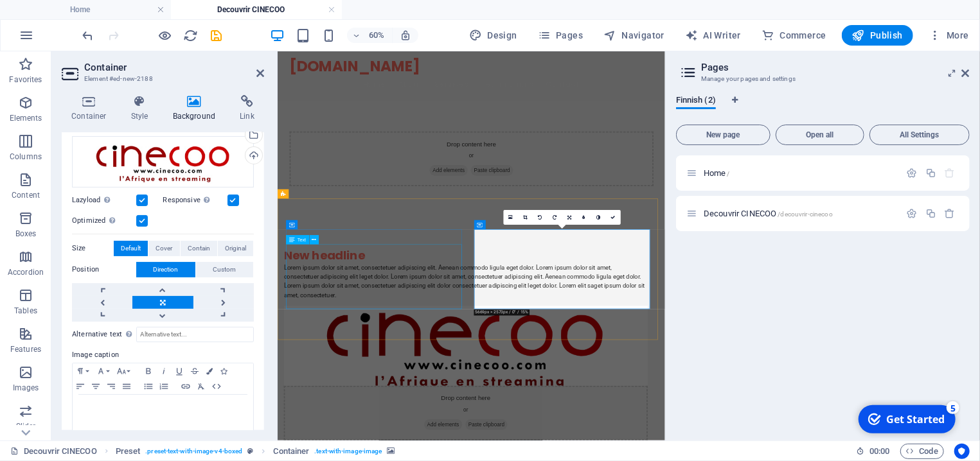
click at [430, 459] on div "Lorem ipsum dolor sit amet, consectetuer adipiscing elit. Aenean commodo ligula…" at bounding box center [590, 435] width 607 height 62
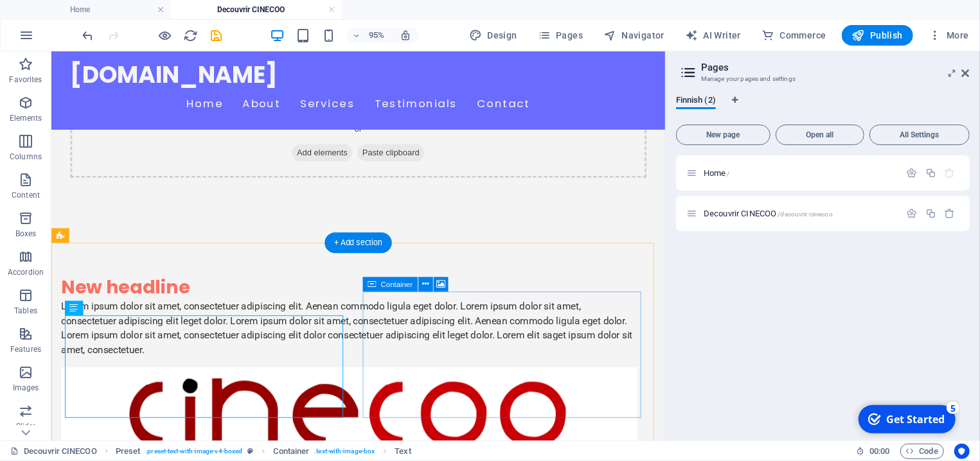
scroll to position [68, 0]
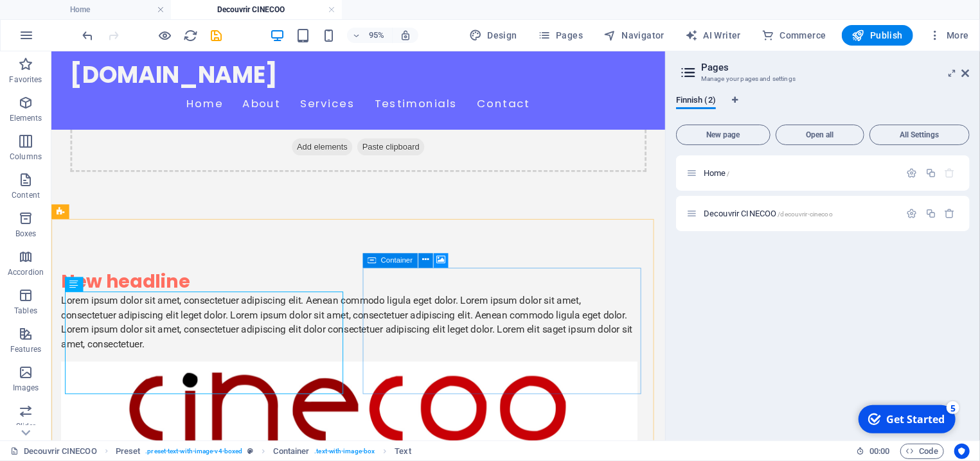
click at [439, 261] on icon at bounding box center [440, 261] width 9 height 13
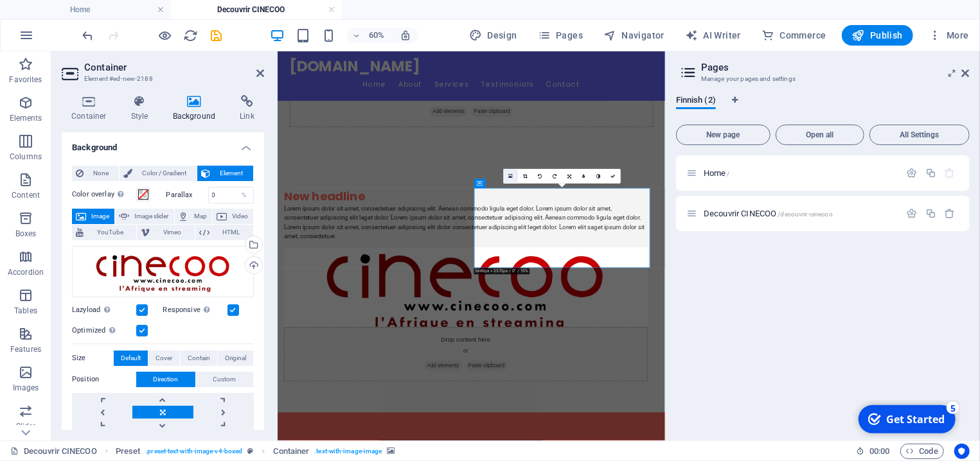
click at [511, 179] on icon at bounding box center [510, 176] width 4 height 5
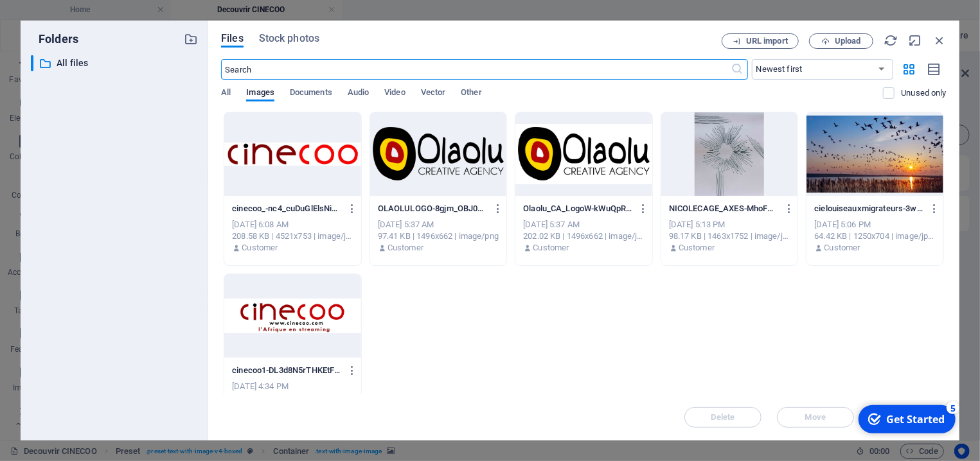
scroll to position [0, 0]
click at [269, 153] on div at bounding box center [292, 154] width 137 height 84
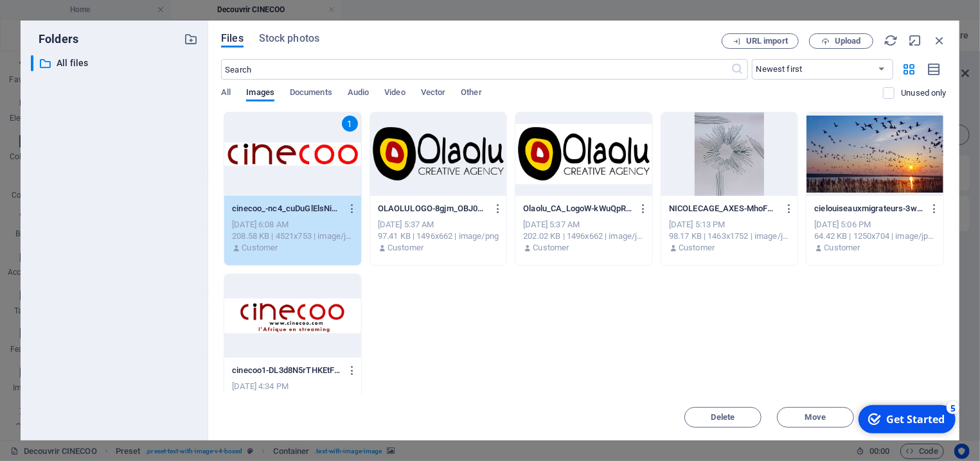
click at [269, 153] on div "1" at bounding box center [292, 154] width 137 height 84
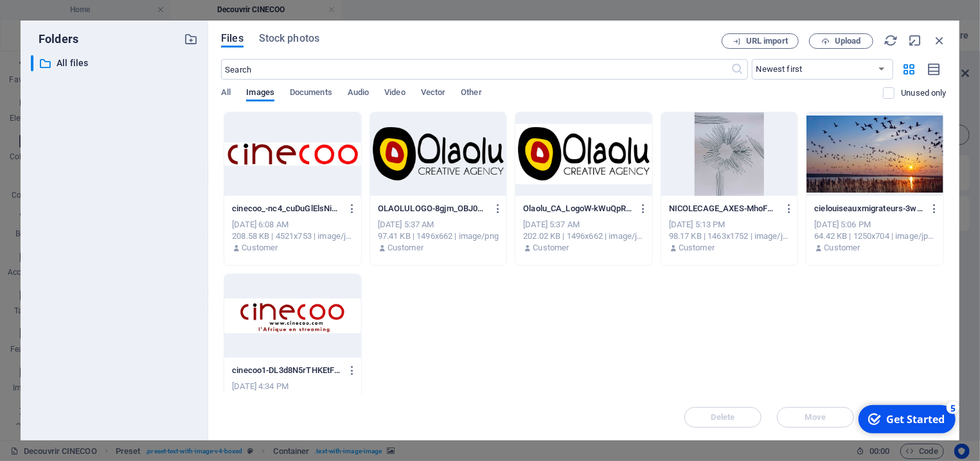
click at [269, 153] on div at bounding box center [292, 154] width 137 height 84
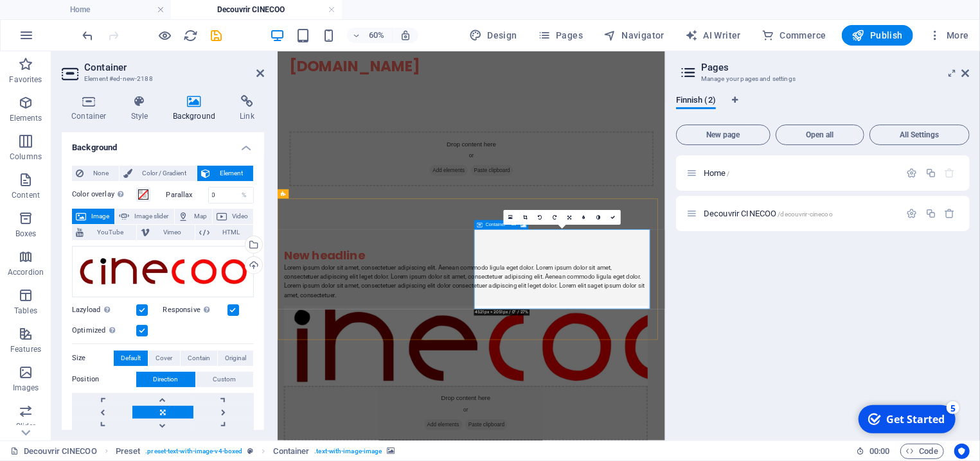
click at [569, 216] on icon at bounding box center [570, 217] width 4 height 4
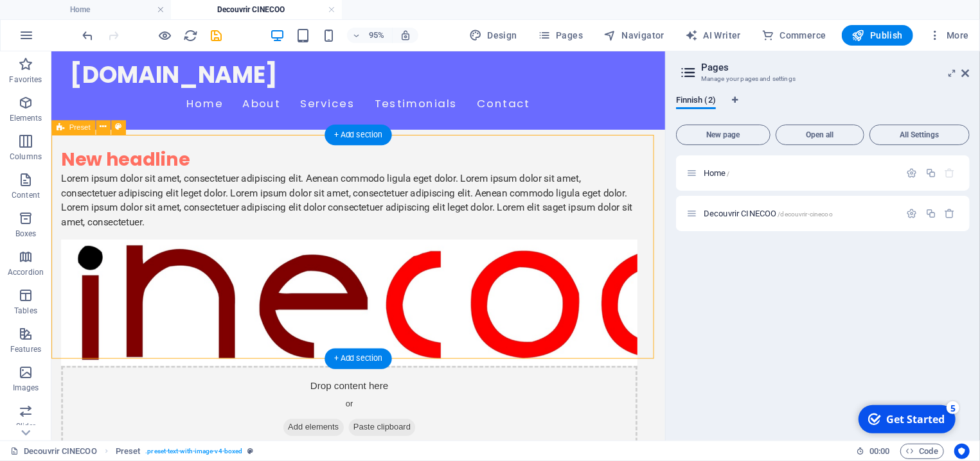
scroll to position [207, 0]
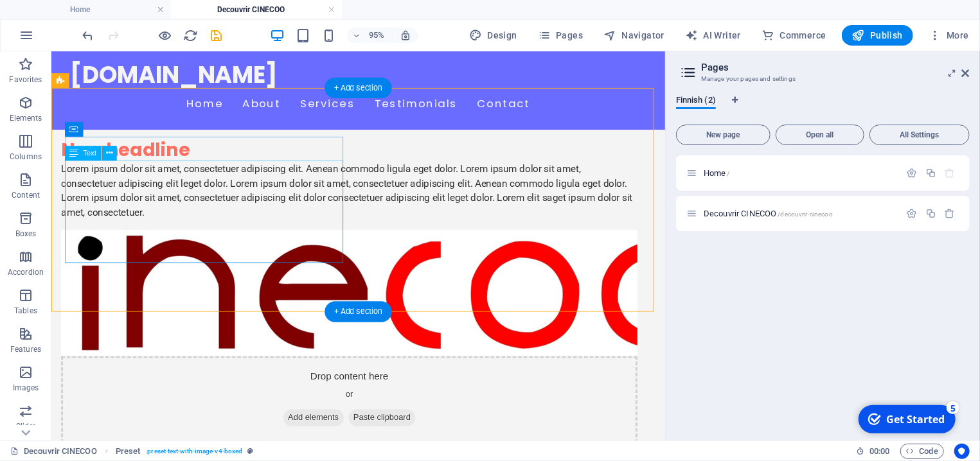
click at [191, 228] on div "Lorem ipsum dolor sit amet, consectetuer adipiscing elit. Aenean commodo ligula…" at bounding box center [364, 199] width 607 height 62
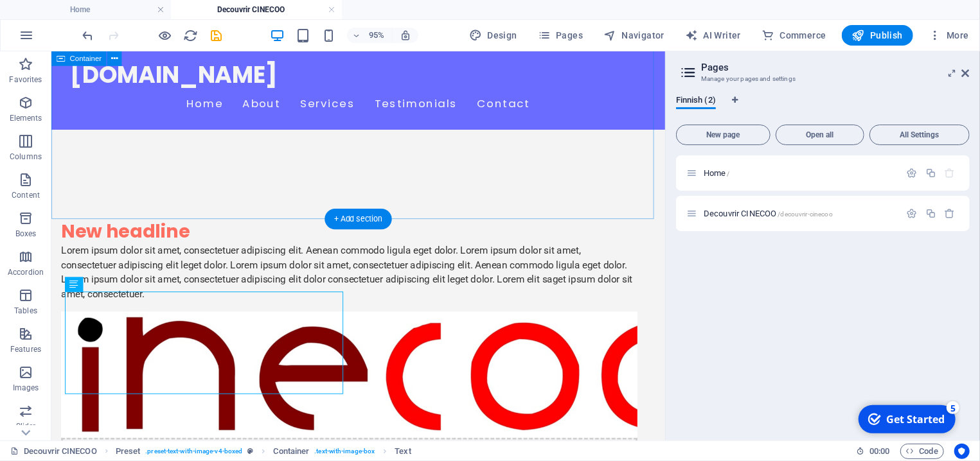
scroll to position [68, 0]
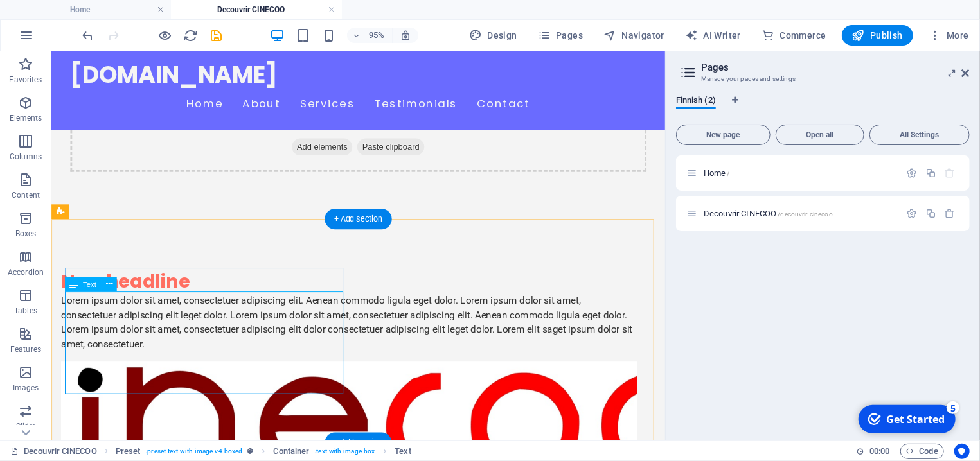
click at [247, 368] on div "Lorem ipsum dolor sit amet, consectetuer adipiscing elit. Aenean commodo ligula…" at bounding box center [364, 338] width 607 height 62
click at [239, 368] on div "Lorem ipsum dolor sit amet, consectetuer adipiscing elit. Aenean commodo ligula…" at bounding box center [364, 338] width 607 height 62
click at [229, 368] on div "Lorem ipsum dolor sit amet, consectetuer adipiscing elit. Aenean commodo ligula…" at bounding box center [364, 338] width 607 height 62
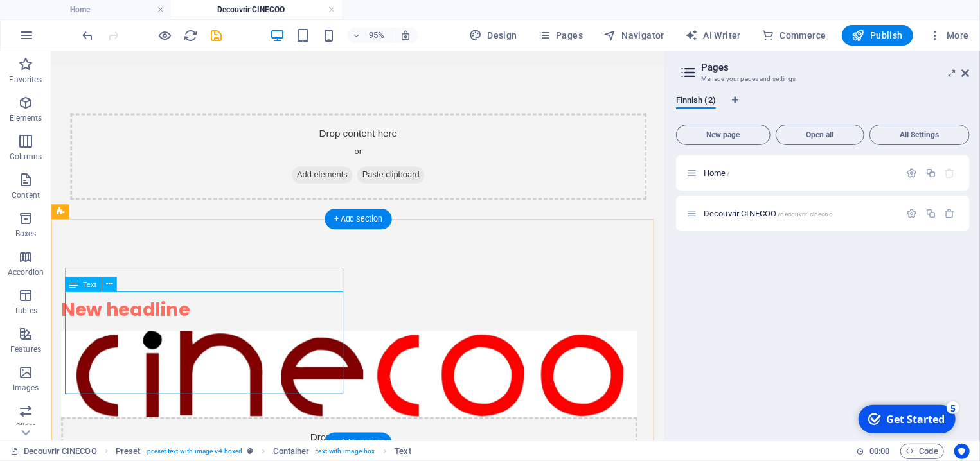
scroll to position [32, 0]
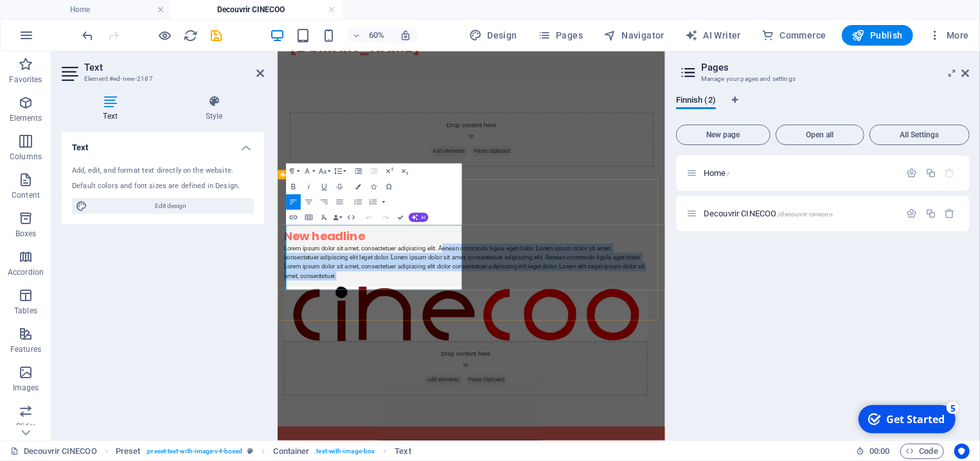
drag, startPoint x: 456, startPoint y: 438, endPoint x: 284, endPoint y: 255, distance: 251.5
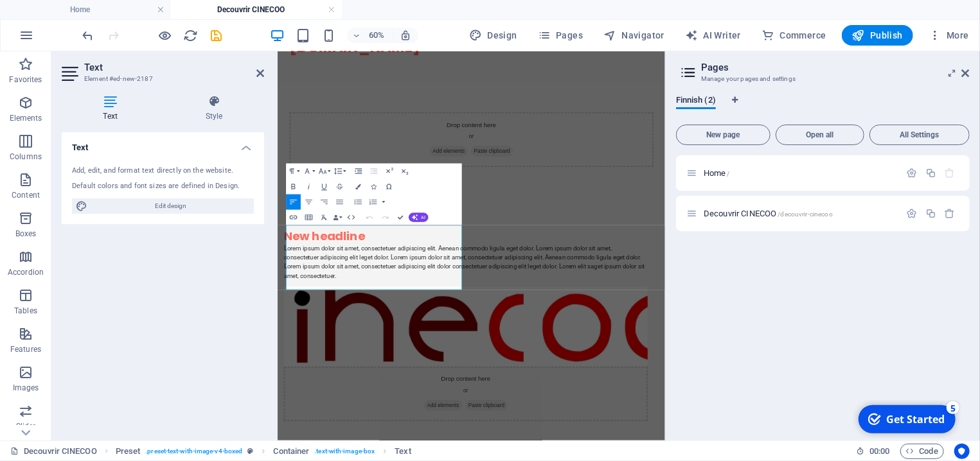
scroll to position [5397, 8]
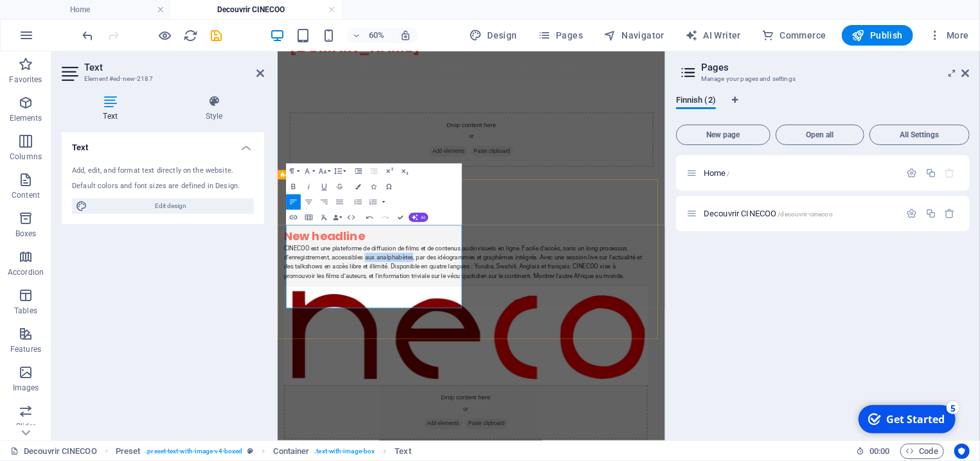
drag, startPoint x: 479, startPoint y: 378, endPoint x: 559, endPoint y: 382, distance: 79.2
click at [559, 382] on p "CINECOO est une plateforme de diffusion de films et de contenus audiovisuels en…" at bounding box center [590, 403] width 607 height 62
drag, startPoint x: 435, startPoint y: 452, endPoint x: 420, endPoint y: 454, distance: 15.6
click at [420, 433] on p "CINECOO est une plateforme de diffusion de films et de contenus audiovisuels en…" at bounding box center [590, 403] width 607 height 62
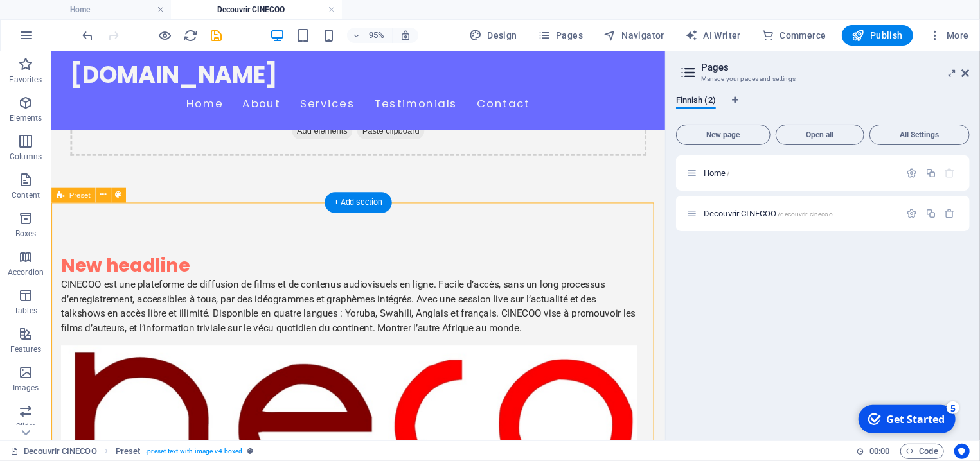
scroll to position [101, 0]
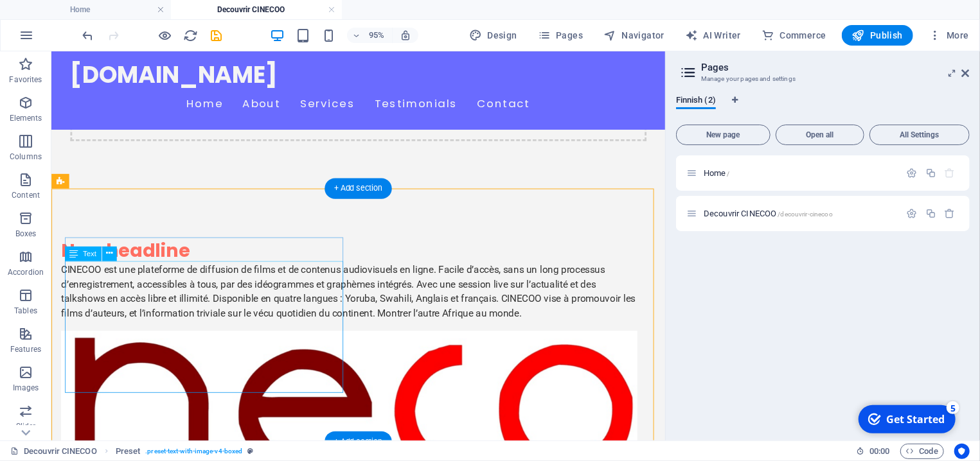
click at [311, 336] on div "CINECOO est une plateforme de diffusion de films et de contenus audiovisuels en…" at bounding box center [364, 305] width 607 height 62
click at [74, 252] on icon at bounding box center [73, 254] width 8 height 15
click at [108, 251] on icon at bounding box center [109, 253] width 6 height 13
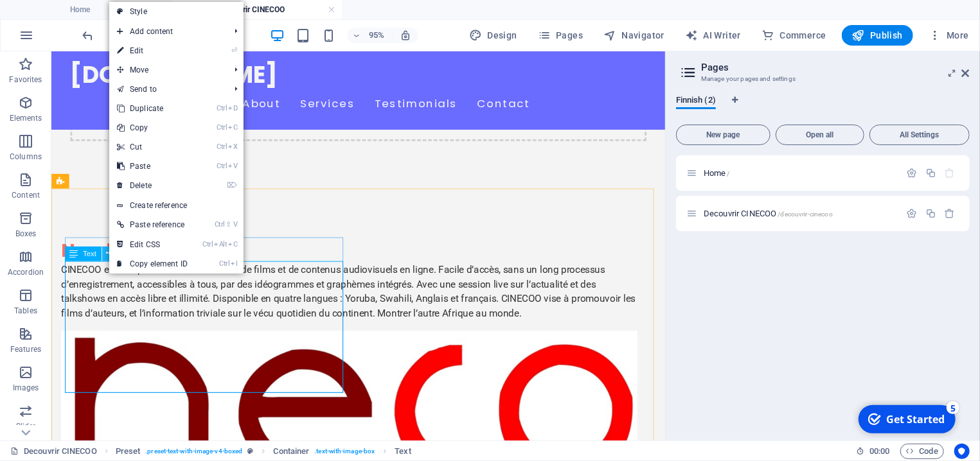
click at [108, 251] on icon at bounding box center [109, 253] width 6 height 13
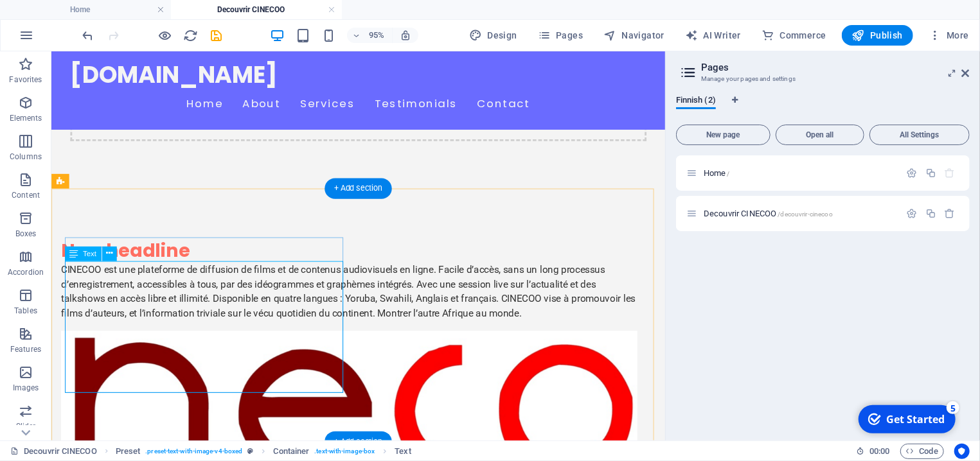
click at [115, 303] on div "CINECOO est une plateforme de diffusion de films et de contenus audiovisuels en…" at bounding box center [364, 305] width 607 height 62
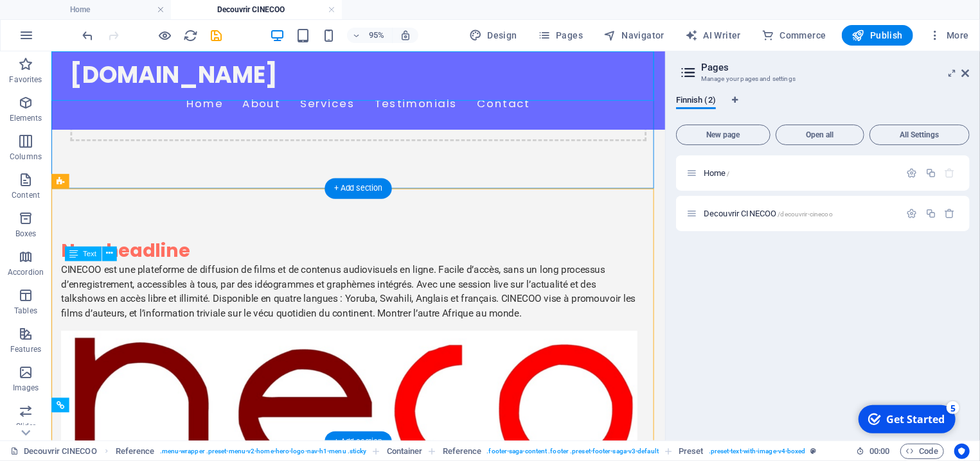
click at [115, 303] on div "CINECOO est une plateforme de diffusion de films et de contenus audiovisuels en…" at bounding box center [364, 305] width 607 height 62
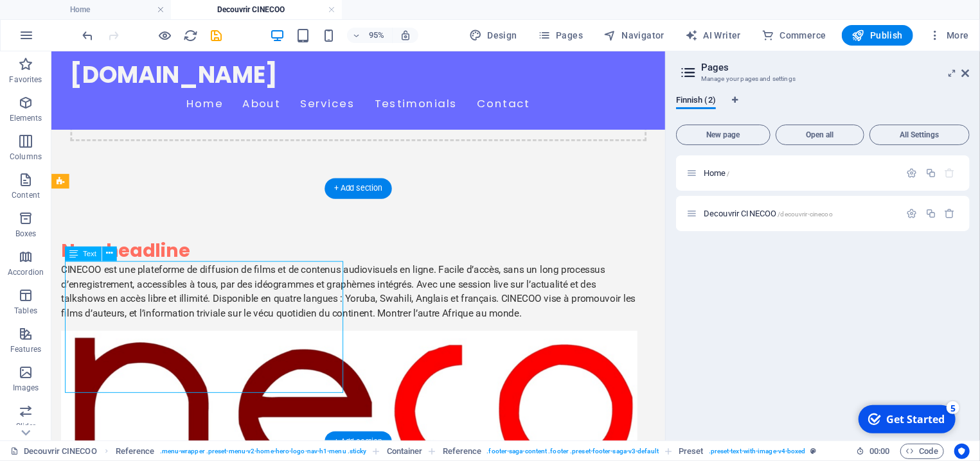
click at [115, 303] on div "CINECOO est une plateforme de diffusion de films et de contenus audiovisuels en…" at bounding box center [364, 305] width 607 height 62
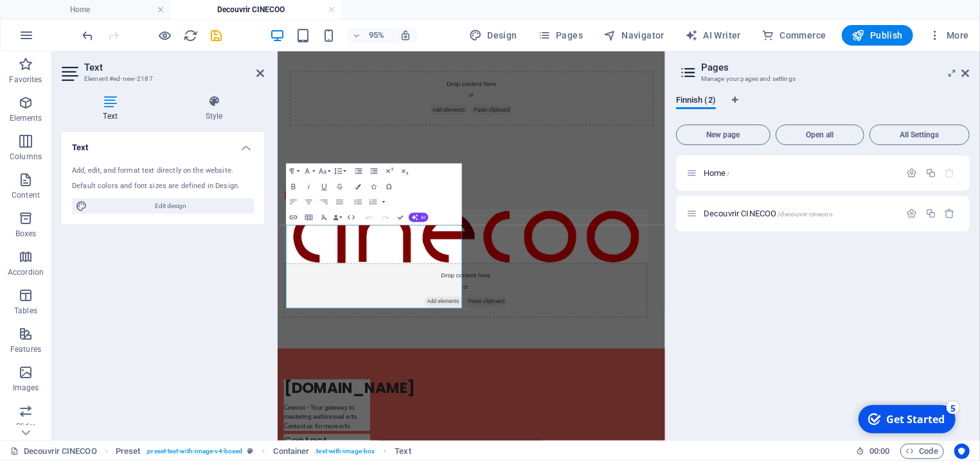
scroll to position [32, 0]
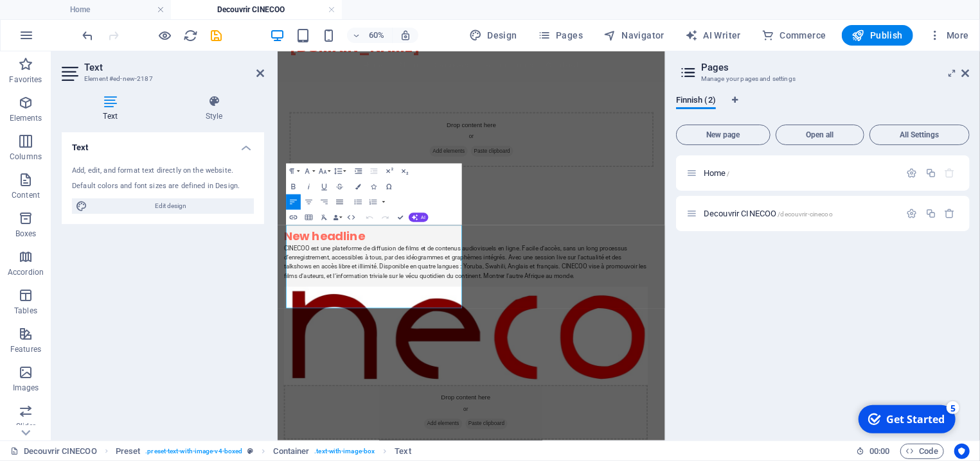
click at [342, 204] on icon "button" at bounding box center [339, 201] width 9 height 9
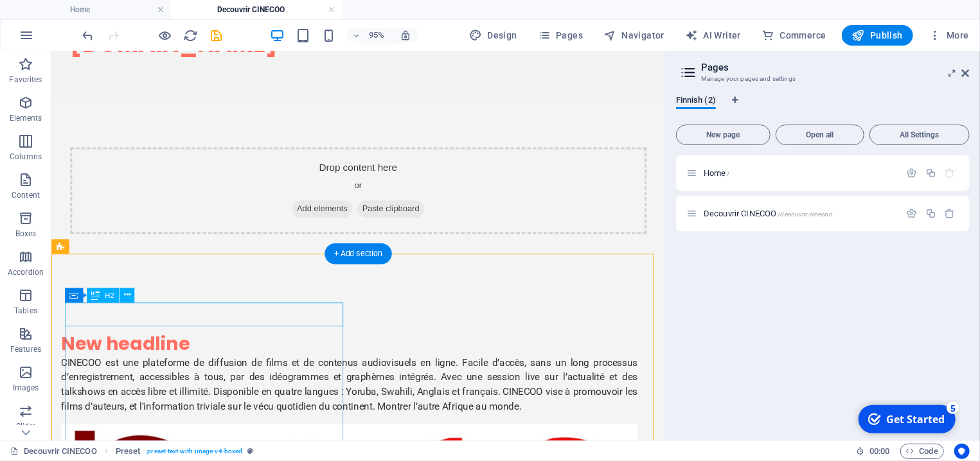
click at [102, 347] on div "New headline" at bounding box center [364, 359] width 607 height 25
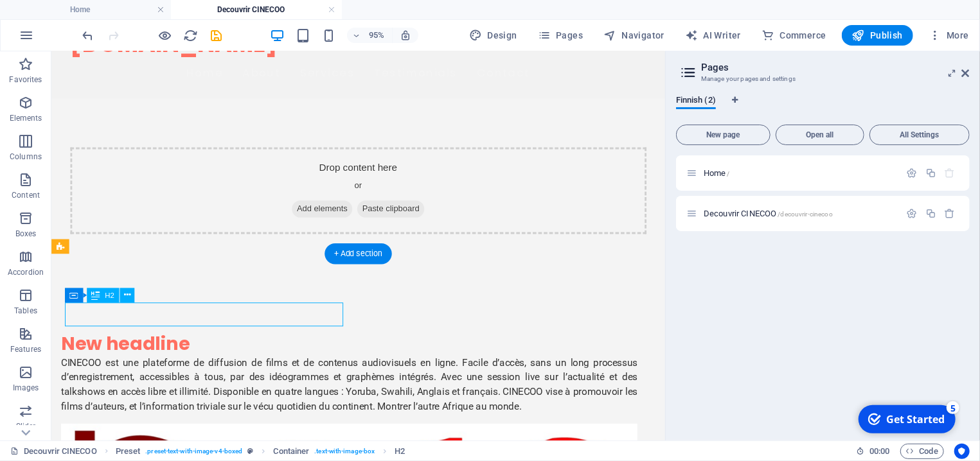
click at [102, 347] on div "New headline" at bounding box center [364, 359] width 607 height 25
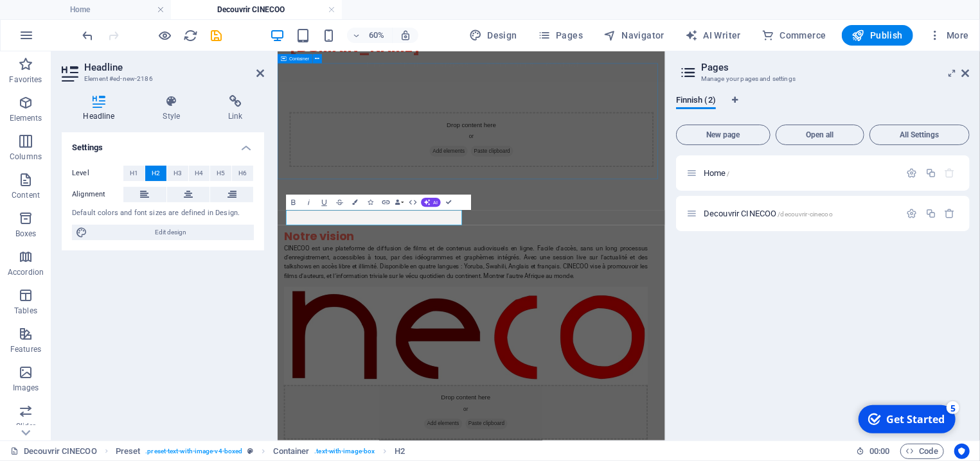
click at [444, 246] on div "Drop content here or Add elements Paste clipboard" at bounding box center [600, 198] width 646 height 194
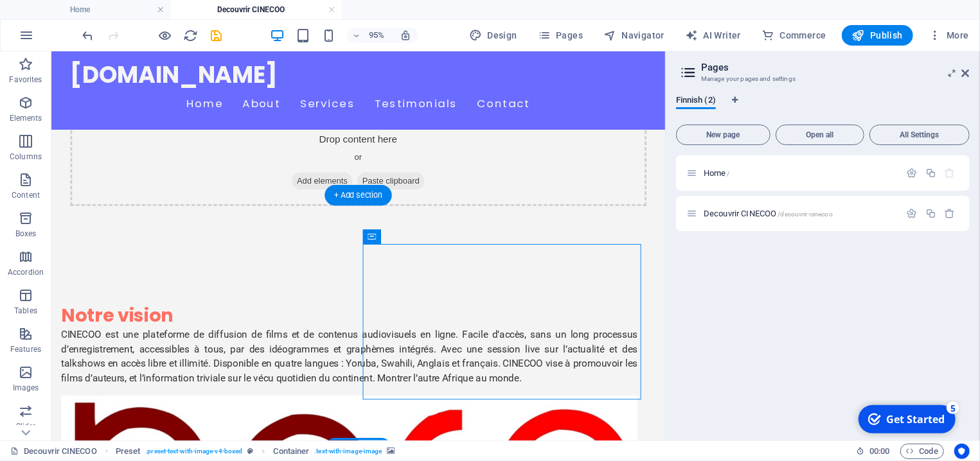
scroll to position [101, 0]
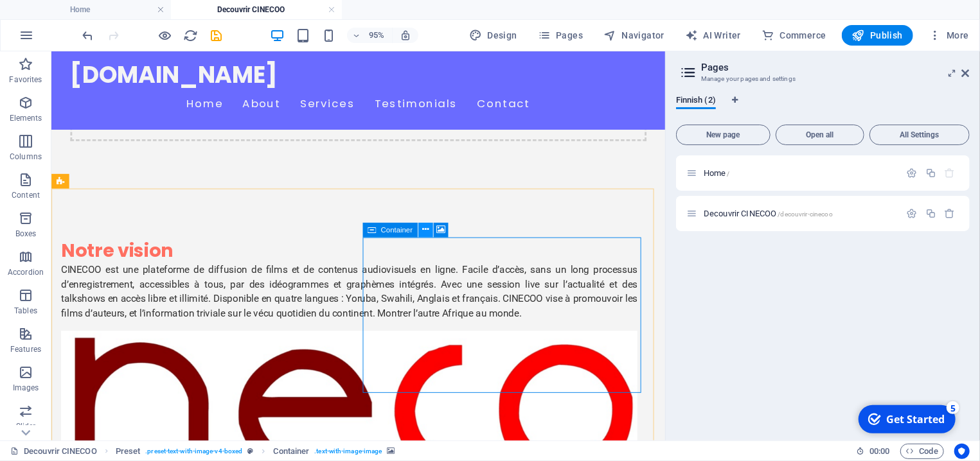
click at [426, 231] on icon at bounding box center [425, 230] width 6 height 13
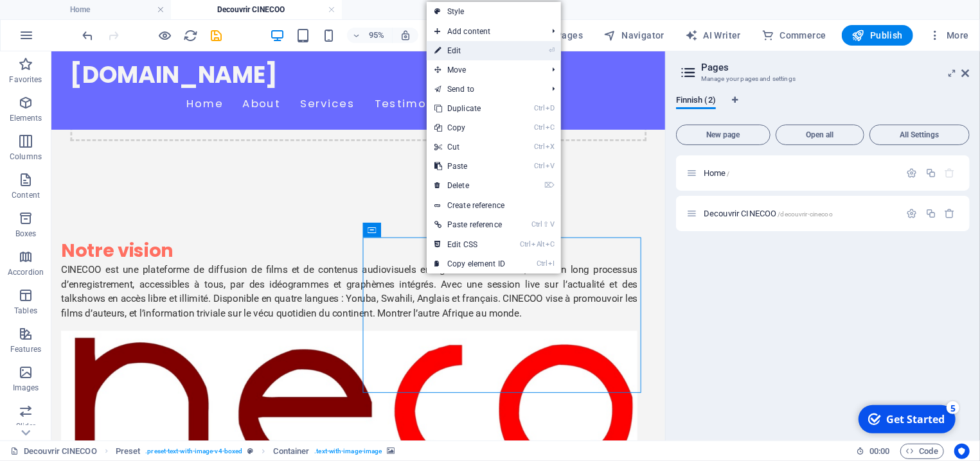
click at [465, 51] on link "⏎ Edit" at bounding box center [470, 50] width 86 height 19
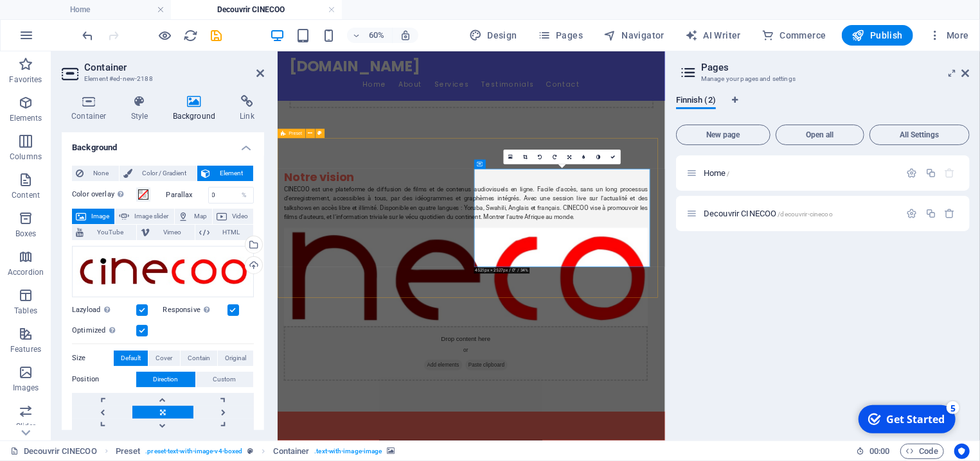
click at [670, 418] on div "Notre vision CINECOO est une plateforme de diffusion de films et de contenus au…" at bounding box center [600, 424] width 646 height 455
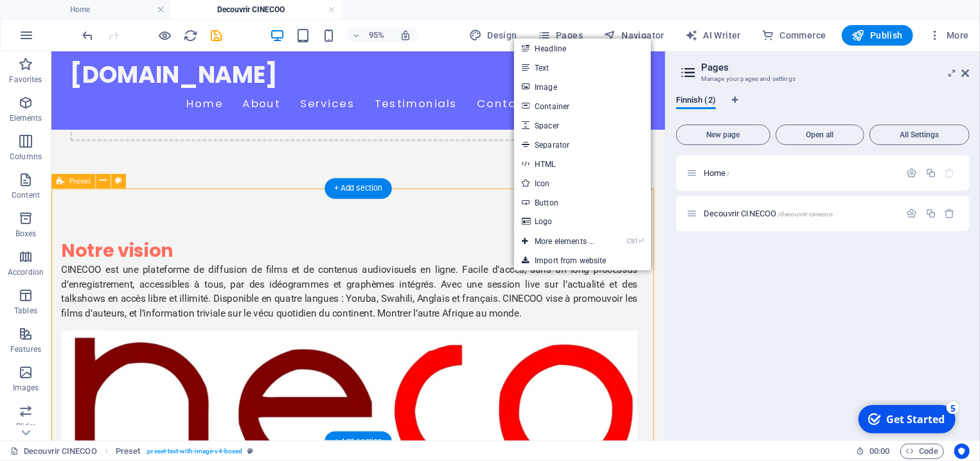
click at [274, 231] on div "Notre vision CINECOO est une plateforme de diffusion de films et de contenus au…" at bounding box center [374, 424] width 646 height 455
select select "rem"
select select "px"
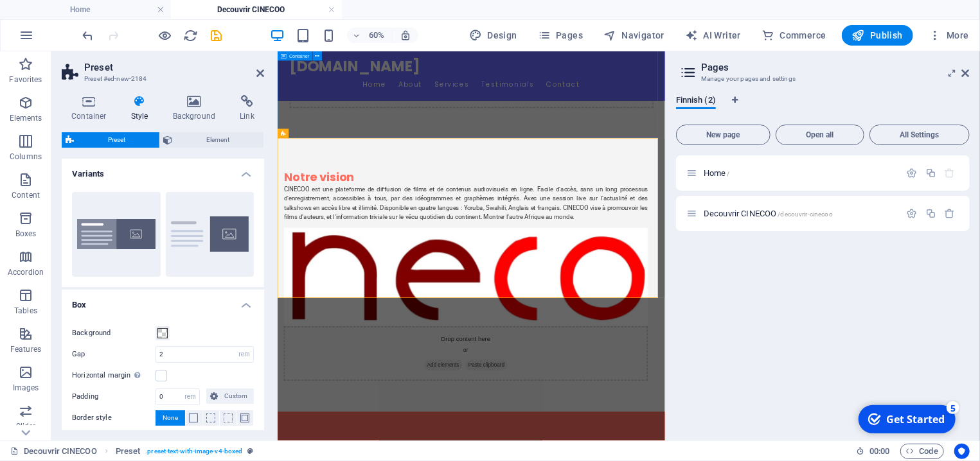
click at [612, 165] on div "Drop content here or Add elements Paste clipboard" at bounding box center [600, 73] width 646 height 247
click at [727, 123] on div "Drop content here or Add elements Paste clipboard" at bounding box center [600, 73] width 646 height 247
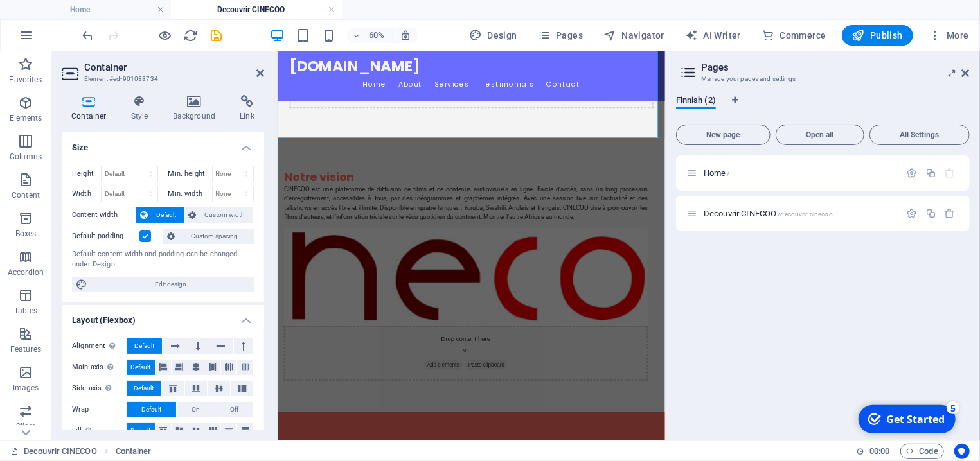
click at [728, 325] on div "Home / Decouvrir CINECOO /decouvrir-cinecoo" at bounding box center [823, 293] width 294 height 275
click at [677, 296] on div "Home / Decouvrir CINECOO /decouvrir-cinecoo" at bounding box center [823, 293] width 294 height 275
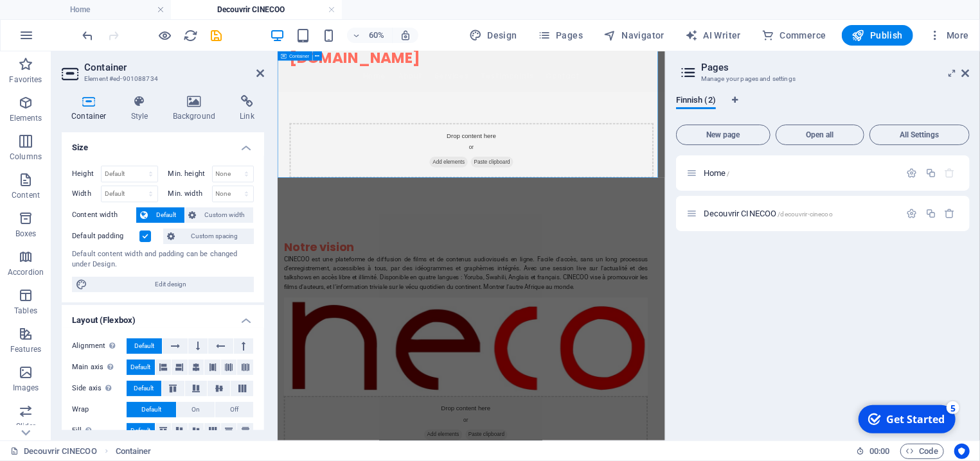
scroll to position [0, 0]
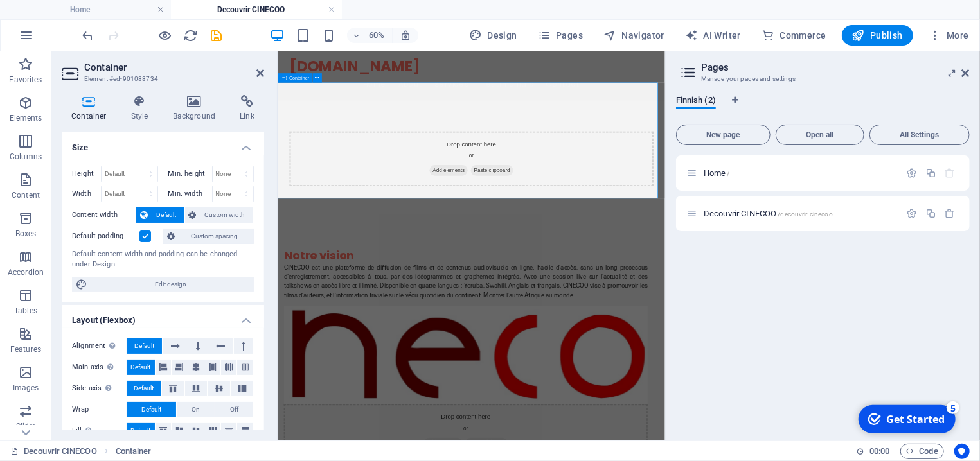
click at [552, 240] on span "Add elements" at bounding box center [562, 249] width 64 height 18
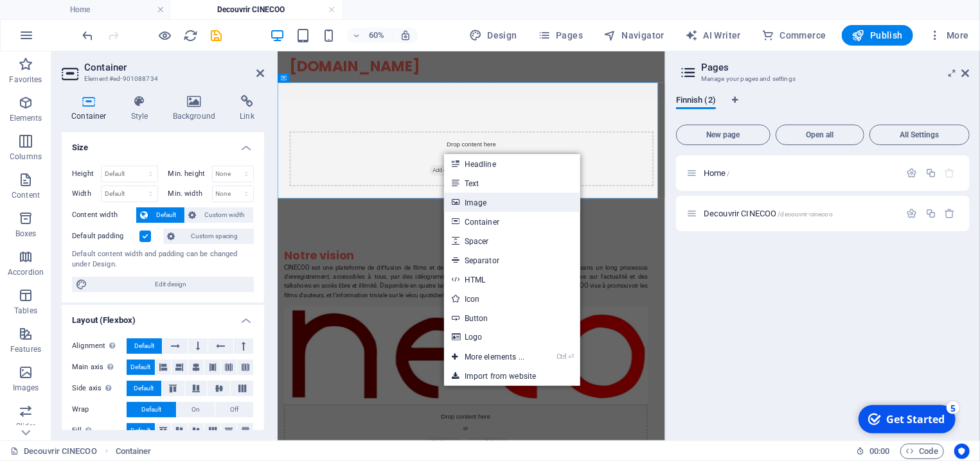
click at [496, 201] on link "Image" at bounding box center [512, 202] width 136 height 19
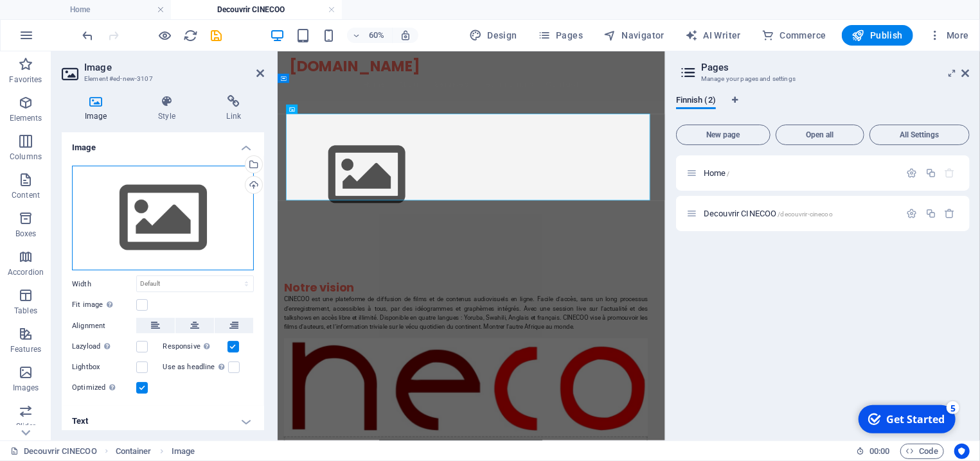
click at [168, 195] on div "Drag files here, click to choose files or select files from Files or our free s…" at bounding box center [163, 218] width 182 height 105
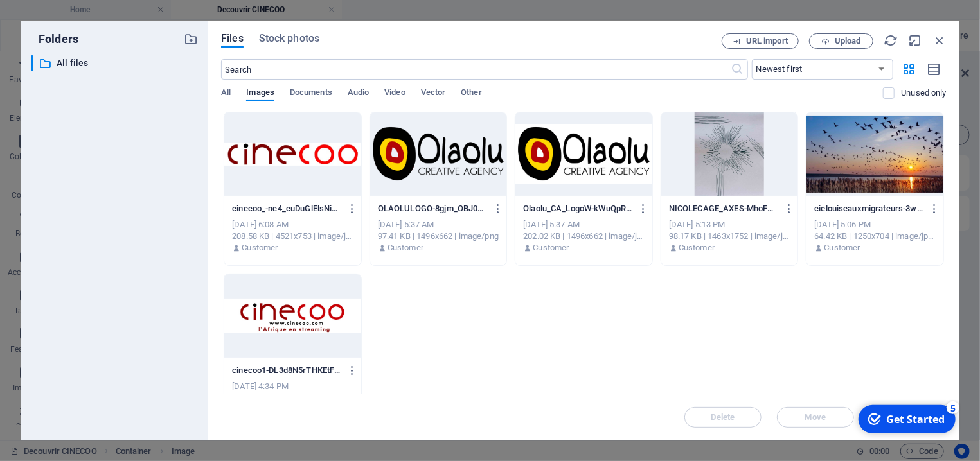
click at [831, 182] on div at bounding box center [875, 154] width 137 height 84
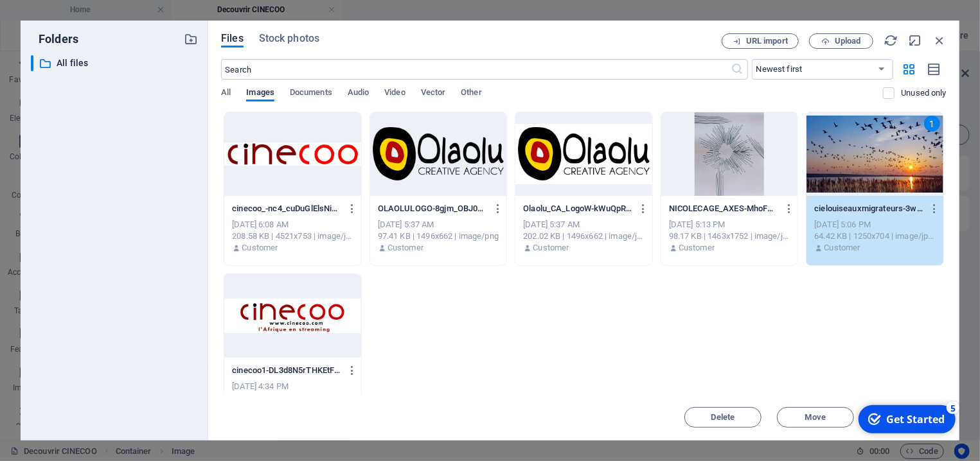
click at [847, 184] on div "1" at bounding box center [875, 154] width 137 height 84
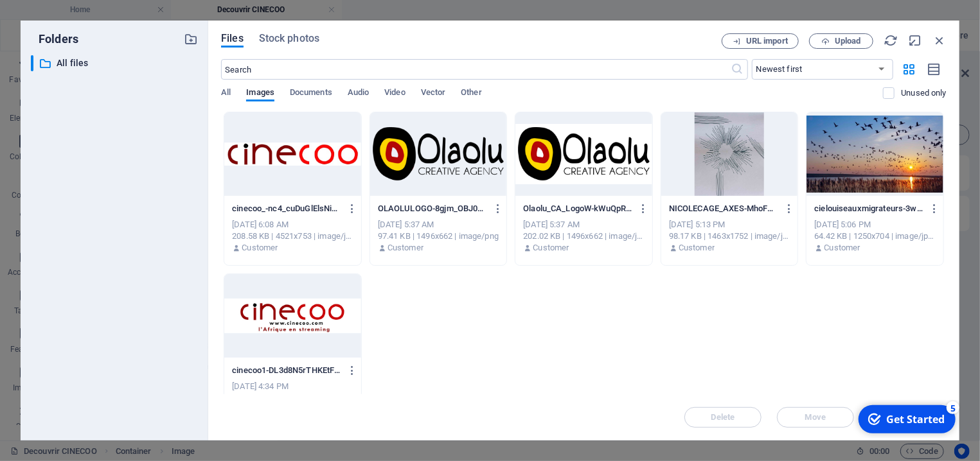
click at [847, 184] on div at bounding box center [875, 154] width 137 height 84
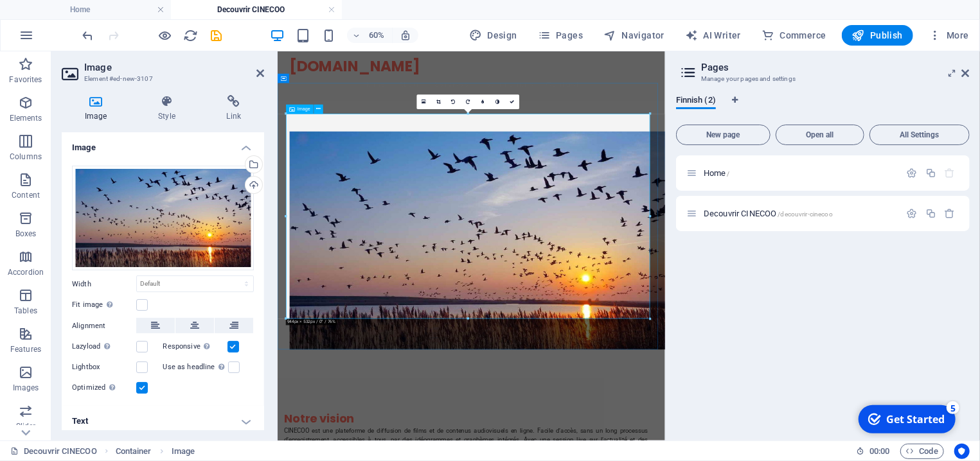
drag, startPoint x: 746, startPoint y: 369, endPoint x: 602, endPoint y: 461, distance: 170.6
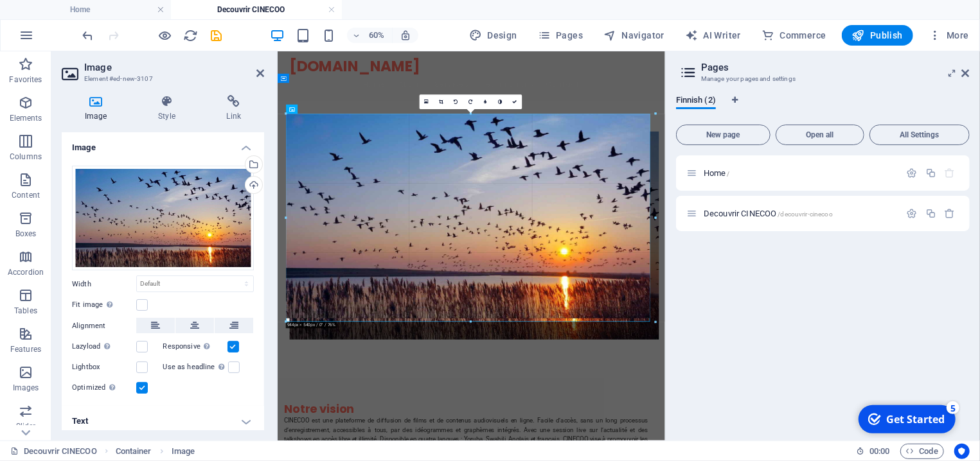
click at [467, 323] on div at bounding box center [471, 322] width 370 height 3
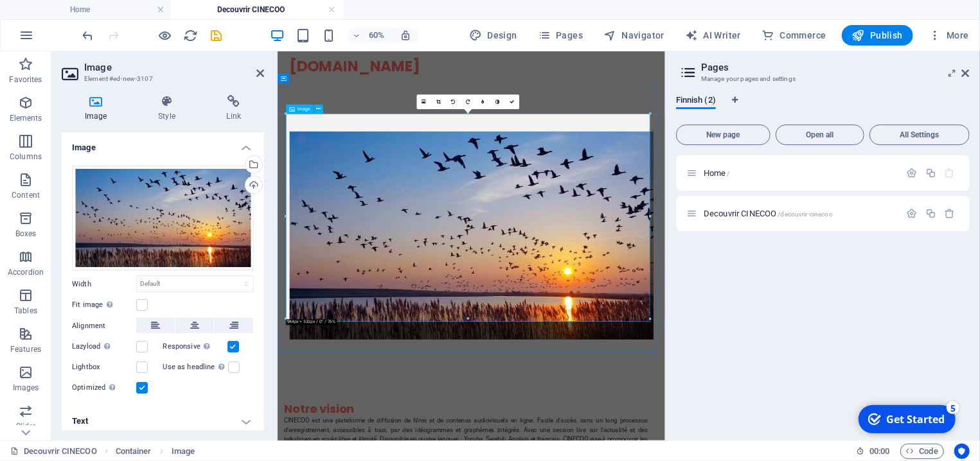
drag, startPoint x: 747, startPoint y: 370, endPoint x: 599, endPoint y: 423, distance: 157.2
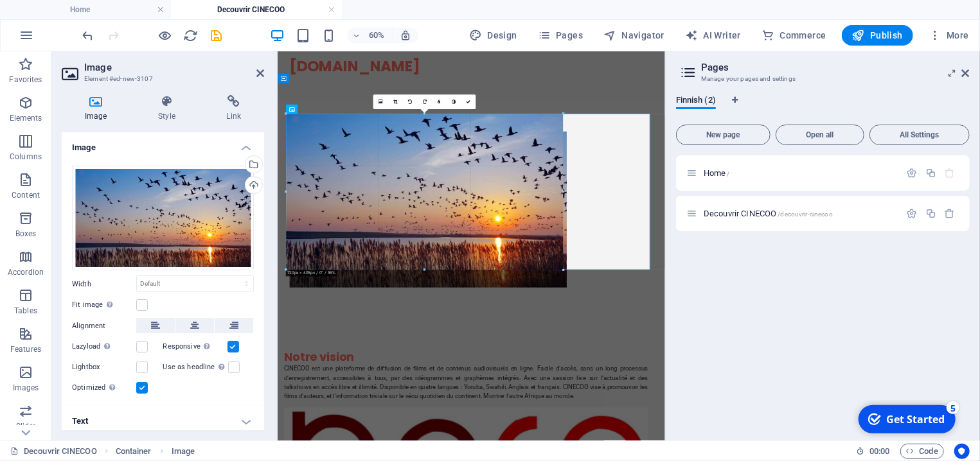
drag, startPoint x: 467, startPoint y: 321, endPoint x: 468, endPoint y: 237, distance: 84.2
click at [468, 237] on div "Drag here to replace the existing content. Press “Ctrl” if you want to create a…" at bounding box center [472, 246] width 388 height 390
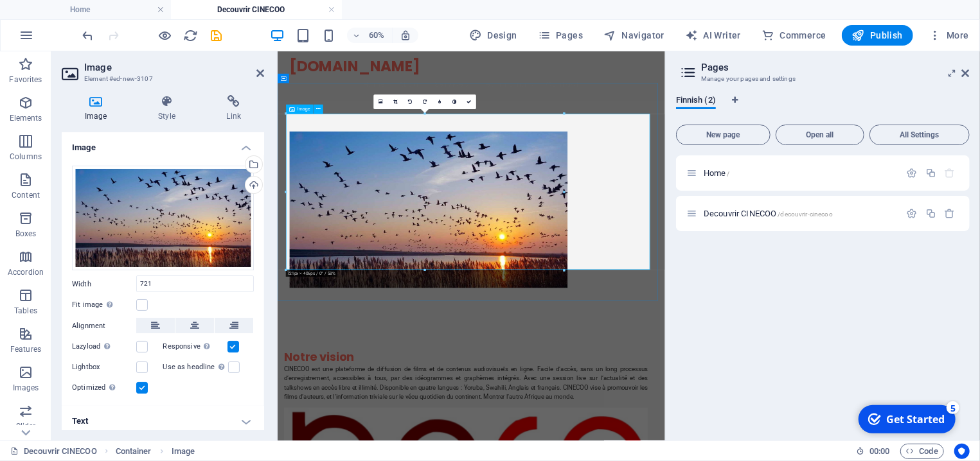
type input "721"
select select "px"
click at [316, 109] on icon at bounding box center [318, 109] width 4 height 8
click at [656, 184] on figure at bounding box center [600, 314] width 607 height 261
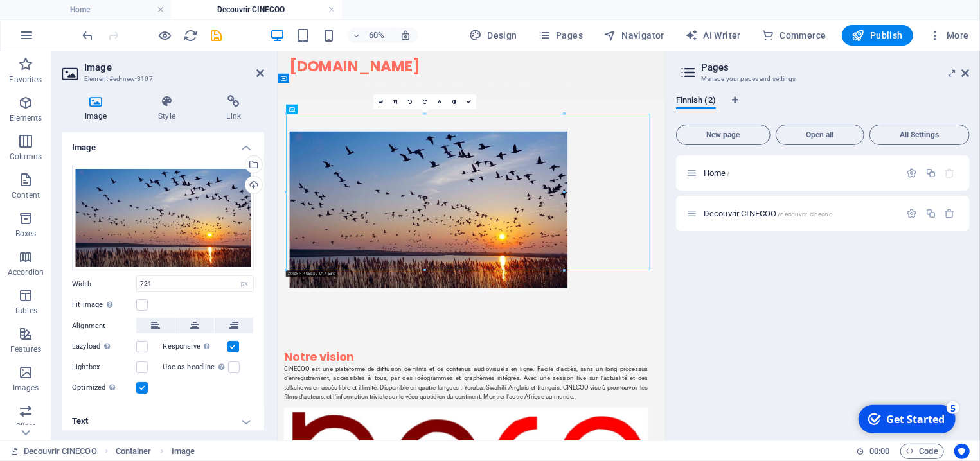
drag, startPoint x: 671, startPoint y: 252, endPoint x: 760, endPoint y: 246, distance: 89.5
click at [760, 246] on figure at bounding box center [600, 314] width 607 height 261
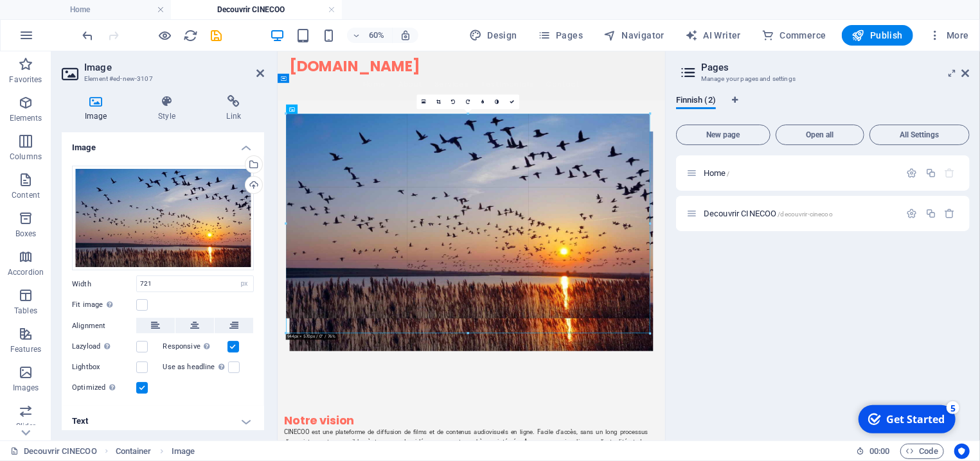
drag, startPoint x: 566, startPoint y: 271, endPoint x: 658, endPoint y: 377, distance: 140.3
click at [658, 377] on div "Drag here to replace the existing content. Press “Ctrl” if you want to create a…" at bounding box center [472, 246] width 388 height 390
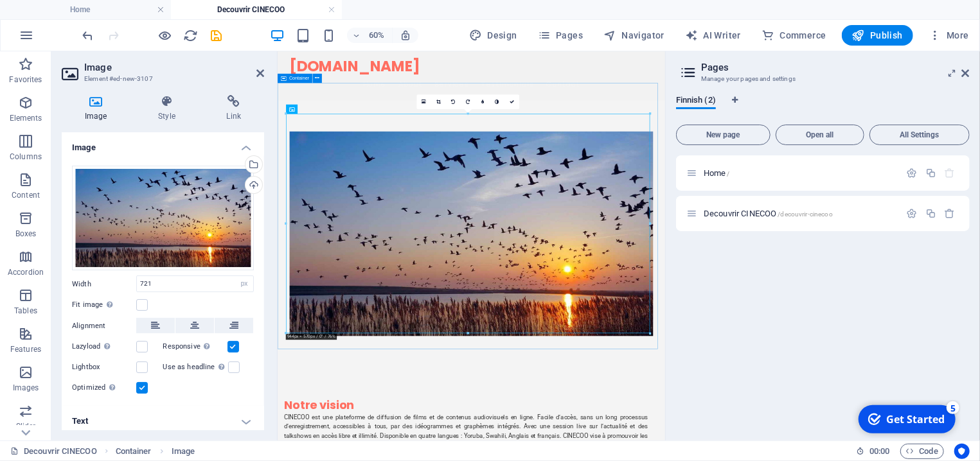
type input "943"
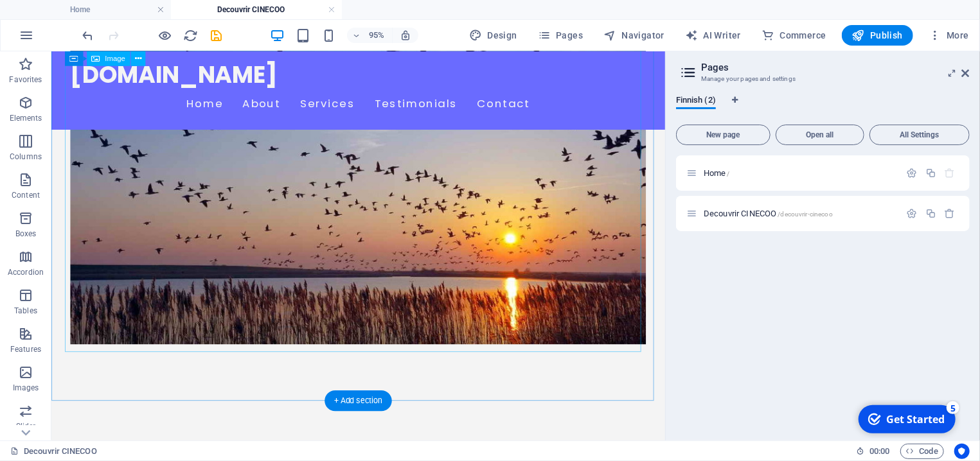
scroll to position [68, 0]
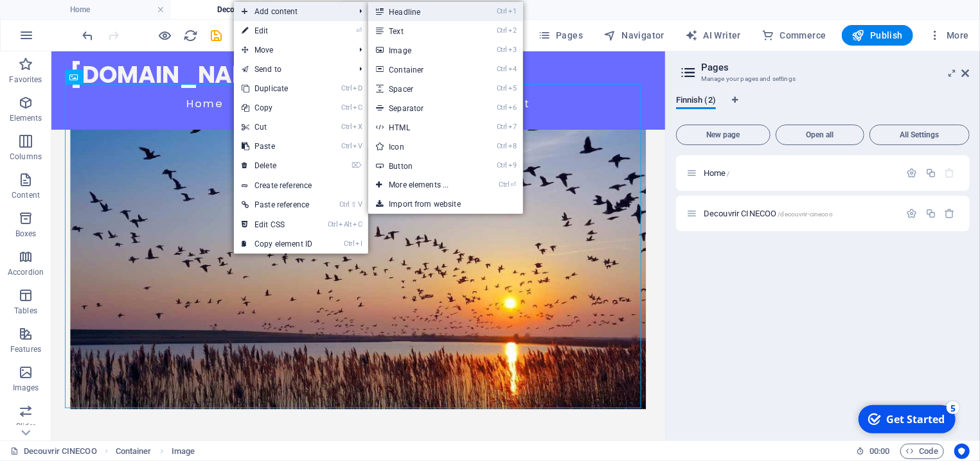
click at [412, 10] on link "Ctrl 1 Headline" at bounding box center [421, 11] width 106 height 19
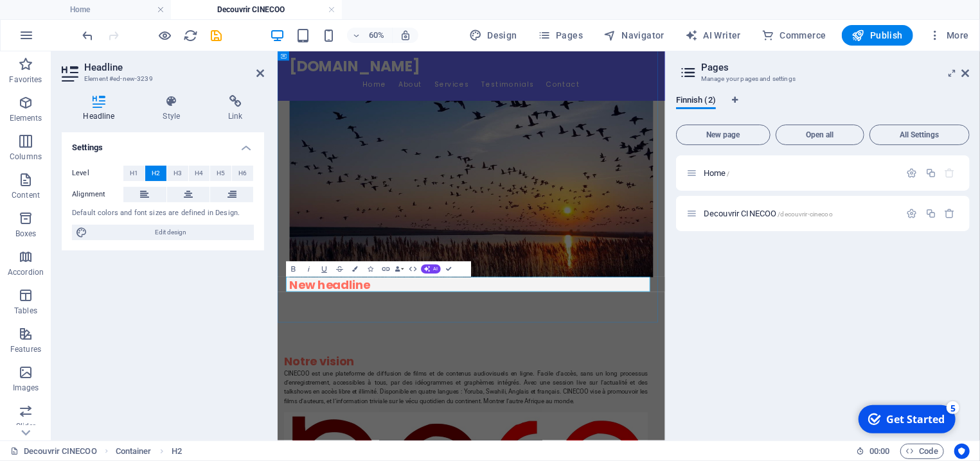
click at [386, 439] on h2 "New headline" at bounding box center [600, 440] width 607 height 25
drag, startPoint x: 436, startPoint y: 436, endPoint x: 252, endPoint y: 444, distance: 184.6
click at [277, 444] on div "New headline" at bounding box center [600, 244] width 646 height 522
click at [405, 327] on figure at bounding box center [600, 257] width 607 height 341
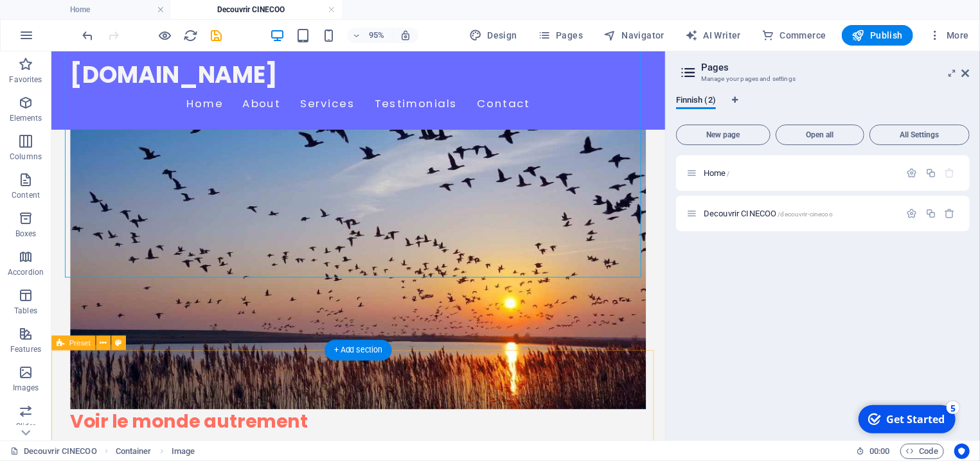
scroll to position [207, 0]
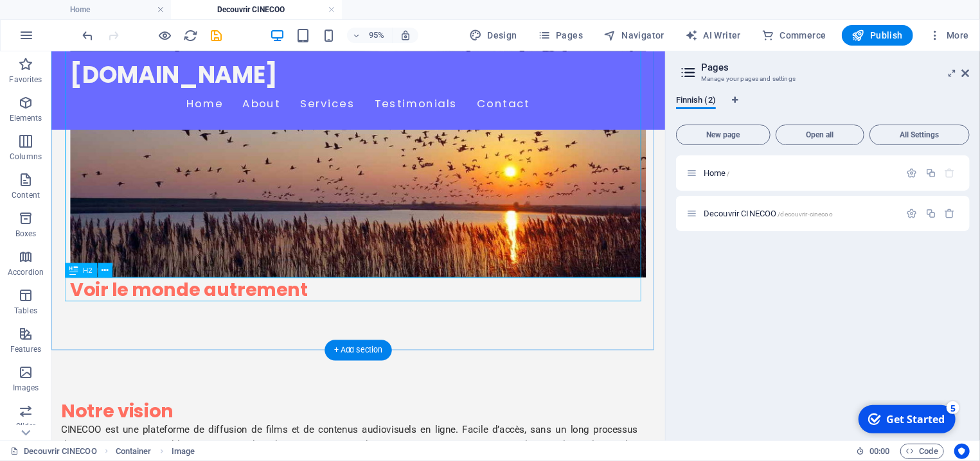
click at [213, 300] on div "Voir le monde autrement" at bounding box center [374, 302] width 607 height 25
click at [105, 269] on icon at bounding box center [105, 270] width 6 height 13
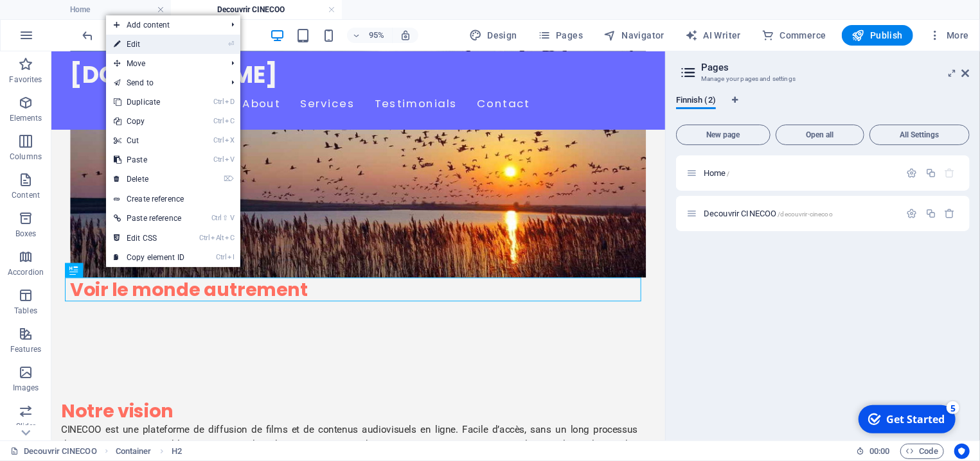
click at [152, 44] on link "⏎ Edit" at bounding box center [149, 44] width 86 height 19
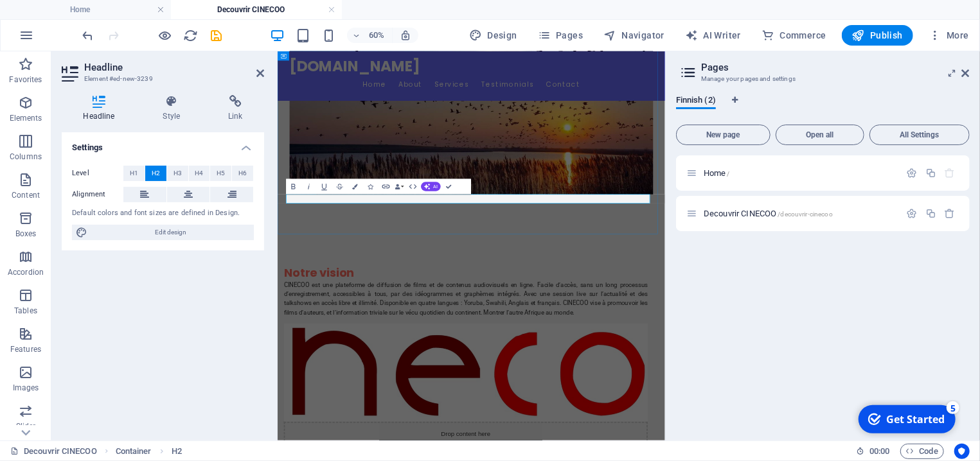
click at [309, 293] on div at bounding box center [600, 296] width 607 height 15
click at [317, 330] on div at bounding box center [600, 100] width 646 height 512
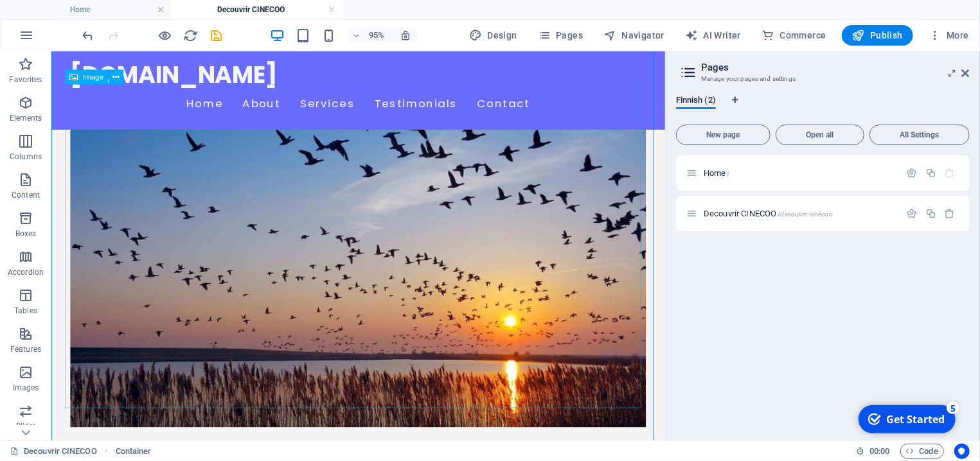
scroll to position [68, 0]
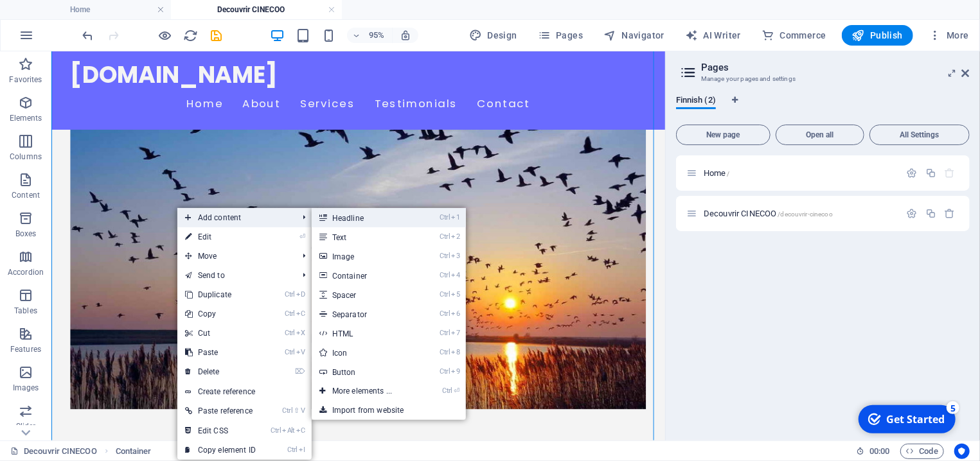
click at [349, 221] on link "Ctrl 1 Headline" at bounding box center [365, 217] width 106 height 19
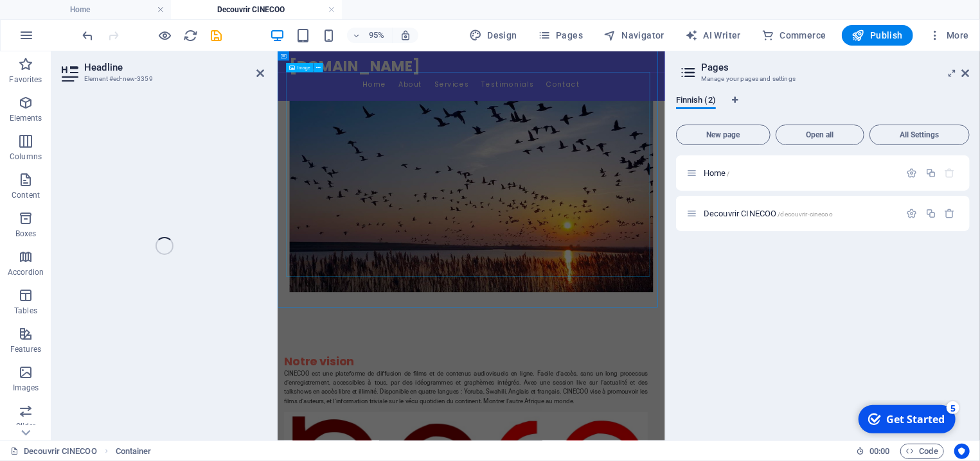
scroll to position [93, 0]
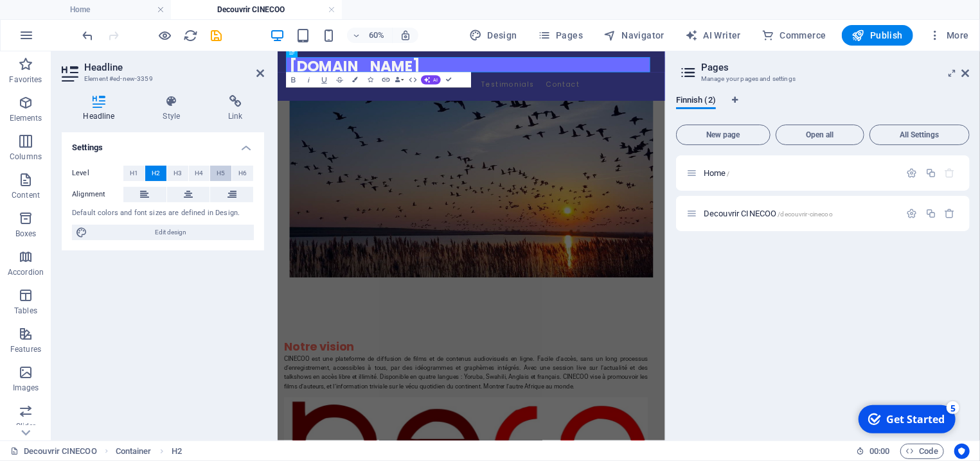
click at [222, 174] on span "H5" at bounding box center [221, 173] width 8 height 15
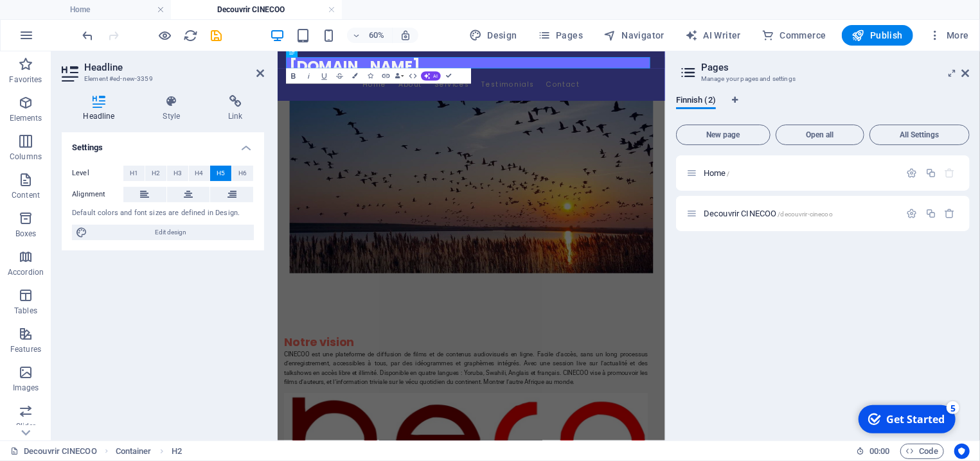
click at [294, 75] on icon "button" at bounding box center [293, 75] width 9 height 9
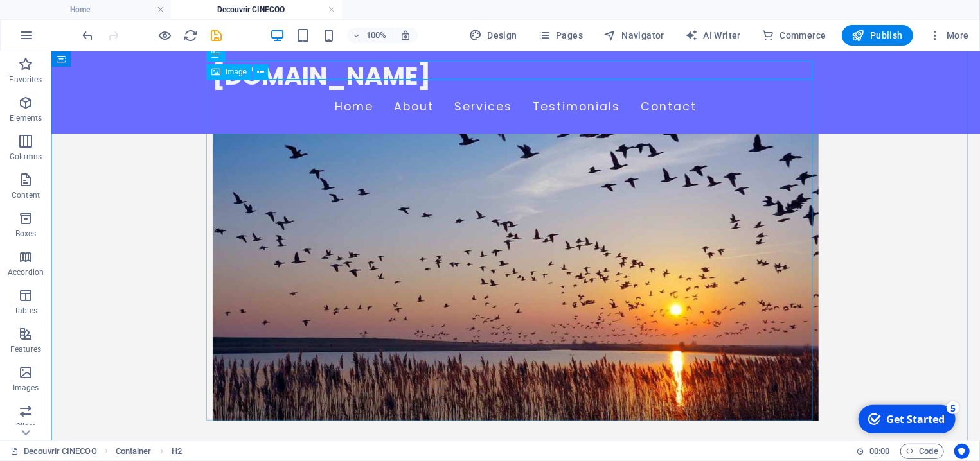
click at [313, 163] on figure at bounding box center [515, 250] width 607 height 341
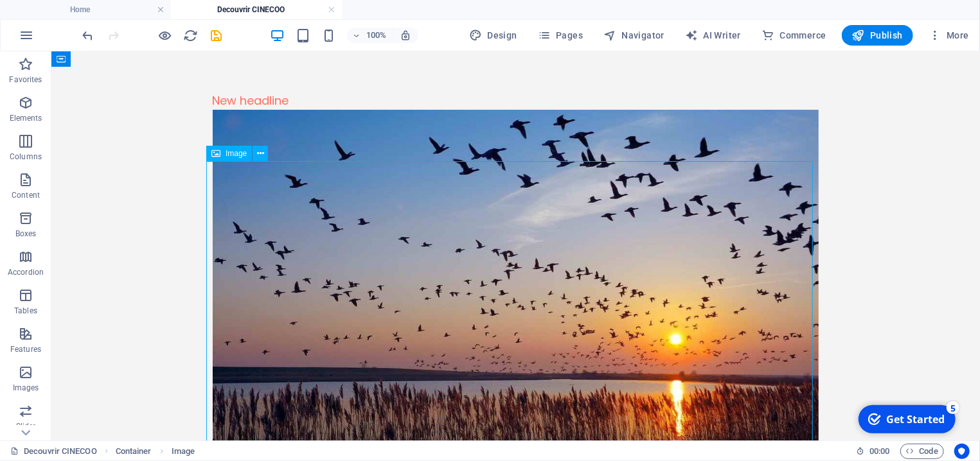
scroll to position [0, 0]
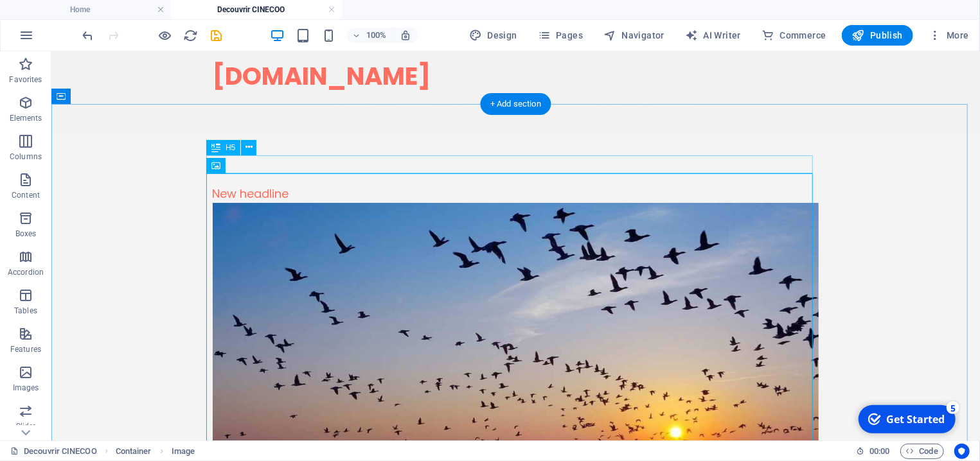
click at [287, 184] on div "New headline" at bounding box center [515, 193] width 607 height 19
click at [296, 184] on div "New headline" at bounding box center [515, 193] width 607 height 19
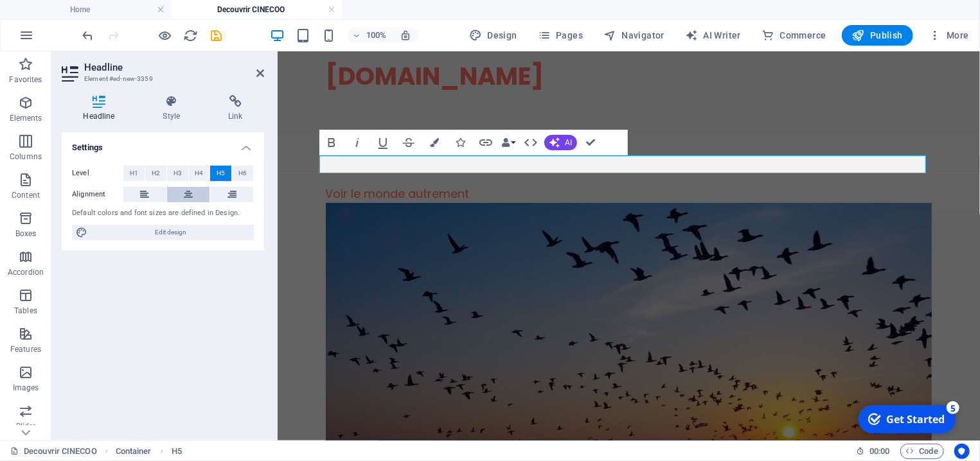
click at [188, 195] on icon at bounding box center [188, 194] width 9 height 15
click at [175, 231] on span "Edit design" at bounding box center [170, 232] width 159 height 15
select select "px"
select select "200"
select select "px"
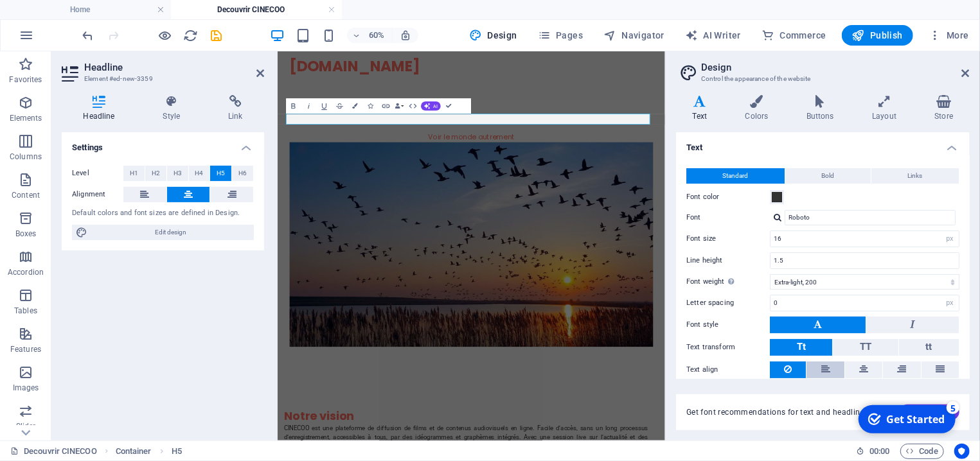
scroll to position [45, 0]
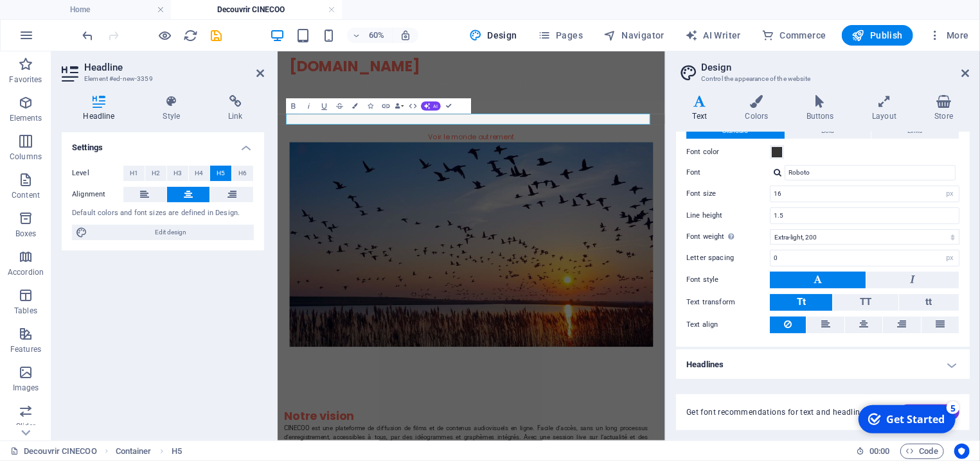
click at [804, 277] on button at bounding box center [818, 280] width 96 height 17
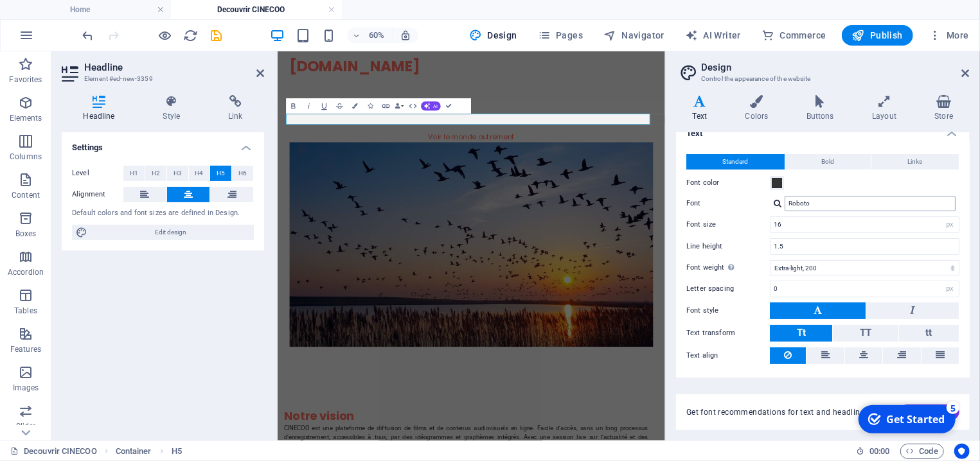
scroll to position [0, 0]
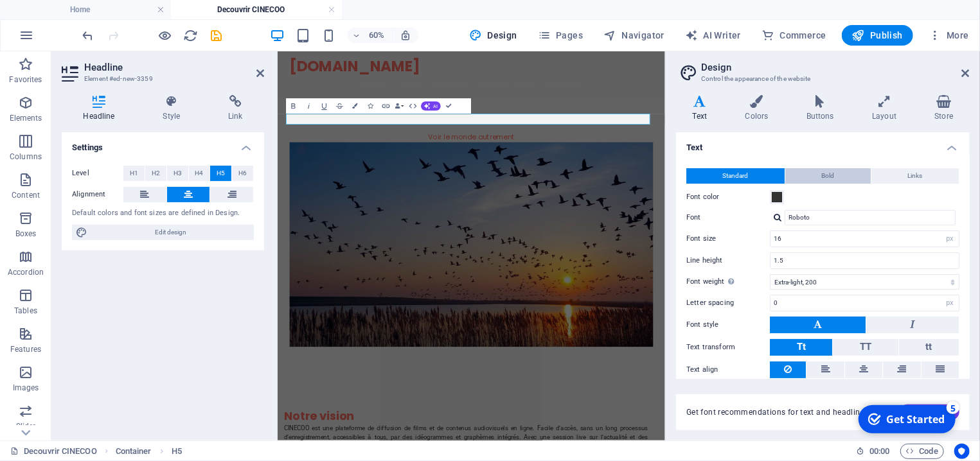
click at [816, 175] on button "Bold" at bounding box center [827, 175] width 85 height 15
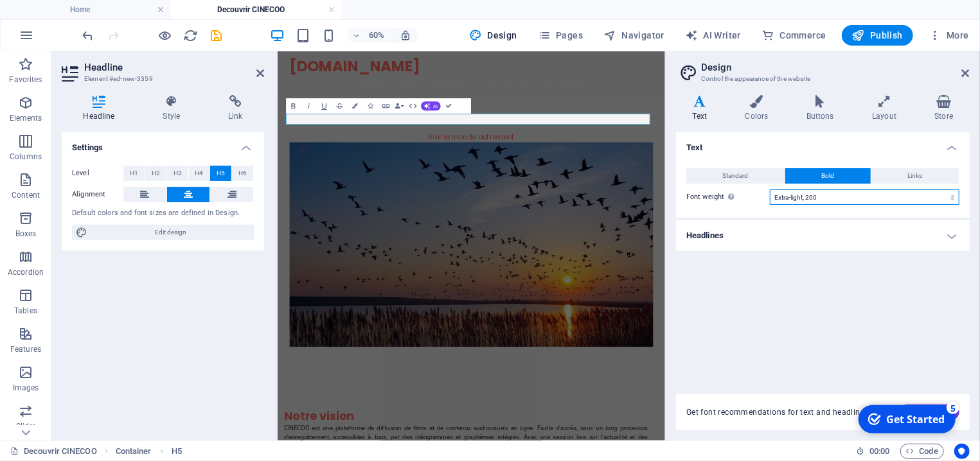
click at [770, 190] on select "Thin, 100 Extra-light, 200 Light, 300 Regular, 400 Medium, 500 Semi-bold, 600 B…" at bounding box center [865, 197] width 190 height 15
select select "300"
click option "Light, 300" at bounding box center [0, 0] width 0 height 0
drag, startPoint x: 673, startPoint y: 164, endPoint x: 474, endPoint y: 163, distance: 198.6
click at [474, 184] on h5 "Voir le monde autrement" at bounding box center [600, 193] width 607 height 19
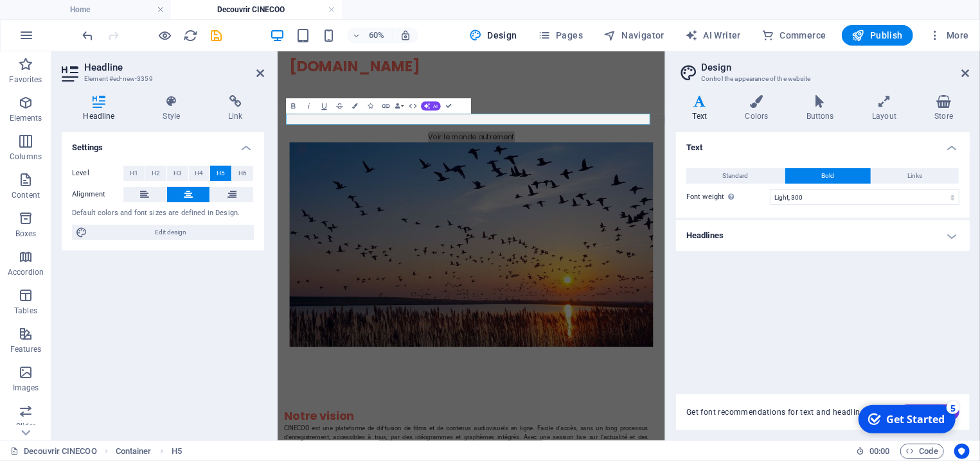
click at [949, 234] on h4 "Headlines" at bounding box center [823, 235] width 294 height 31
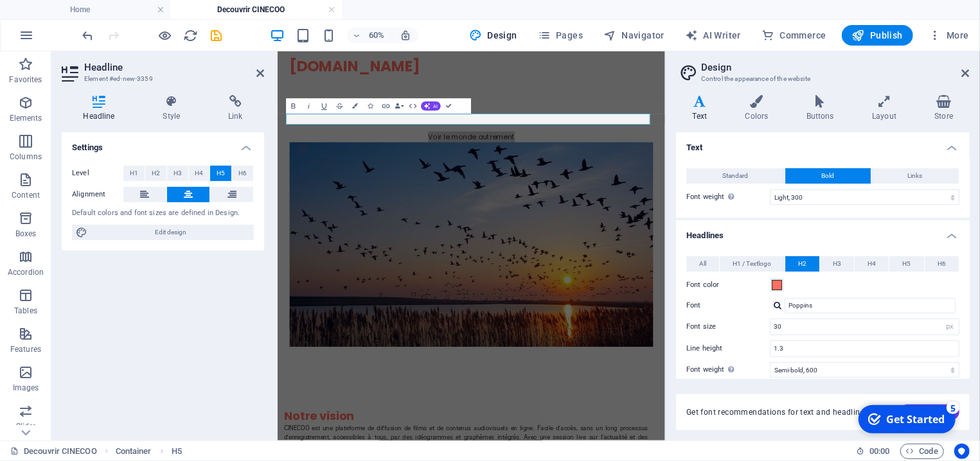
click at [804, 174] on button "Bold" at bounding box center [827, 175] width 85 height 15
click at [779, 326] on input "30" at bounding box center [865, 326] width 188 height 15
type input "50"
click at [802, 348] on input "1.3" at bounding box center [865, 348] width 188 height 15
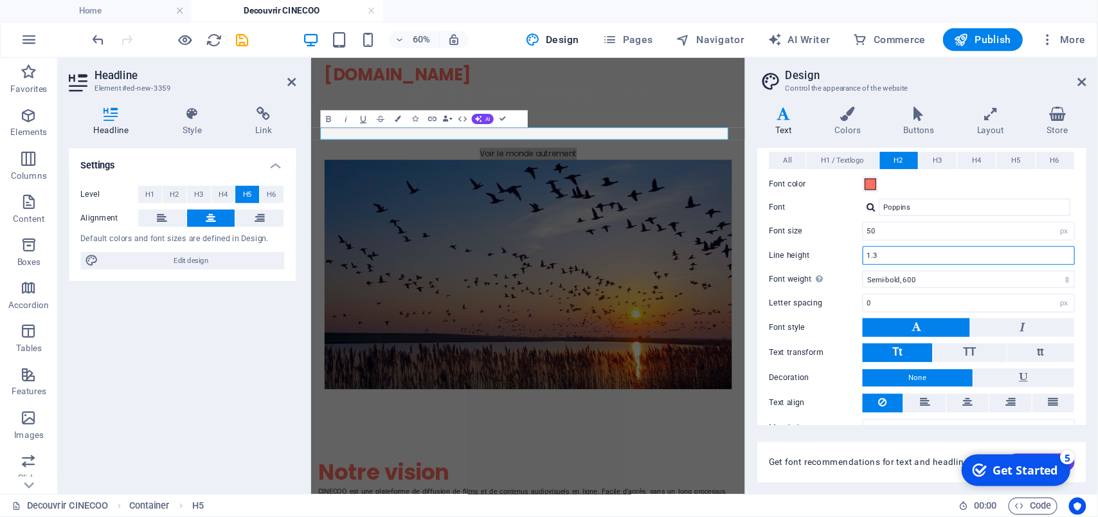
scroll to position [144, 0]
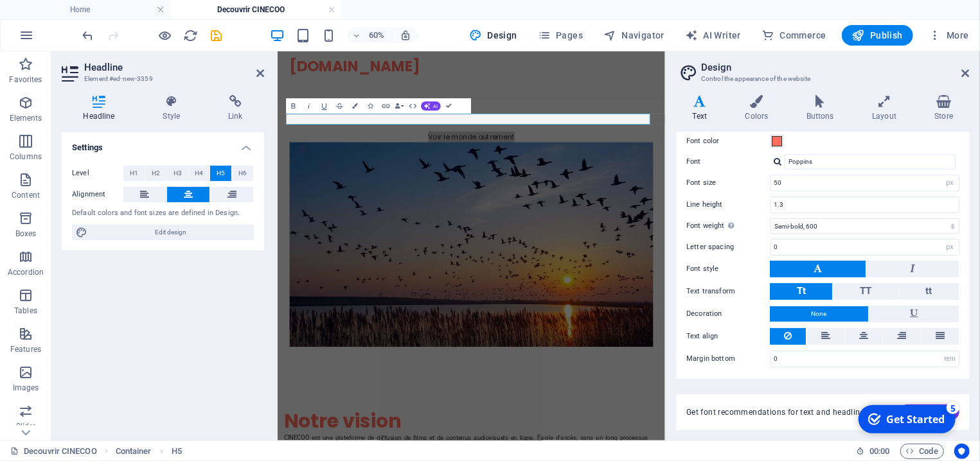
click div "checkmark Get Started 5 First Steps in the Editor Let's guide you through the t…"
click at [923, 420] on div "Get Started" at bounding box center [915, 419] width 58 height 14
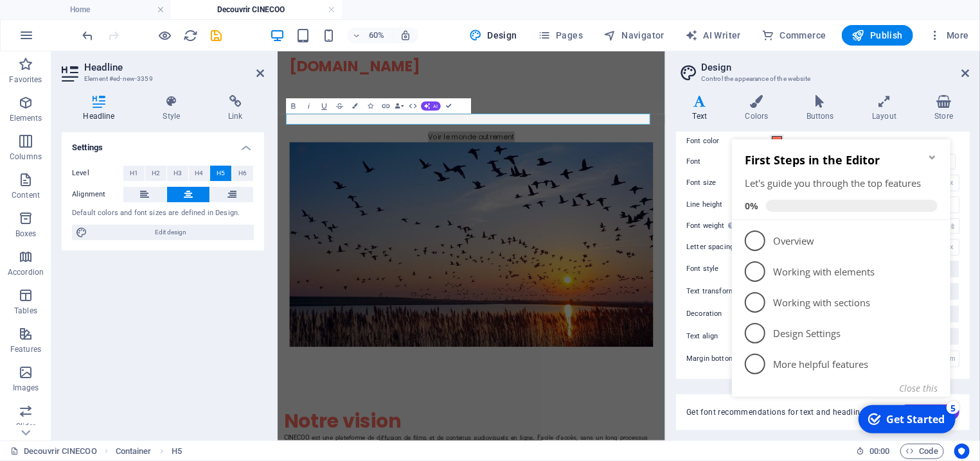
click div "checkmark Get Started 5 First Steps in the Editor Let's guide you through the t…"
click at [915, 410] on div "checkmark Get Started 5" at bounding box center [906, 419] width 97 height 28
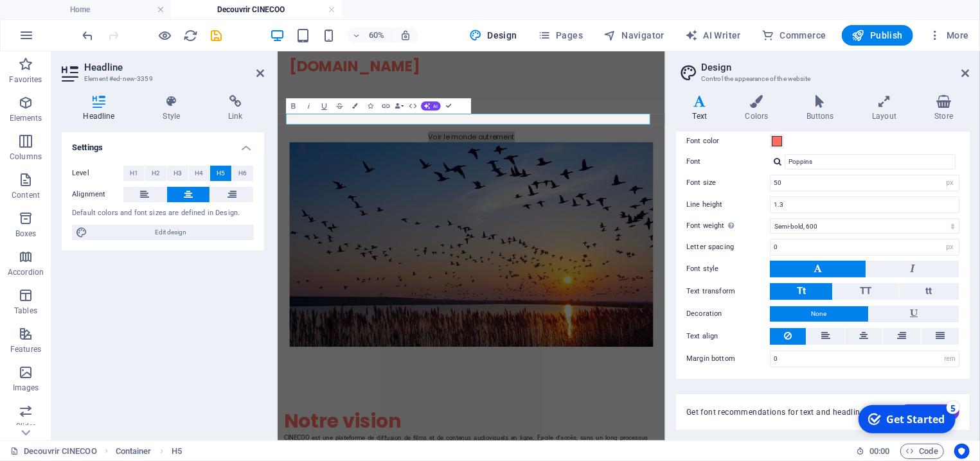
click div "checkmark Get Started 5 First Steps in the Editor Let's guide you through the t…"
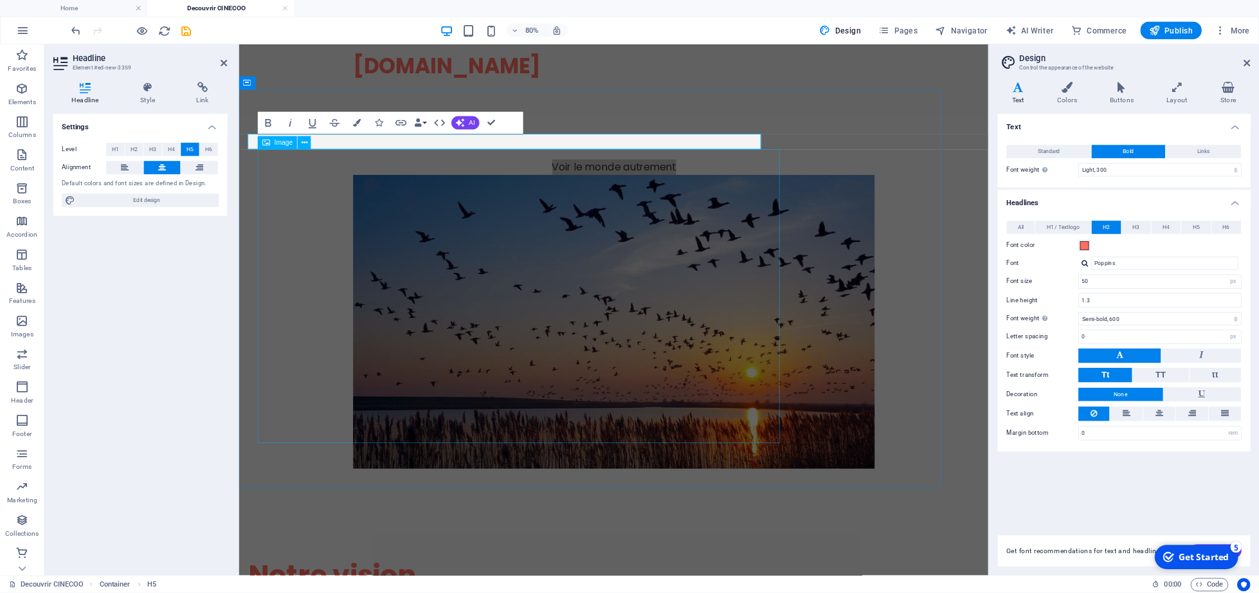
scroll to position [0, 0]
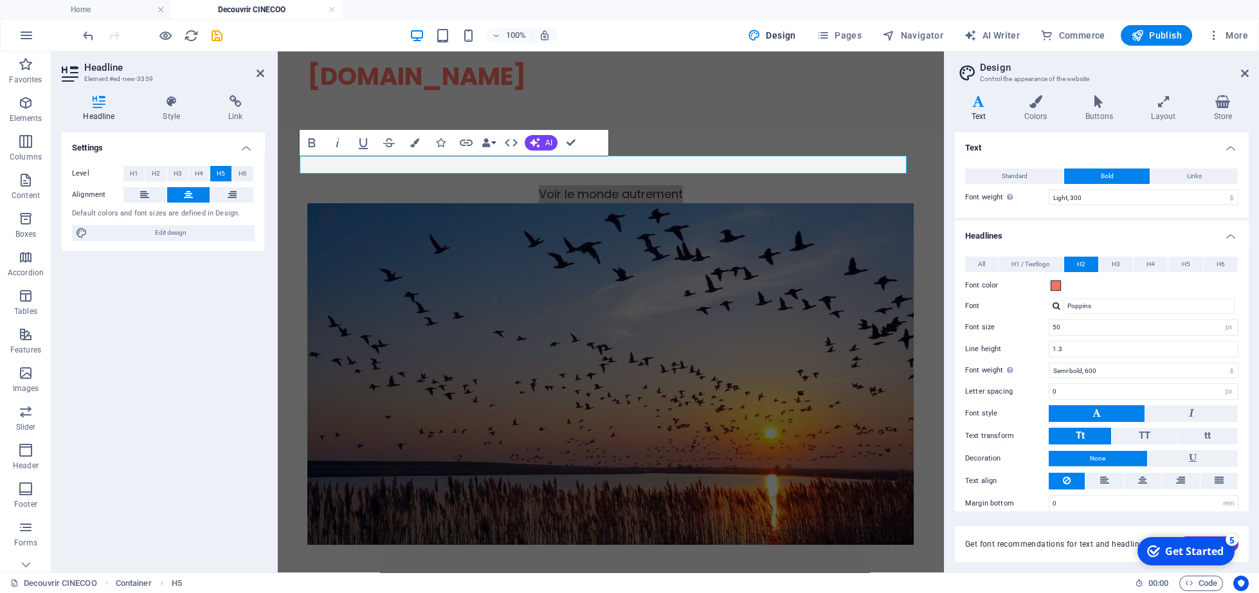
click at [980, 67] on h2 "Design" at bounding box center [1114, 68] width 269 height 12
click at [980, 74] on icon at bounding box center [1245, 73] width 8 height 10
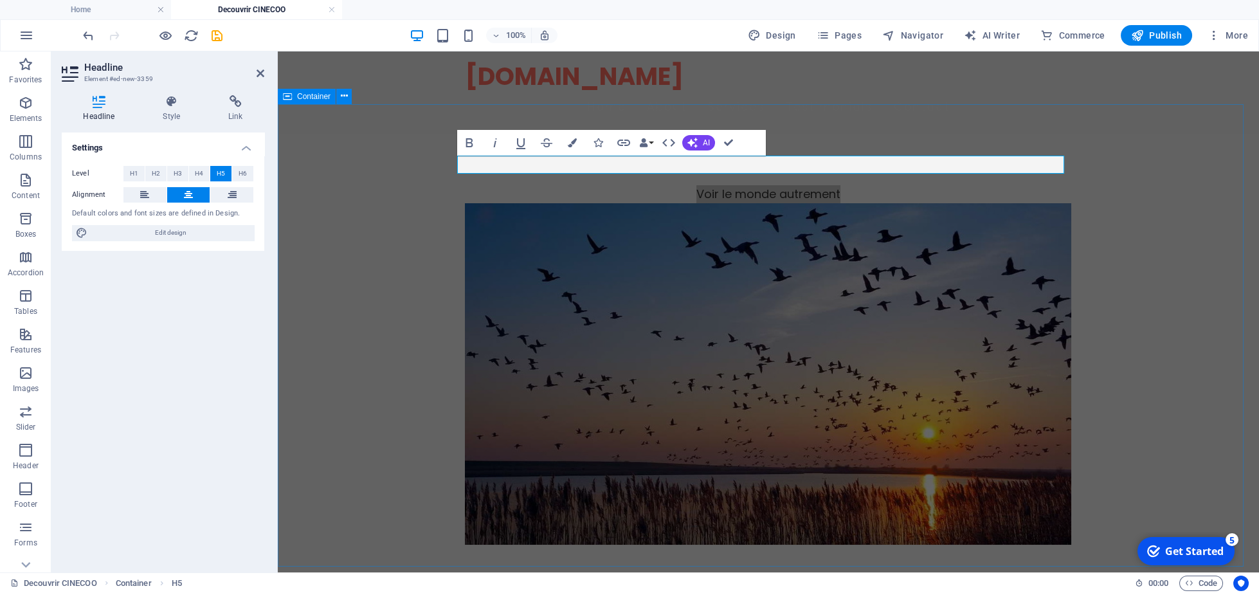
click at [980, 173] on div "Voir le monde autrement" at bounding box center [768, 365] width 981 height 463
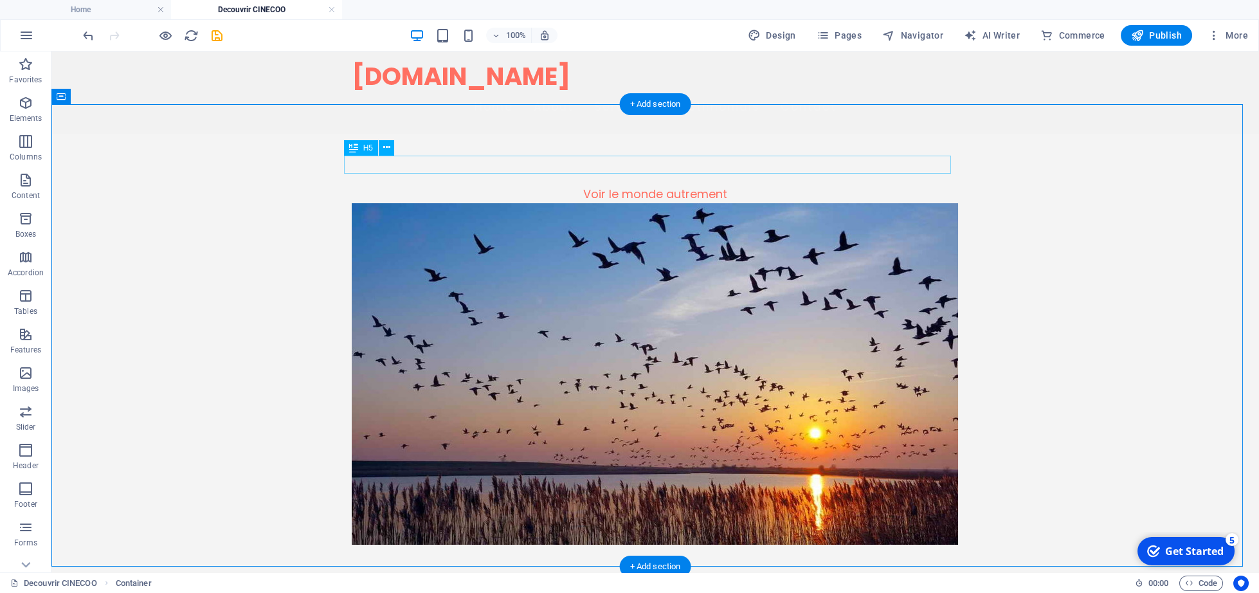
click at [616, 185] on div "Voir le monde autrement" at bounding box center [655, 194] width 607 height 19
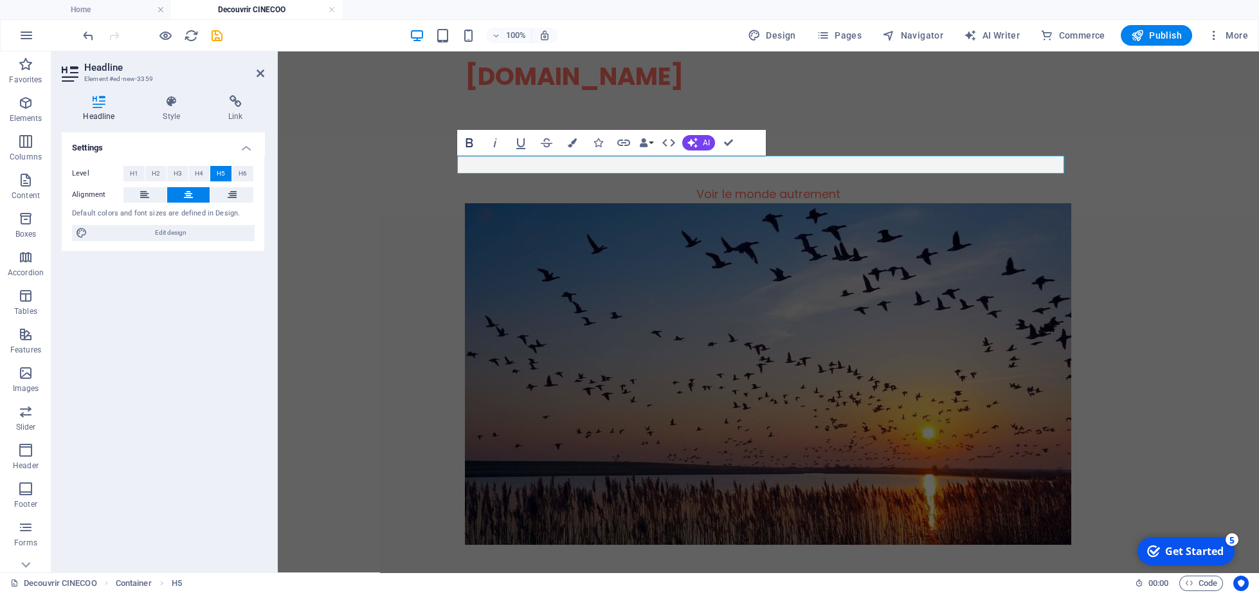
click at [470, 138] on icon "button" at bounding box center [468, 142] width 15 height 15
click at [177, 172] on span "H3" at bounding box center [178, 173] width 8 height 15
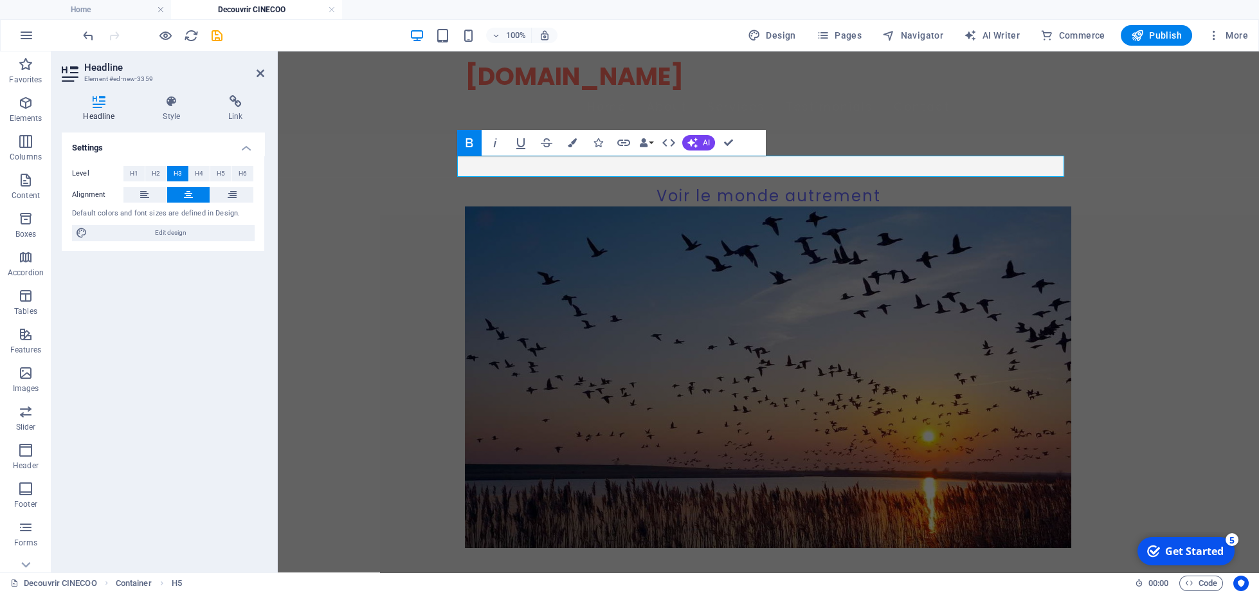
click at [177, 172] on span "H3" at bounding box center [178, 173] width 8 height 15
click at [147, 170] on button "H2" at bounding box center [155, 173] width 21 height 15
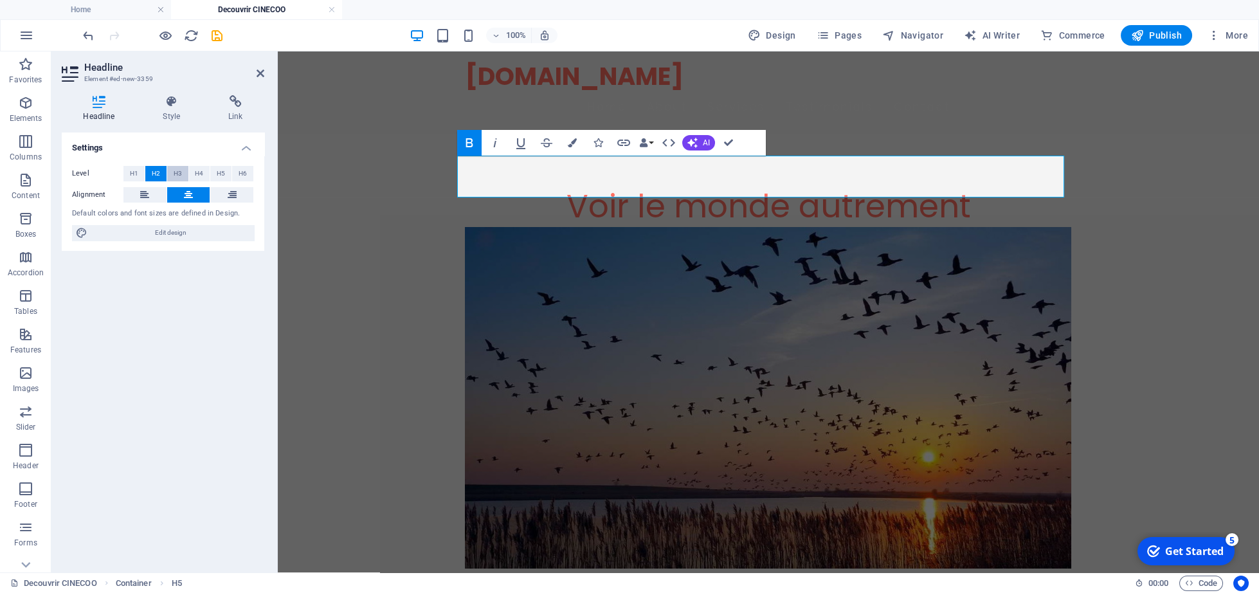
click at [178, 176] on span "H3" at bounding box center [178, 173] width 8 height 15
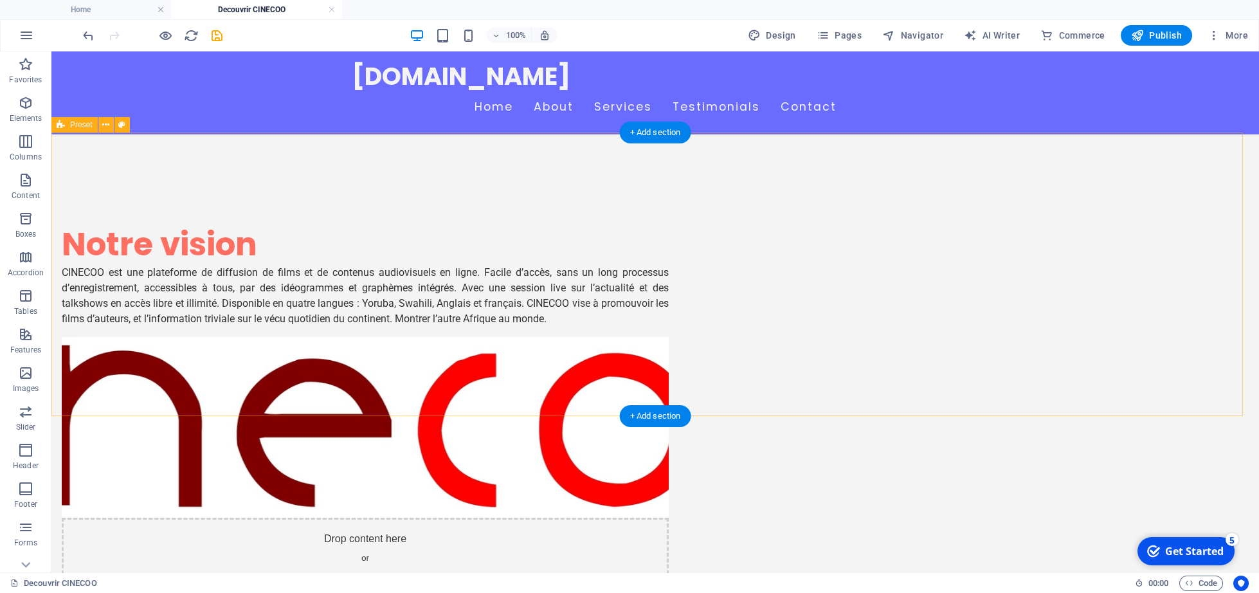
scroll to position [464, 0]
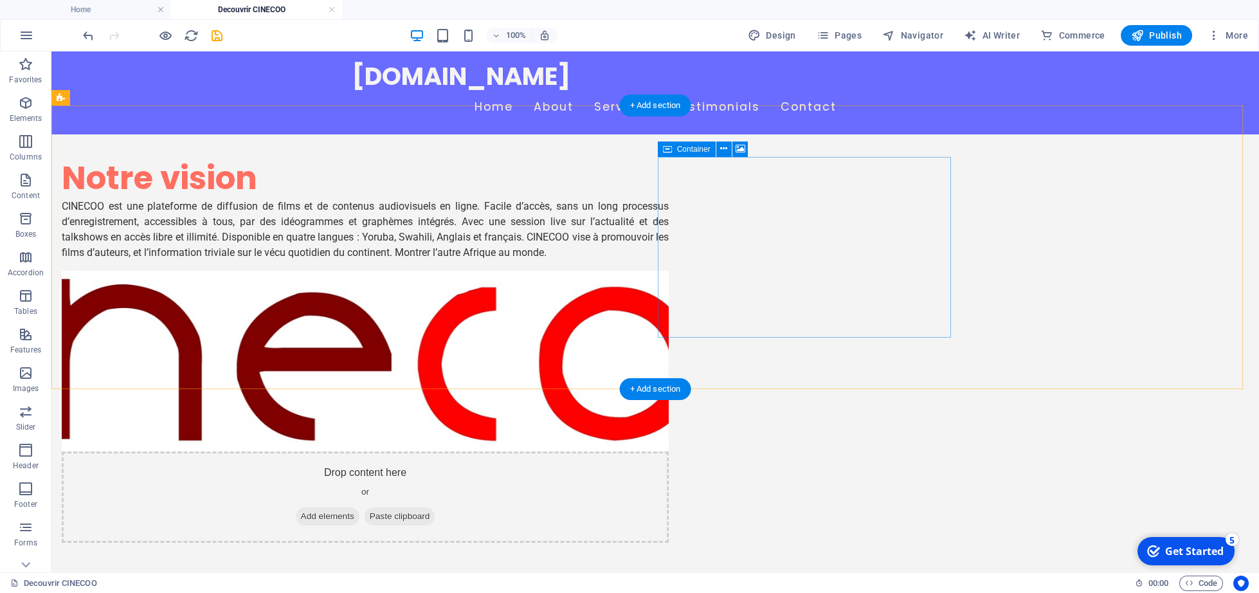
click at [668, 451] on div "Drop content here or Add elements Paste clipboard" at bounding box center [365, 496] width 607 height 91
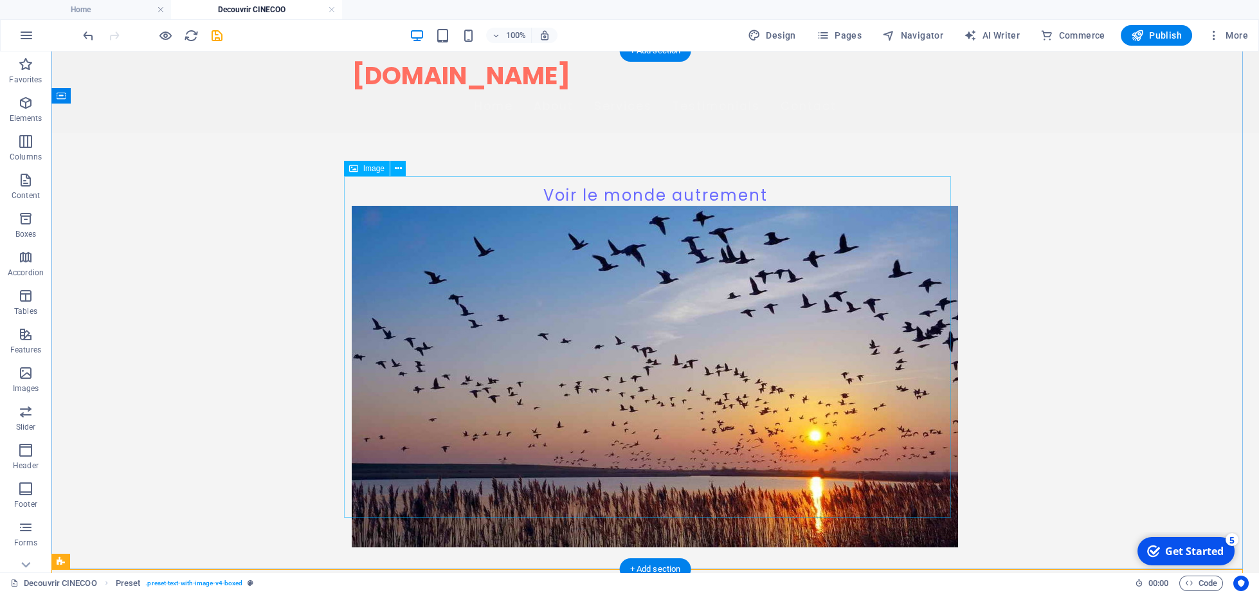
scroll to position [0, 0]
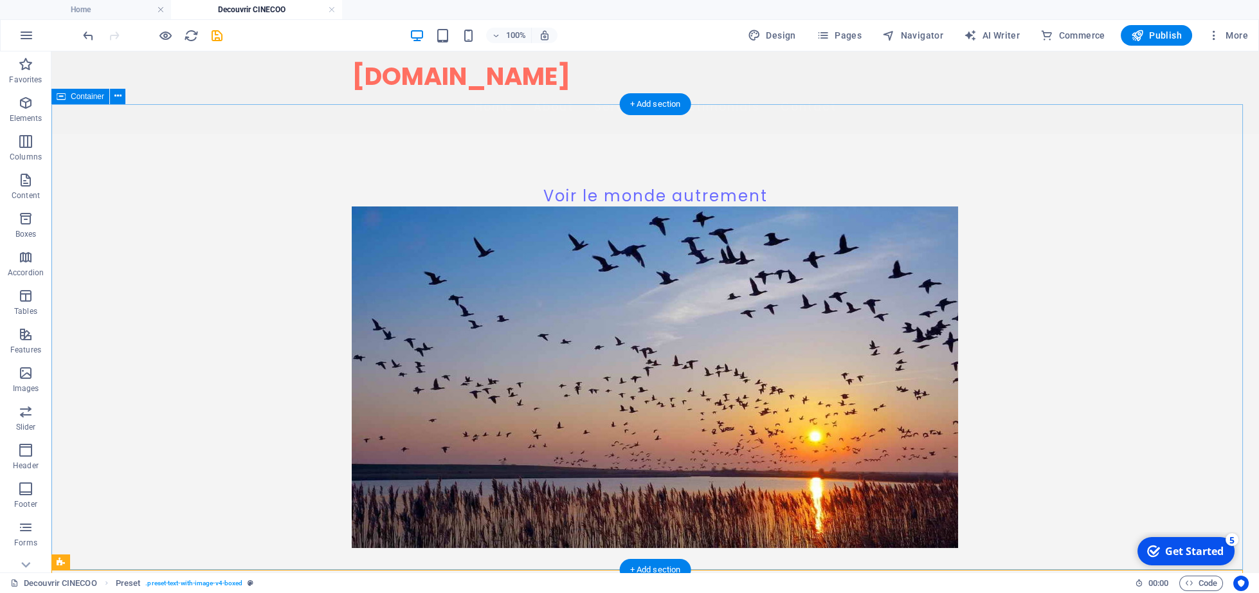
click at [980, 208] on div "Voir le monde autrement" at bounding box center [654, 367] width 1207 height 466
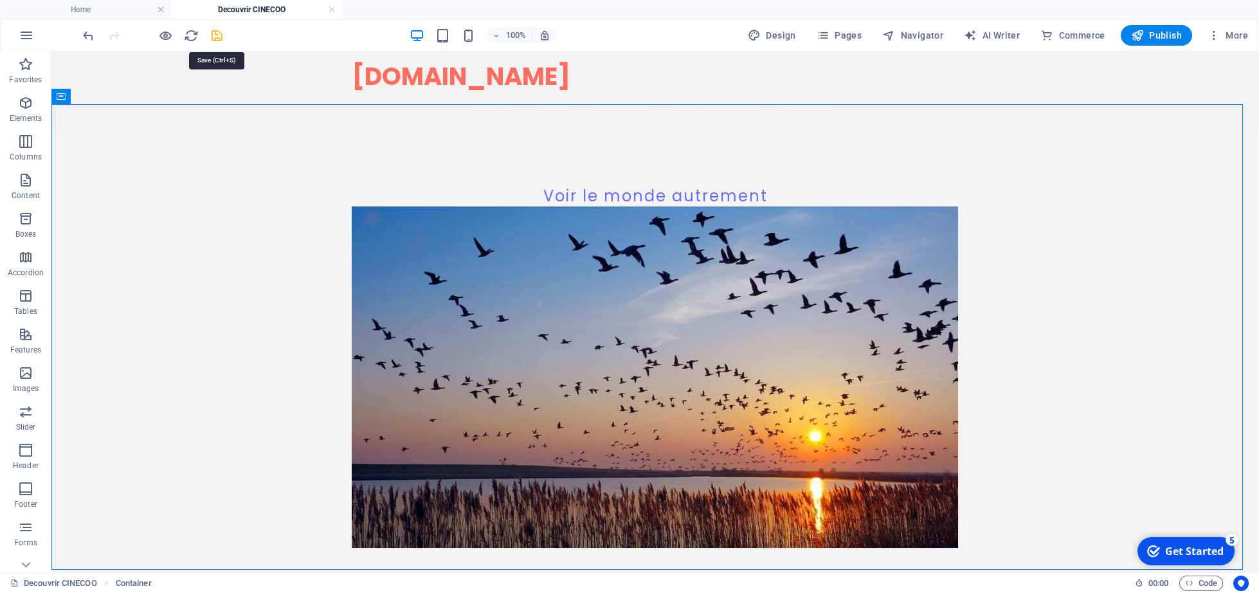
click at [215, 38] on icon "save" at bounding box center [217, 35] width 15 height 15
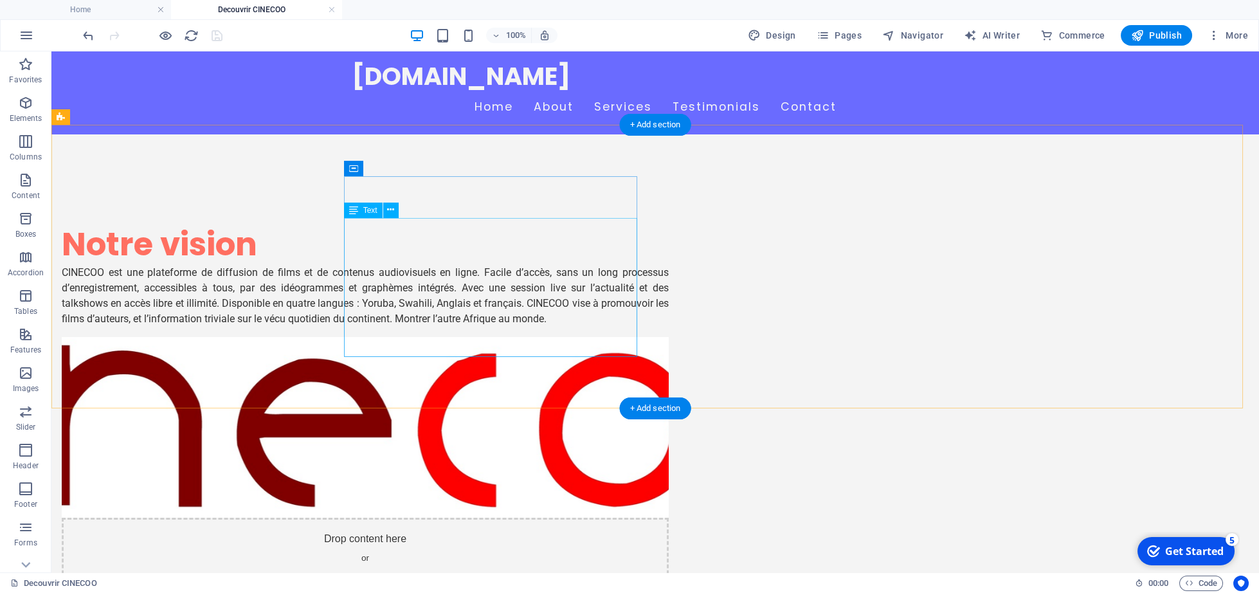
scroll to position [464, 0]
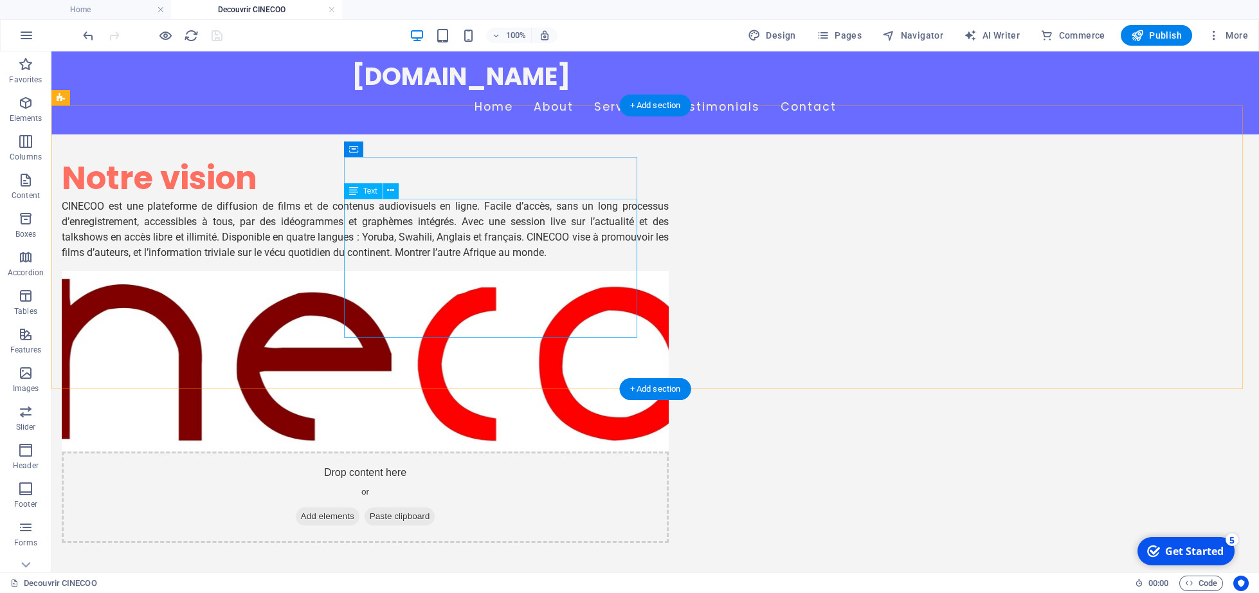
click at [593, 233] on div "CINECOO est une plateforme de diffusion de films et de contenus audiovisuels en…" at bounding box center [365, 230] width 607 height 62
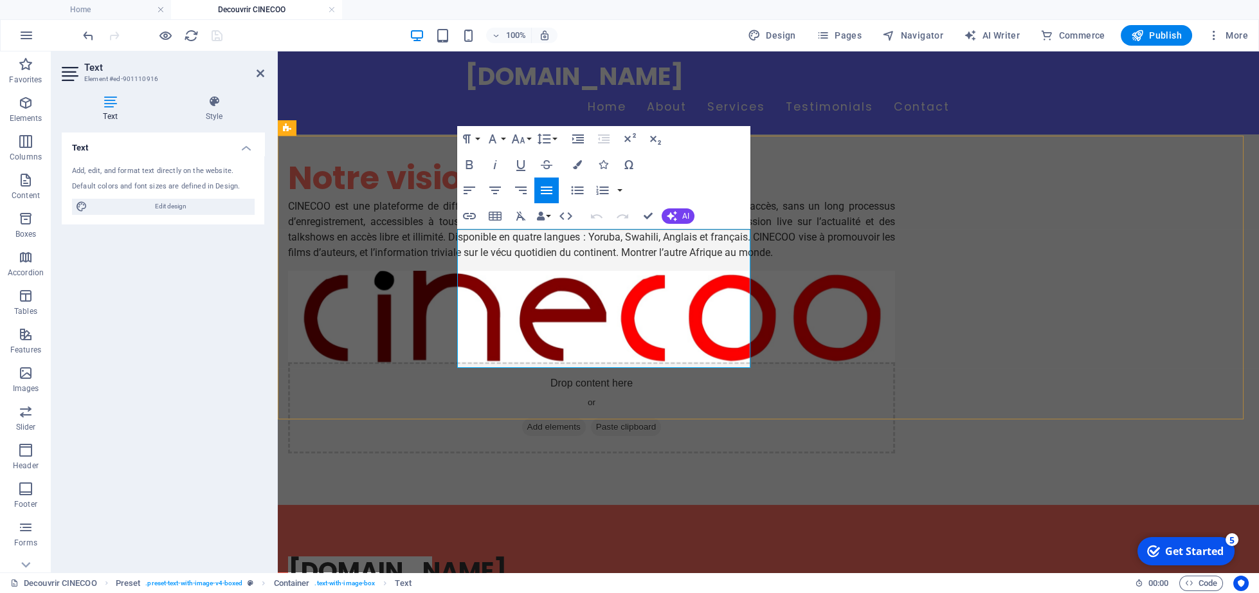
scroll to position [434, 0]
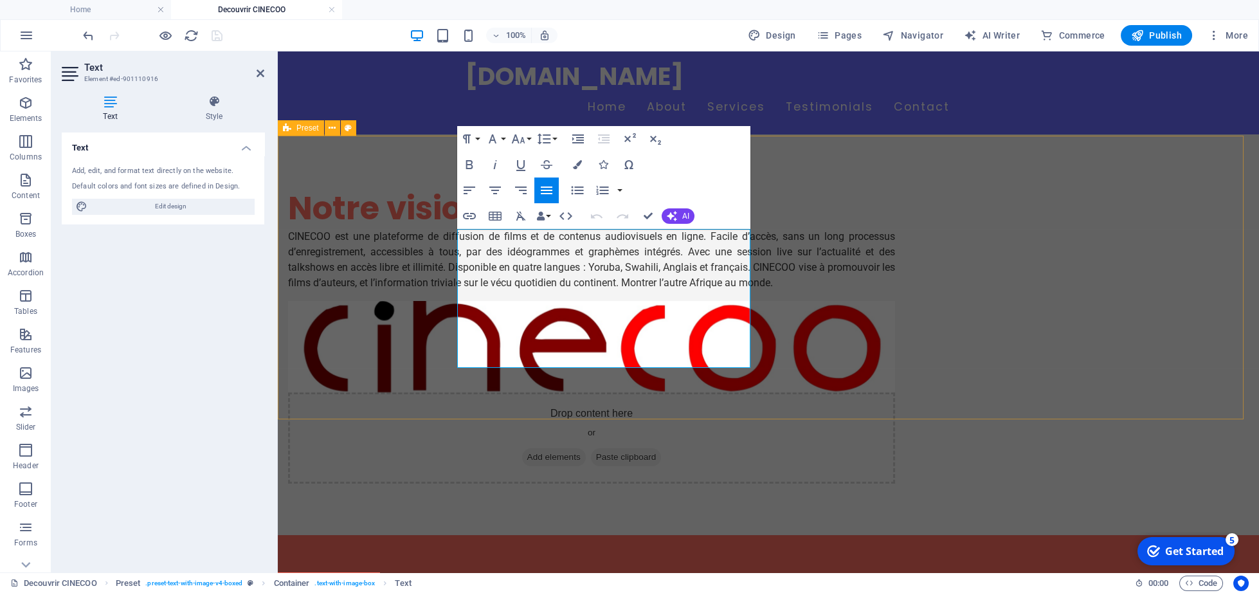
click at [686, 291] on p "CINECOO est une plateforme de diffusion de films et de contenus audiovisuels en…" at bounding box center [591, 260] width 607 height 62
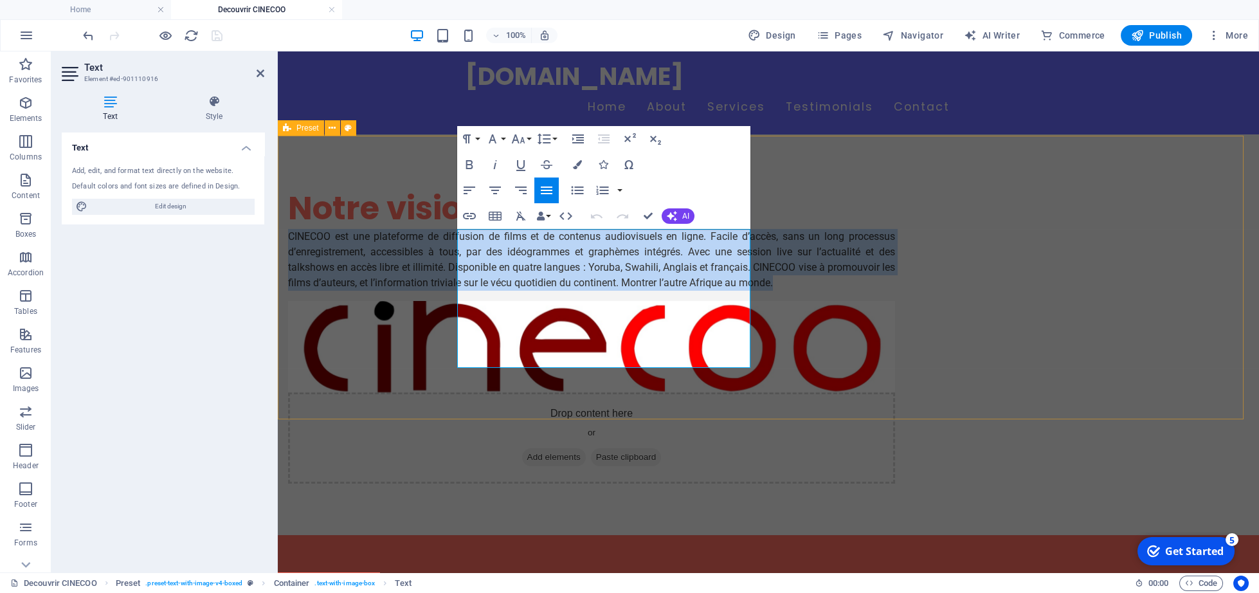
drag, startPoint x: 580, startPoint y: 354, endPoint x: 460, endPoint y: 243, distance: 163.3
click at [460, 243] on p "CINECOO est une plateforme de diffusion de films et de contenus audiovisuels en…" at bounding box center [591, 260] width 607 height 62
click at [496, 188] on icon "button" at bounding box center [494, 190] width 15 height 15
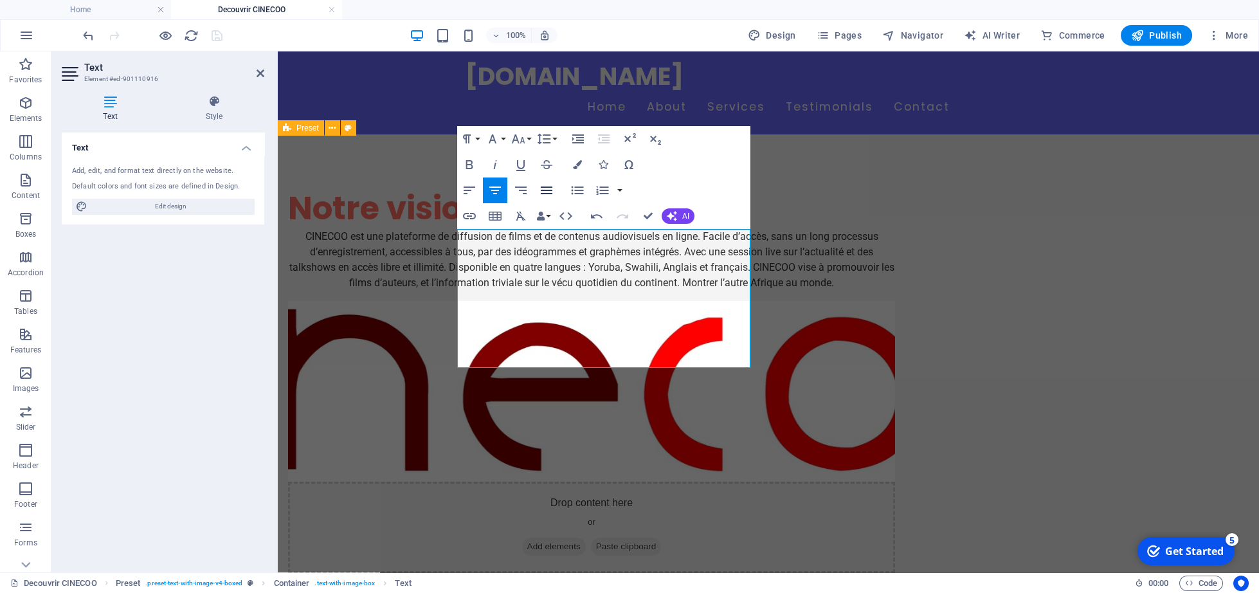
click at [553, 185] on icon "button" at bounding box center [546, 190] width 15 height 15
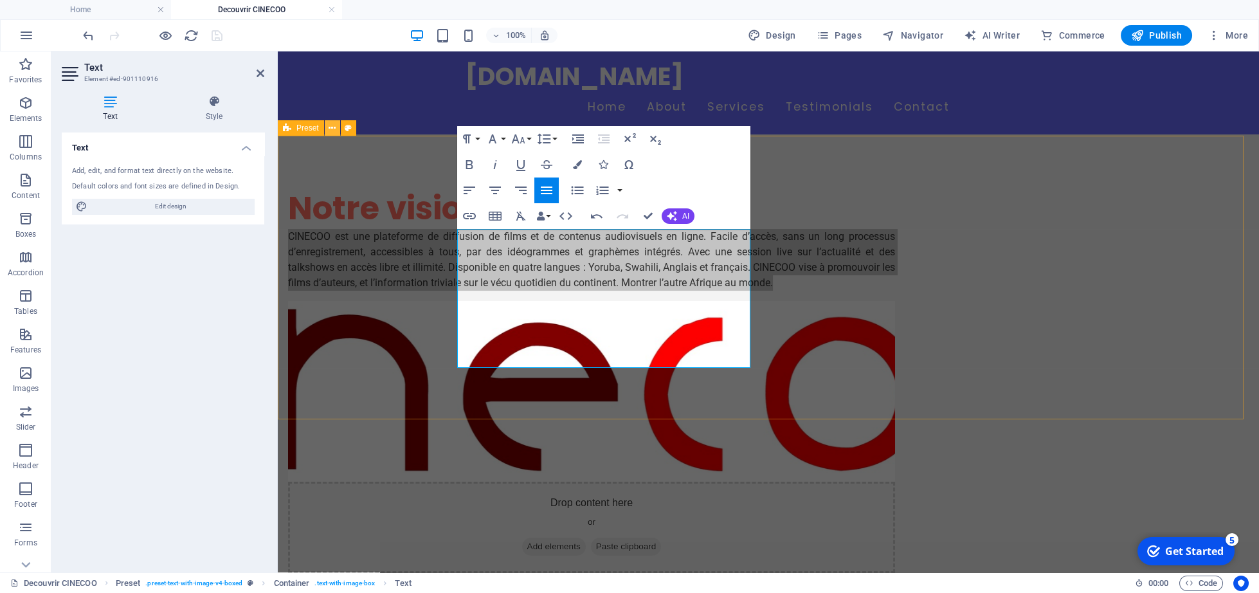
click at [325, 125] on button at bounding box center [332, 127] width 15 height 15
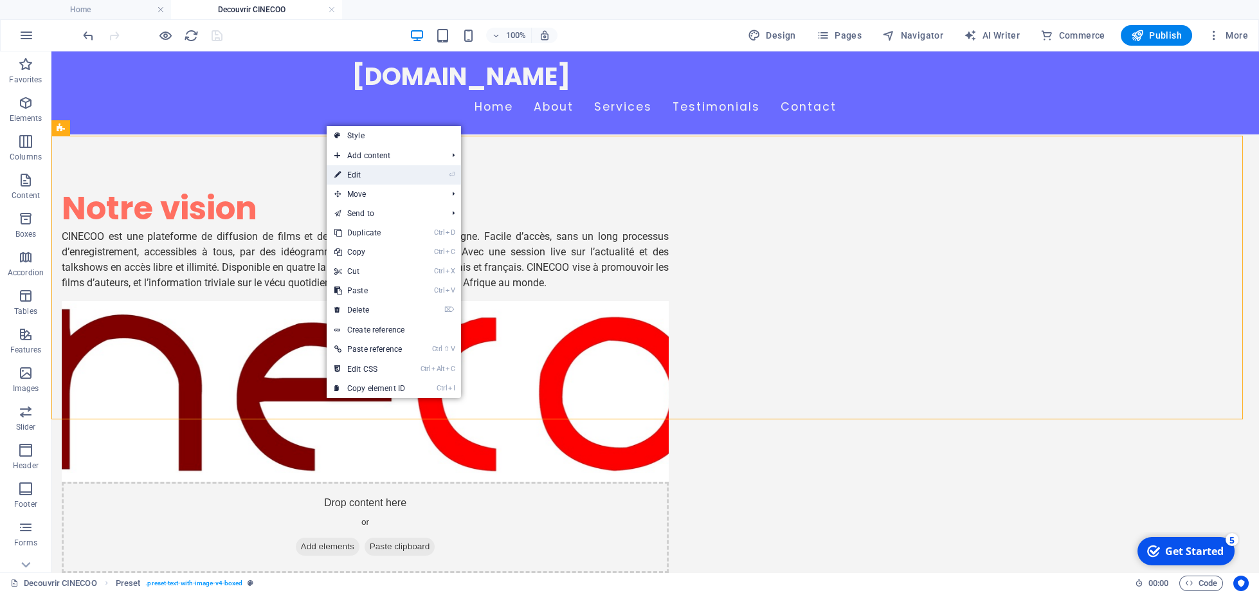
click at [362, 175] on link "⏎ Edit" at bounding box center [370, 174] width 86 height 19
select select "rem"
select select "px"
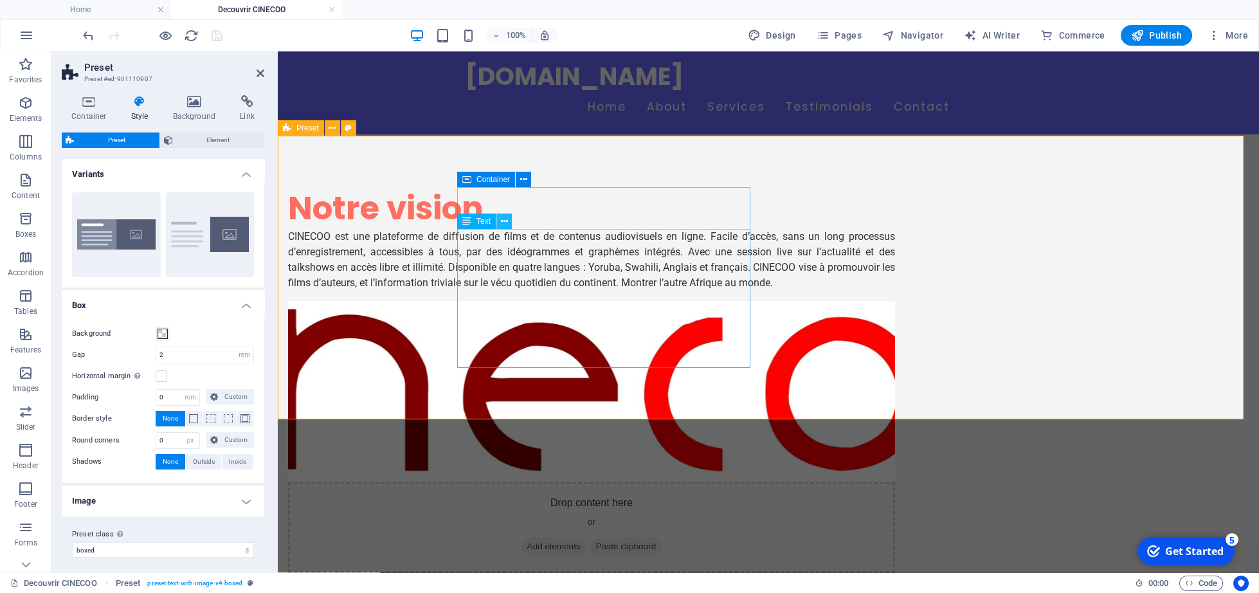
click at [502, 223] on icon at bounding box center [504, 221] width 7 height 13
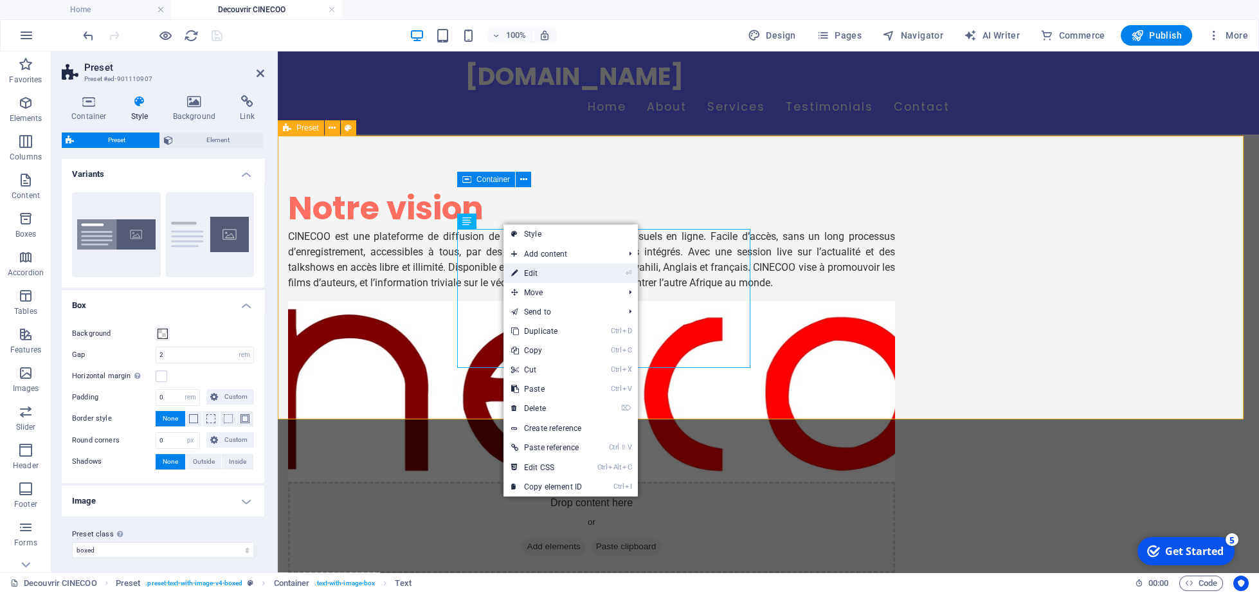
click at [528, 267] on link "⏎ Edit" at bounding box center [546, 273] width 86 height 19
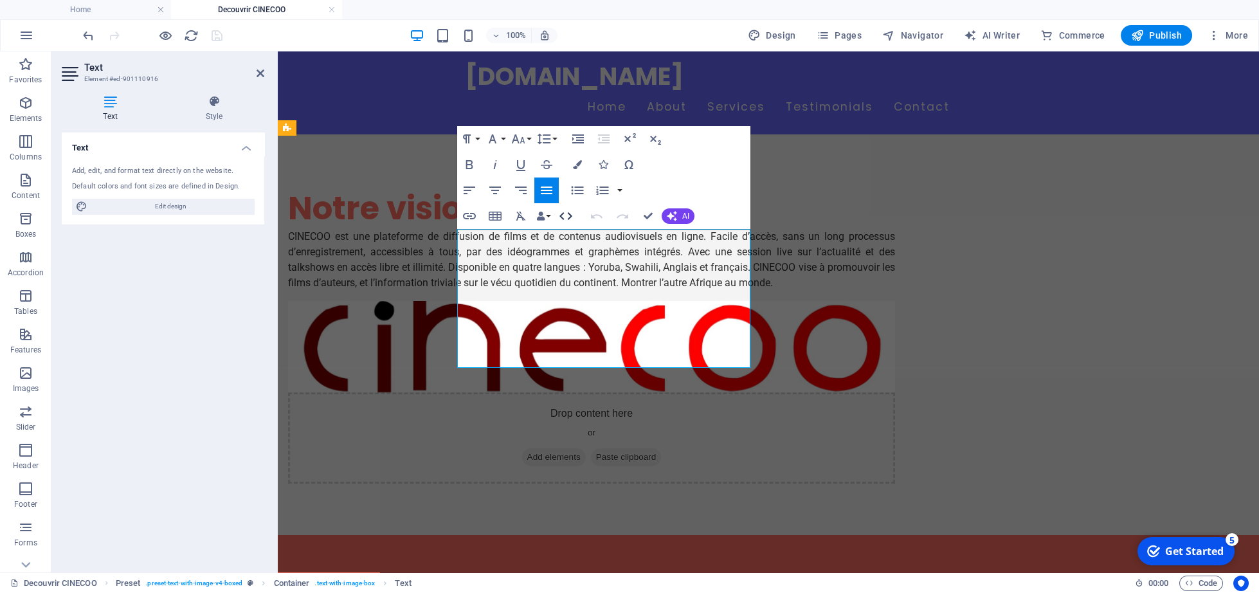
click at [569, 215] on icon "button" at bounding box center [565, 215] width 15 height 15
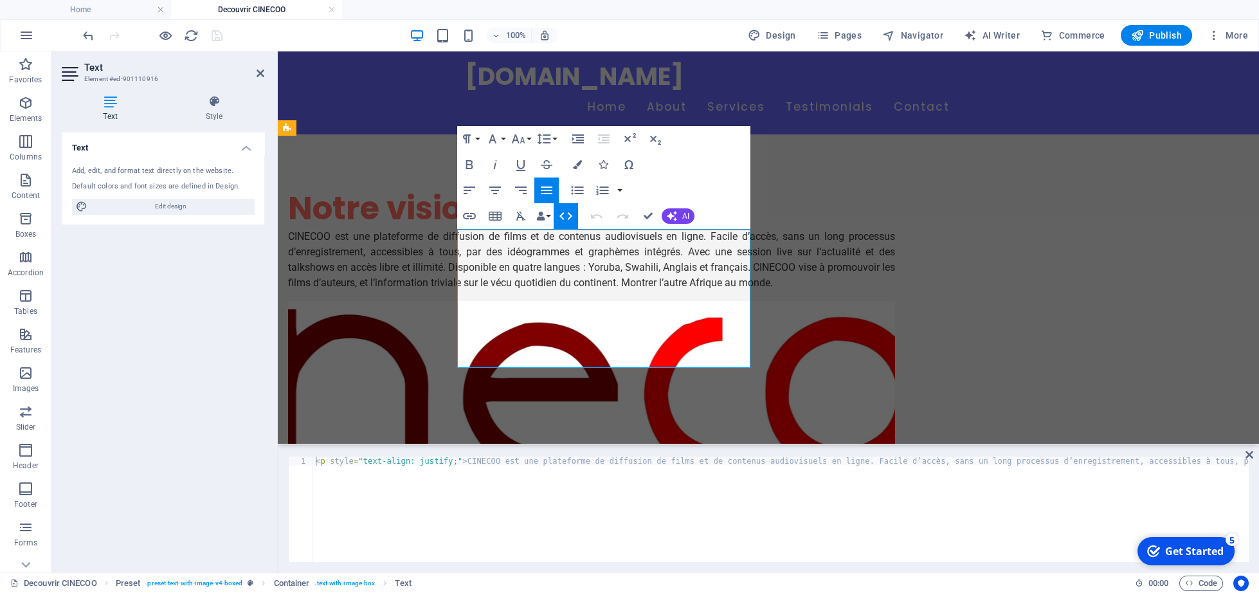
click at [562, 215] on icon "button" at bounding box center [565, 216] width 13 height 8
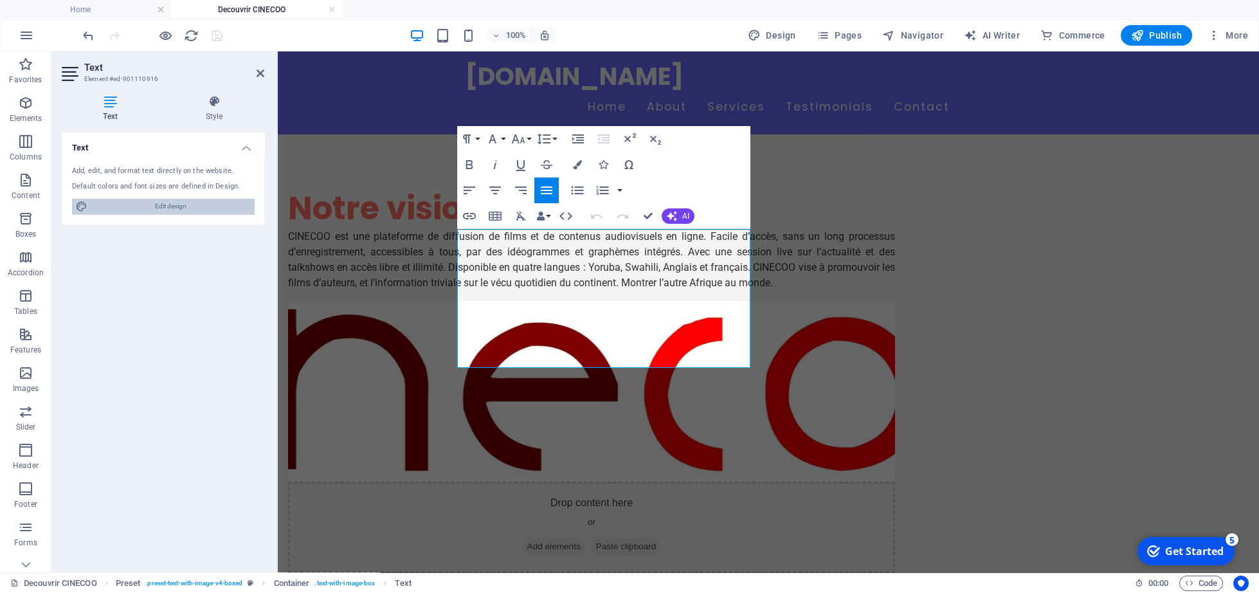
click at [180, 214] on span "Edit design" at bounding box center [170, 206] width 159 height 15
select select "300"
select select "px"
select select "600"
select select "px"
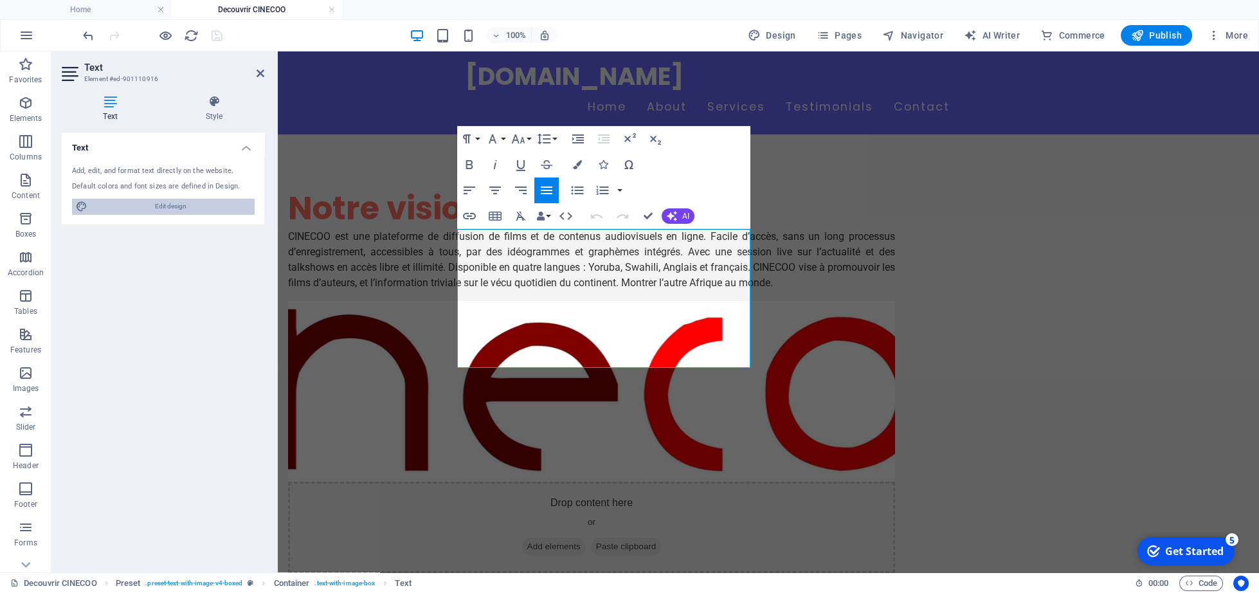
select select "rem"
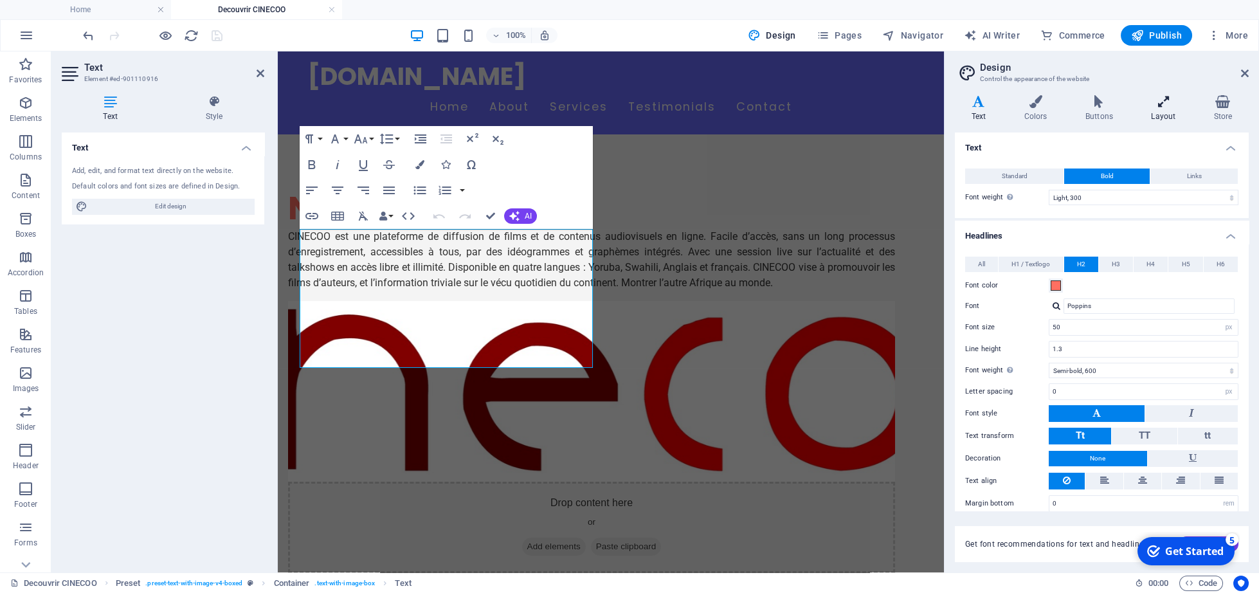
click at [980, 103] on icon at bounding box center [1162, 101] width 57 height 13
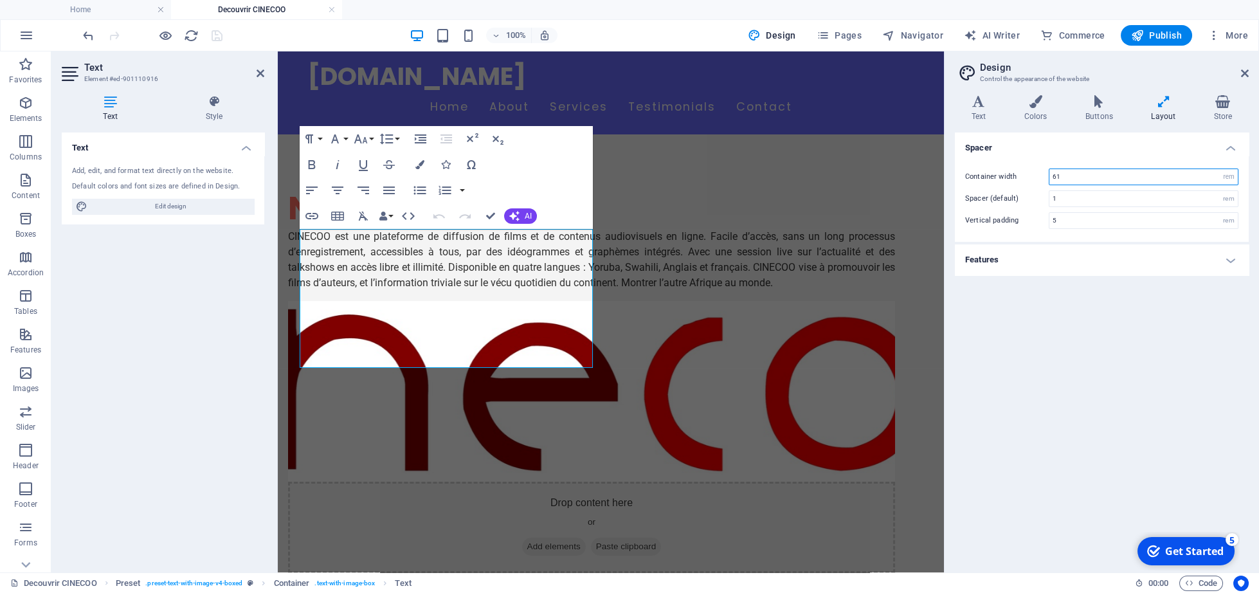
drag, startPoint x: 1092, startPoint y: 180, endPoint x: 1034, endPoint y: 179, distance: 58.5
click at [980, 179] on input "61" at bounding box center [1143, 176] width 188 height 15
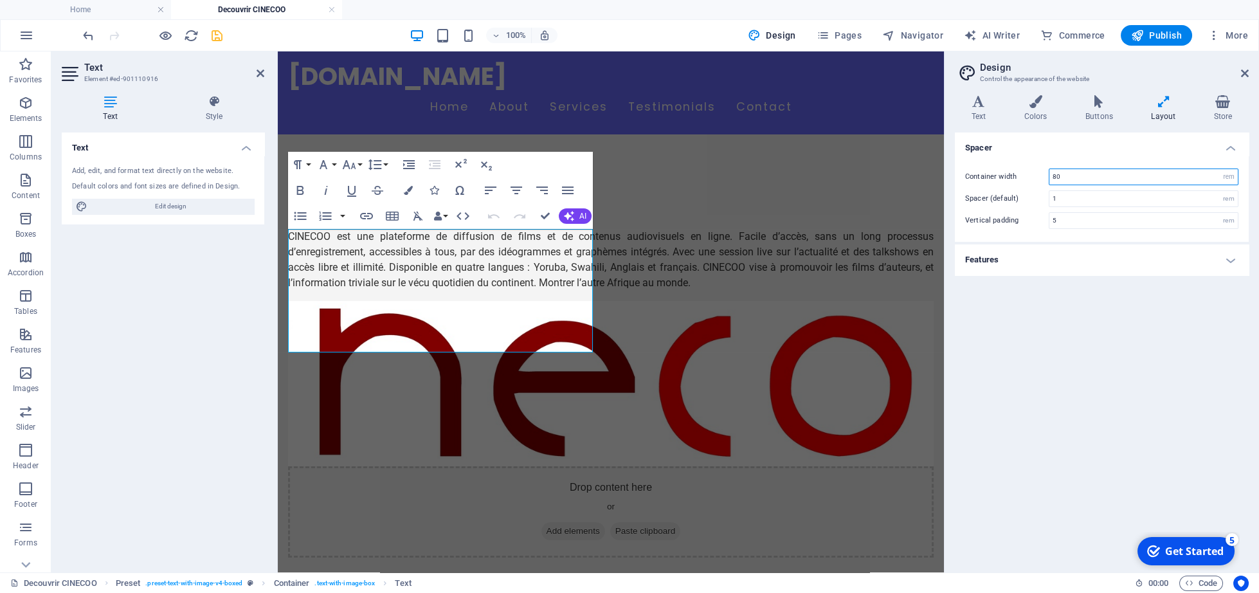
drag, startPoint x: 1075, startPoint y: 170, endPoint x: 1041, endPoint y: 174, distance: 34.4
click at [980, 174] on input "80" at bounding box center [1143, 176] width 188 height 15
type input "100"
click at [980, 221] on input "5" at bounding box center [1143, 220] width 188 height 15
drag, startPoint x: 1082, startPoint y: 221, endPoint x: 1008, endPoint y: 215, distance: 74.8
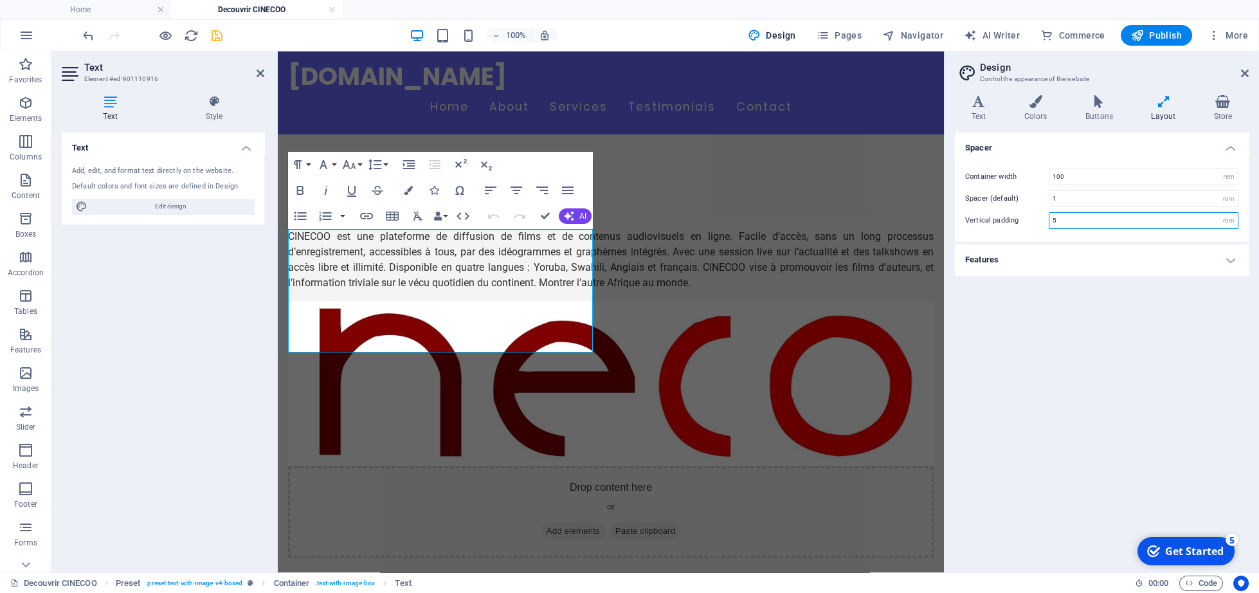
click at [980, 215] on input "5" at bounding box center [1143, 220] width 188 height 15
type input "6"
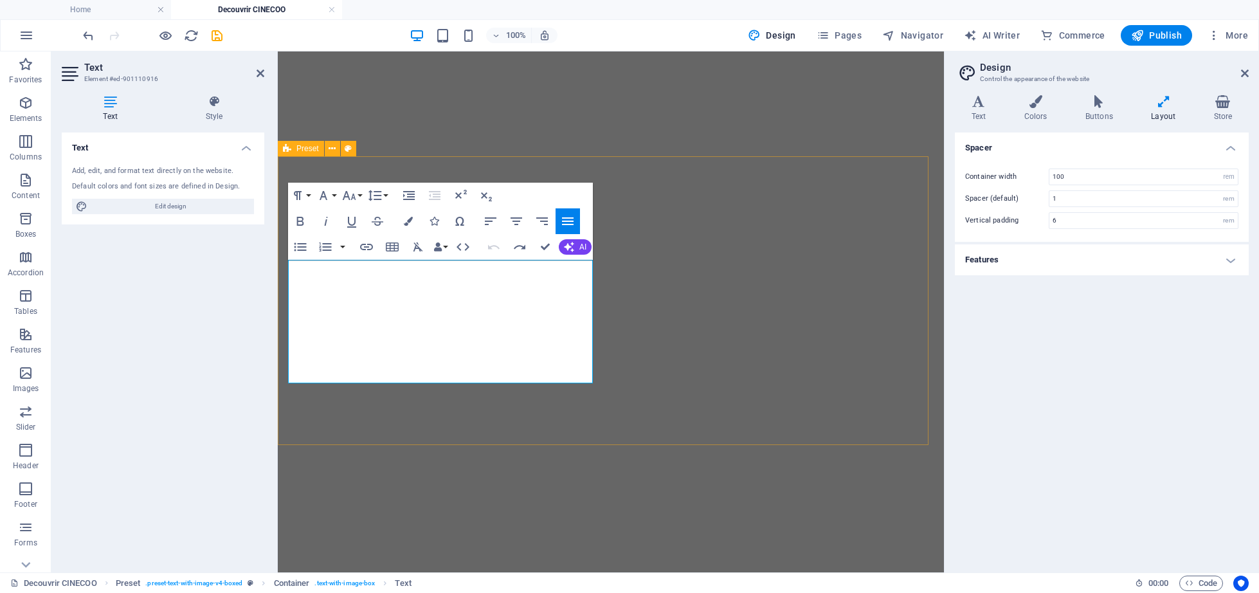
select select "rem"
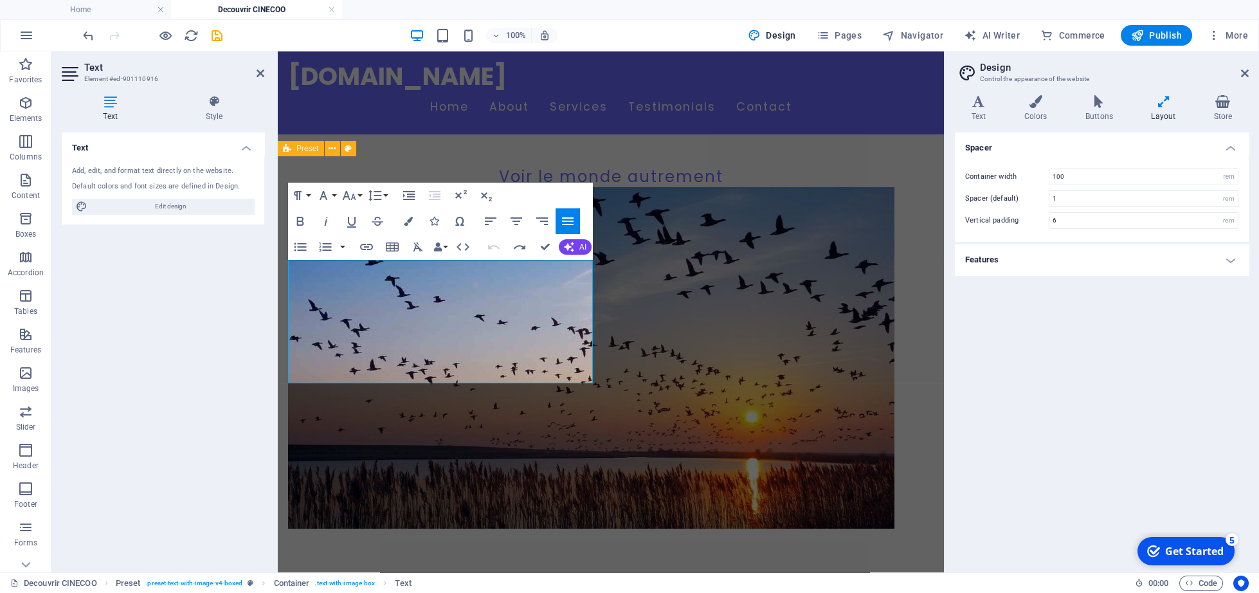
click at [568, 219] on icon "button" at bounding box center [567, 220] width 15 height 15
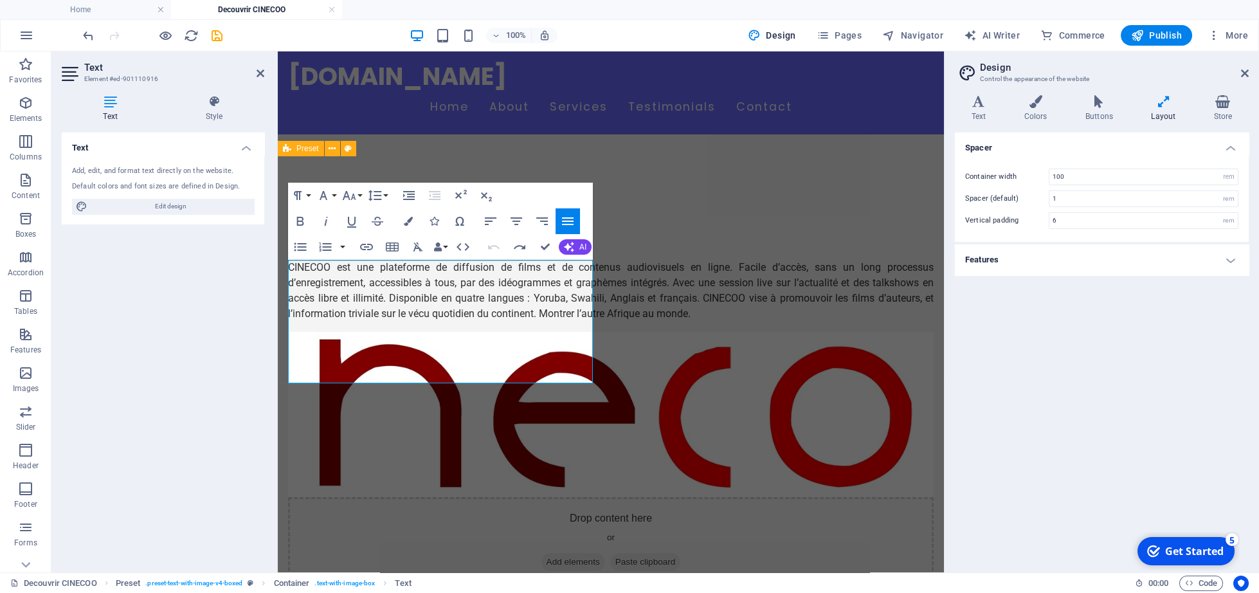
scroll to position [434, 0]
click at [614, 163] on div "Notre vision CINECOO est une plateforme de diffusion de films et de contenus au…" at bounding box center [611, 403] width 666 height 494
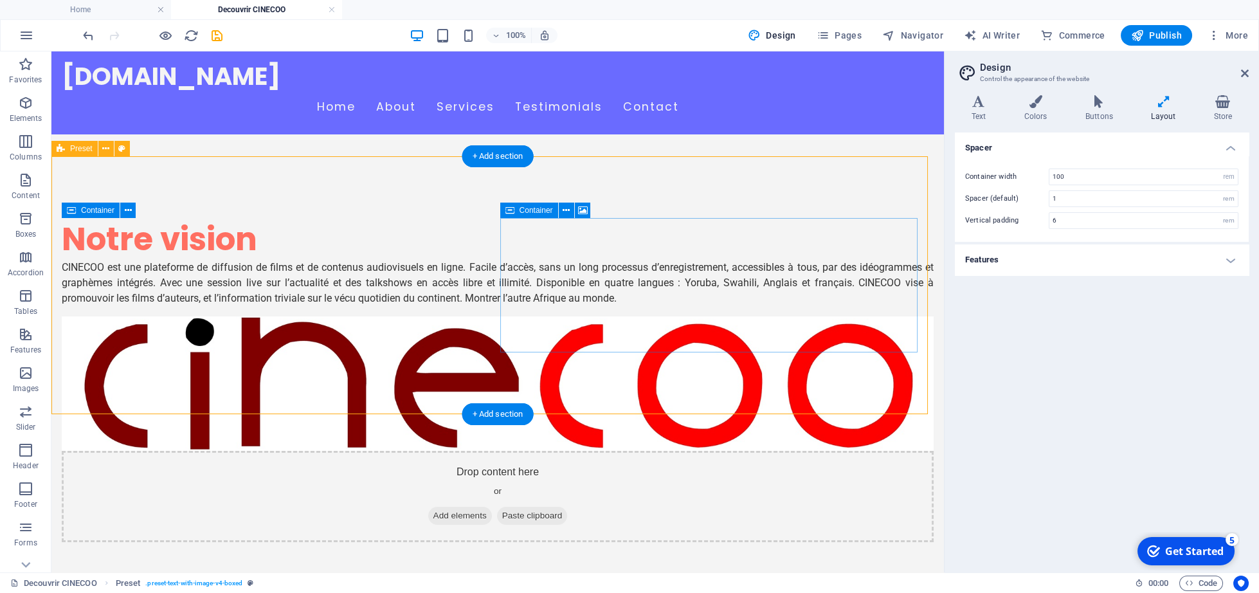
click at [747, 451] on div "Drop content here or Add elements Paste clipboard" at bounding box center [498, 496] width 872 height 91
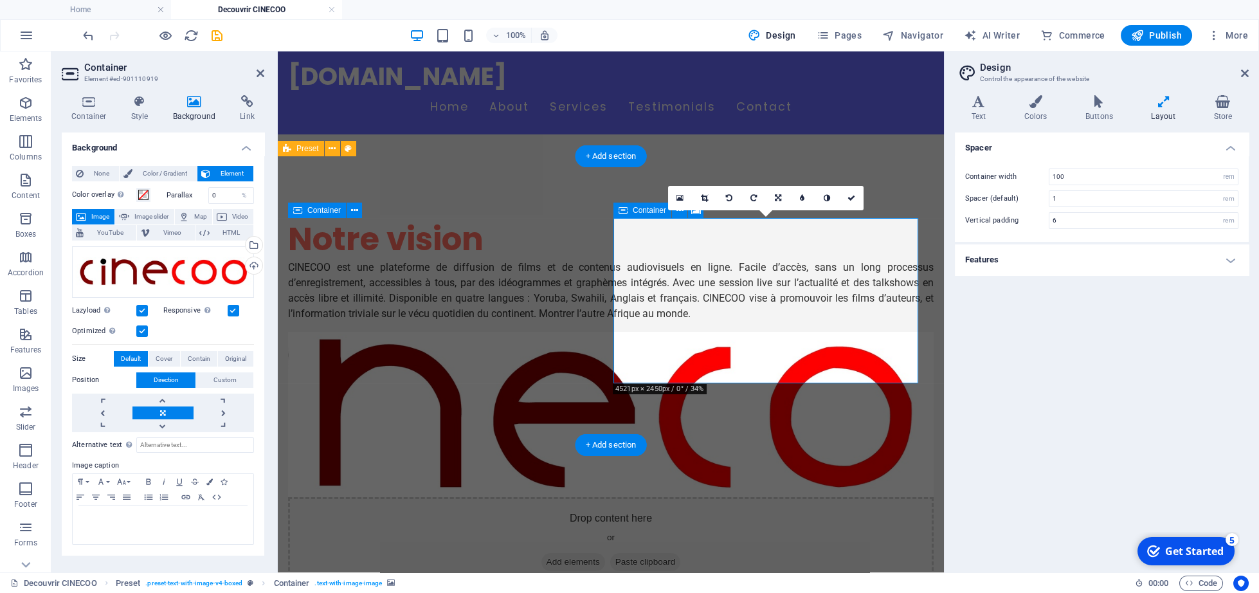
click at [868, 497] on div "Drop content here or Add elements Paste clipboard" at bounding box center [610, 542] width 645 height 91
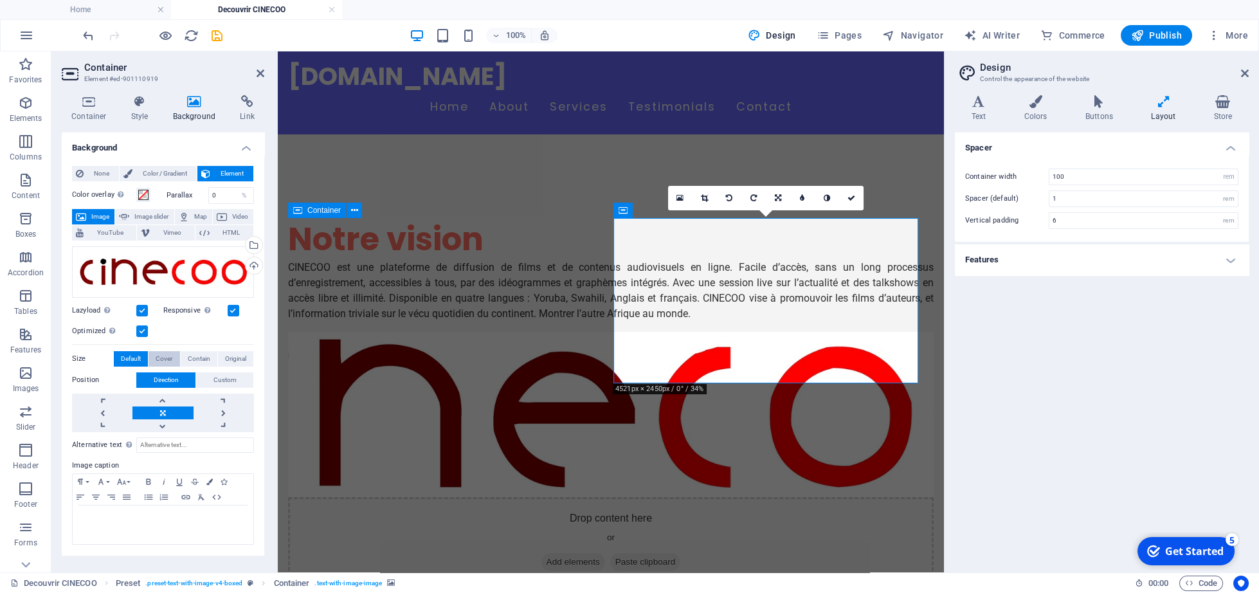
click at [159, 355] on span "Cover" at bounding box center [164, 358] width 17 height 15
click at [200, 360] on span "Contain" at bounding box center [199, 358] width 22 height 15
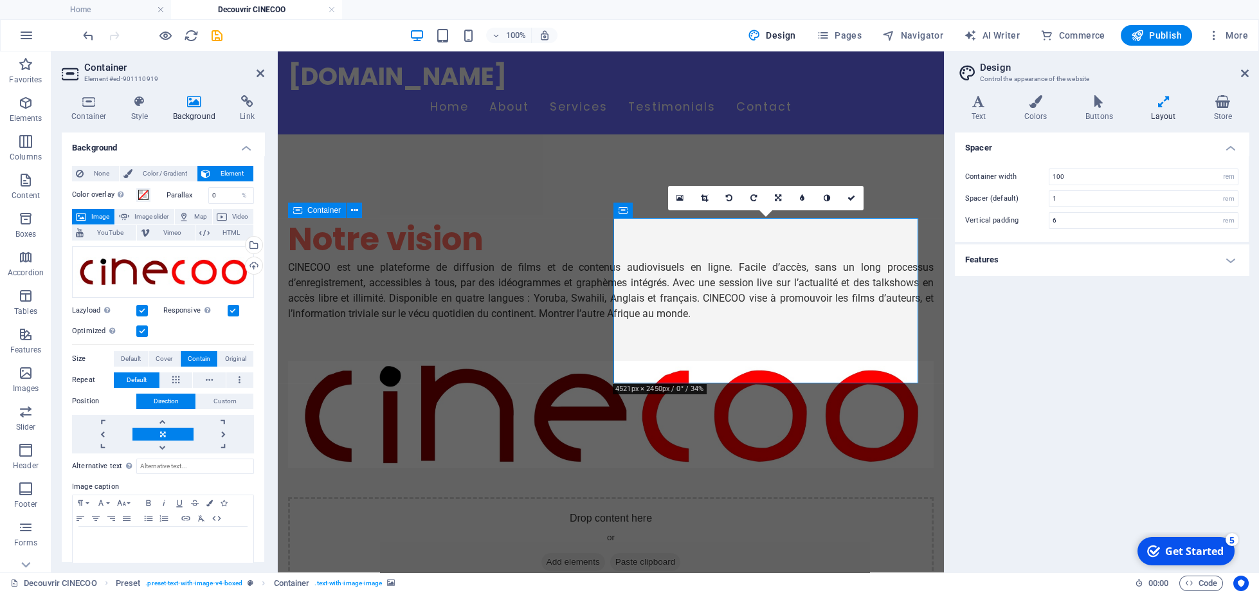
click at [992, 350] on div "Spacer Container width 100 rem px Spacer (default) 1 rem Vertical padding 6 rem…" at bounding box center [1101, 346] width 294 height 429
click at [217, 36] on icon "save" at bounding box center [217, 35] width 15 height 15
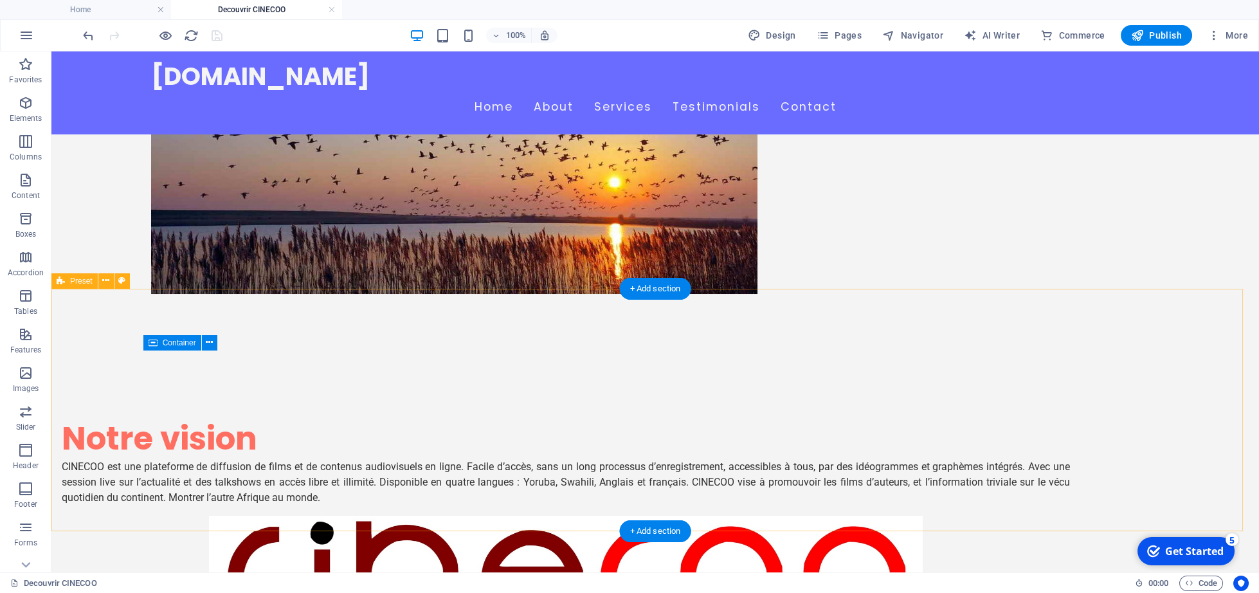
scroll to position [367, 0]
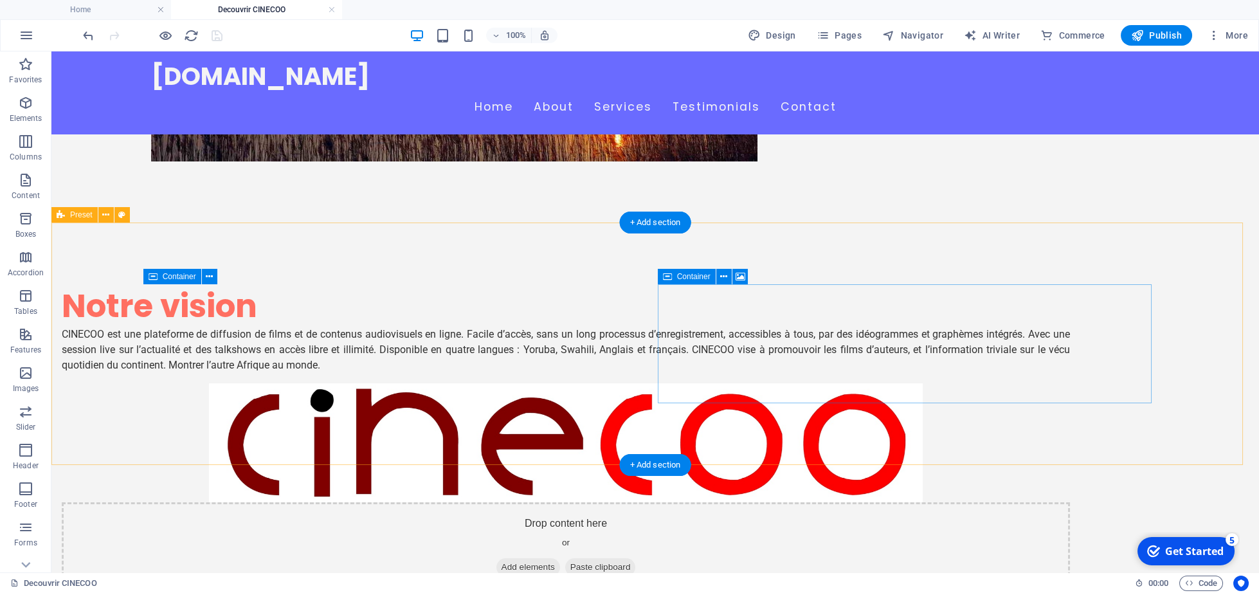
click at [753, 502] on div "Drop content here or Add elements Paste clipboard" at bounding box center [566, 547] width 1008 height 91
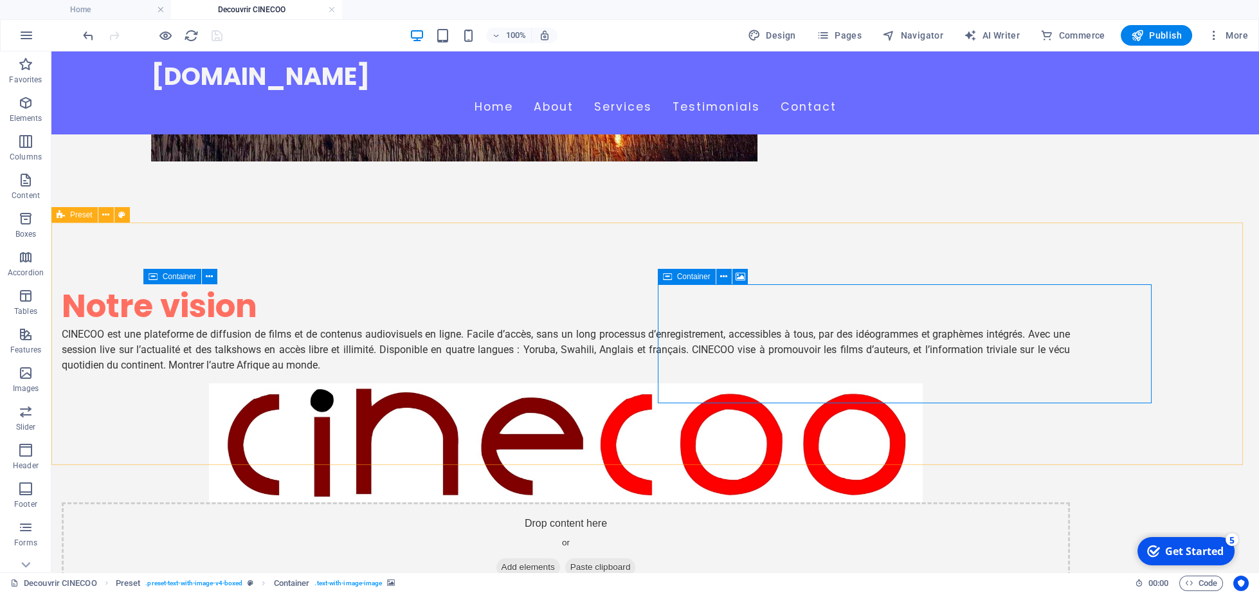
click at [689, 279] on span "Container" at bounding box center [693, 277] width 33 height 8
click at [737, 274] on icon at bounding box center [740, 276] width 10 height 13
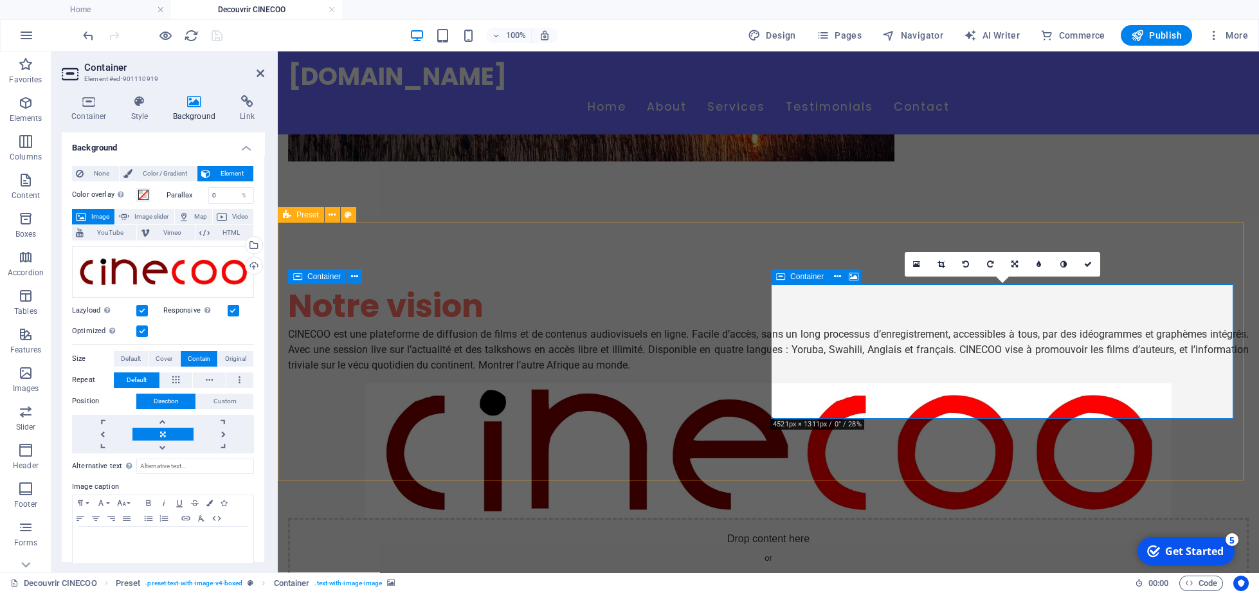
click at [762, 573] on span "Add elements" at bounding box center [731, 582] width 64 height 18
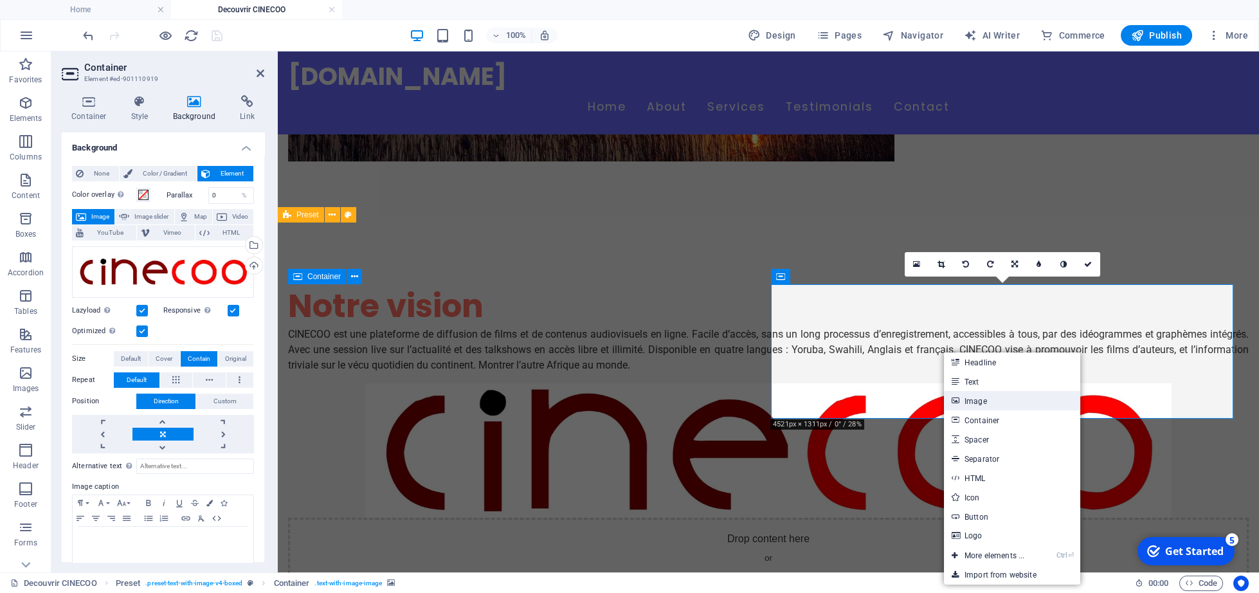
click at [981, 404] on link "Image" at bounding box center [1012, 400] width 136 height 19
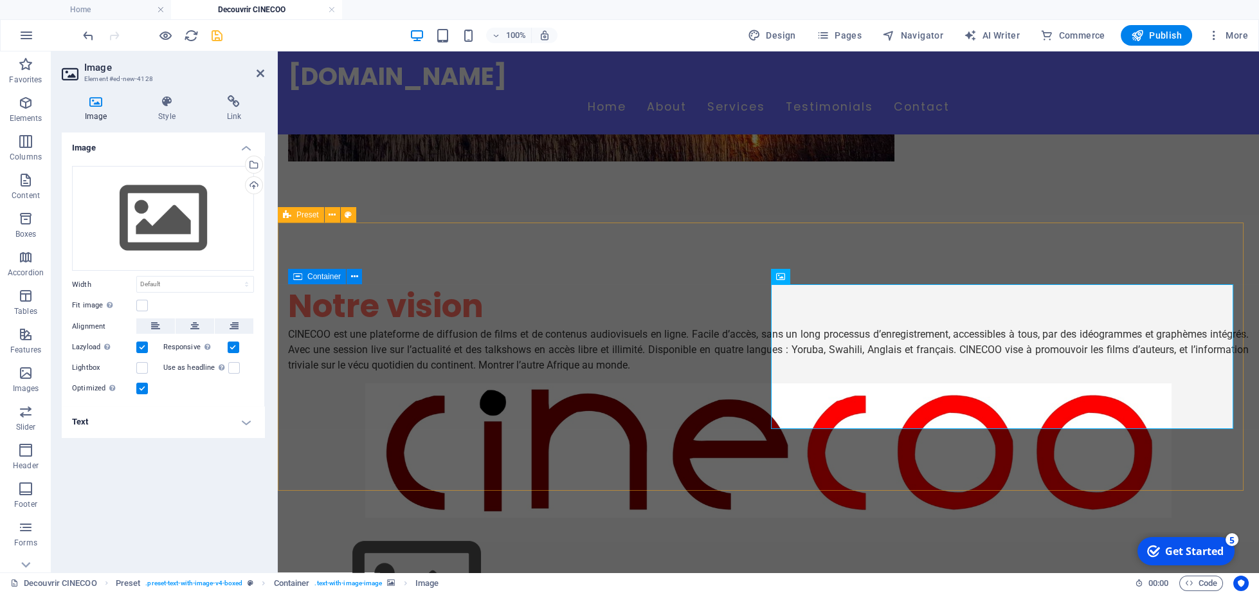
click at [871, 443] on div "Notre vision CINECOO est une plateforme de diffusion de films et de contenus au…" at bounding box center [768, 473] width 981 height 501
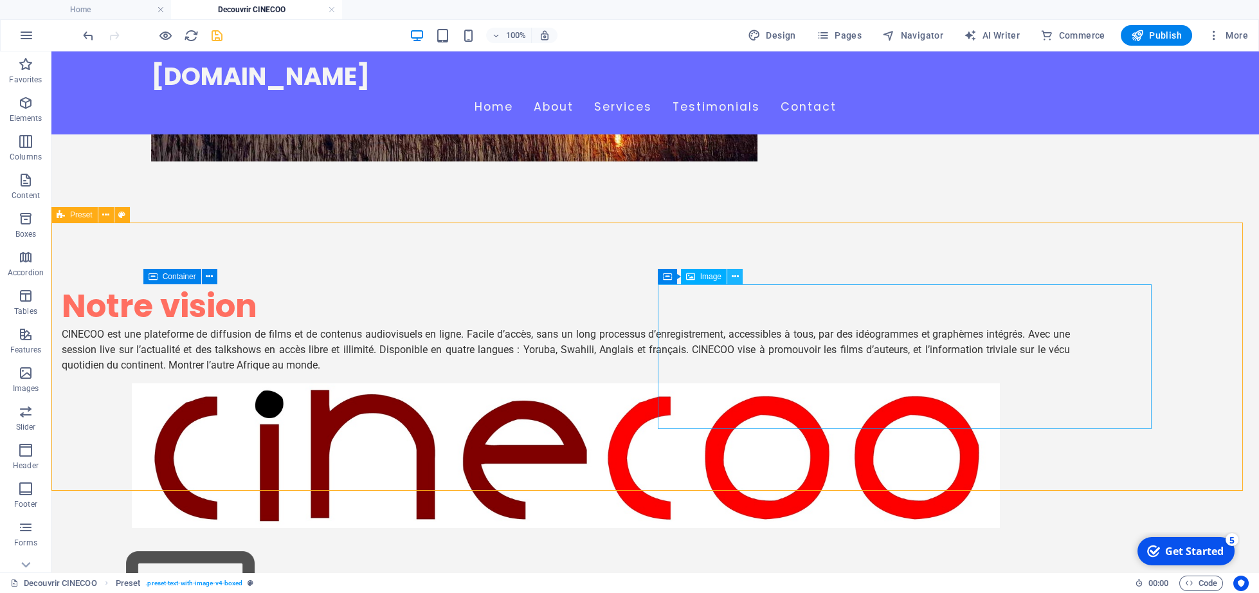
click at [736, 276] on icon at bounding box center [734, 276] width 7 height 13
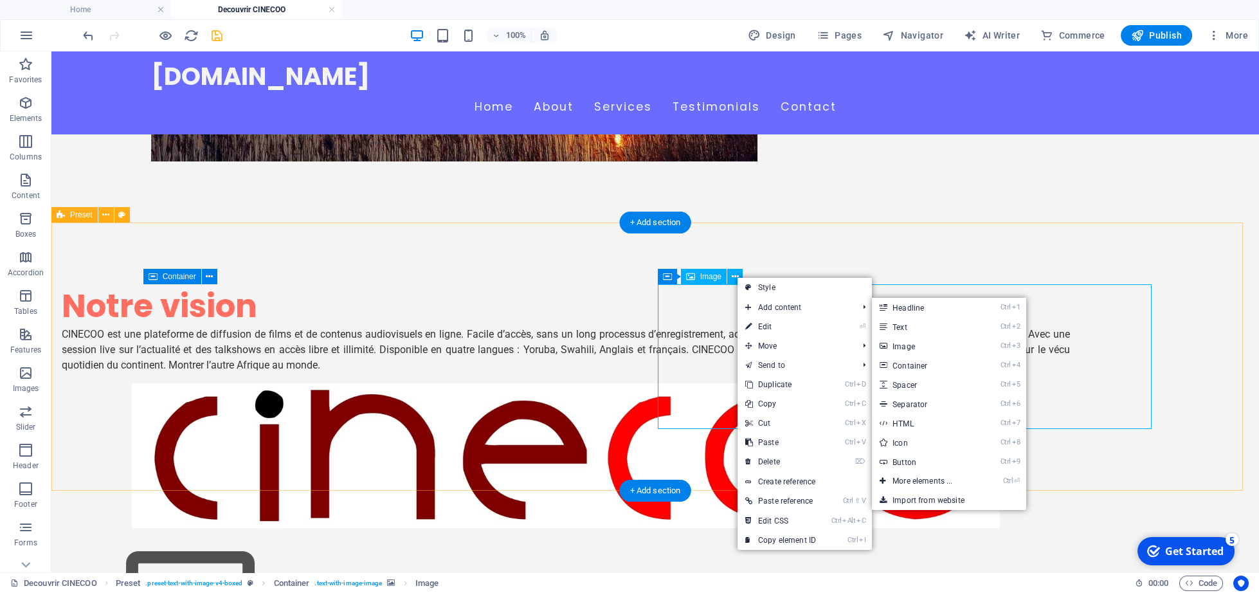
click at [1059, 528] on figure at bounding box center [566, 600] width 1008 height 145
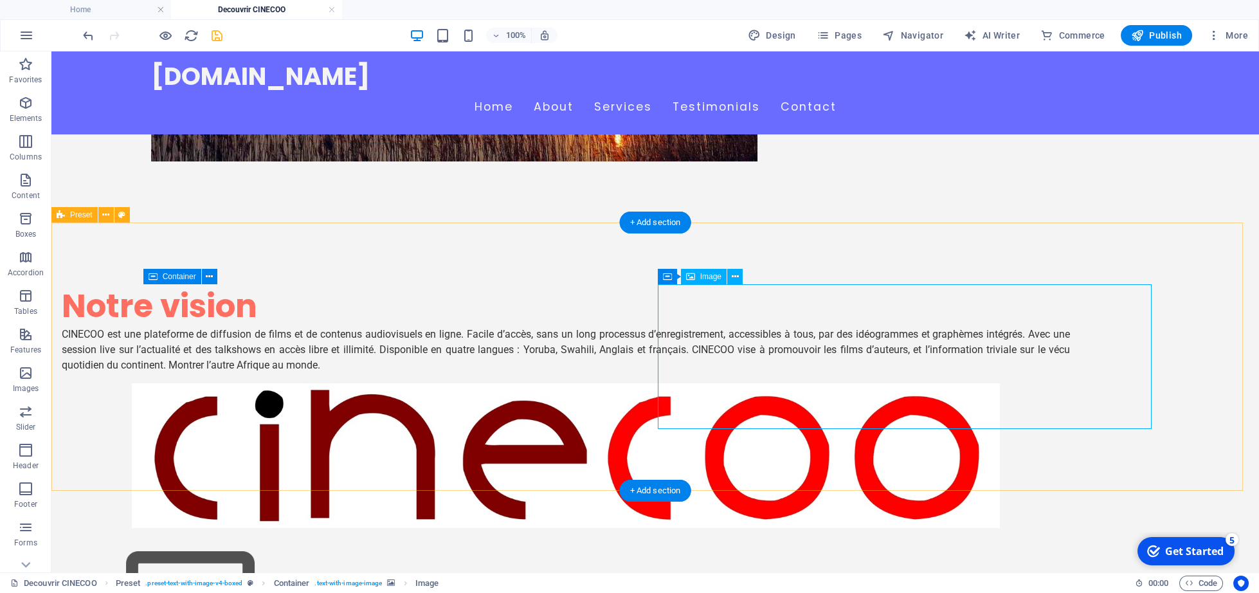
click at [836, 528] on figure at bounding box center [566, 600] width 1008 height 145
click at [838, 528] on figure at bounding box center [566, 600] width 1008 height 145
click at [842, 528] on figure at bounding box center [566, 600] width 1008 height 145
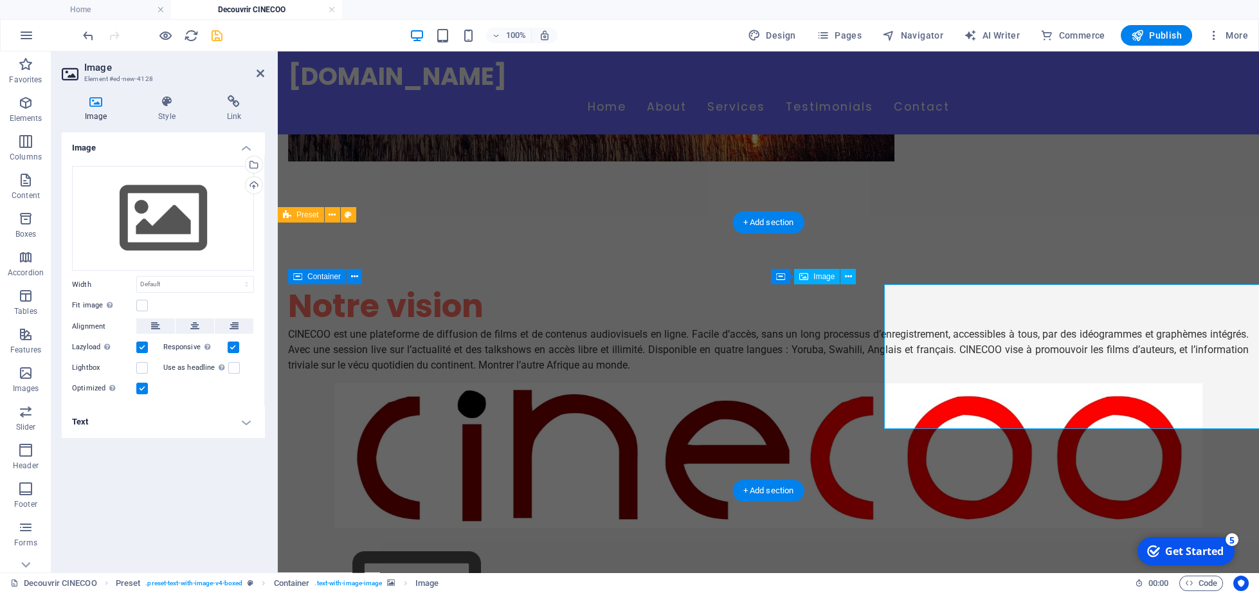
click at [842, 528] on figure at bounding box center [768, 600] width 960 height 145
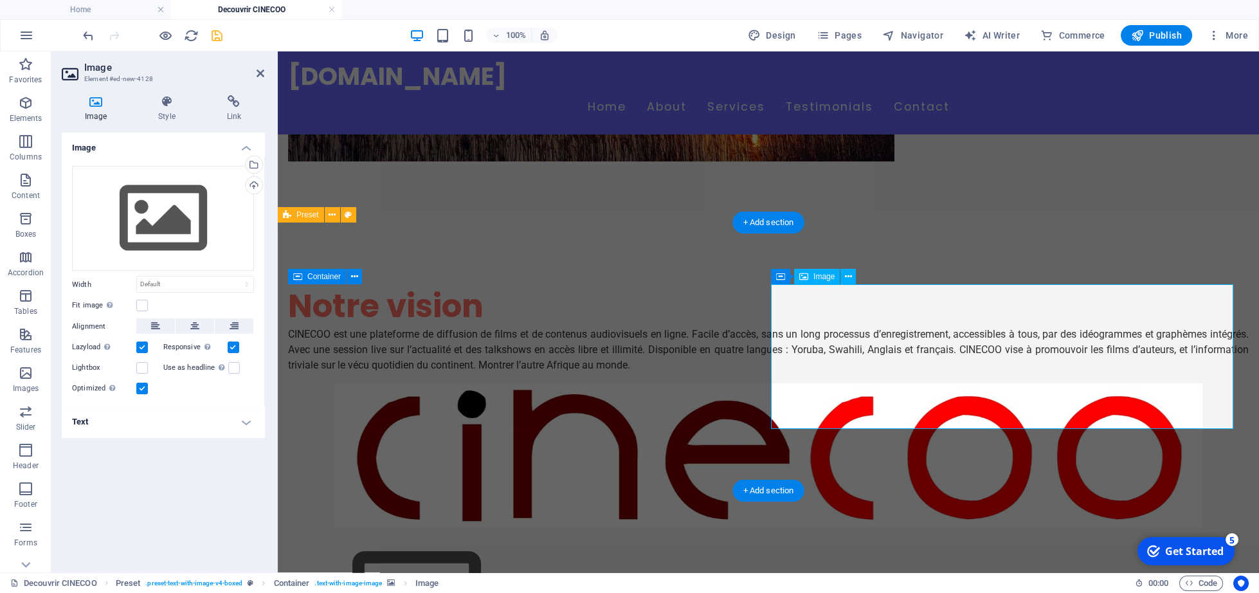
click at [850, 528] on figure at bounding box center [768, 600] width 960 height 145
click at [852, 528] on figure at bounding box center [768, 600] width 960 height 145
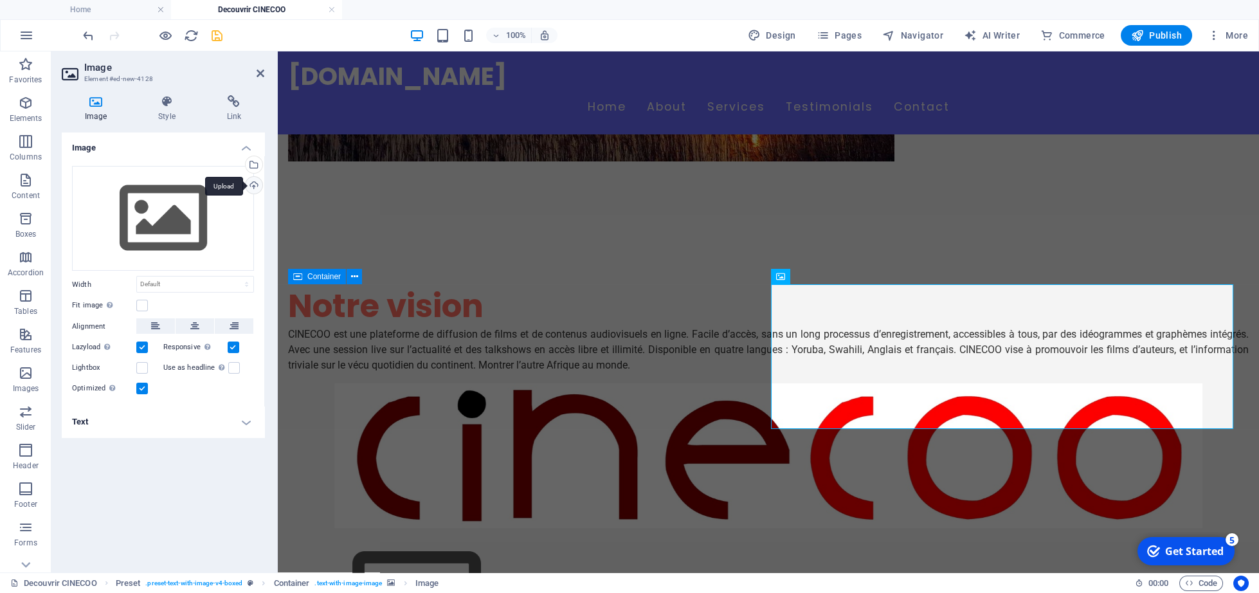
click at [249, 186] on div "Upload" at bounding box center [252, 186] width 19 height 19
click at [1080, 528] on figure at bounding box center [768, 600] width 960 height 145
click at [1044, 442] on div "Notre vision CINECOO est une plateforme de diffusion de films et de contenus au…" at bounding box center [768, 478] width 981 height 511
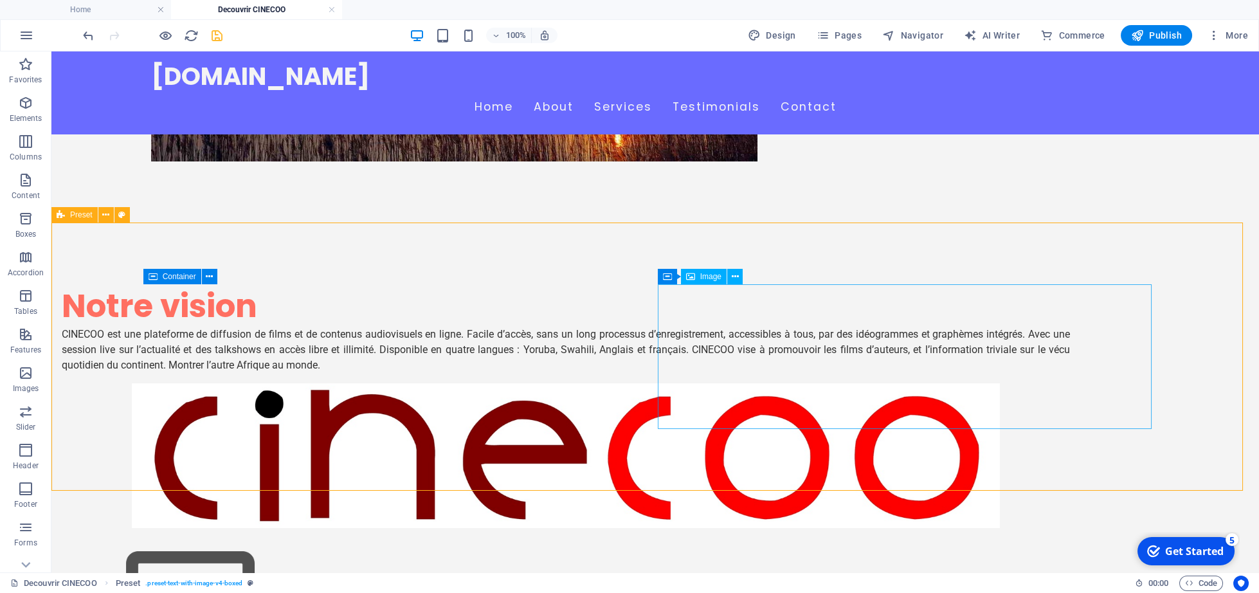
click at [910, 528] on figure at bounding box center [566, 600] width 1008 height 145
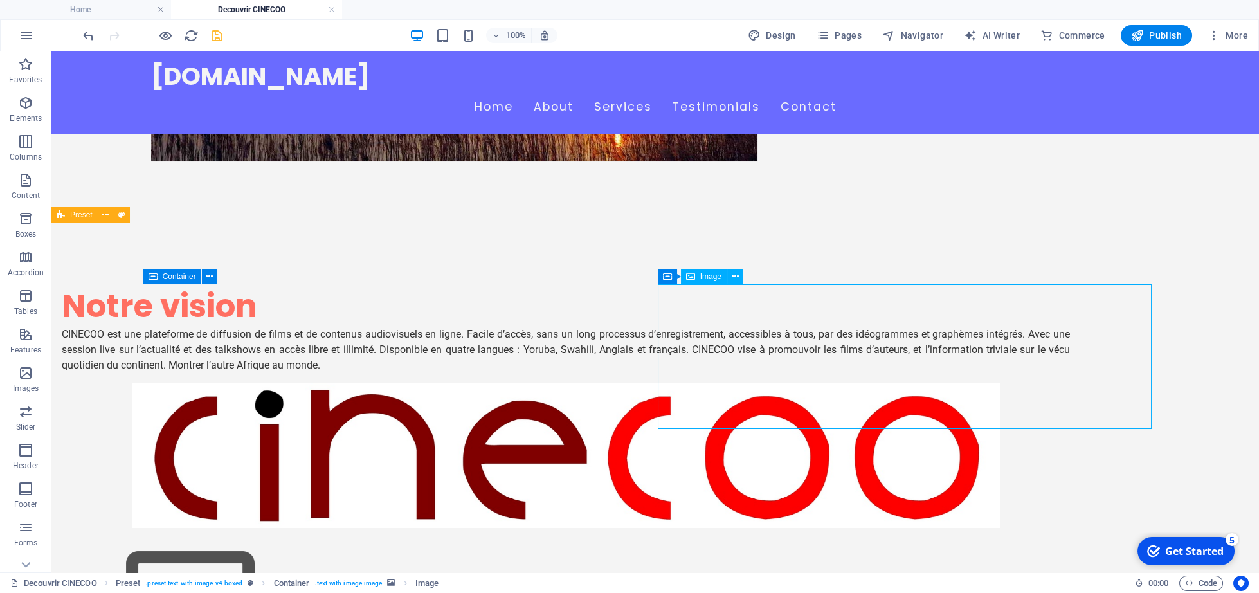
drag, startPoint x: 761, startPoint y: 390, endPoint x: 762, endPoint y: 426, distance: 36.0
click at [762, 528] on figure at bounding box center [566, 600] width 1008 height 145
click at [765, 528] on figure at bounding box center [566, 600] width 1008 height 145
click at [735, 277] on icon at bounding box center [740, 276] width 10 height 13
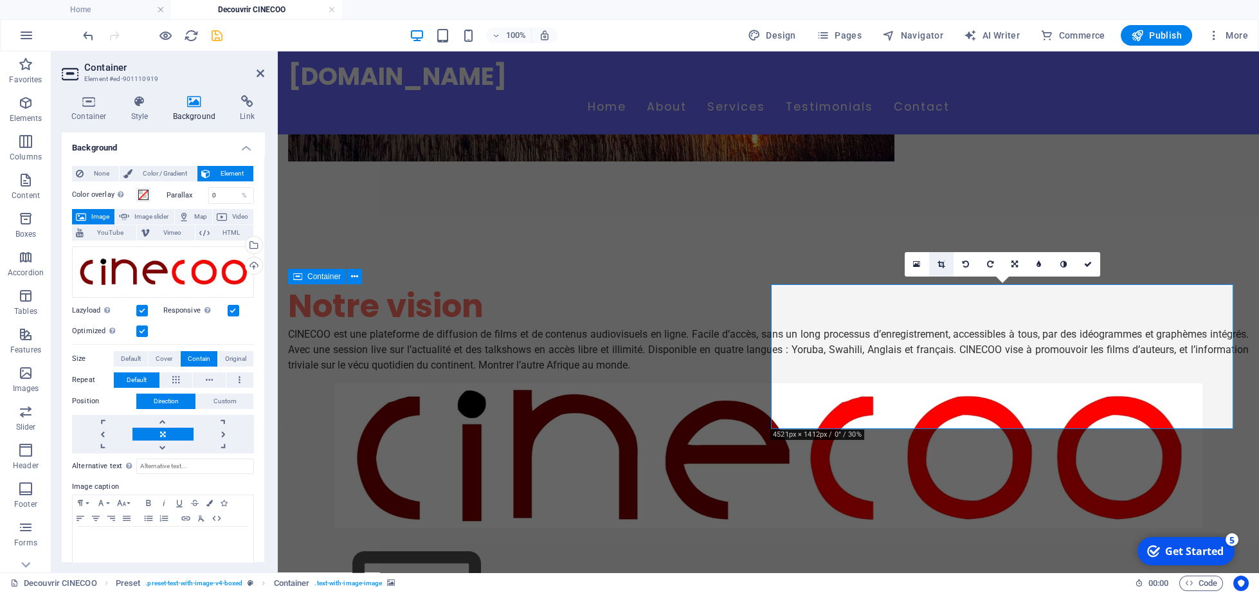
click at [940, 267] on icon at bounding box center [940, 264] width 7 height 8
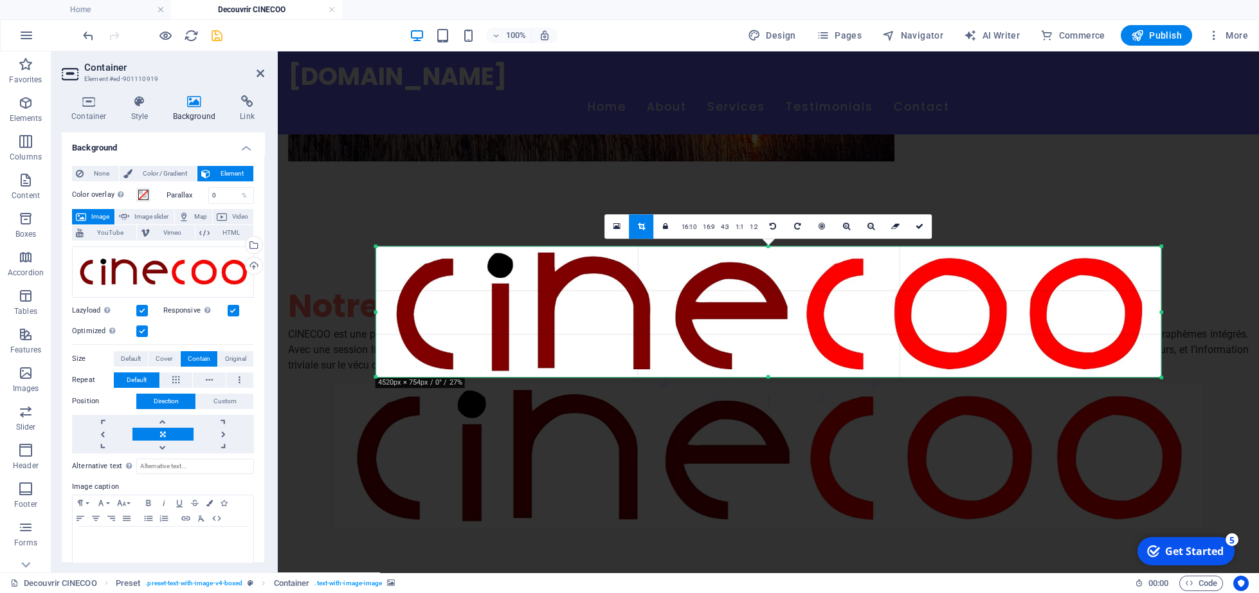
click at [959, 206] on div at bounding box center [768, 351] width 981 height 600
click at [377, 191] on div at bounding box center [768, 351] width 981 height 600
click at [916, 228] on icon at bounding box center [919, 226] width 8 height 8
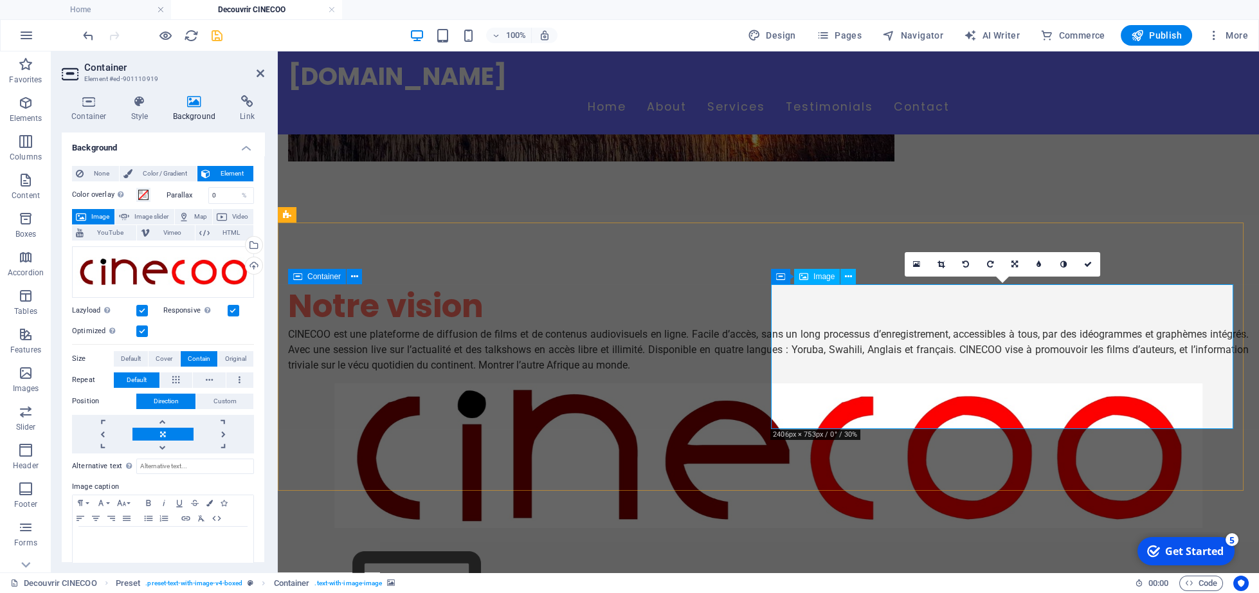
drag, startPoint x: 933, startPoint y: 415, endPoint x: 1120, endPoint y: 430, distance: 187.0
click at [1120, 430] on div "Notre vision CINECOO est une plateforme de diffusion de films et de contenus au…" at bounding box center [768, 478] width 981 height 511
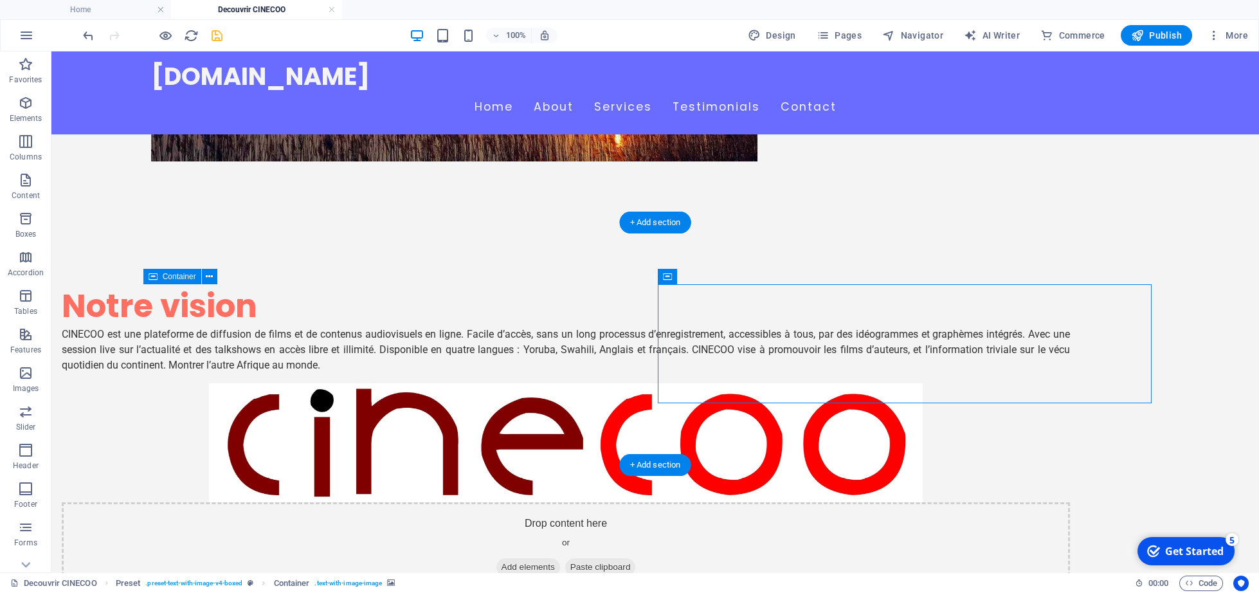
drag, startPoint x: 872, startPoint y: 348, endPoint x: 755, endPoint y: 291, distance: 130.2
click at [755, 502] on div "Drop content here or Add elements Paste clipboard" at bounding box center [566, 547] width 1008 height 91
click at [1059, 502] on div "Drop content here or Add elements Paste clipboard" at bounding box center [566, 547] width 1008 height 91
click at [1059, 383] on figure at bounding box center [566, 442] width 1008 height 119
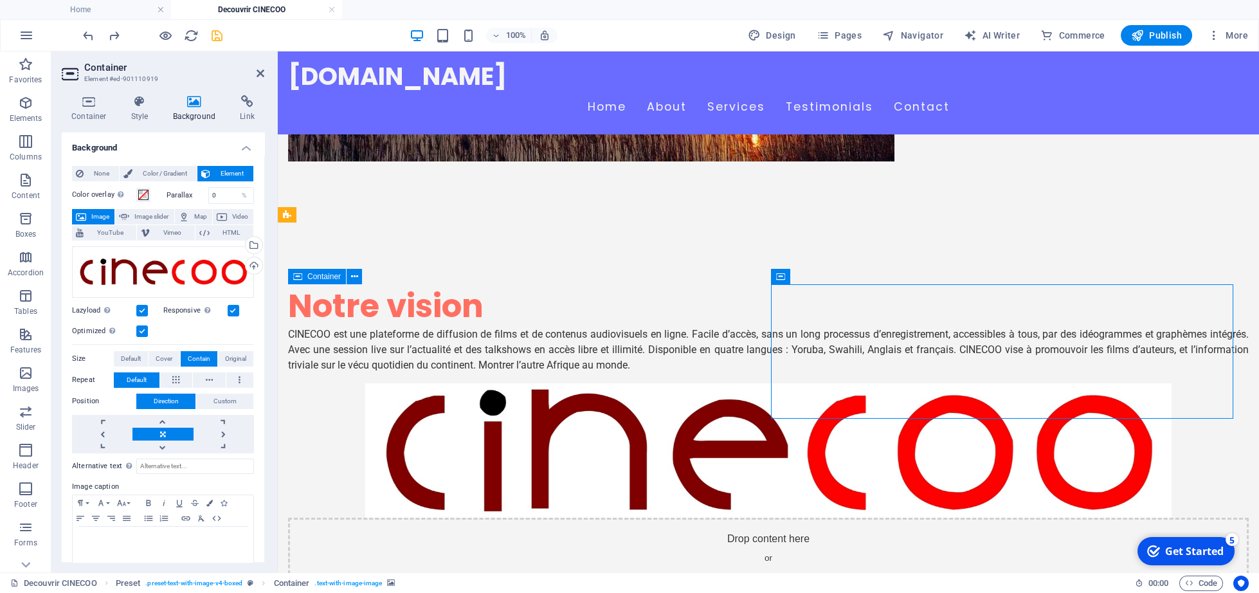
drag, startPoint x: 1009, startPoint y: 300, endPoint x: 978, endPoint y: 344, distance: 53.5
click at [978, 517] on div "Drop content here or Add elements Paste clipboard" at bounding box center [768, 562] width 960 height 91
click at [820, 517] on div "Drop content here or Add elements Paste clipboard" at bounding box center [768, 562] width 960 height 91
click at [144, 195] on span at bounding box center [143, 195] width 10 height 10
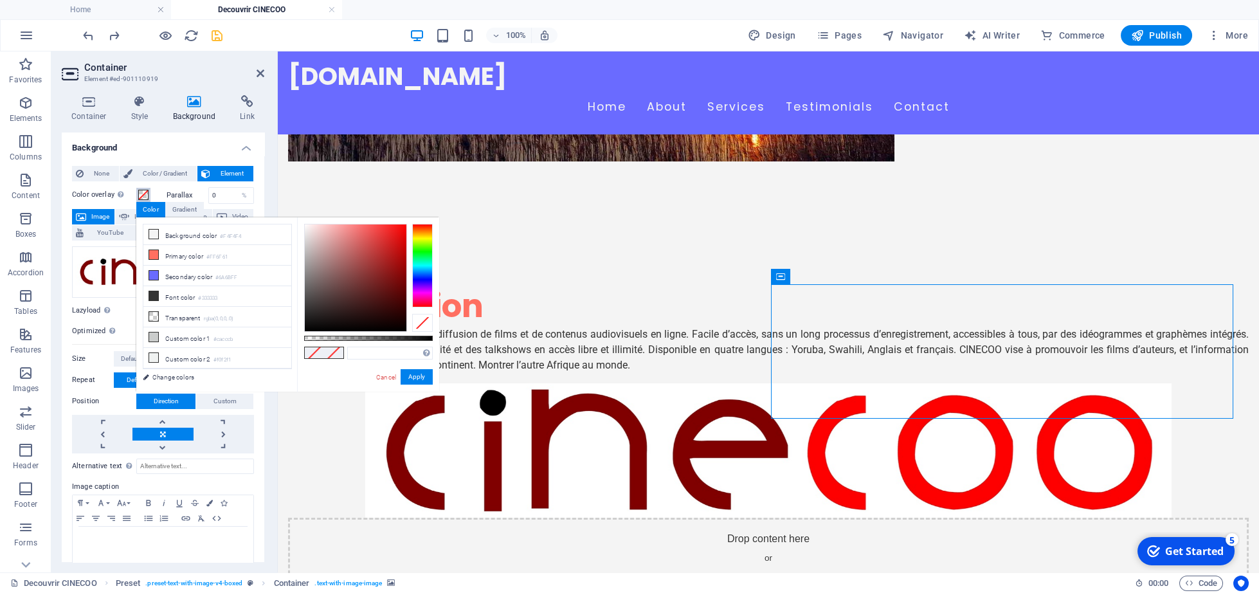
click at [144, 195] on span at bounding box center [143, 195] width 10 height 10
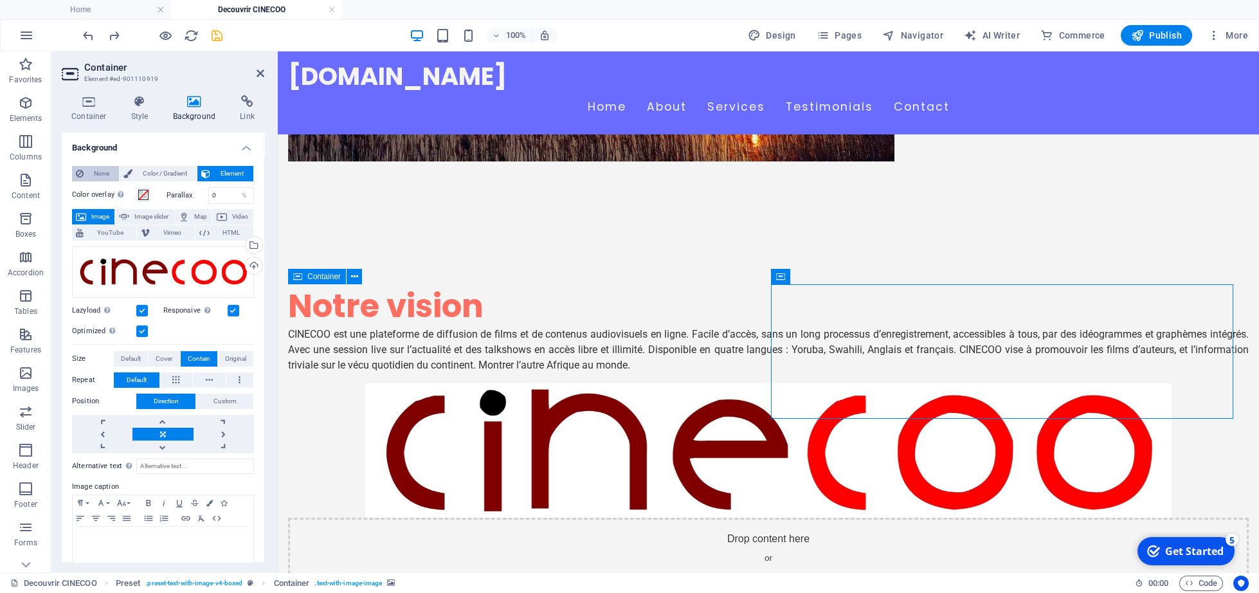
click at [96, 172] on span "None" at bounding box center [101, 173] width 28 height 15
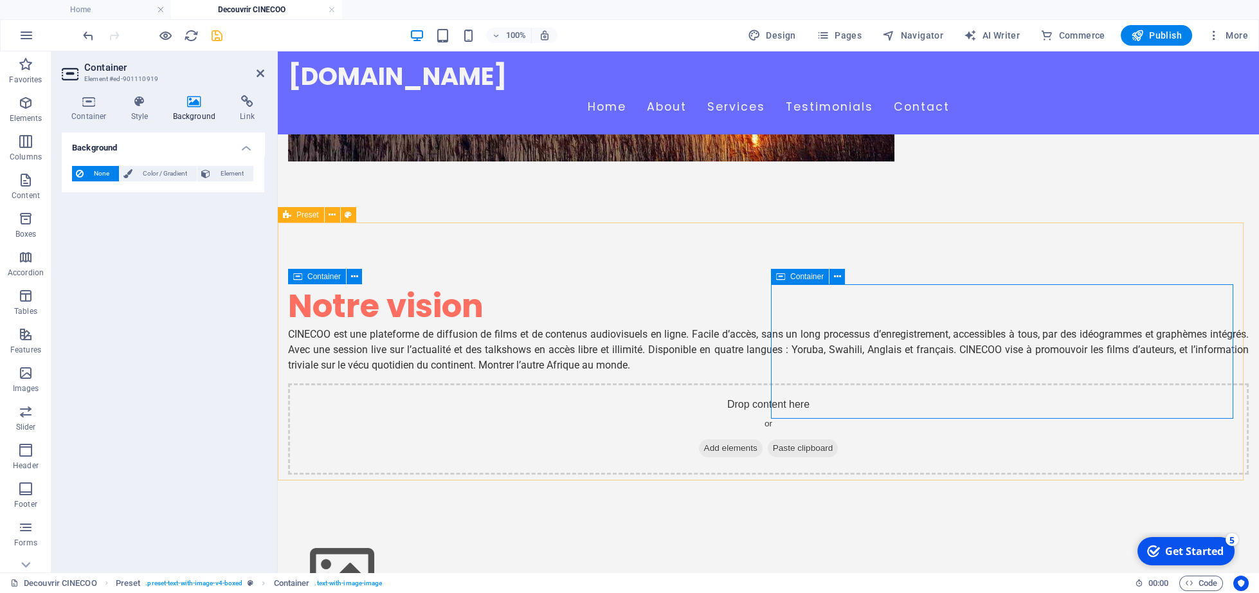
click at [762, 439] on span "Add elements" at bounding box center [731, 448] width 64 height 18
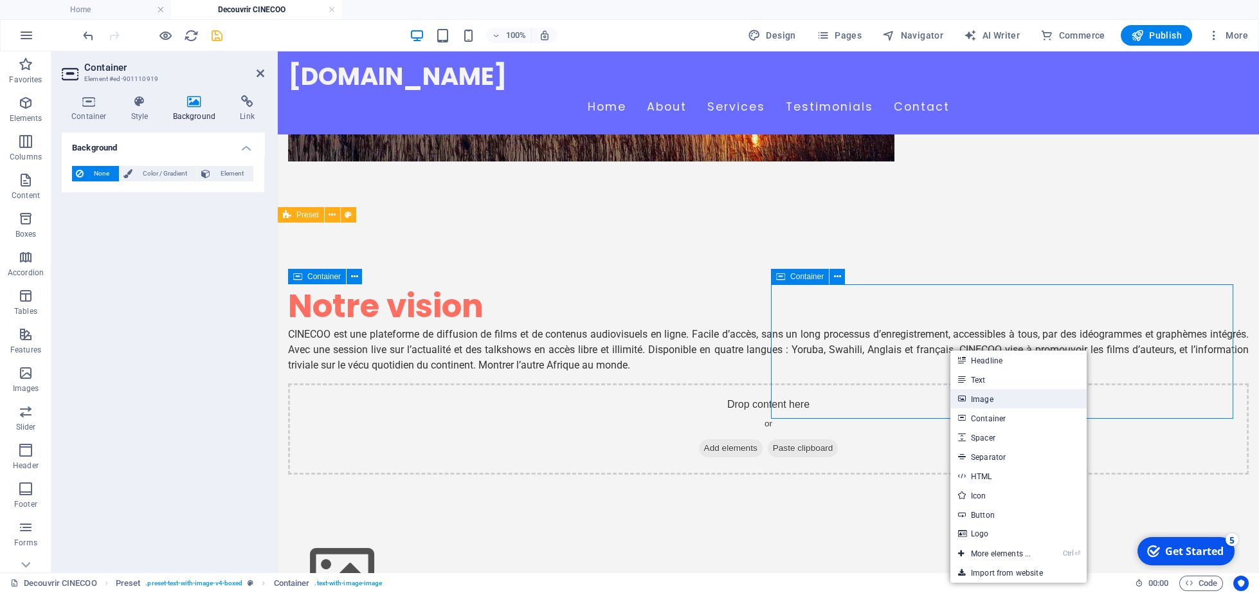
click at [991, 402] on link "Image" at bounding box center [1018, 398] width 136 height 19
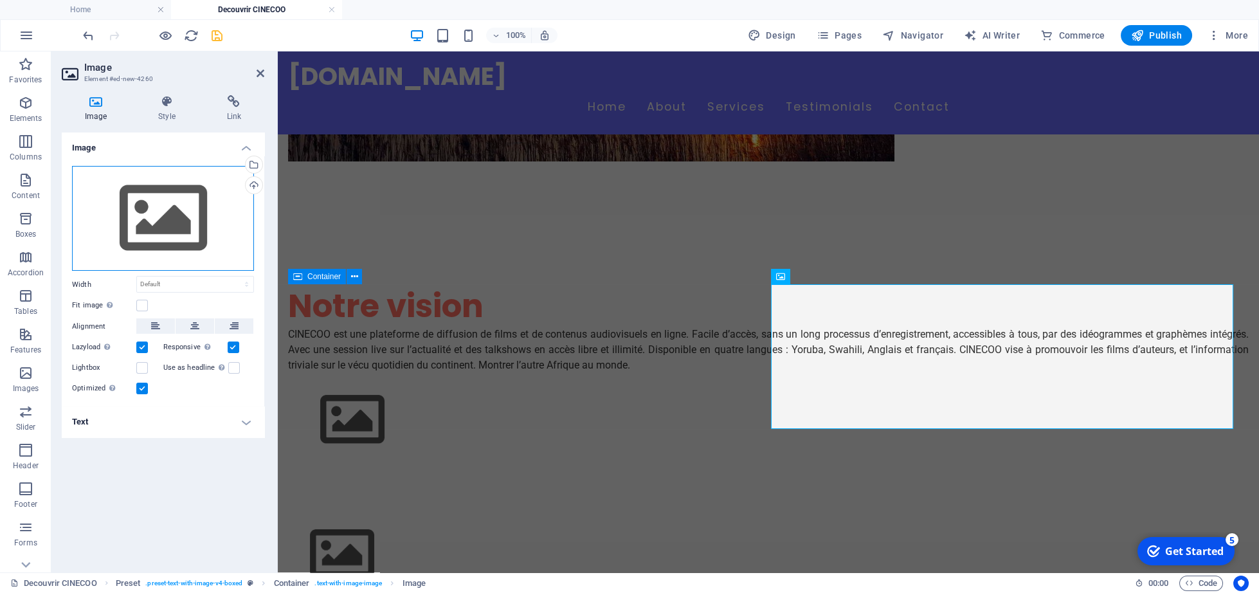
click at [156, 232] on div "Drag files here, click to choose files or select files from Files or our free s…" at bounding box center [163, 218] width 182 height 105
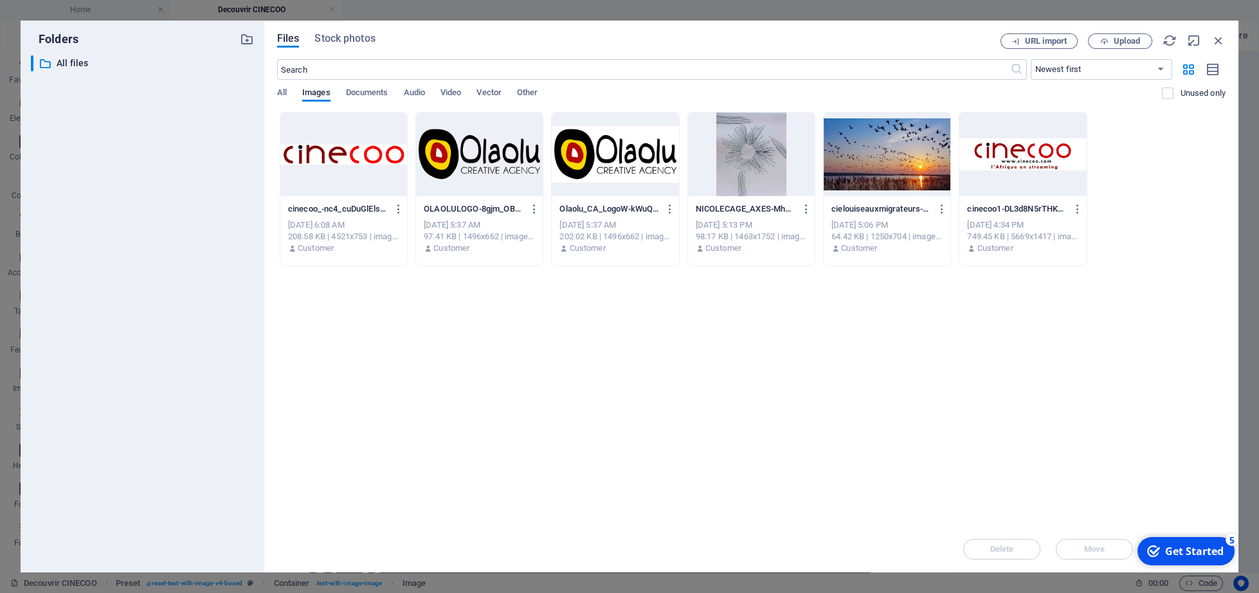
click at [329, 155] on div at bounding box center [343, 154] width 127 height 84
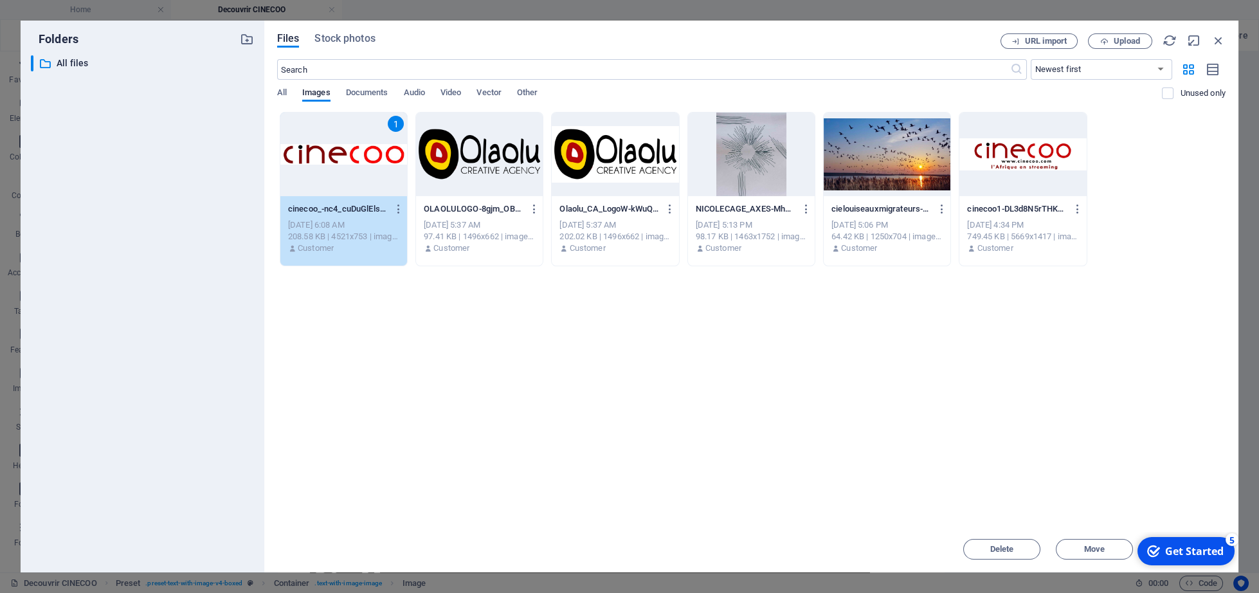
click at [1037, 145] on div at bounding box center [1022, 154] width 127 height 84
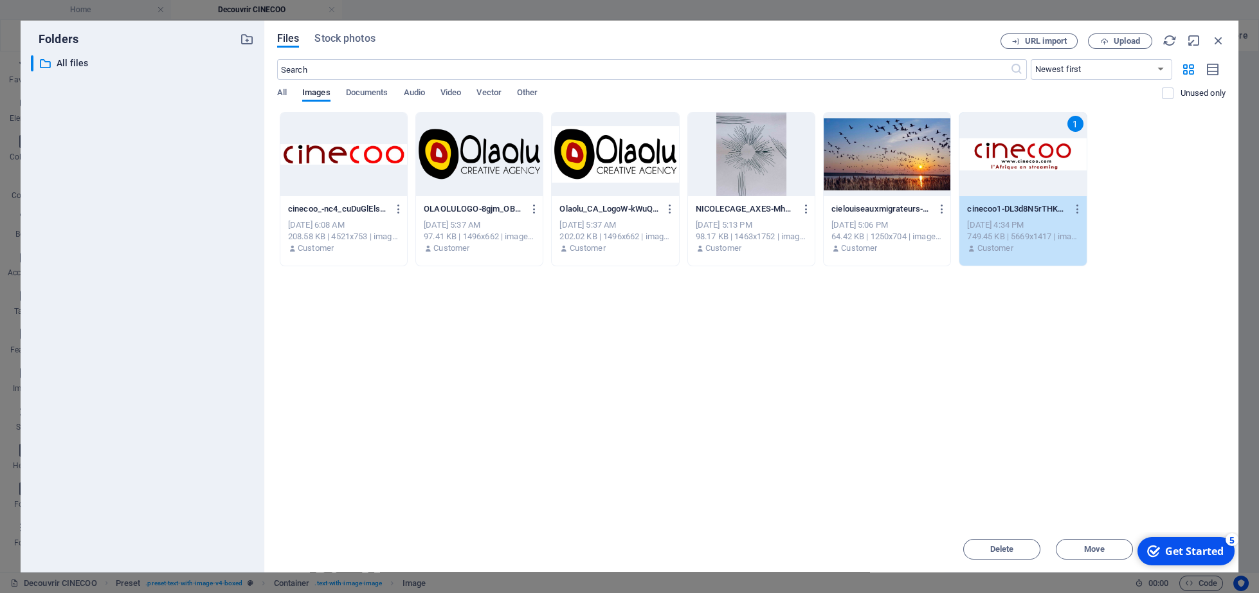
click at [1037, 145] on div "1" at bounding box center [1022, 154] width 127 height 84
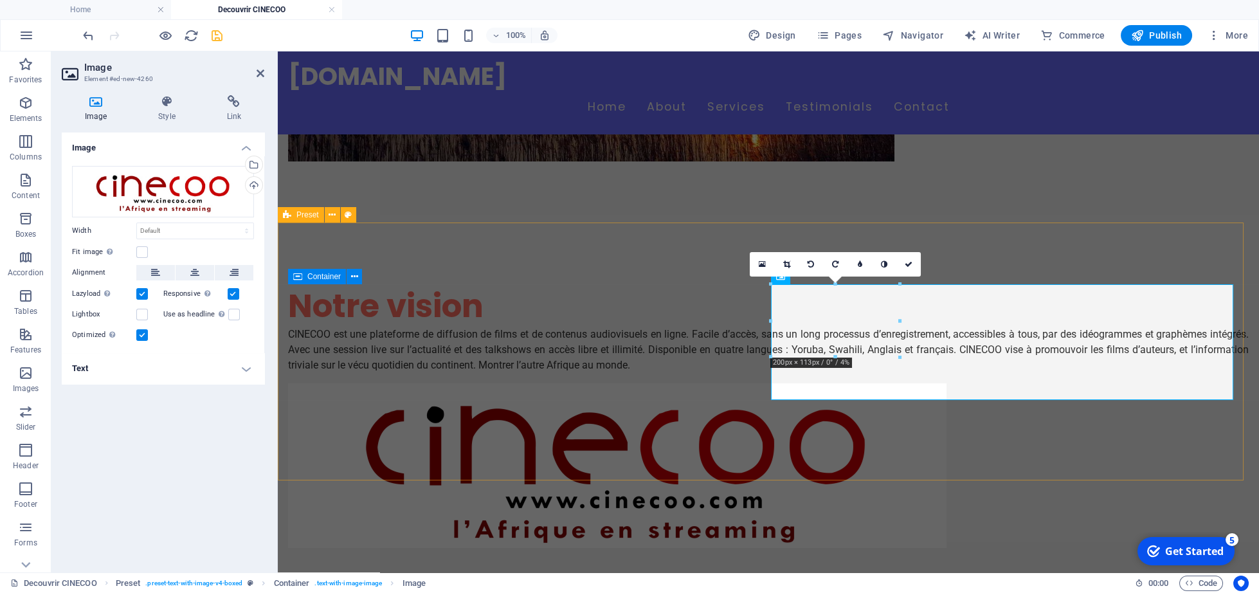
click at [791, 463] on div "Notre vision CINECOO est une plateforme de diffusion de films et de contenus au…" at bounding box center [768, 416] width 981 height 386
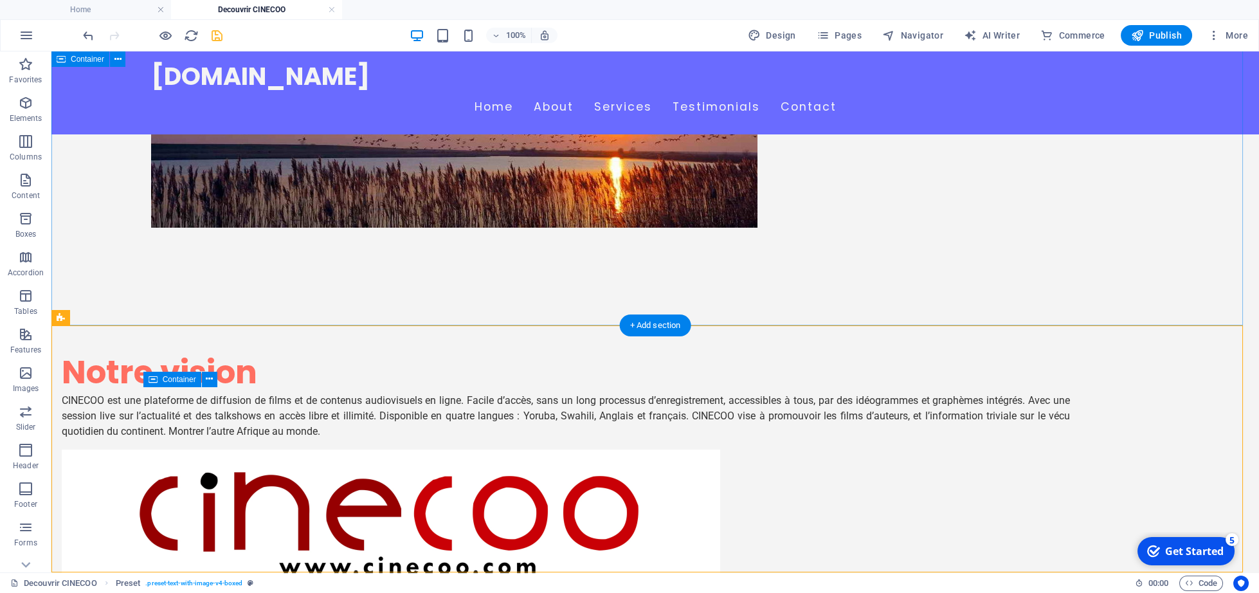
scroll to position [235, 0]
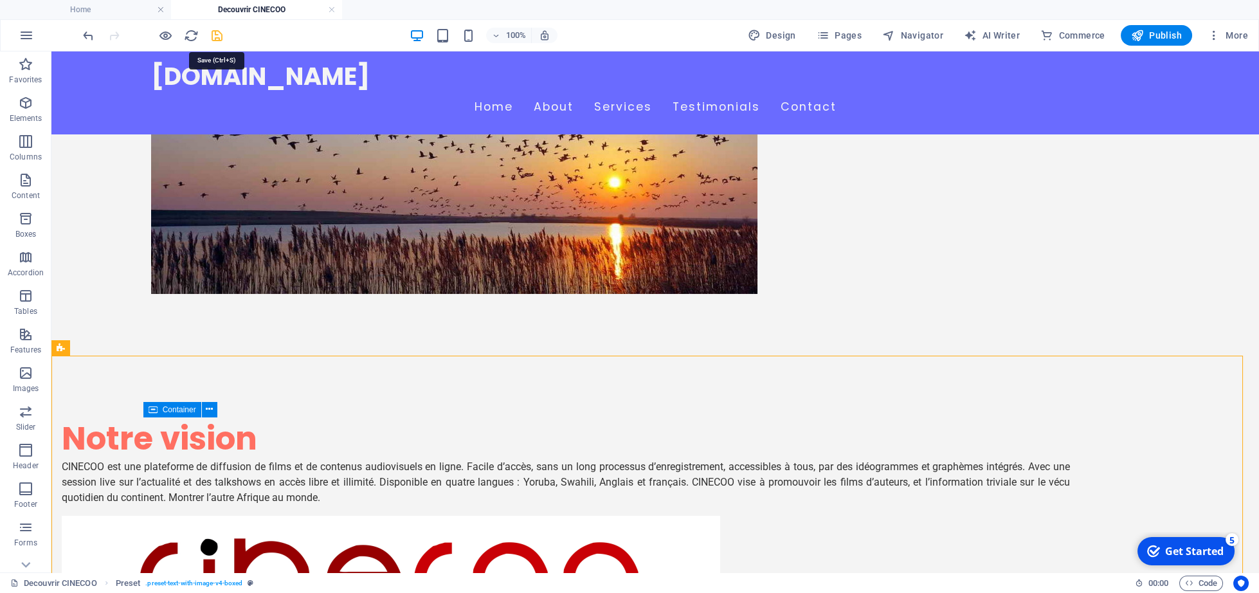
drag, startPoint x: 215, startPoint y: 35, endPoint x: 170, endPoint y: 6, distance: 53.5
click at [215, 35] on icon "save" at bounding box center [217, 35] width 15 height 15
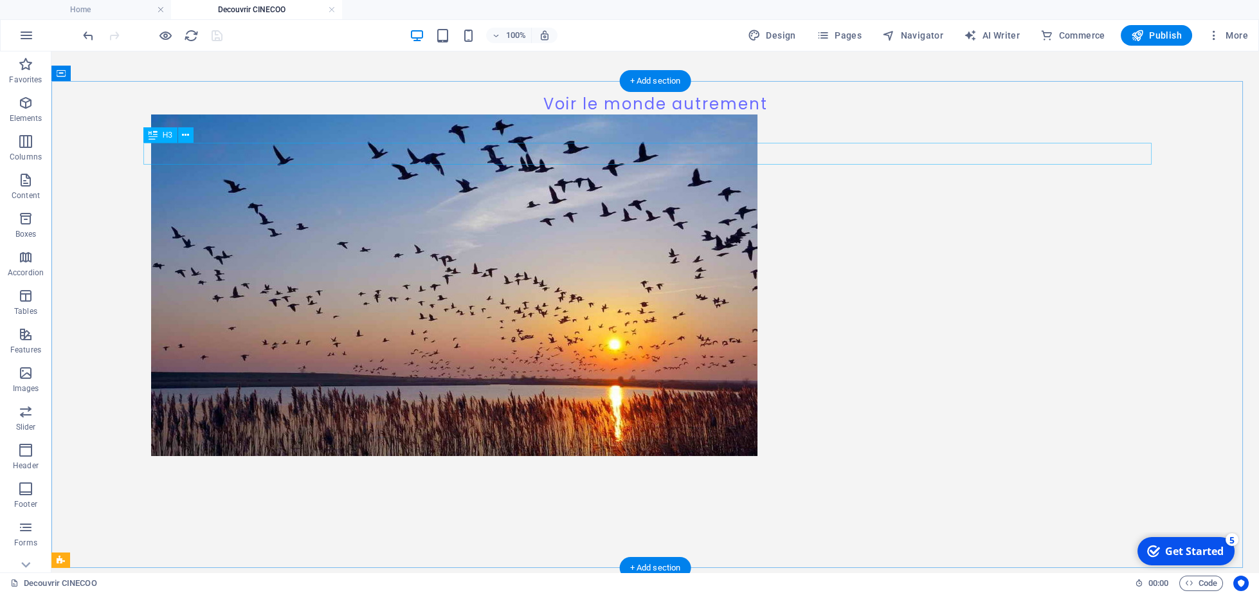
scroll to position [0, 0]
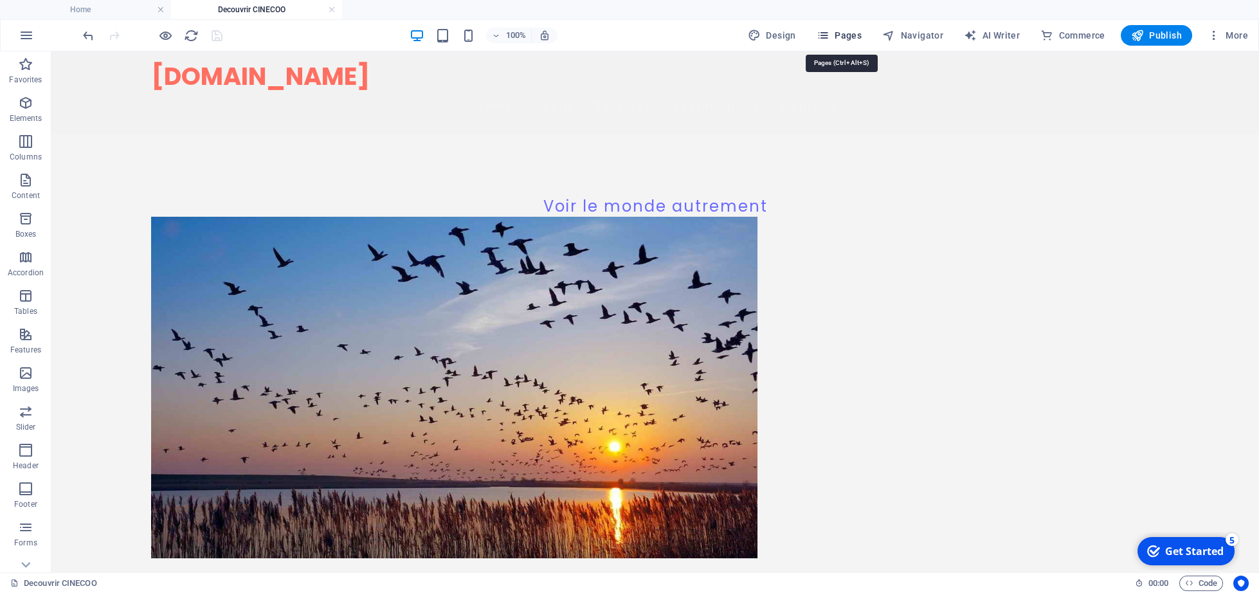
click at [840, 33] on span "Pages" at bounding box center [838, 35] width 45 height 13
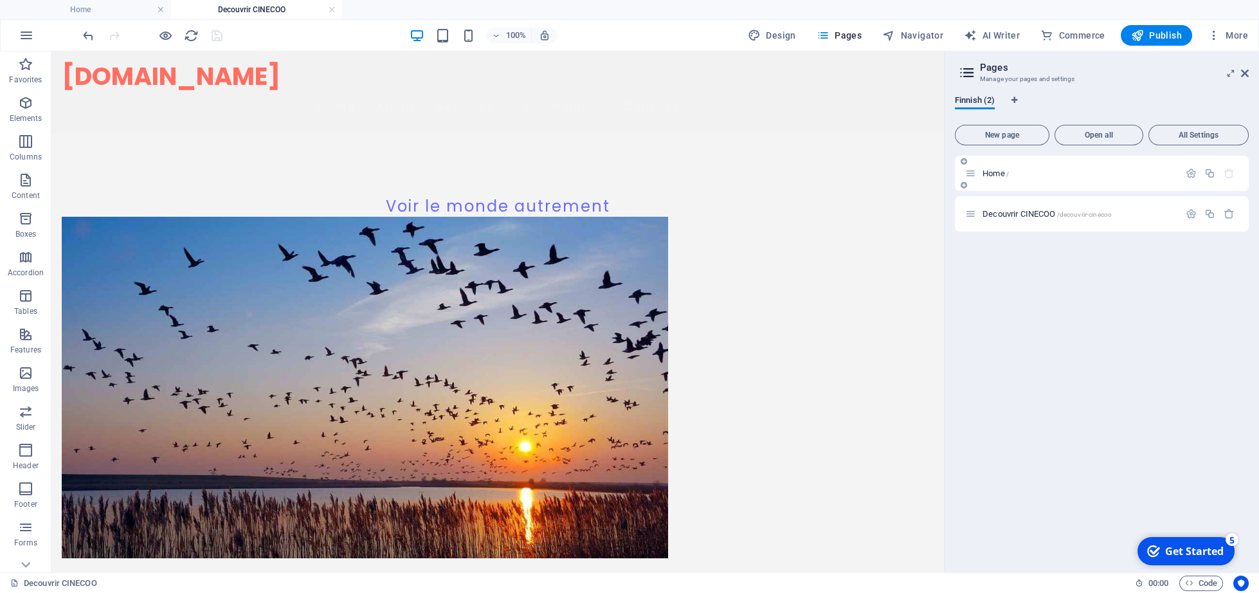
click at [997, 170] on span "Home /" at bounding box center [995, 173] width 26 height 10
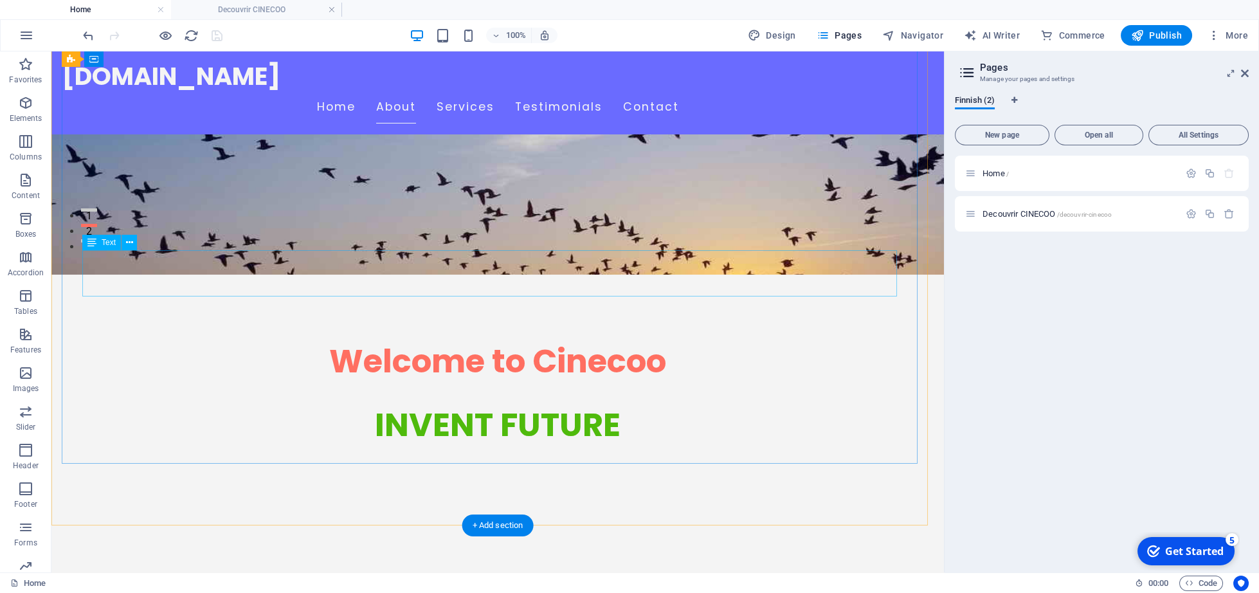
scroll to position [469, 0]
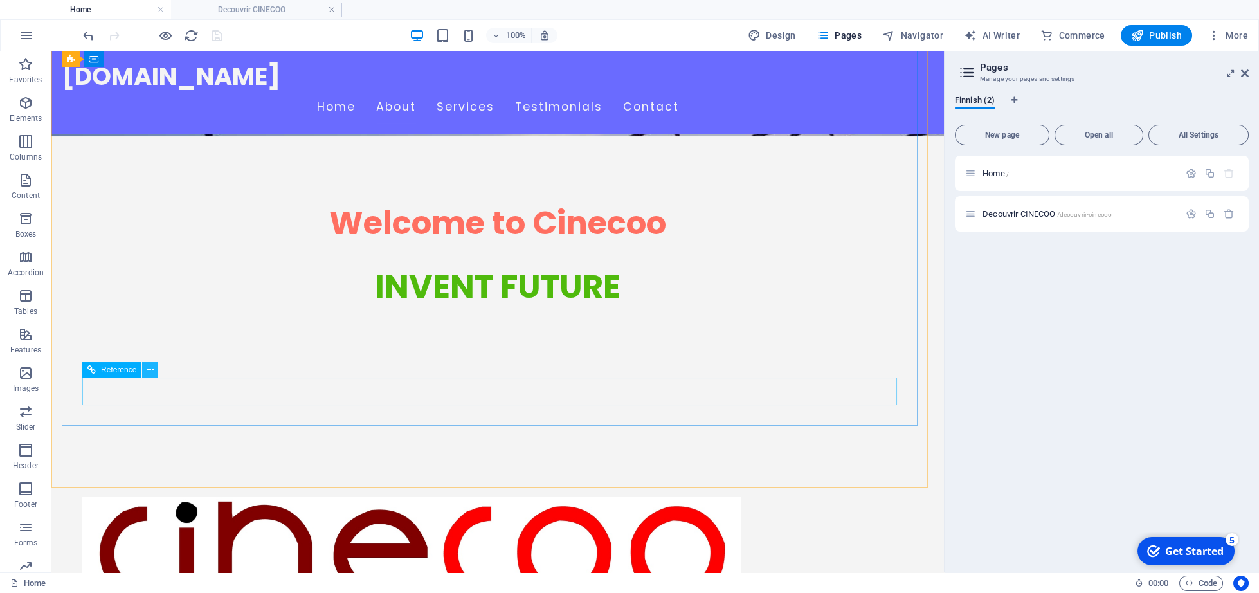
click at [147, 365] on icon at bounding box center [150, 369] width 7 height 13
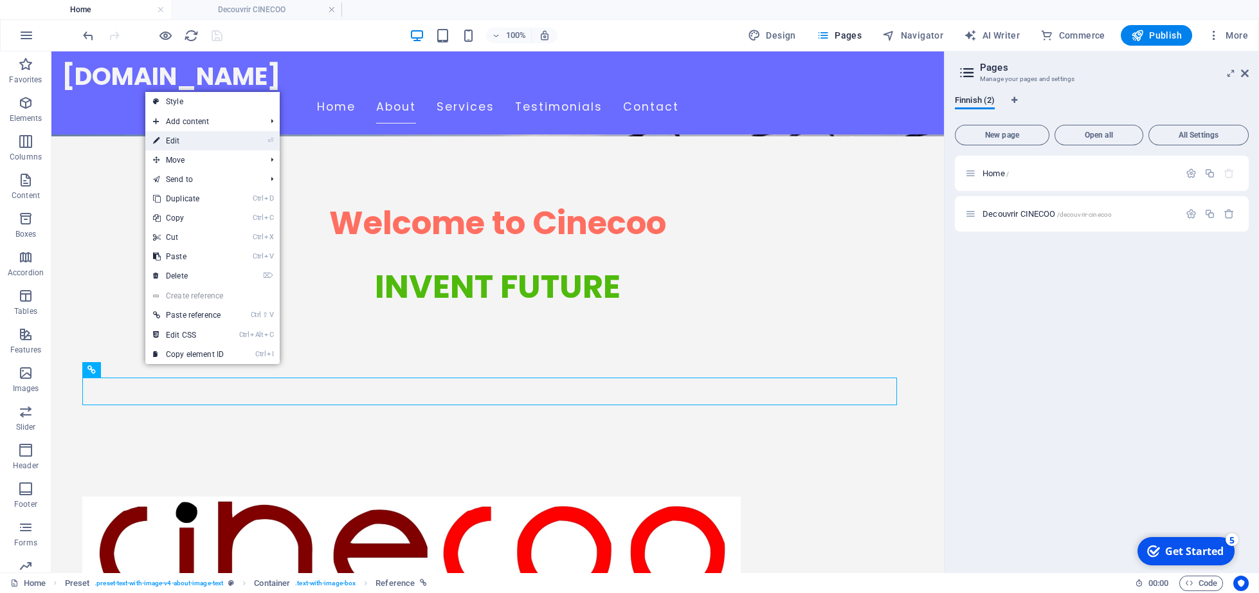
click at [196, 145] on link "⏎ Edit" at bounding box center [188, 140] width 86 height 19
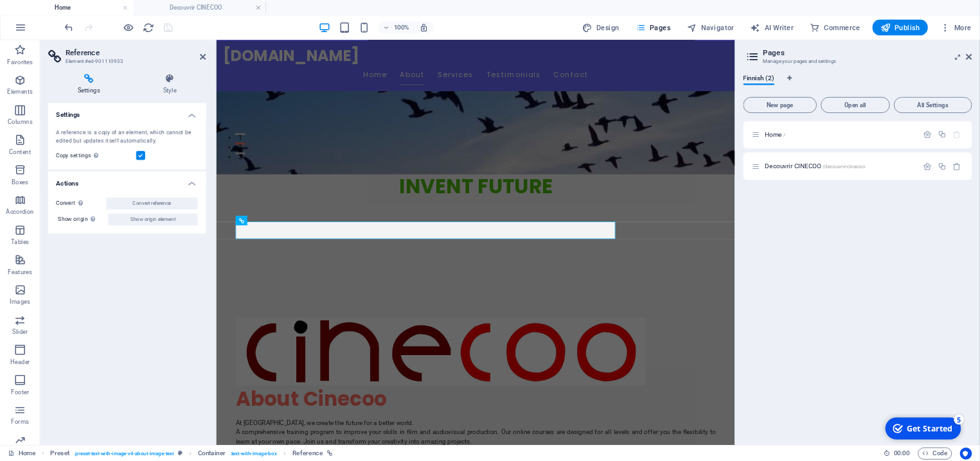
scroll to position [427, 0]
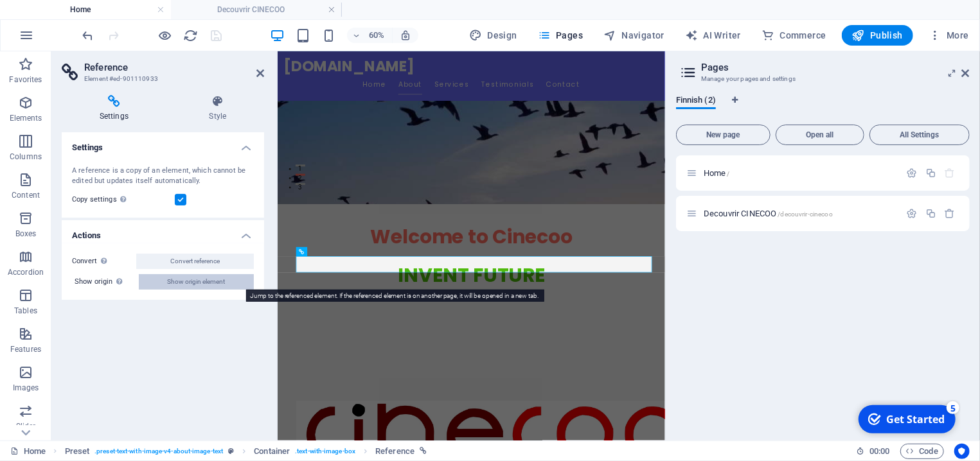
click at [185, 284] on span "Show origin element" at bounding box center [197, 281] width 58 height 15
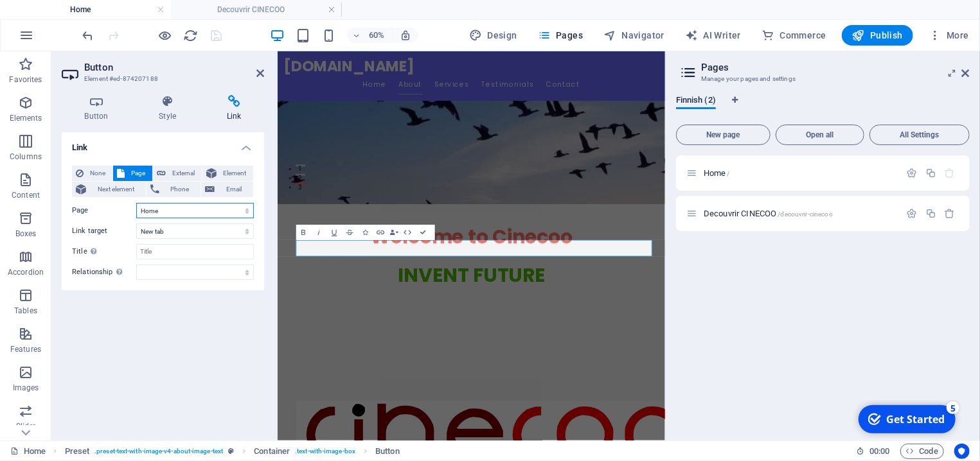
click at [136, 203] on select "Home Decouvrir CINECOO" at bounding box center [195, 210] width 118 height 15
select select "1"
click option "Decouvrir CINECOO" at bounding box center [0, 0] width 0 height 0
click at [136, 224] on select "New tab Same tab Overlay" at bounding box center [195, 231] width 118 height 15
select select
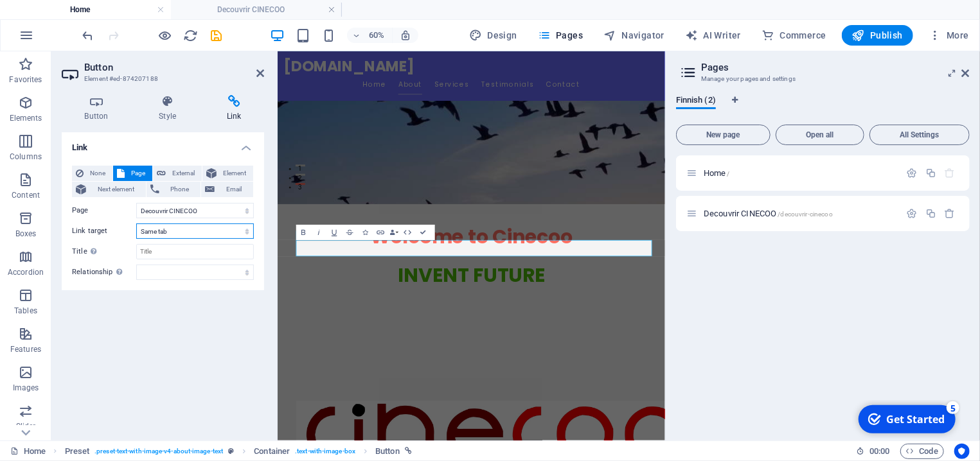
click option "Same tab" at bounding box center [0, 0] width 0 height 0
click at [178, 328] on div "Link None Page External Element Next element Phone Email Page Home Decouvrir CI…" at bounding box center [163, 281] width 202 height 298
click at [213, 31] on icon "save" at bounding box center [217, 35] width 15 height 15
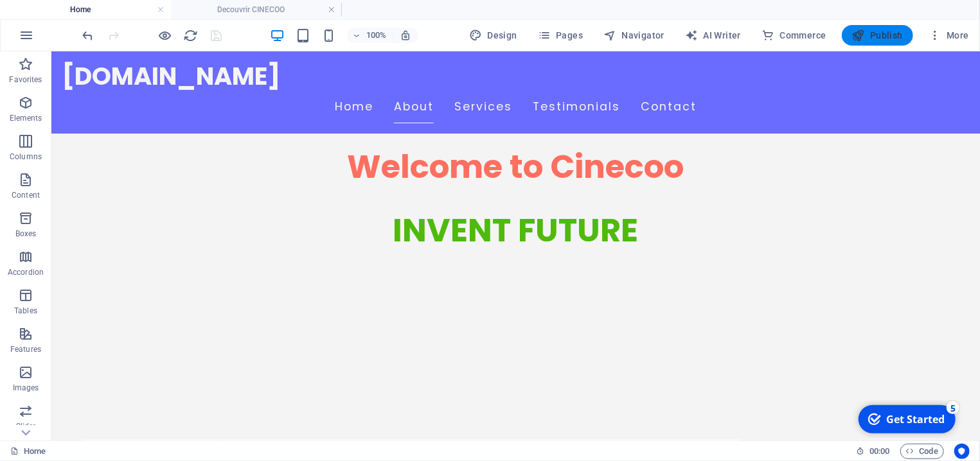
click at [865, 37] on icon "button" at bounding box center [858, 35] width 13 height 13
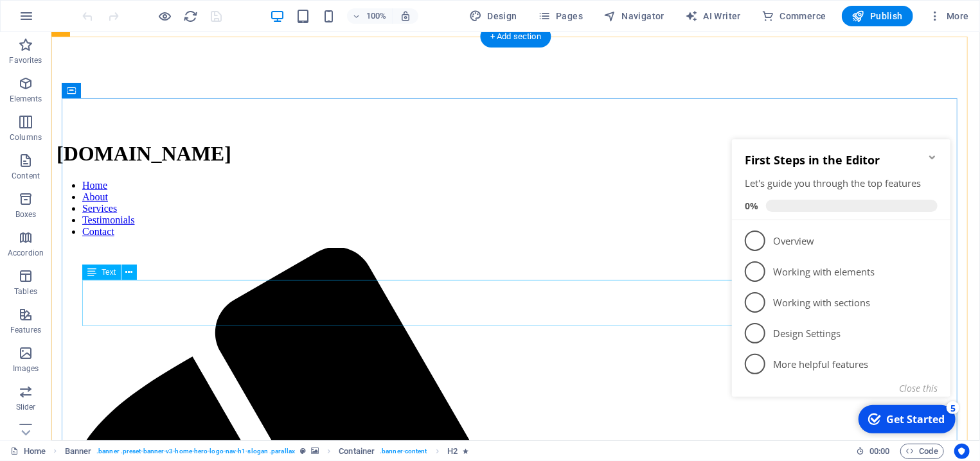
scroll to position [551, 0]
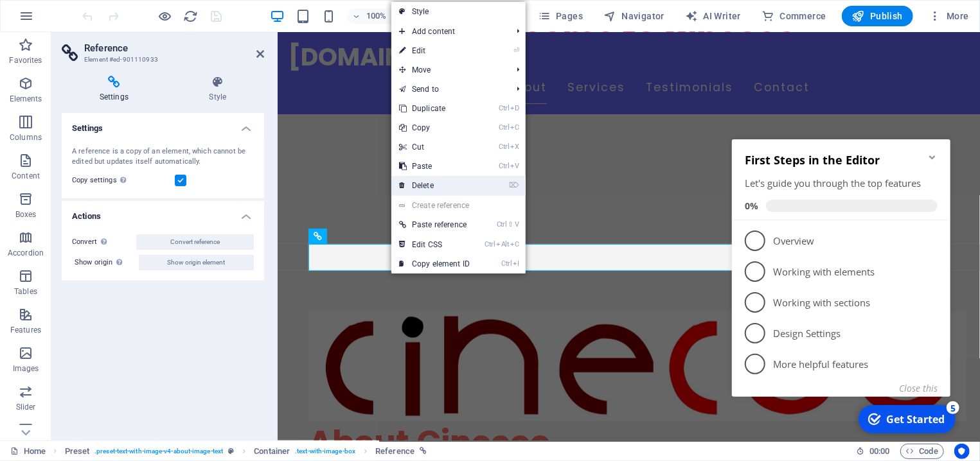
click at [426, 186] on link "⌦ Delete" at bounding box center [434, 185] width 86 height 19
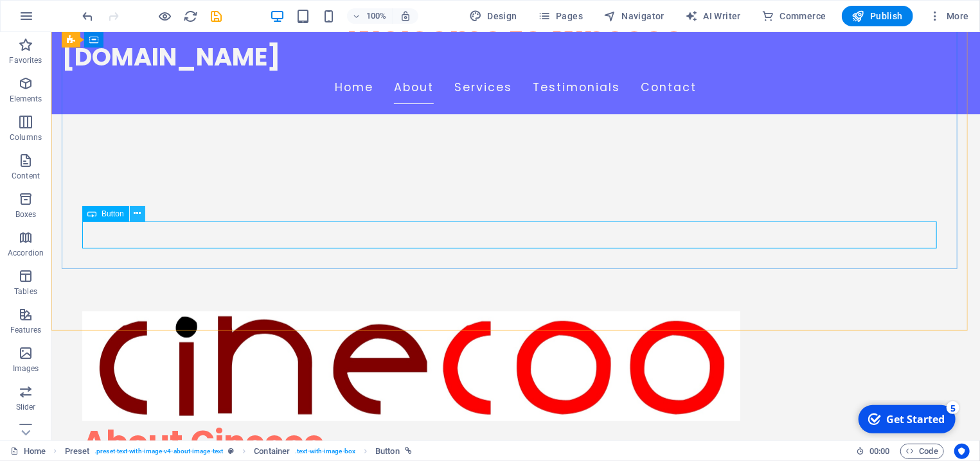
click at [139, 211] on icon at bounding box center [137, 213] width 7 height 13
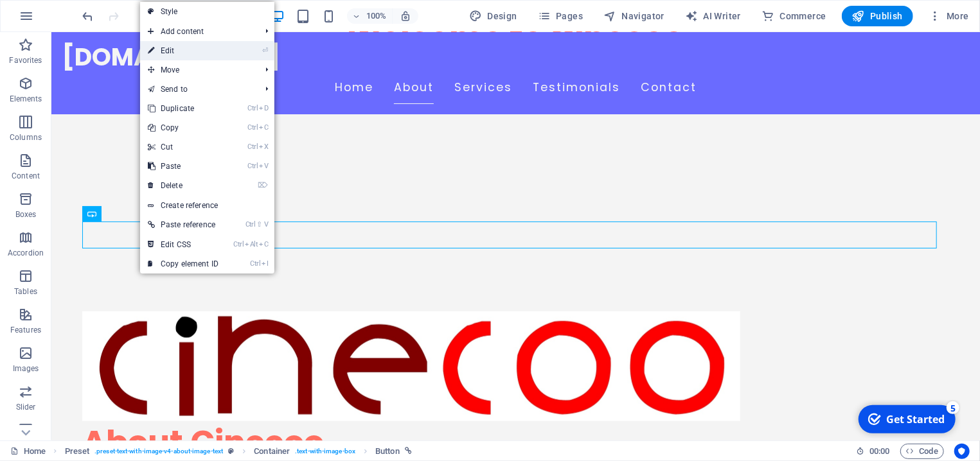
click at [179, 49] on link "⏎ Edit" at bounding box center [183, 50] width 86 height 19
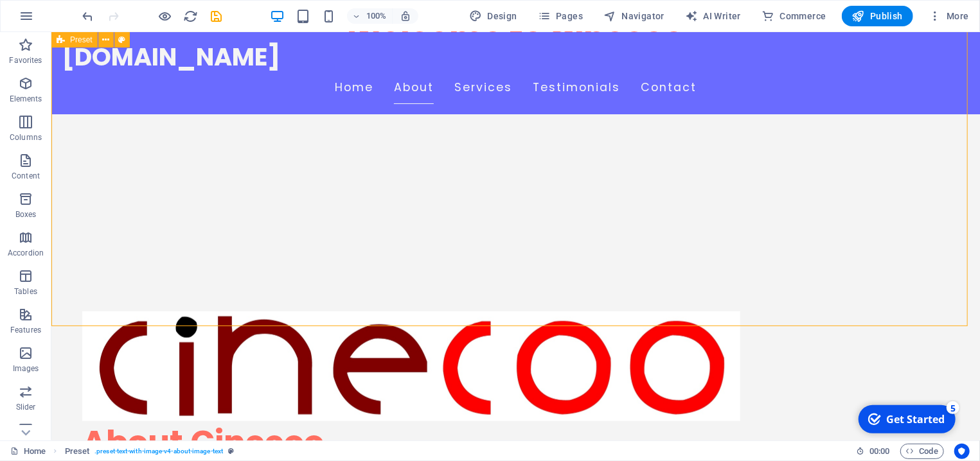
scroll to position [555, 0]
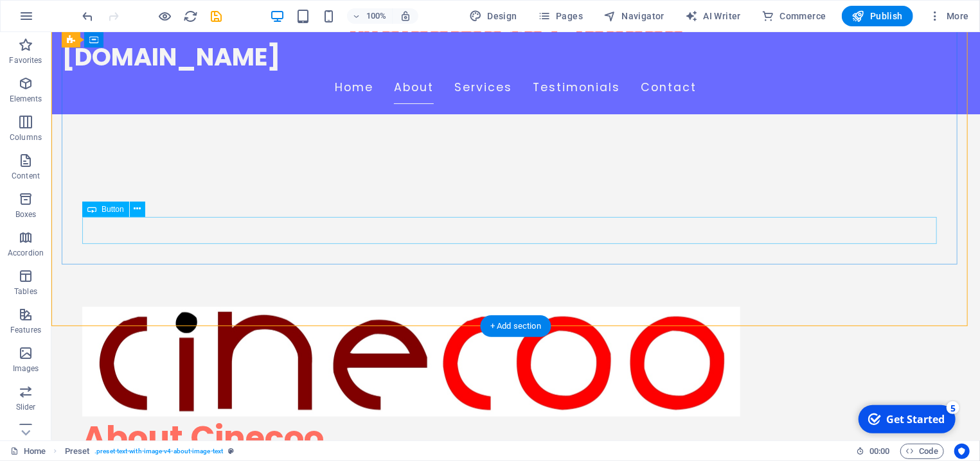
click at [134, 211] on button at bounding box center [137, 209] width 15 height 15
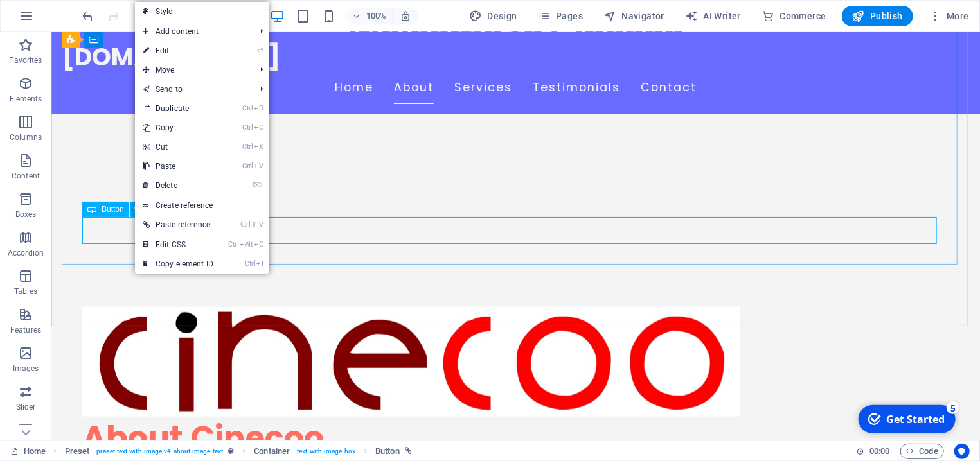
click at [111, 210] on span "Button" at bounding box center [113, 210] width 22 height 8
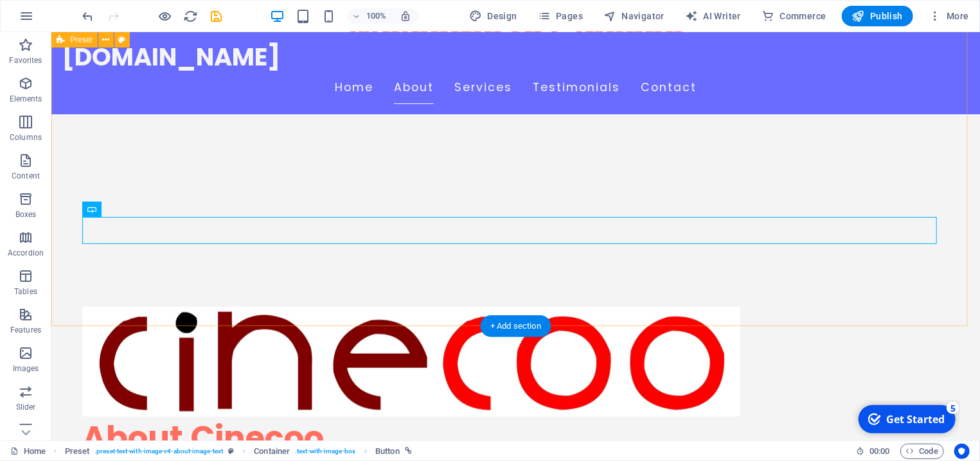
click at [192, 294] on div "About Cinecoo At cinecoo, we create the future for a better world. A comprehens…" at bounding box center [515, 468] width 929 height 489
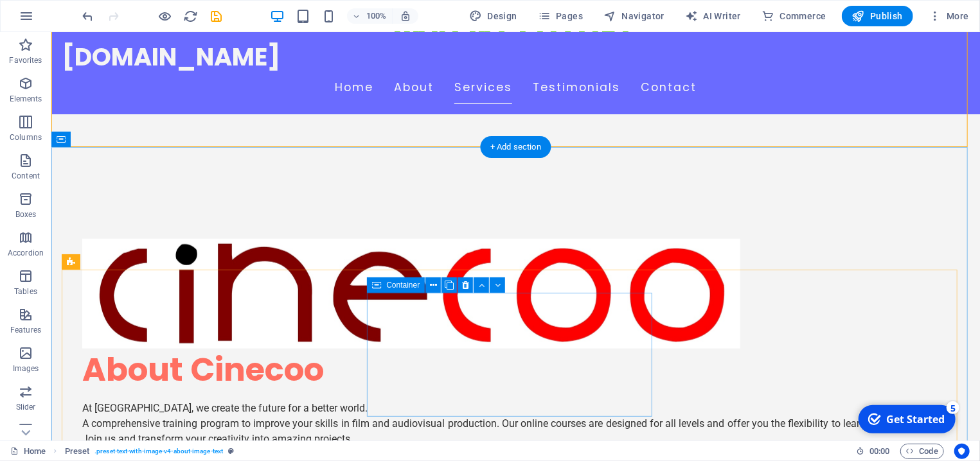
scroll to position [762, 0]
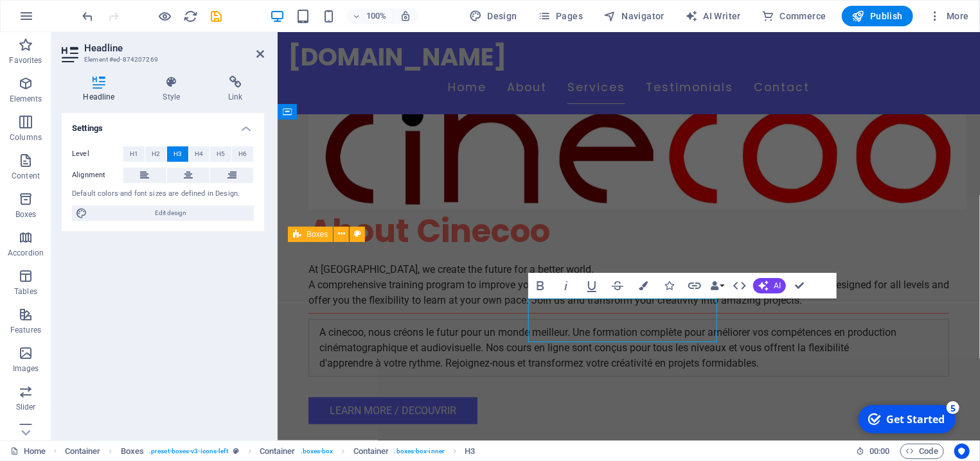
scroll to position [758, 0]
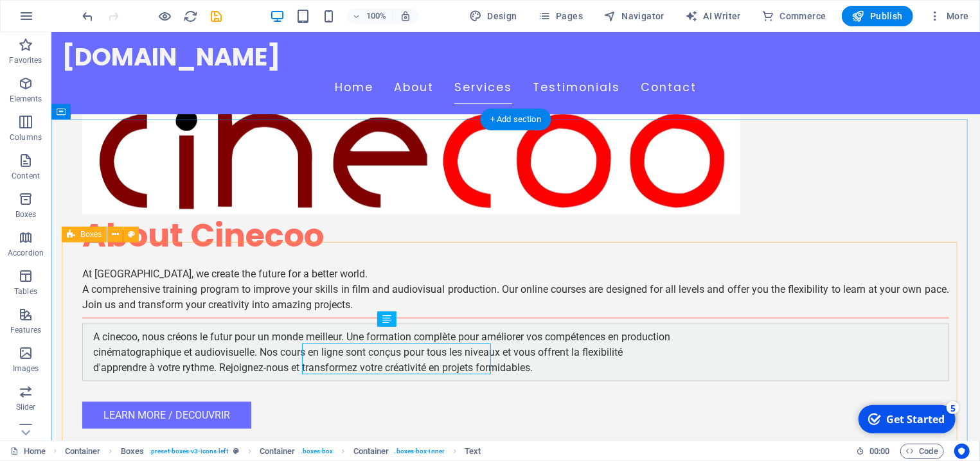
scroll to position [762, 0]
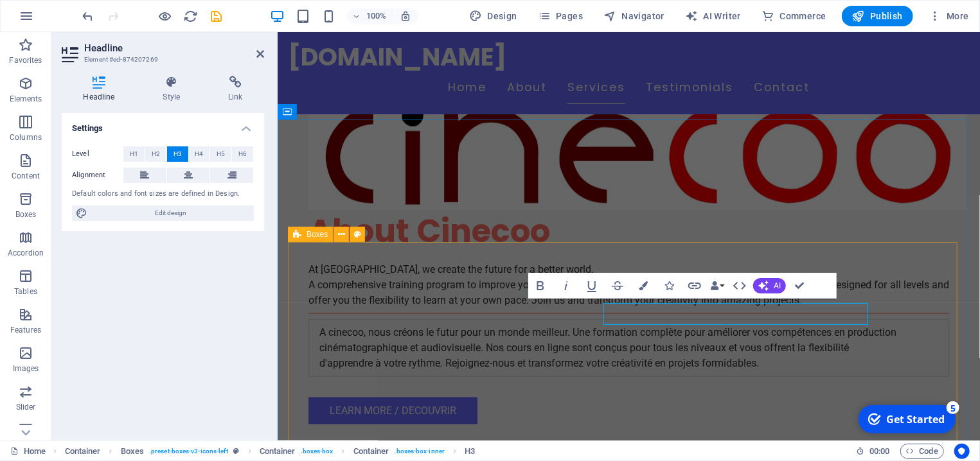
scroll to position [758, 0]
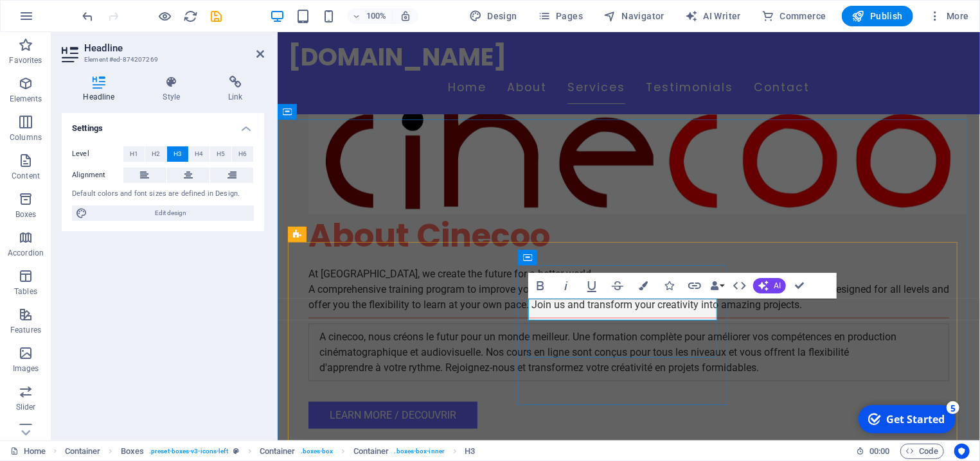
drag, startPoint x: 607, startPoint y: 307, endPoint x: 663, endPoint y: 303, distance: 55.4
click at [133, 156] on span "H1" at bounding box center [134, 154] width 8 height 15
